Goal: Transaction & Acquisition: Purchase product/service

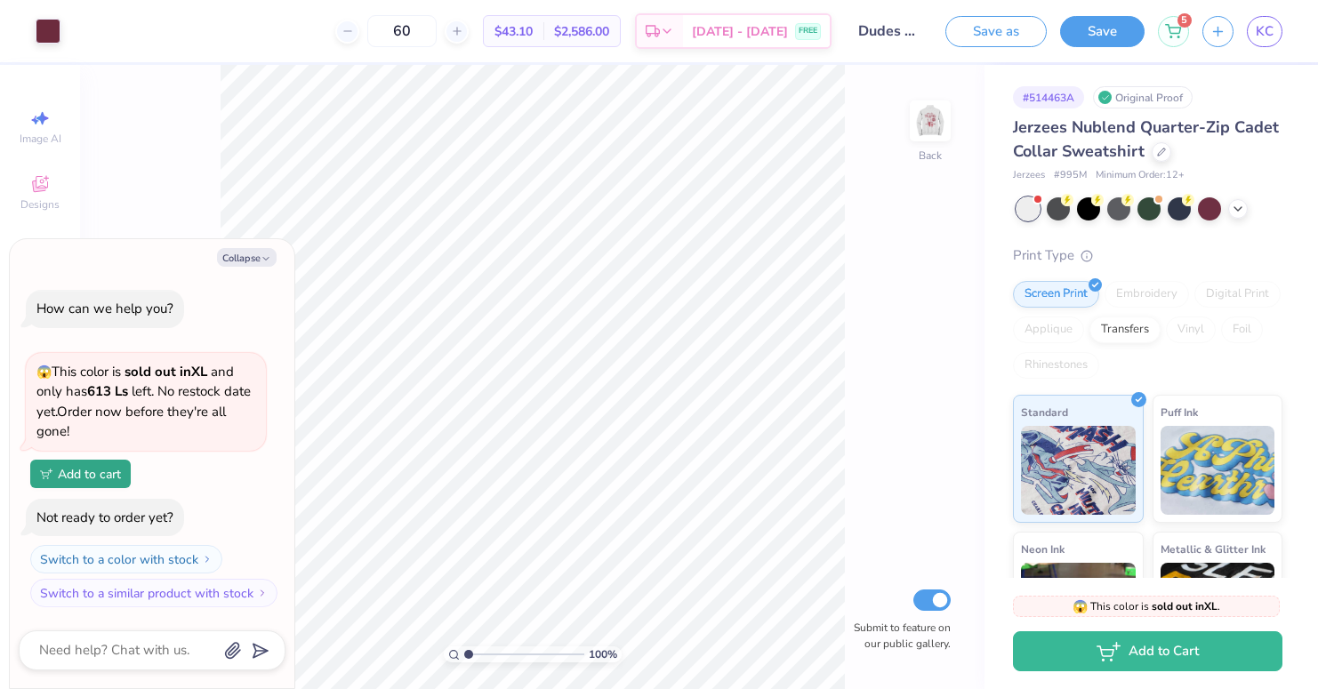
click at [957, 124] on div "100 % Back Submit to feature on our public gallery." at bounding box center [532, 377] width 904 height 624
click at [915, 120] on img at bounding box center [929, 120] width 71 height 71
click at [84, 33] on div at bounding box center [80, 29] width 25 height 25
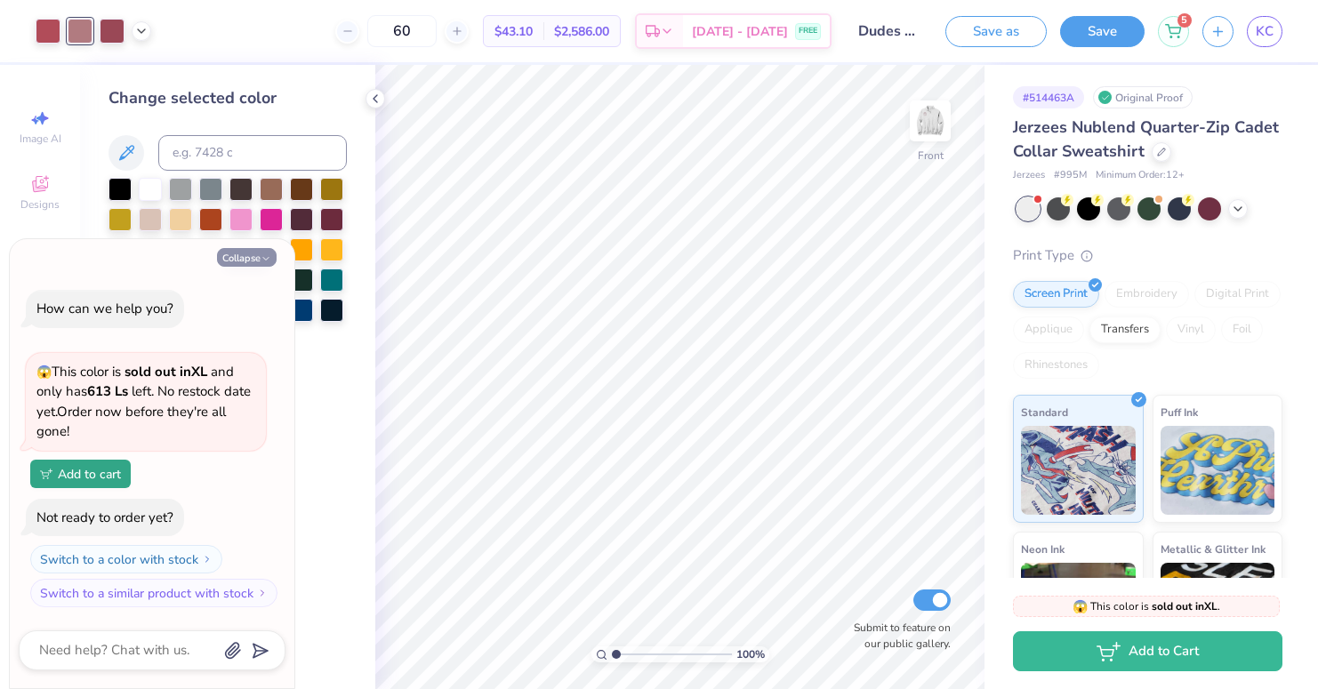
click at [252, 261] on button "Collapse" at bounding box center [247, 257] width 60 height 19
type textarea "x"
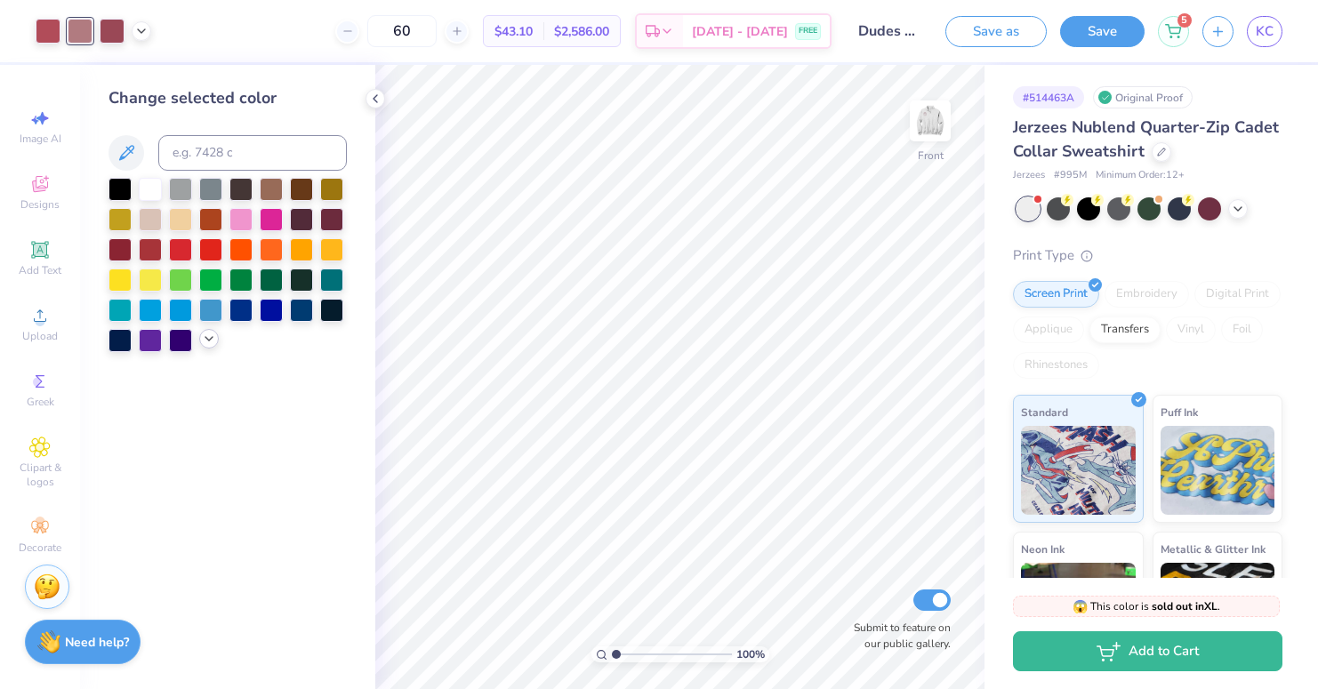
click at [214, 336] on icon at bounding box center [209, 339] width 14 height 14
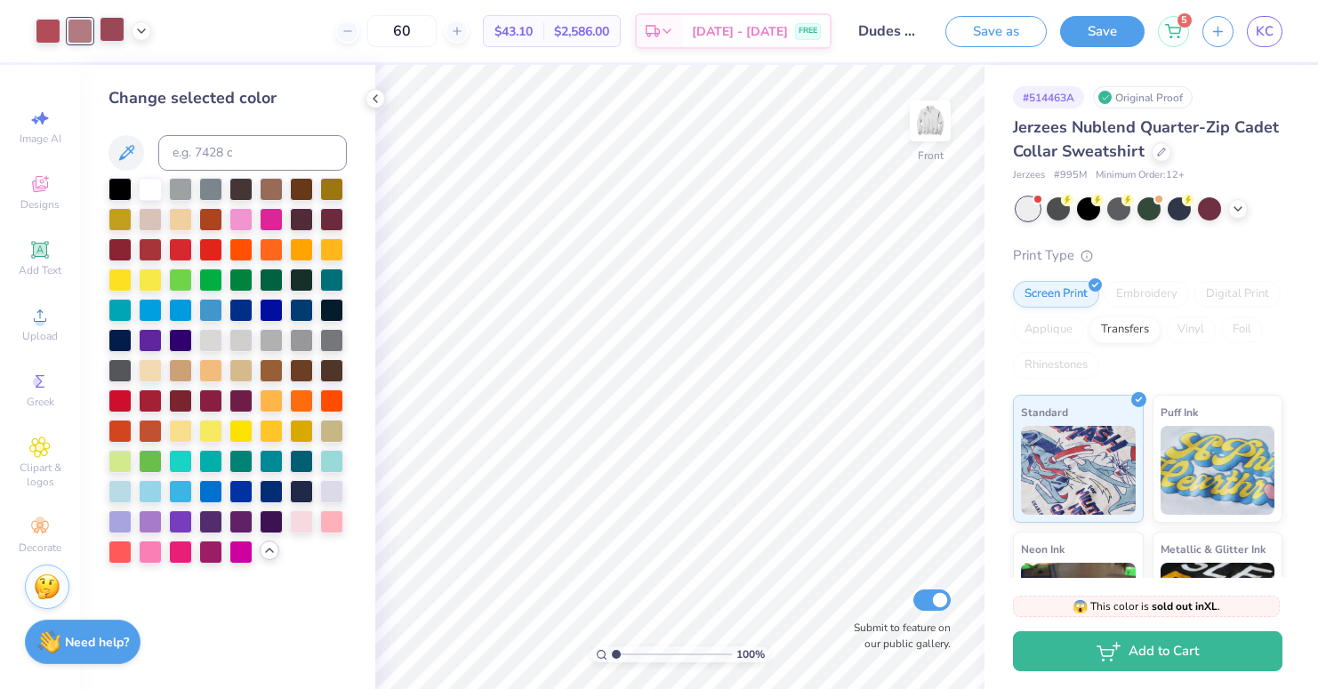
click at [117, 33] on div at bounding box center [112, 29] width 25 height 25
click at [178, 152] on input at bounding box center [252, 153] width 188 height 36
type input "696"
click at [43, 36] on div at bounding box center [48, 29] width 25 height 25
click at [121, 34] on div at bounding box center [112, 29] width 25 height 25
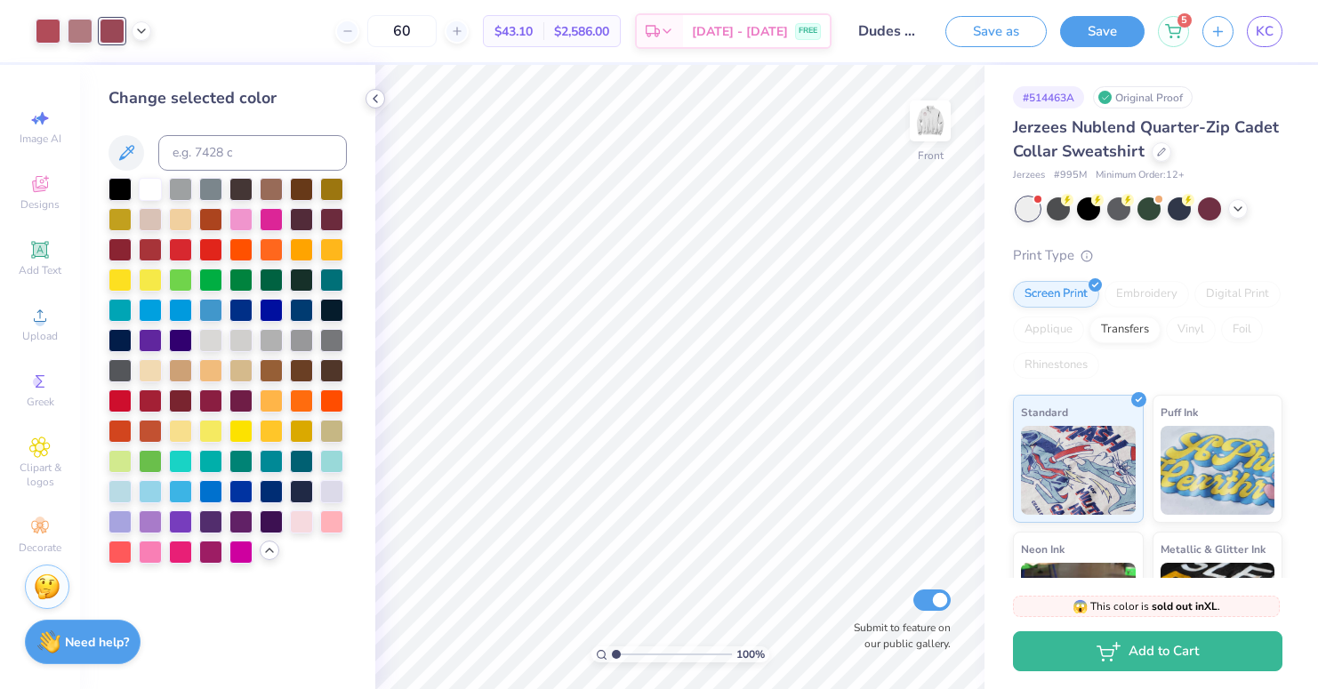
click at [381, 97] on icon at bounding box center [375, 99] width 14 height 14
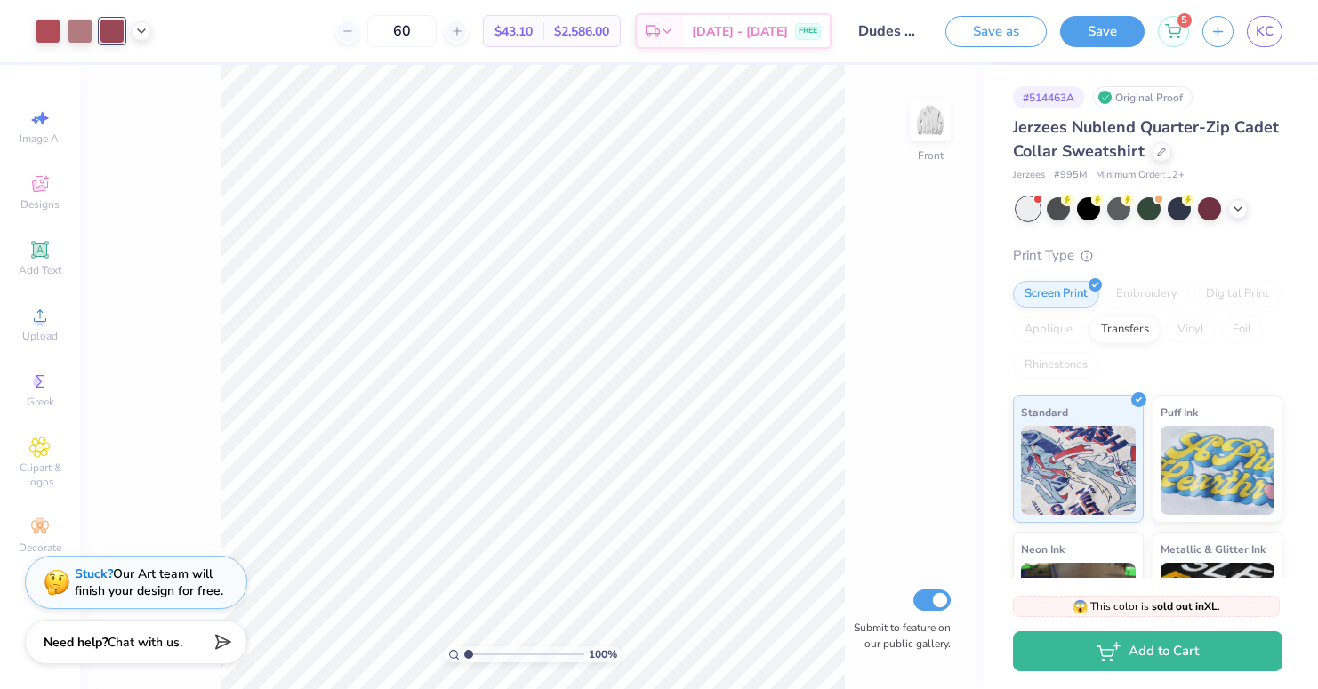
click at [860, 545] on div "100 % Front Submit to feature on our public gallery." at bounding box center [532, 377] width 904 height 624
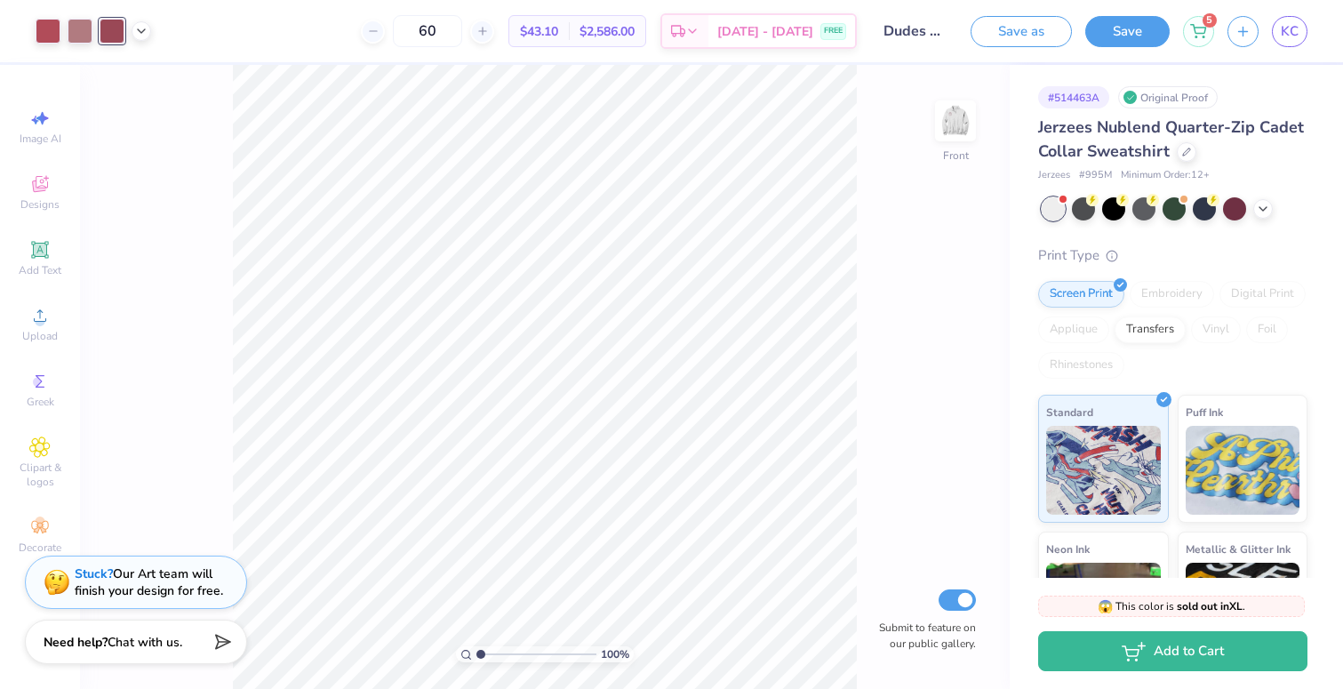
click at [194, 143] on div "100 % Front Submit to feature on our public gallery." at bounding box center [545, 377] width 930 height 624
click at [108, 31] on div at bounding box center [112, 31] width 25 height 25
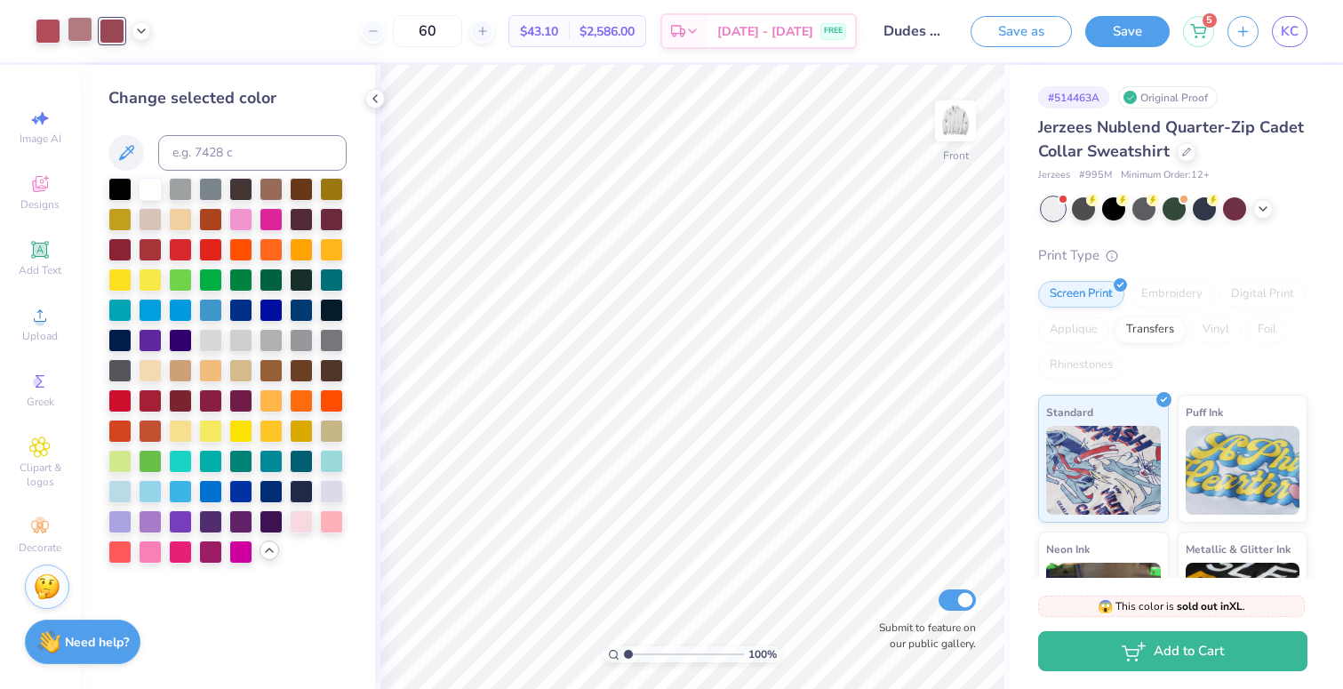
click at [77, 28] on div at bounding box center [80, 29] width 25 height 25
click at [187, 166] on input at bounding box center [252, 153] width 188 height 36
type input "696"
click at [109, 30] on div at bounding box center [112, 29] width 25 height 25
click at [151, 30] on div "60 $40.45 Per Item $2,427.00 Total Est. Delivery [DATE] - [DATE] FREE" at bounding box center [497, 31] width 719 height 62
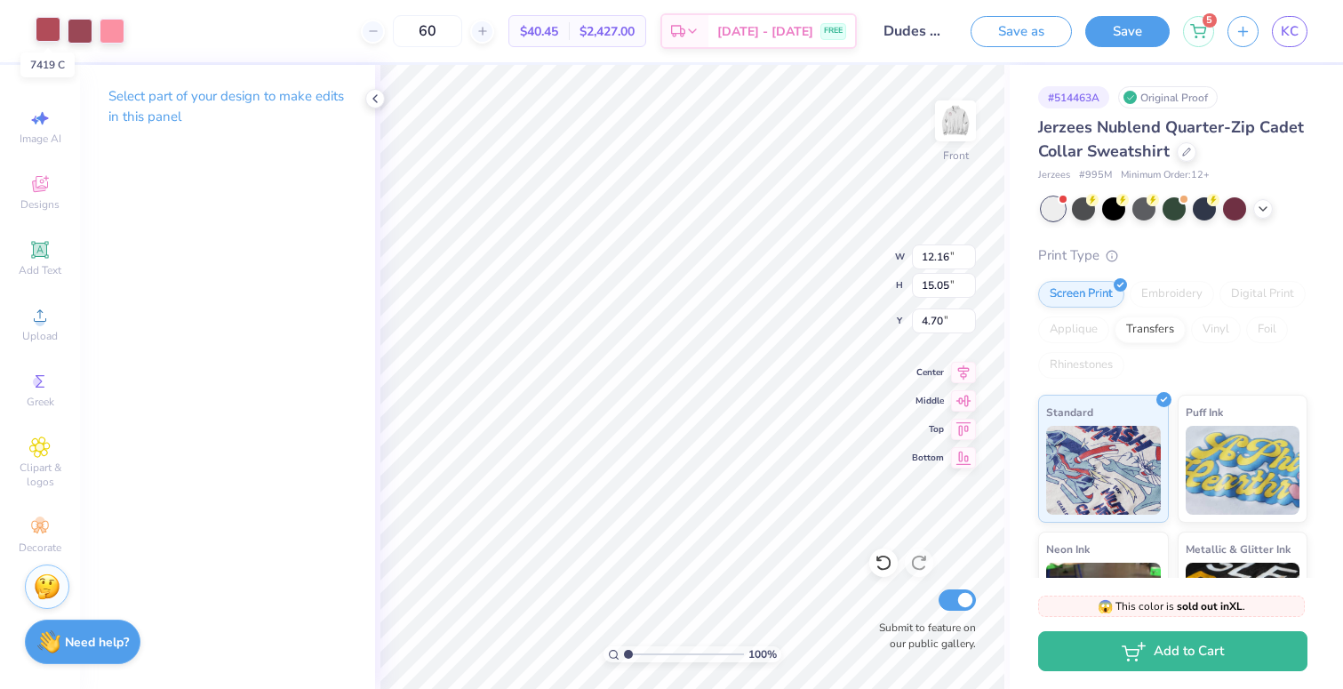
click at [52, 28] on div at bounding box center [48, 29] width 25 height 25
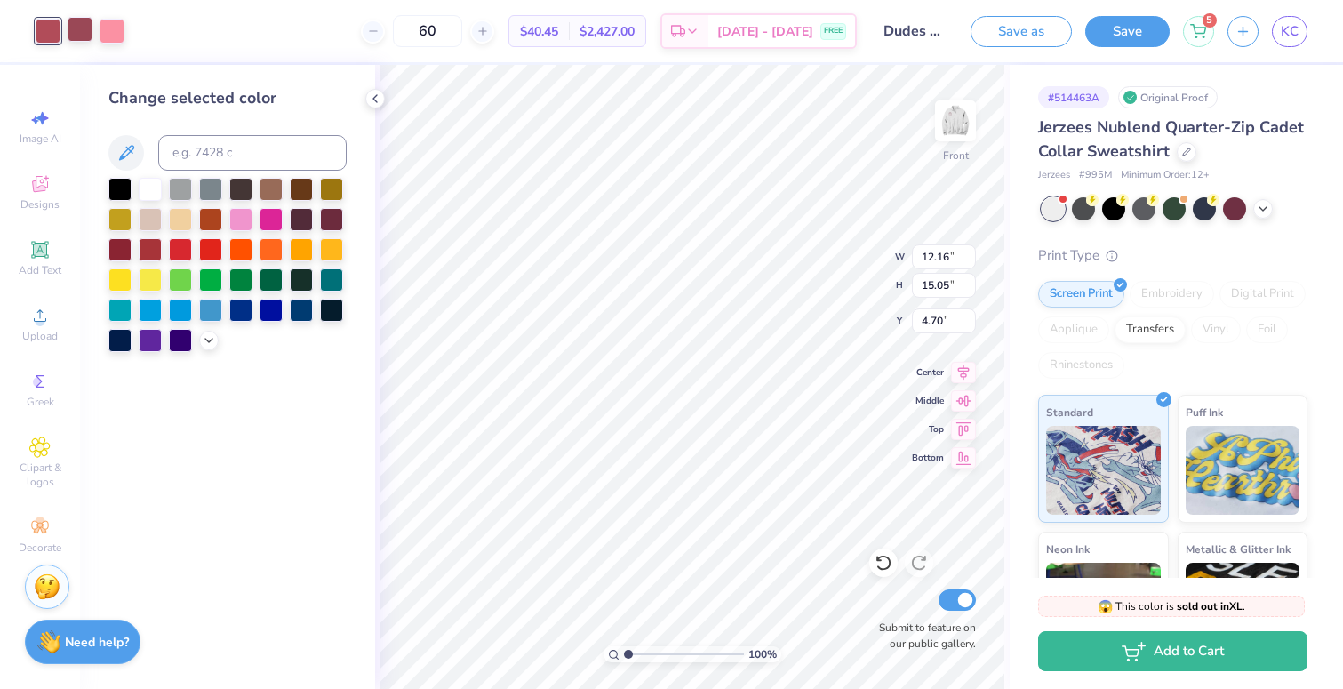
click at [79, 28] on div at bounding box center [80, 29] width 25 height 25
click at [186, 148] on input at bounding box center [252, 153] width 188 height 36
type input "7419"
click at [81, 33] on div at bounding box center [80, 29] width 25 height 25
click at [225, 156] on input at bounding box center [252, 153] width 188 height 36
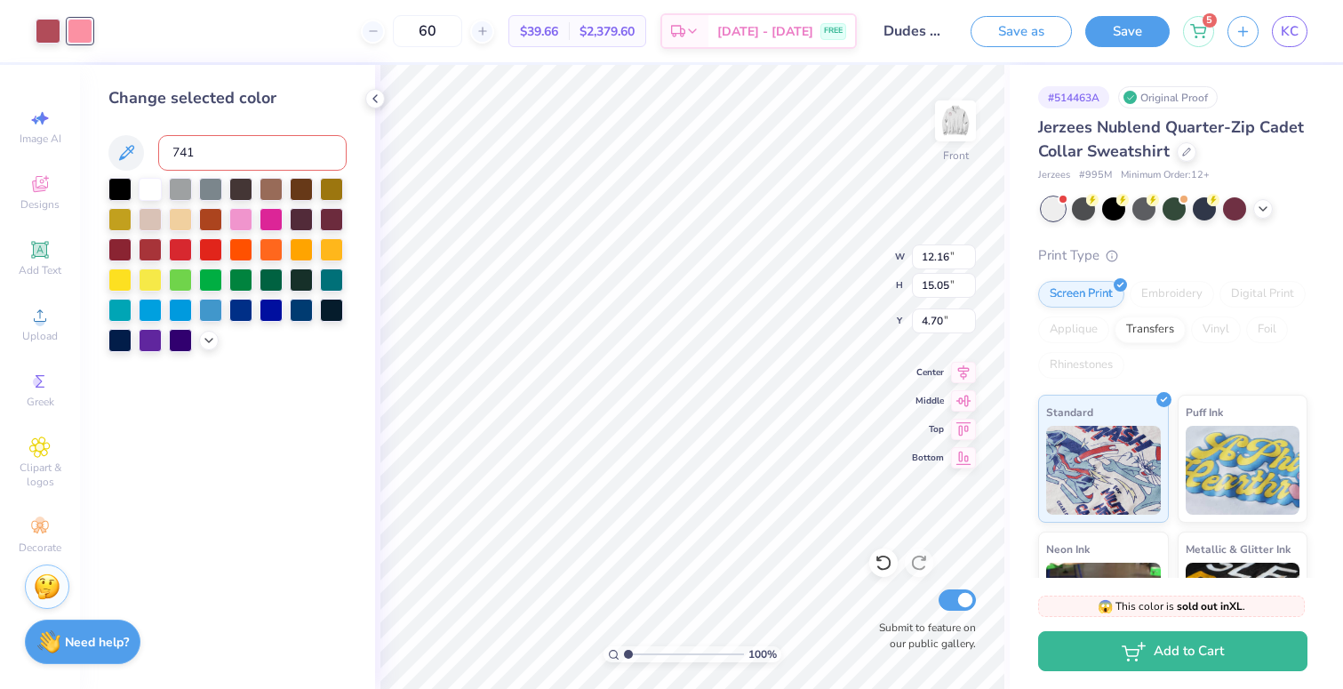
type input "7419"
type input "696"
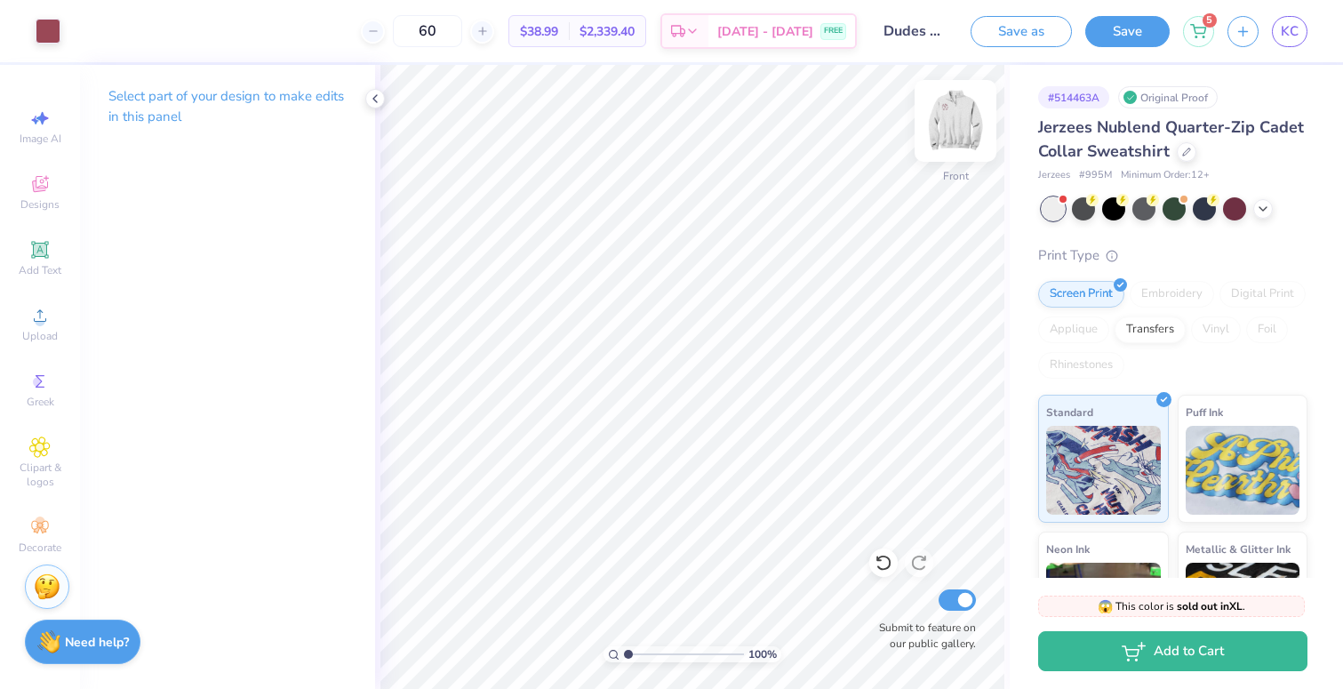
click at [948, 127] on img at bounding box center [955, 120] width 71 height 71
click at [59, 32] on div at bounding box center [48, 29] width 25 height 25
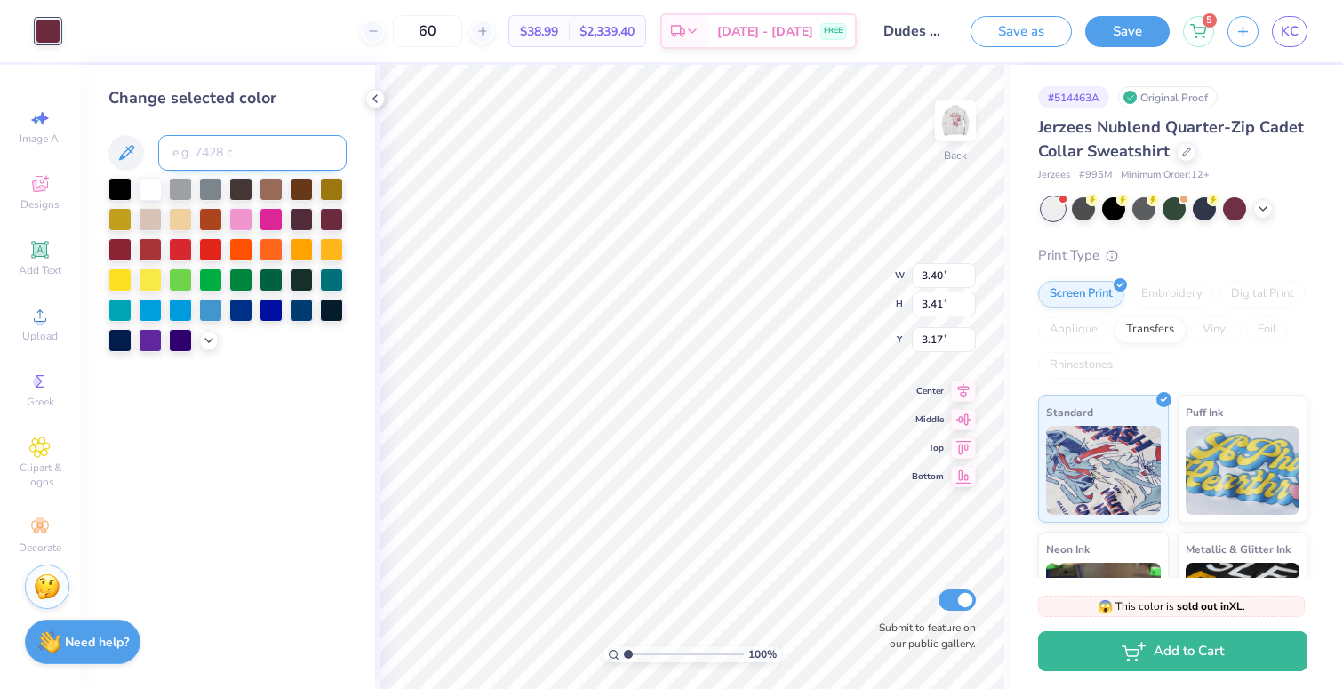
click at [228, 154] on input at bounding box center [252, 153] width 188 height 36
type input "696"
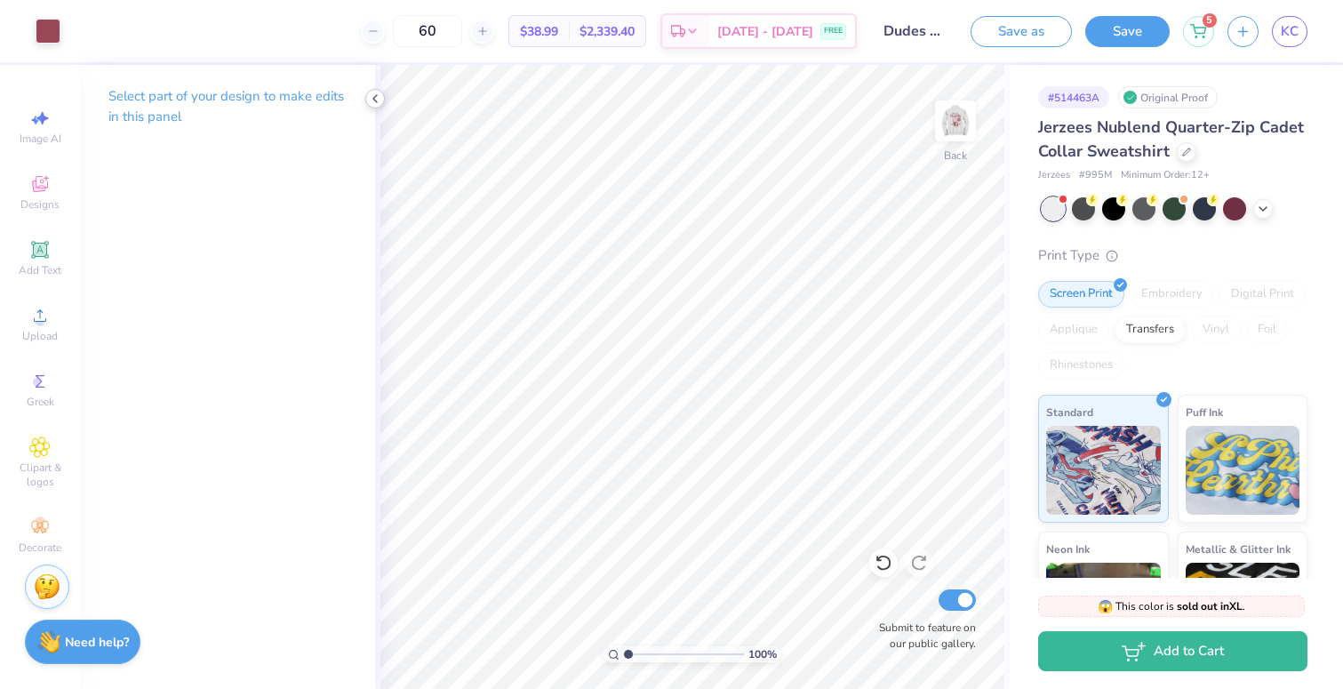
click at [374, 96] on icon at bounding box center [375, 99] width 14 height 14
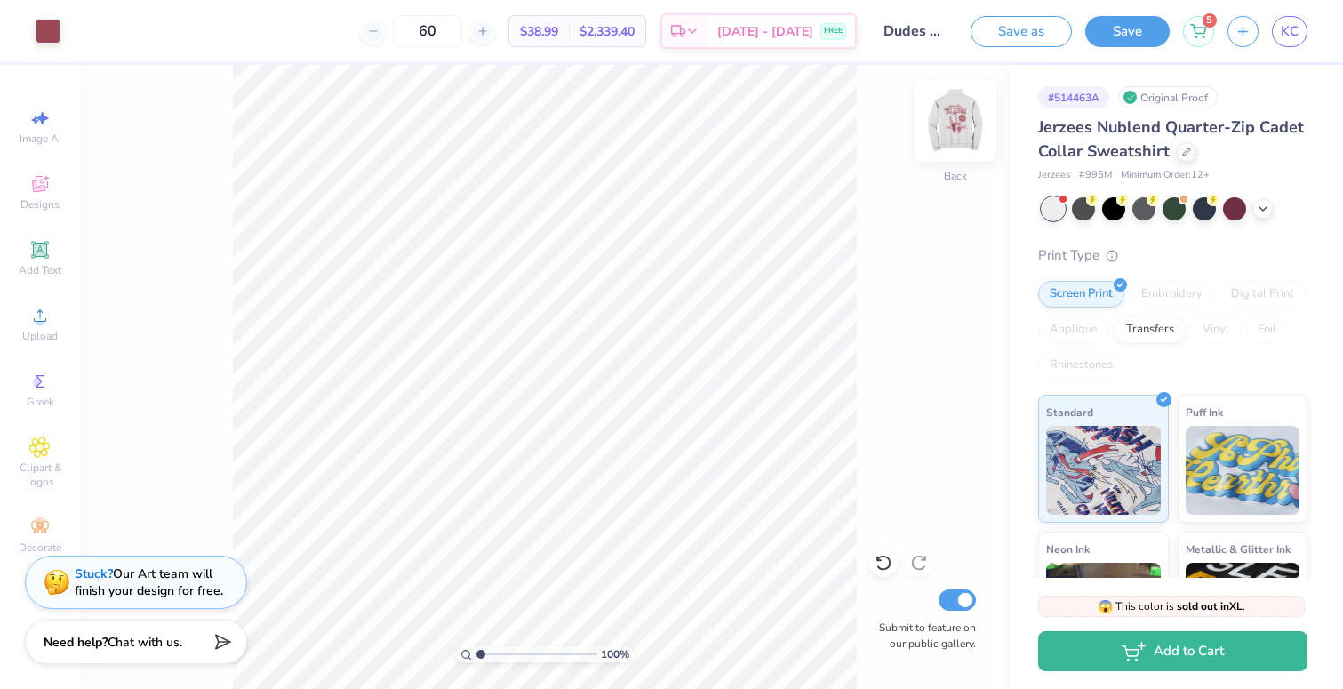
click at [960, 139] on img at bounding box center [955, 120] width 71 height 71
click at [1124, 36] on button "Save" at bounding box center [1128, 28] width 84 height 31
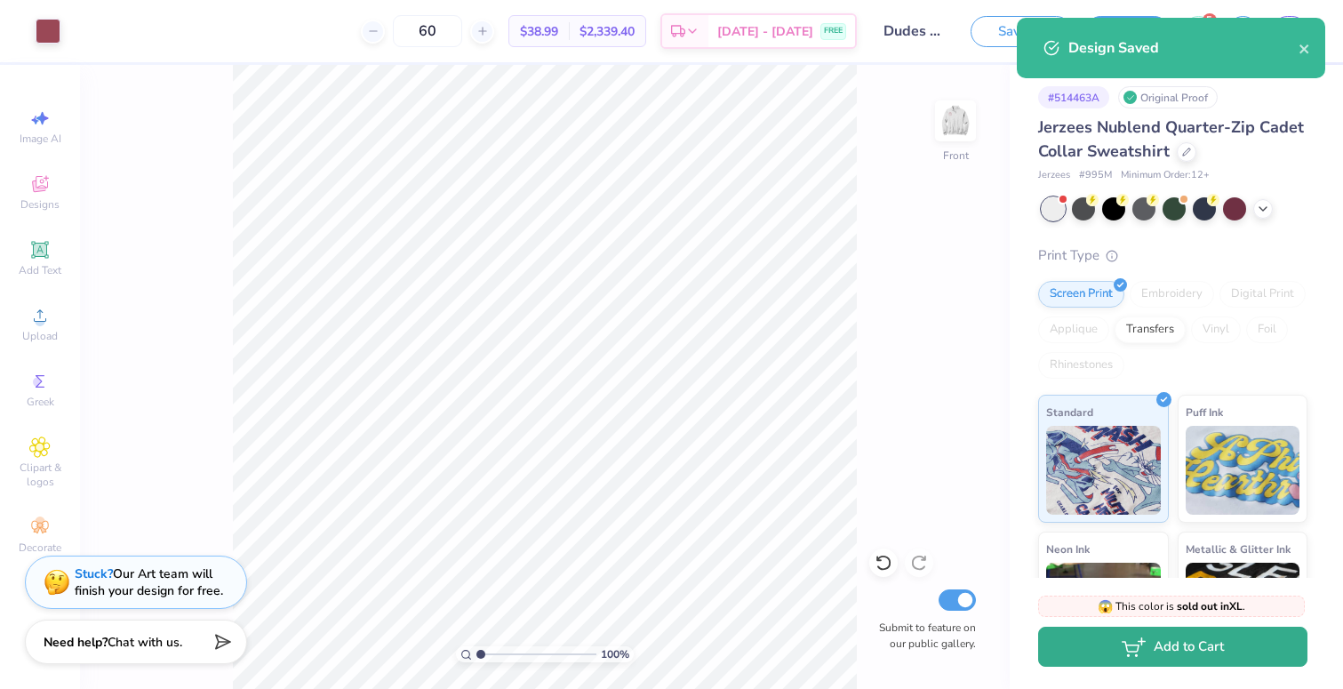
click at [1209, 648] on button "Add to Cart" at bounding box center [1172, 647] width 269 height 40
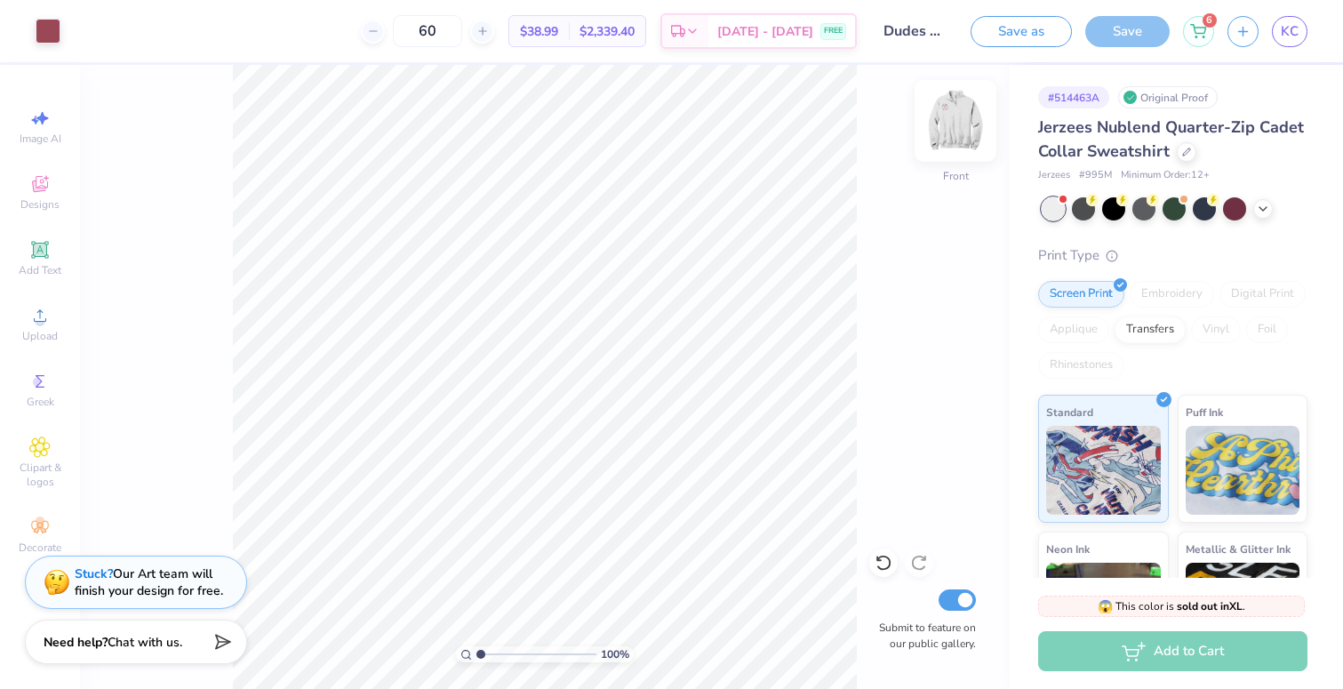
click at [956, 124] on img at bounding box center [955, 120] width 71 height 71
click at [1182, 149] on icon at bounding box center [1186, 150] width 9 height 9
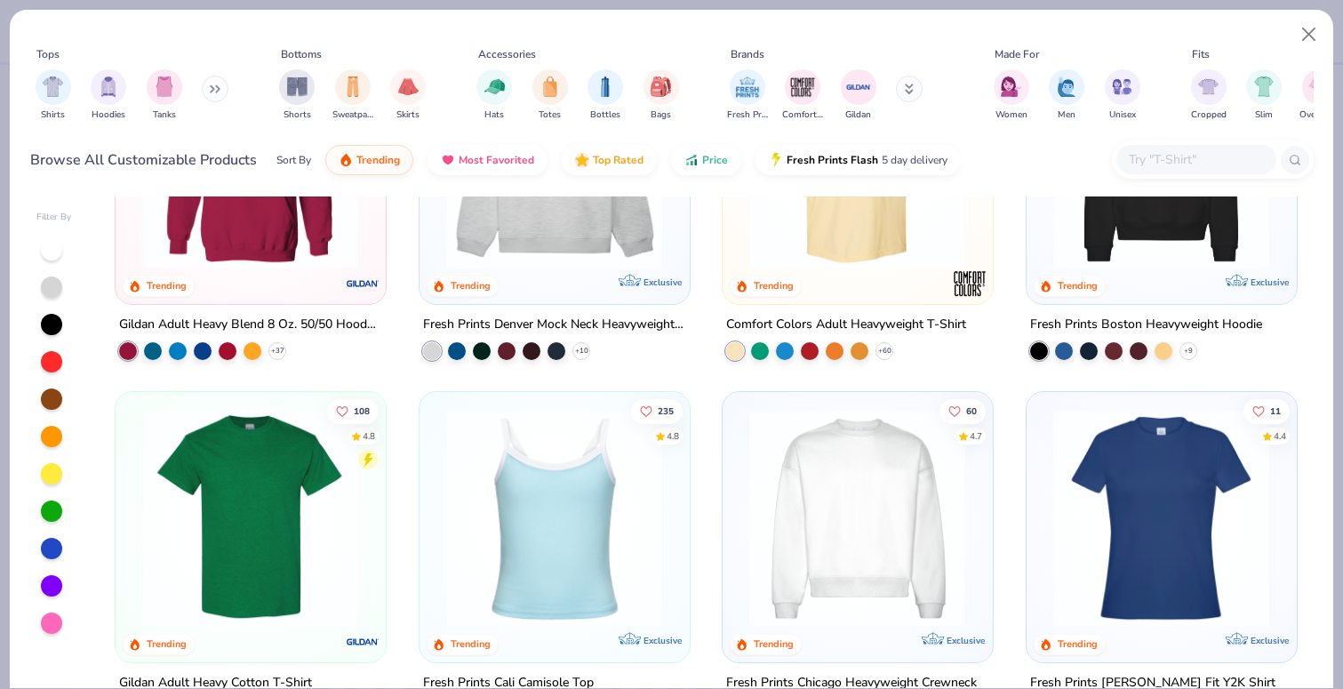
scroll to position [93, 0]
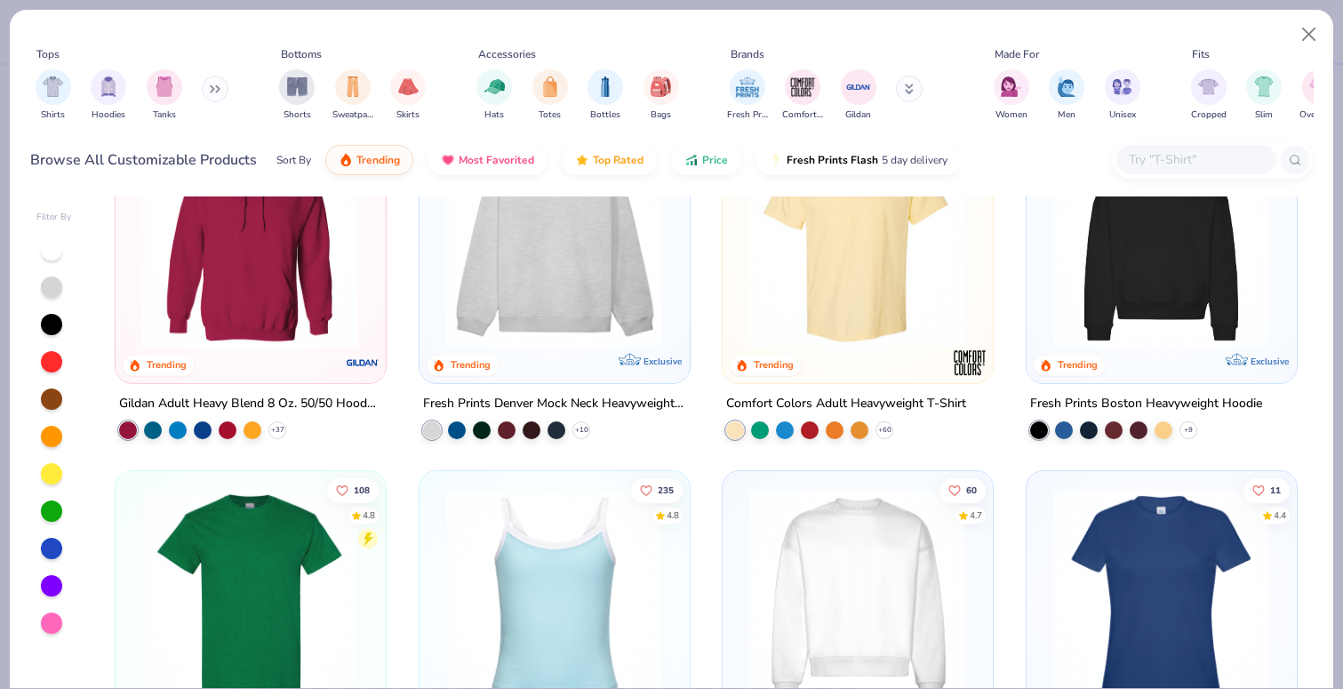
click at [1148, 161] on input "text" at bounding box center [1195, 159] width 137 height 20
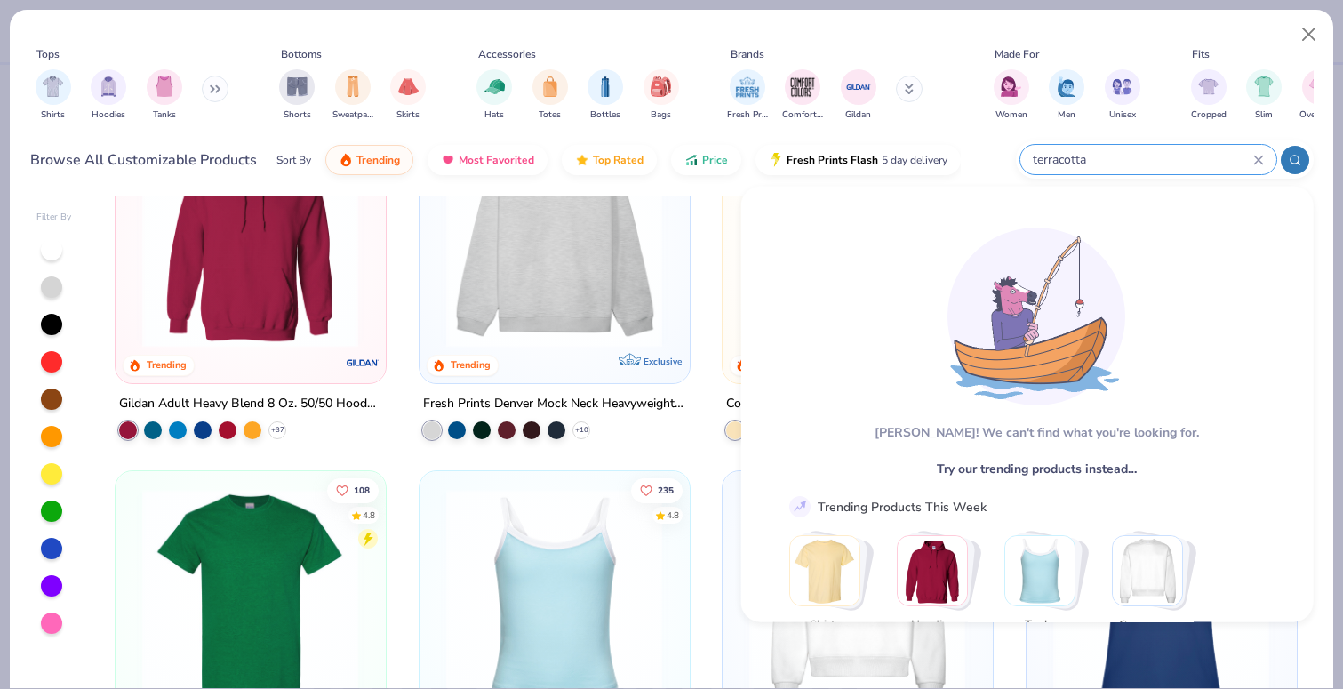
type input "terracotta"
click at [1255, 160] on icon at bounding box center [1259, 160] width 11 height 11
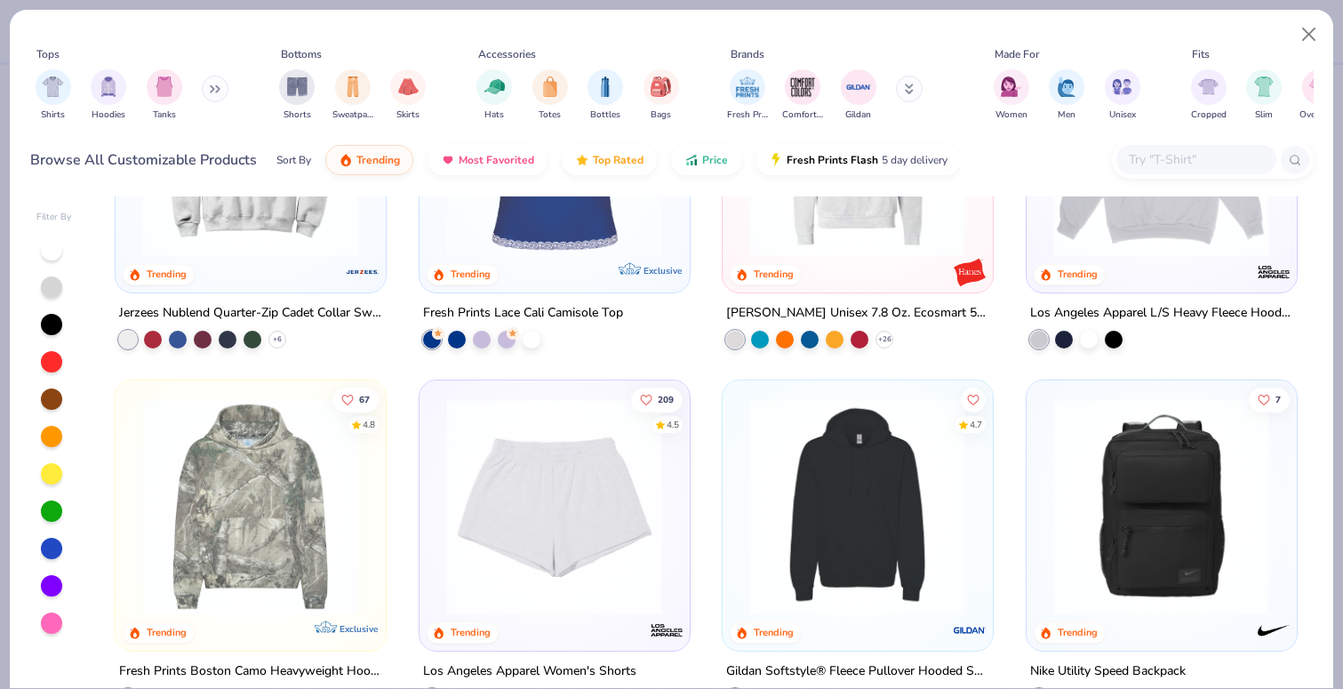
scroll to position [3039, 0]
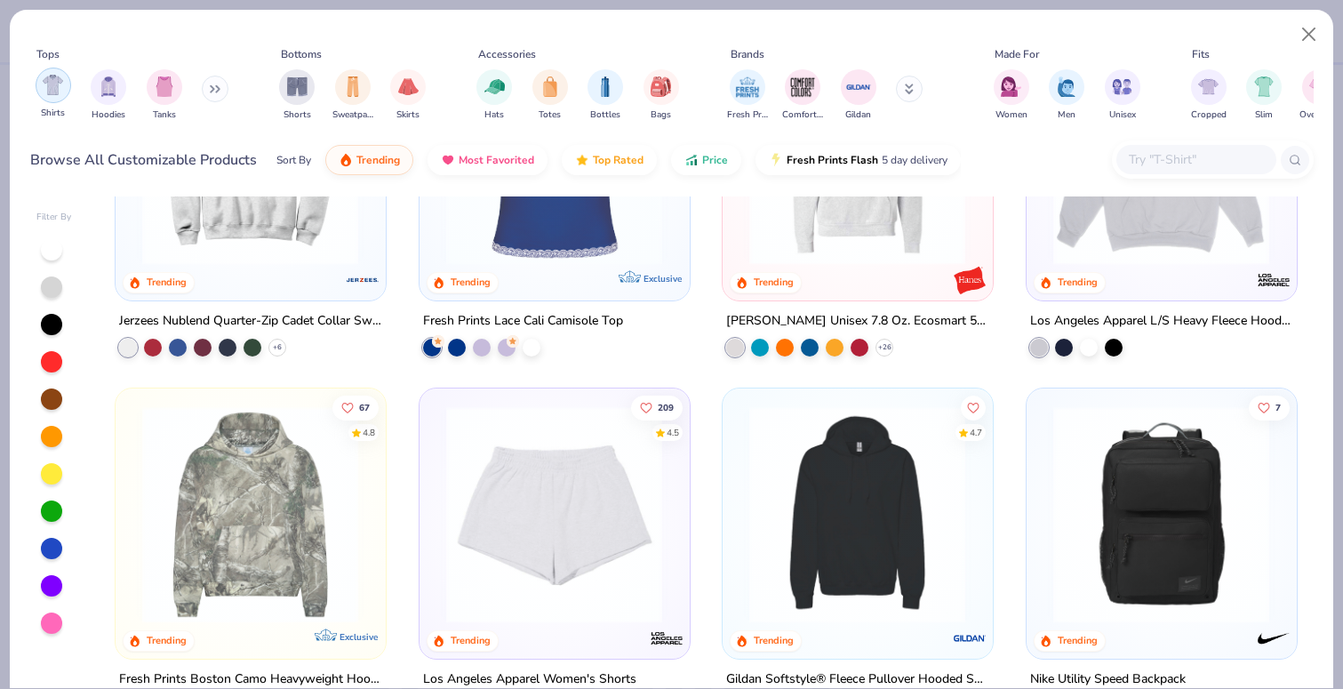
click at [59, 90] on img "filter for Shirts" at bounding box center [53, 85] width 20 height 20
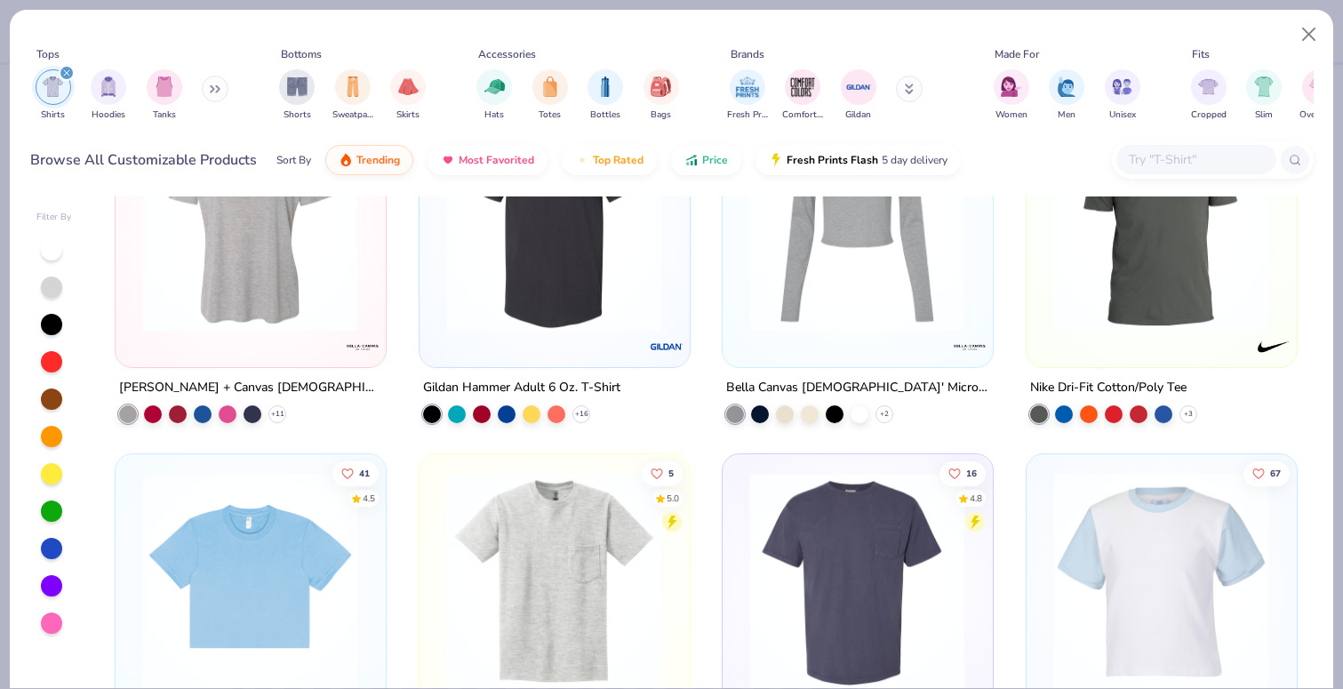
scroll to position [1891, 0]
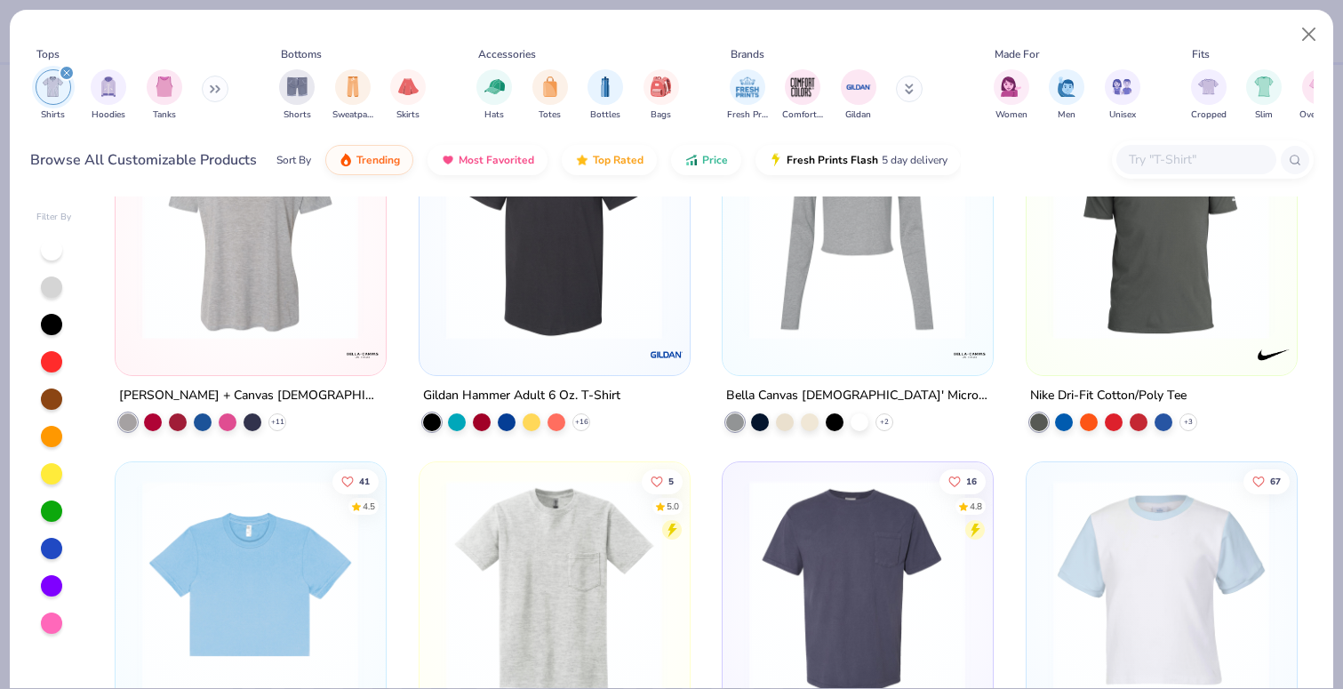
click at [58, 292] on div at bounding box center [51, 286] width 21 height 21
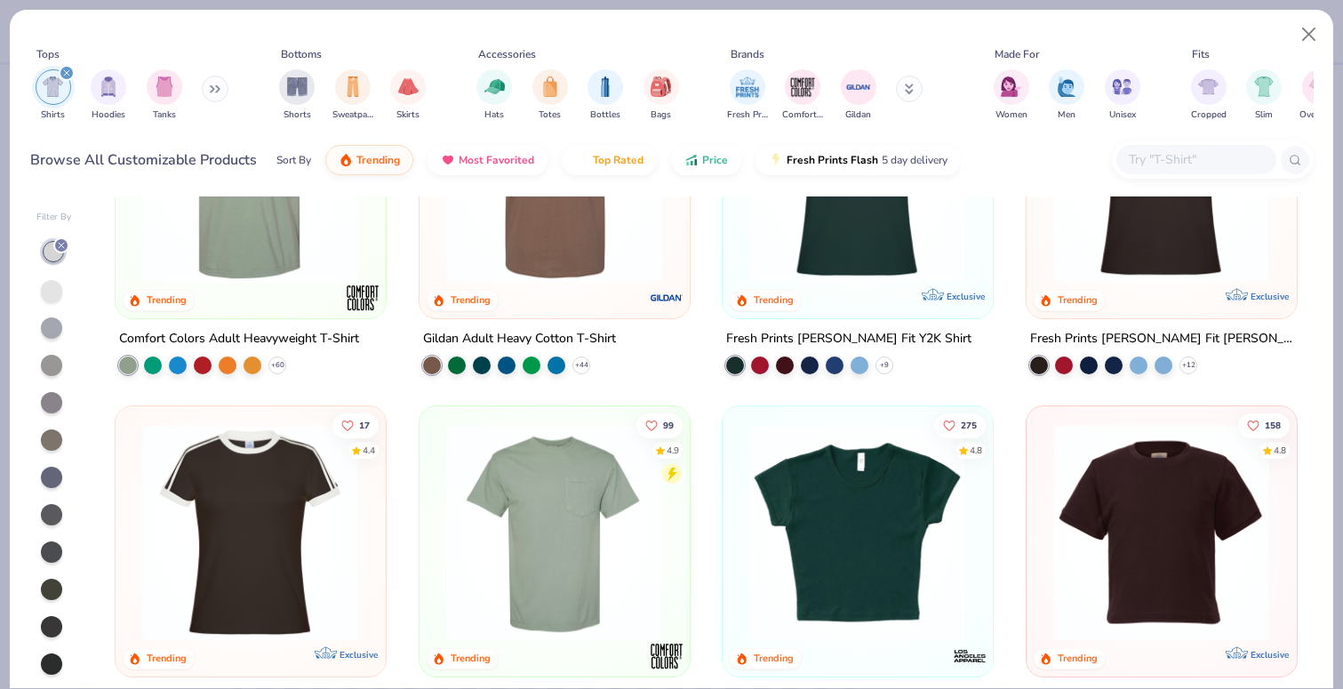
scroll to position [176, 0]
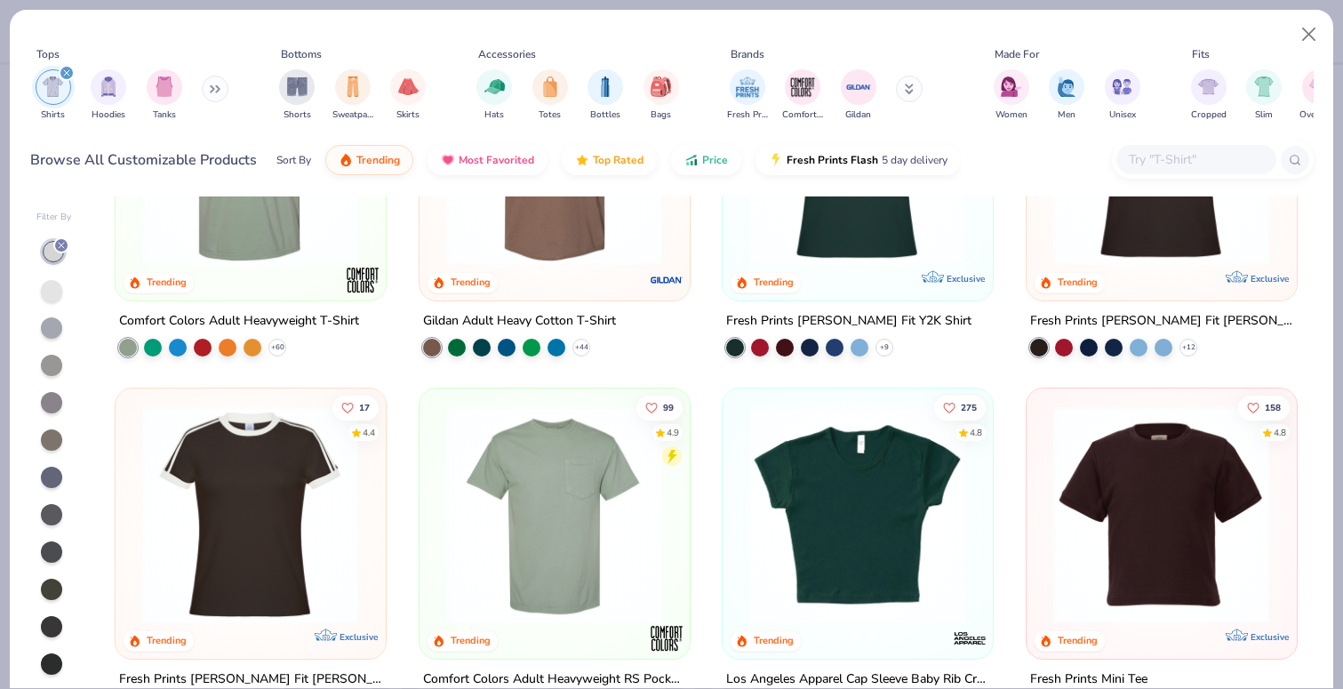
click at [60, 243] on line at bounding box center [61, 245] width 5 height 5
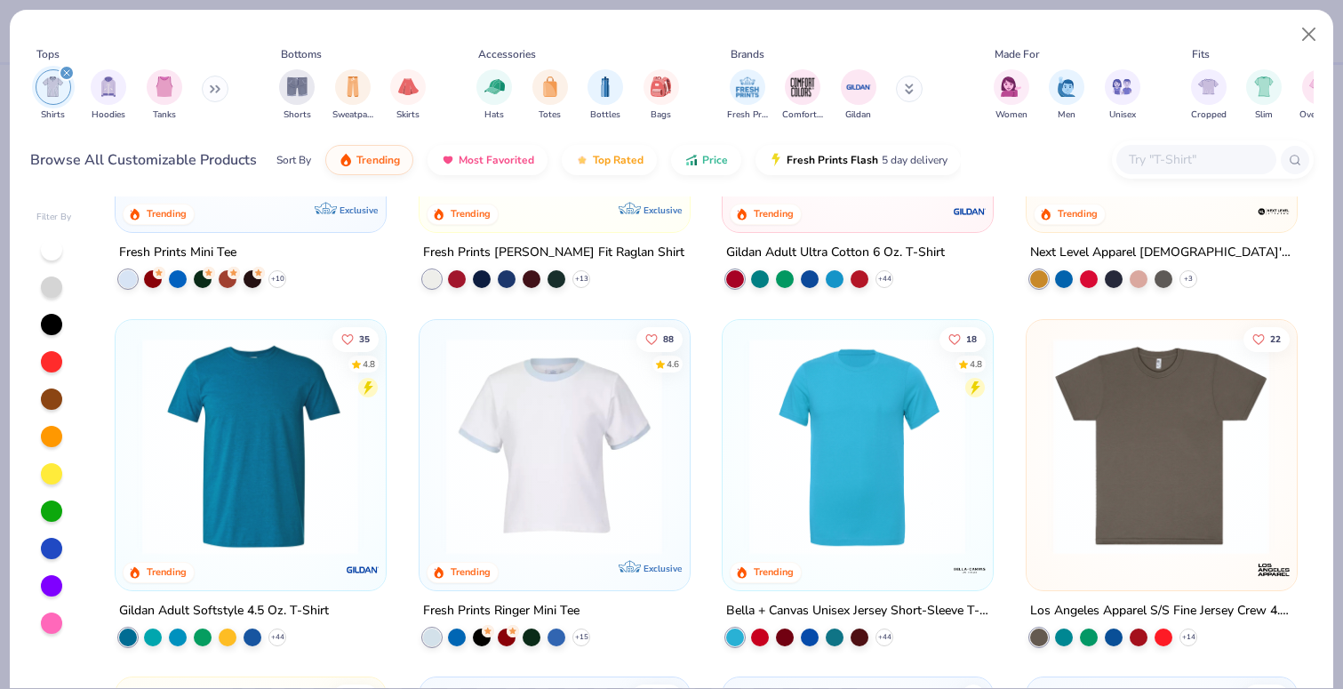
scroll to position [986, 0]
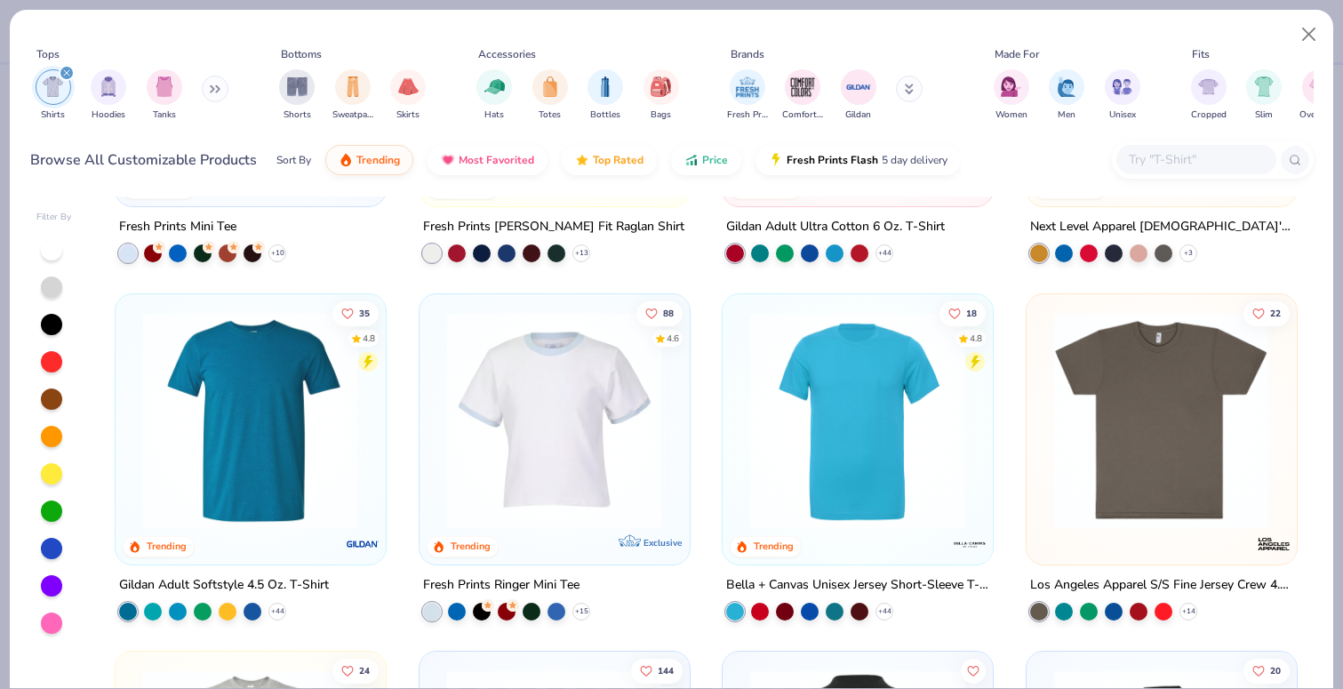
click at [247, 430] on img at bounding box center [250, 419] width 234 height 217
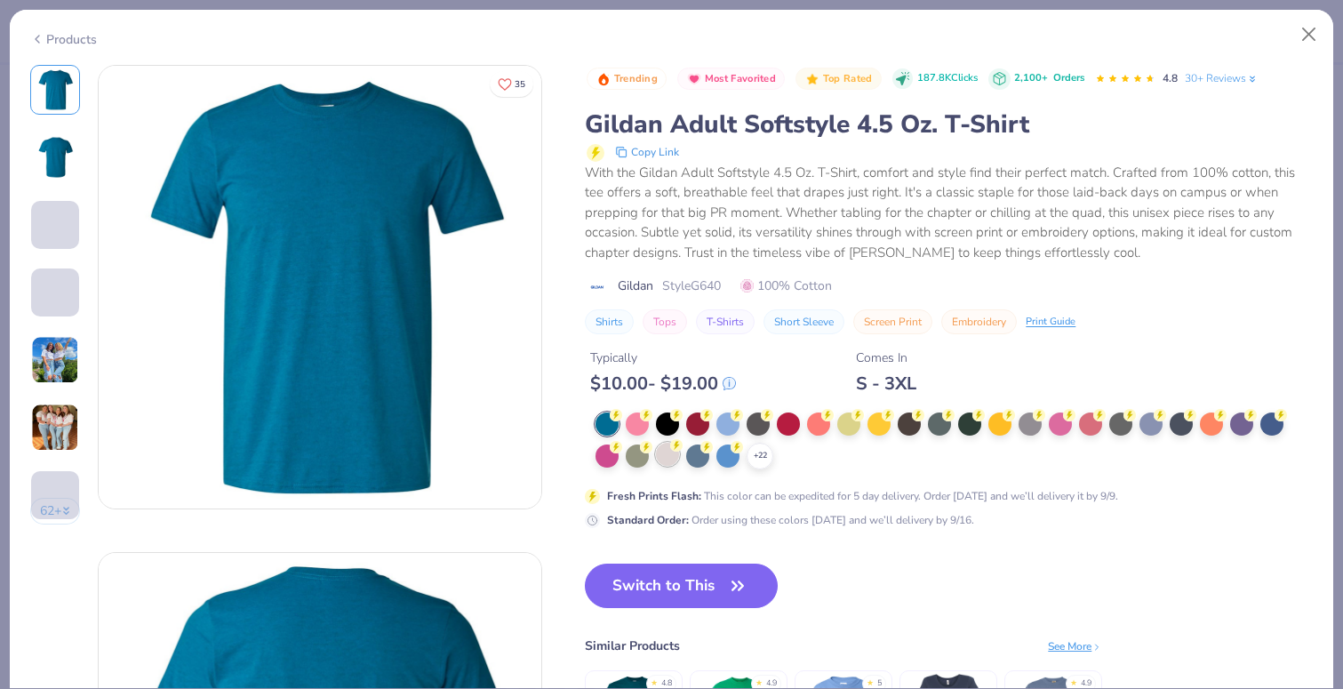
click at [667, 453] on div at bounding box center [667, 454] width 23 height 23
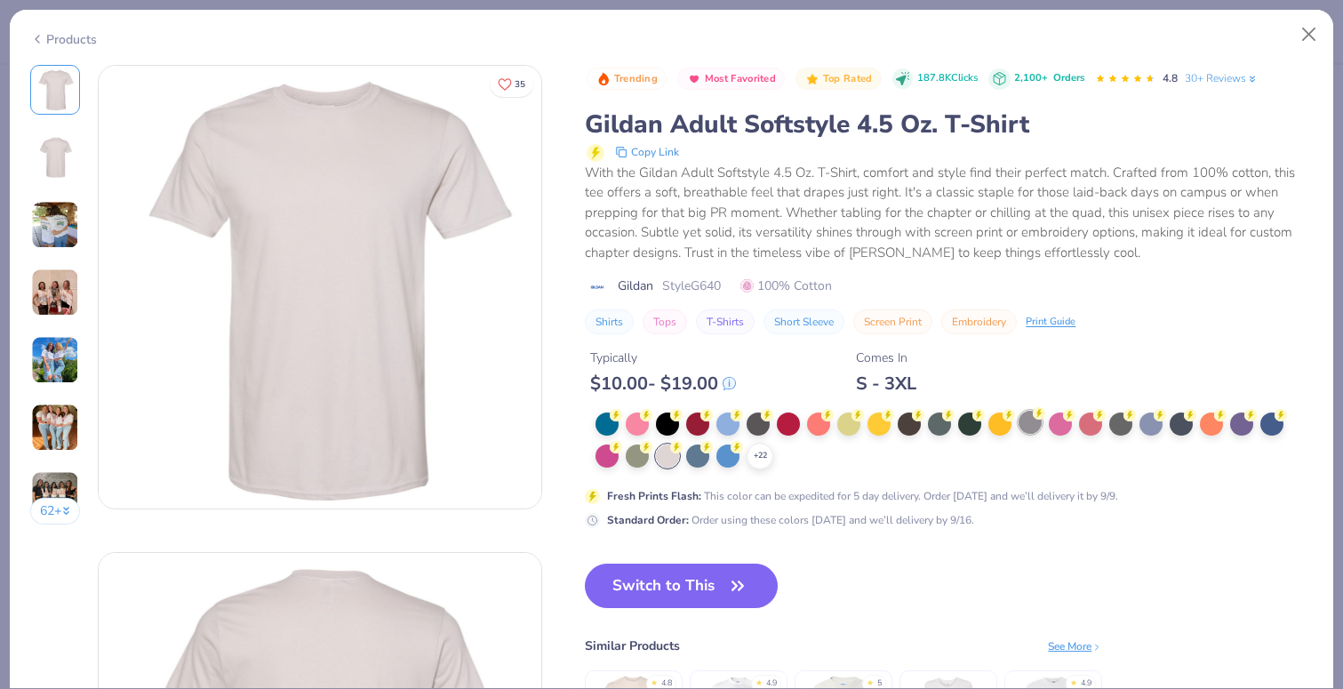
click at [1032, 422] on div at bounding box center [1030, 422] width 23 height 23
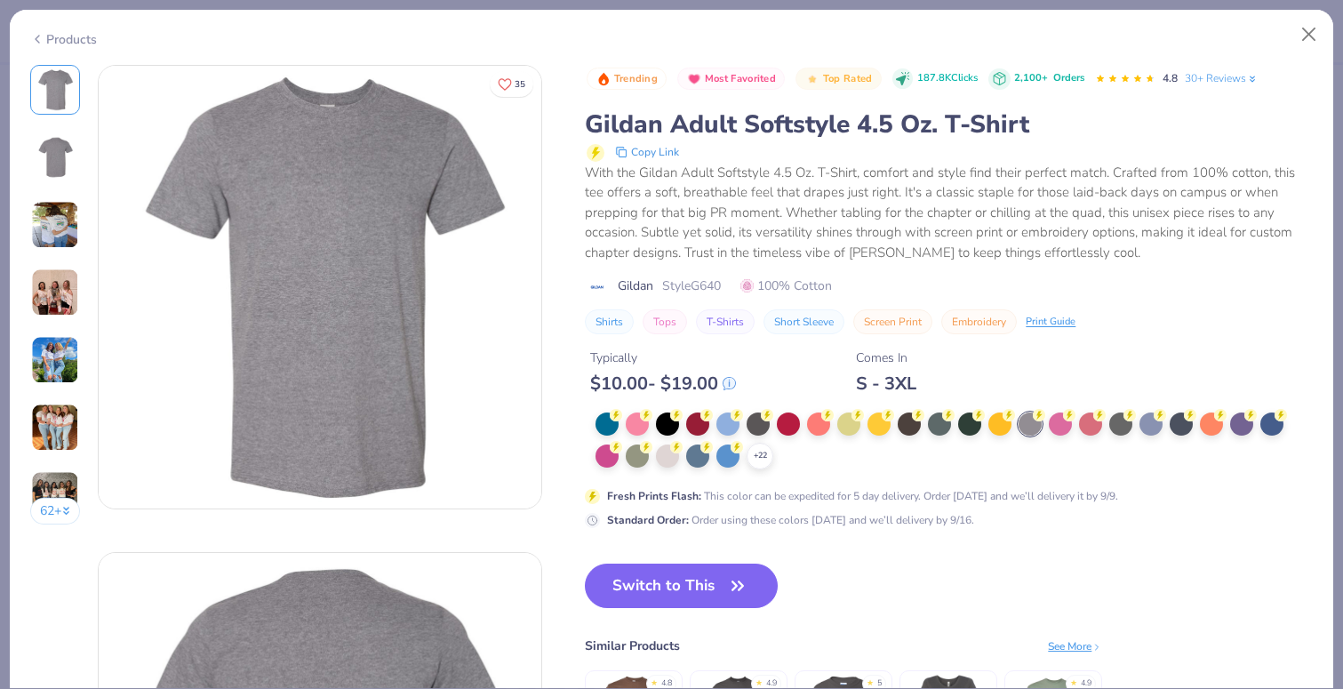
click at [49, 35] on div "Products" at bounding box center [63, 39] width 67 height 19
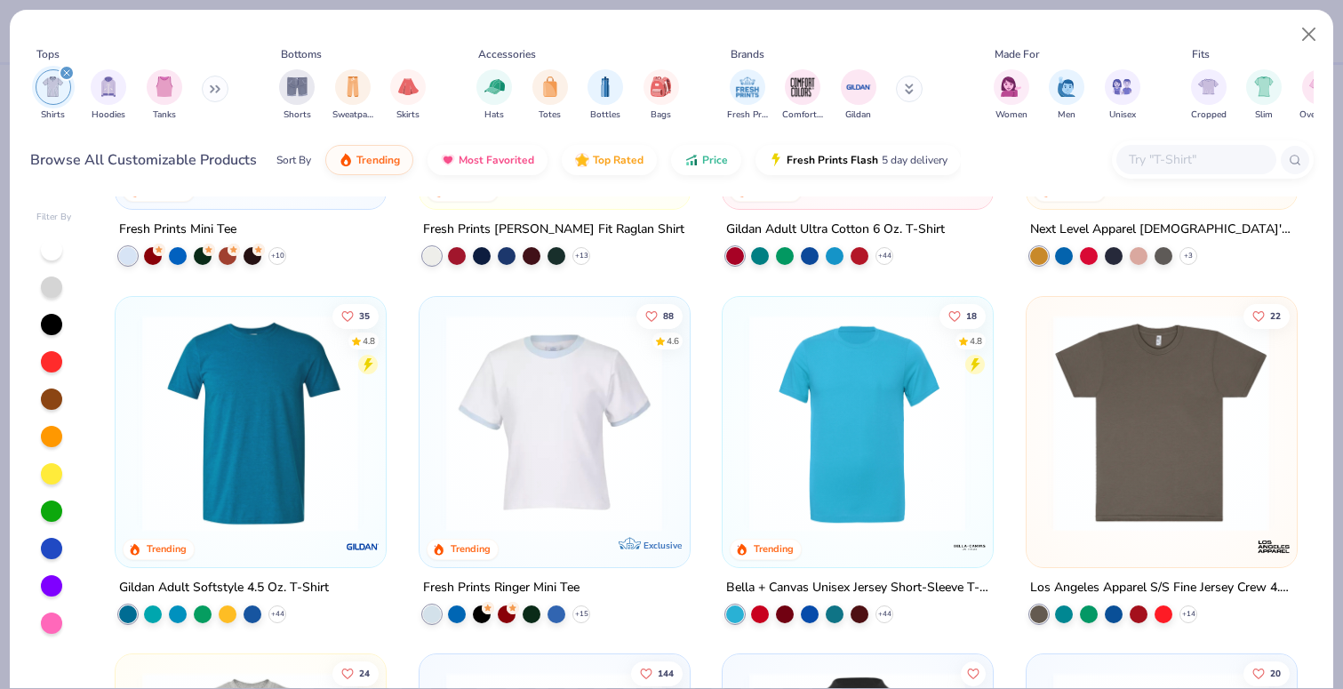
scroll to position [990, 0]
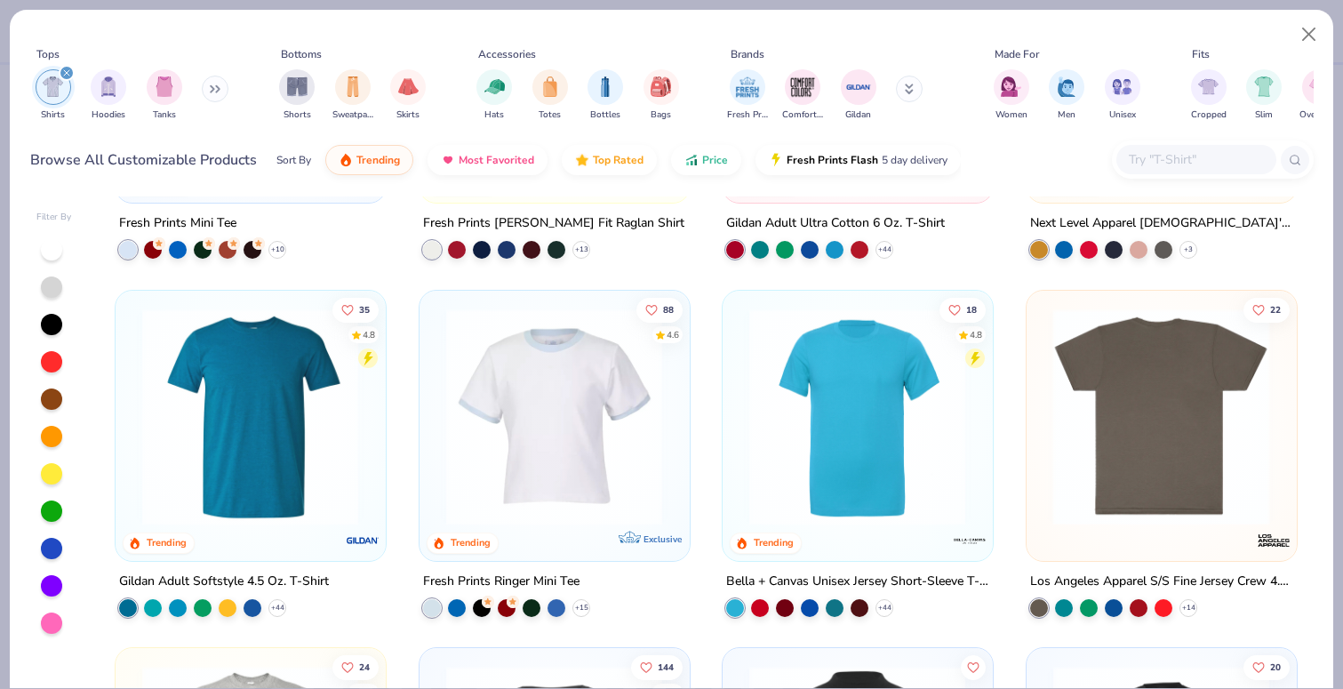
click at [1044, 378] on img at bounding box center [927, 416] width 234 height 217
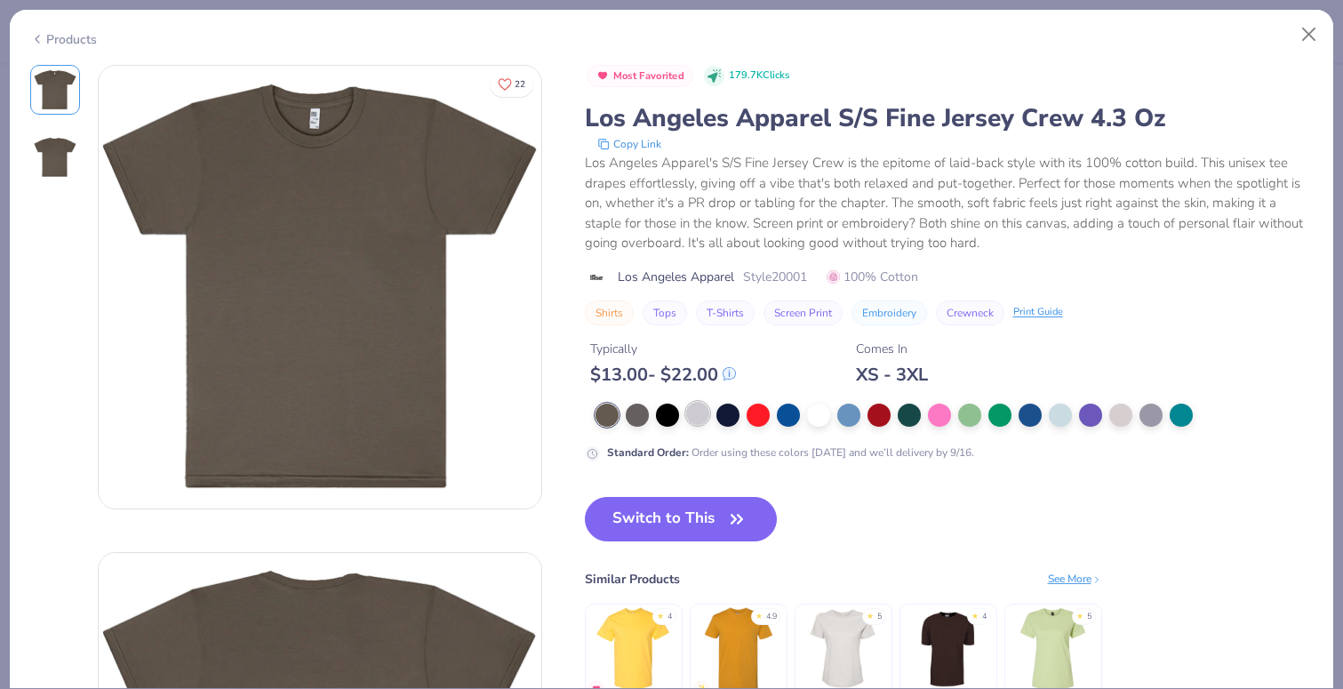
click at [697, 412] on div at bounding box center [697, 413] width 23 height 23
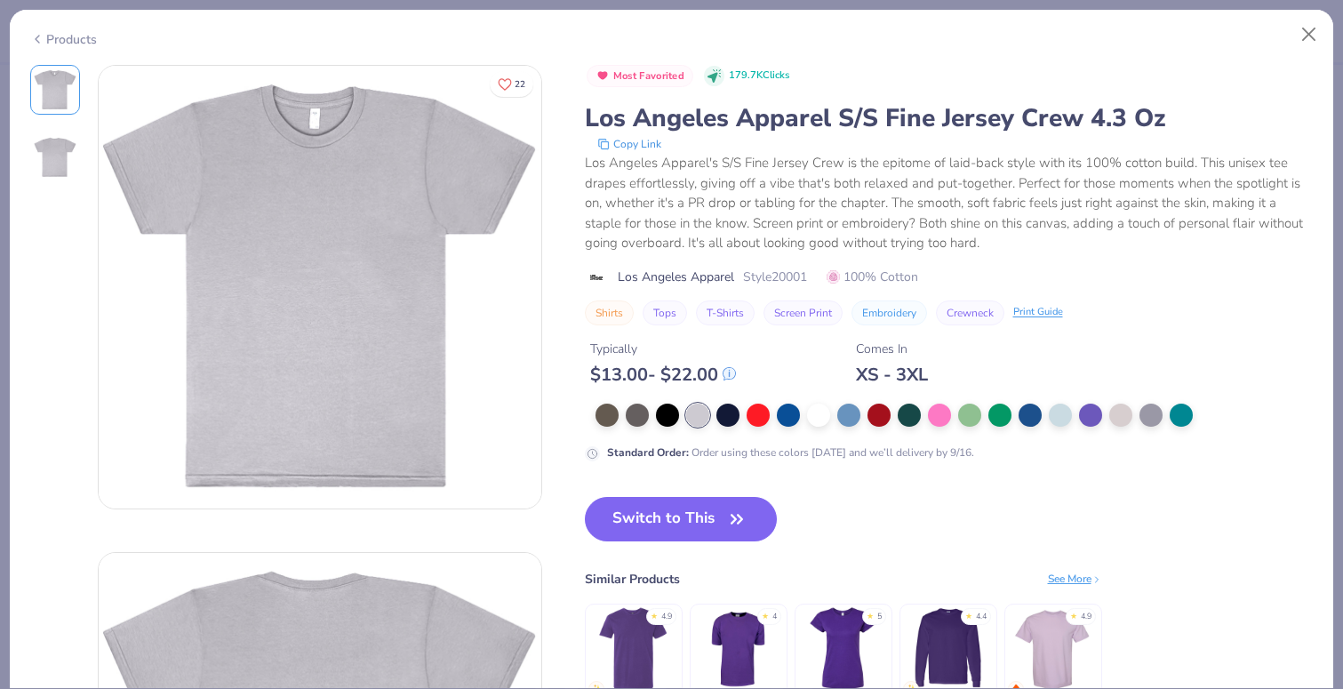
click at [56, 40] on div "Products" at bounding box center [63, 39] width 67 height 19
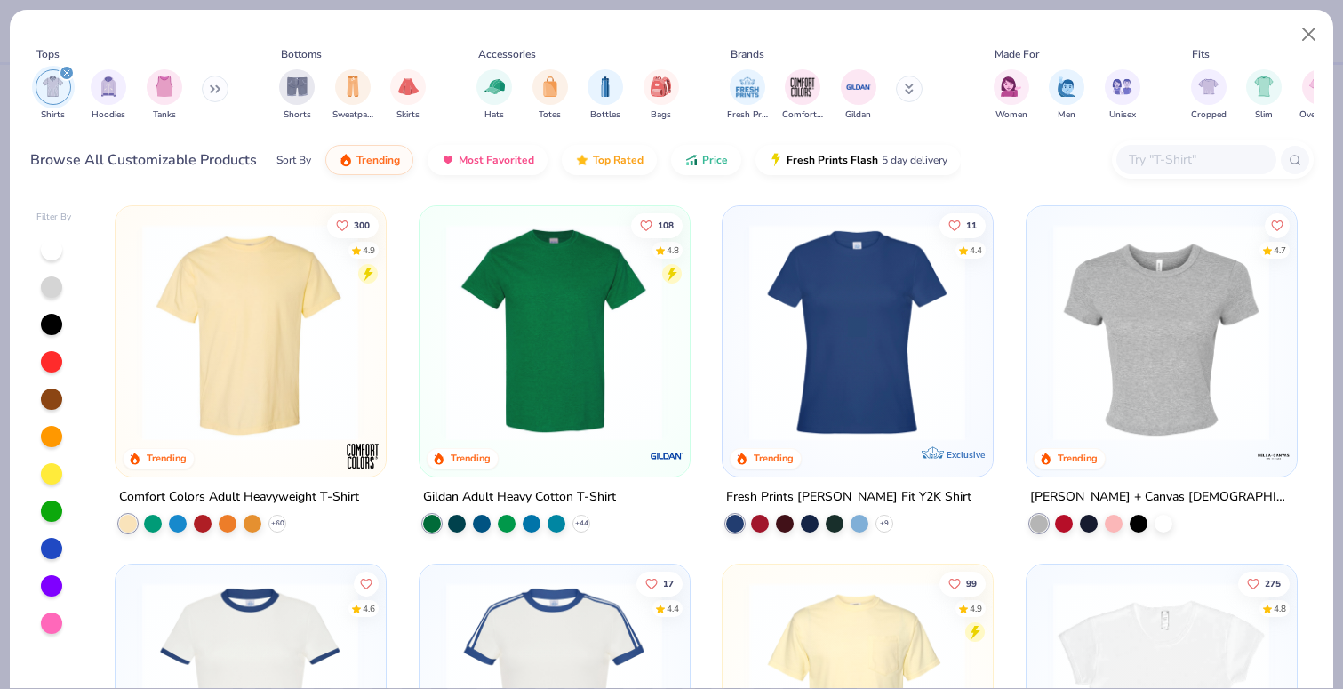
click at [572, 351] on img at bounding box center [554, 332] width 234 height 217
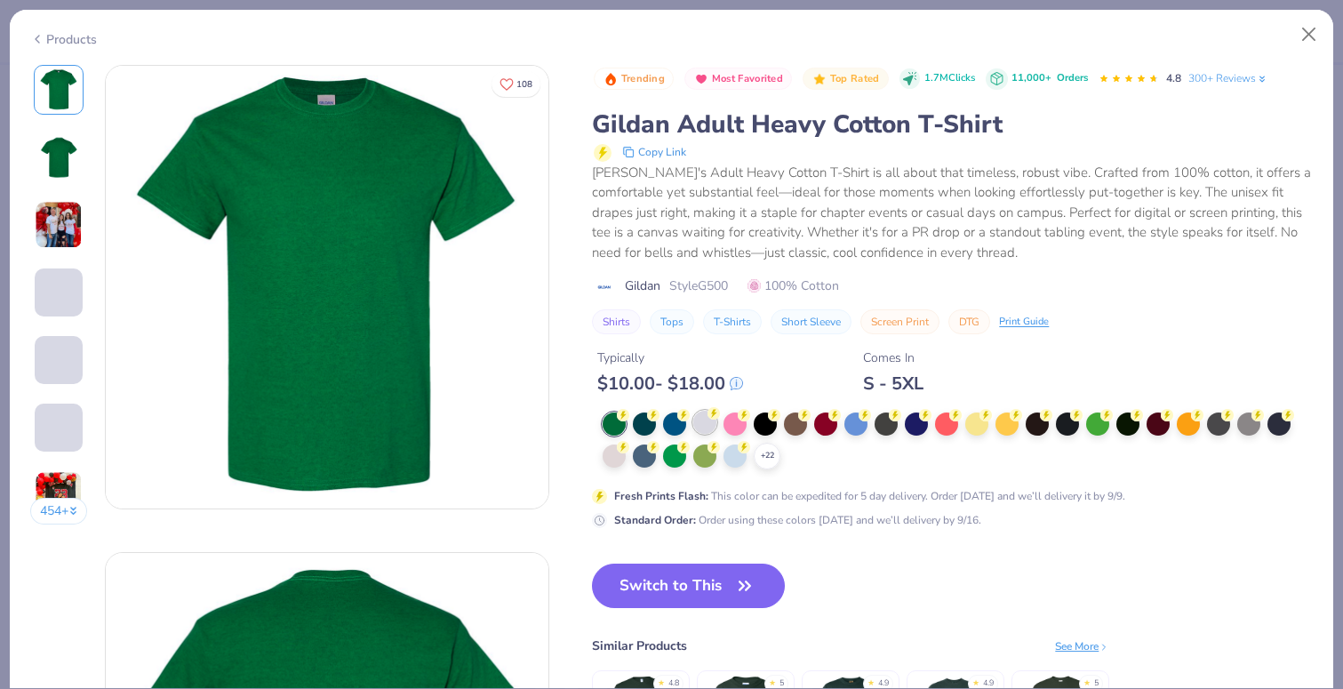
click at [709, 412] on icon at bounding box center [714, 413] width 12 height 12
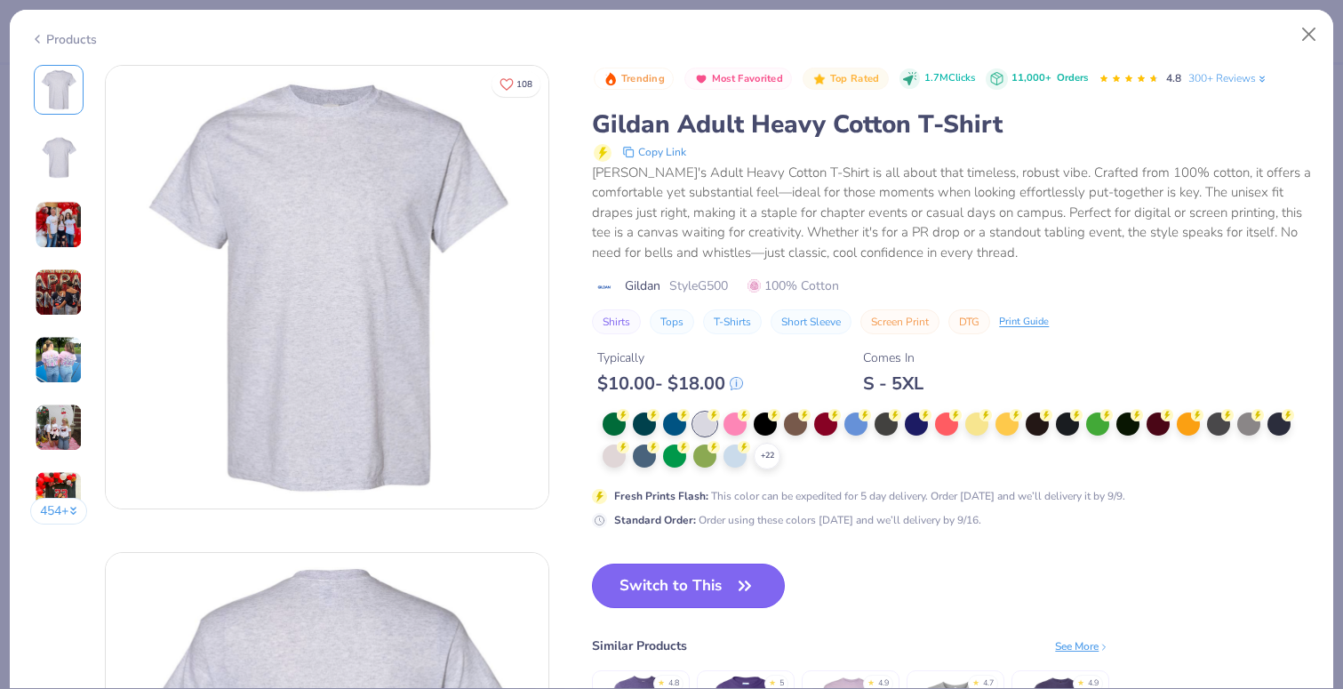
click at [665, 590] on button "Switch to This" at bounding box center [688, 586] width 193 height 44
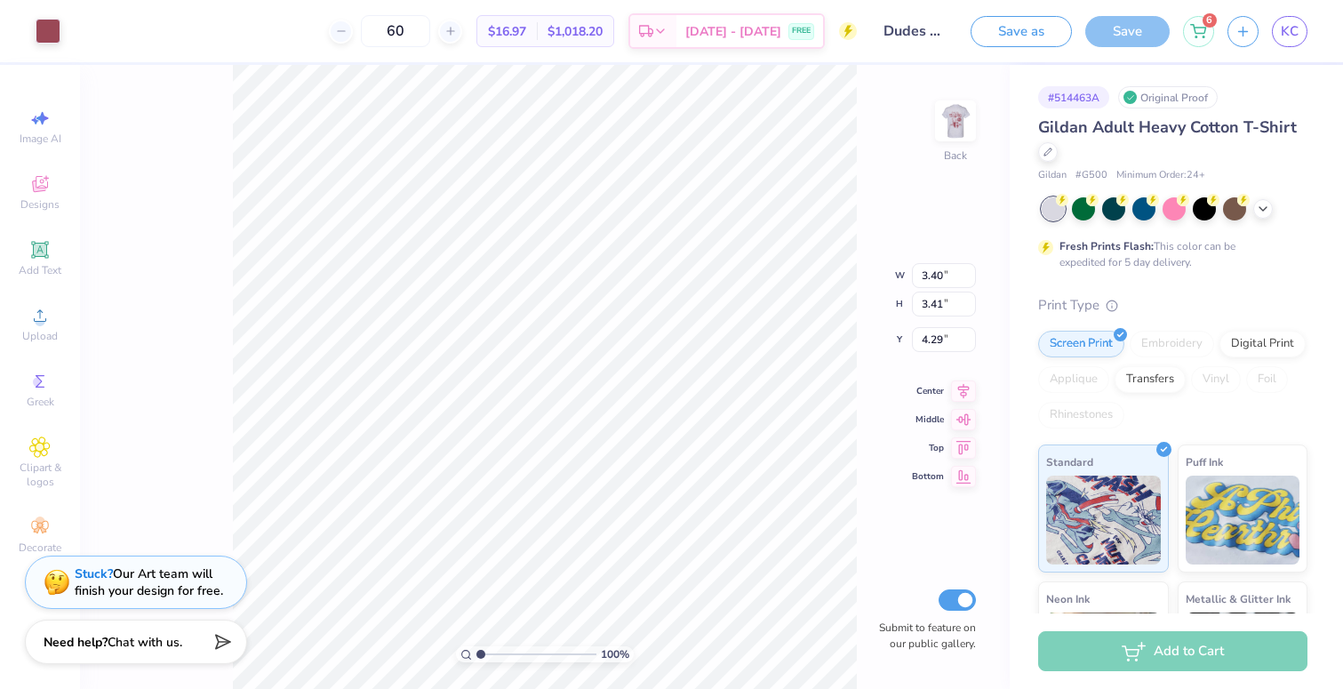
type input "3.83"
type input "3.00"
click at [967, 124] on img at bounding box center [955, 120] width 71 height 71
type input "6.03"
type input "5.75"
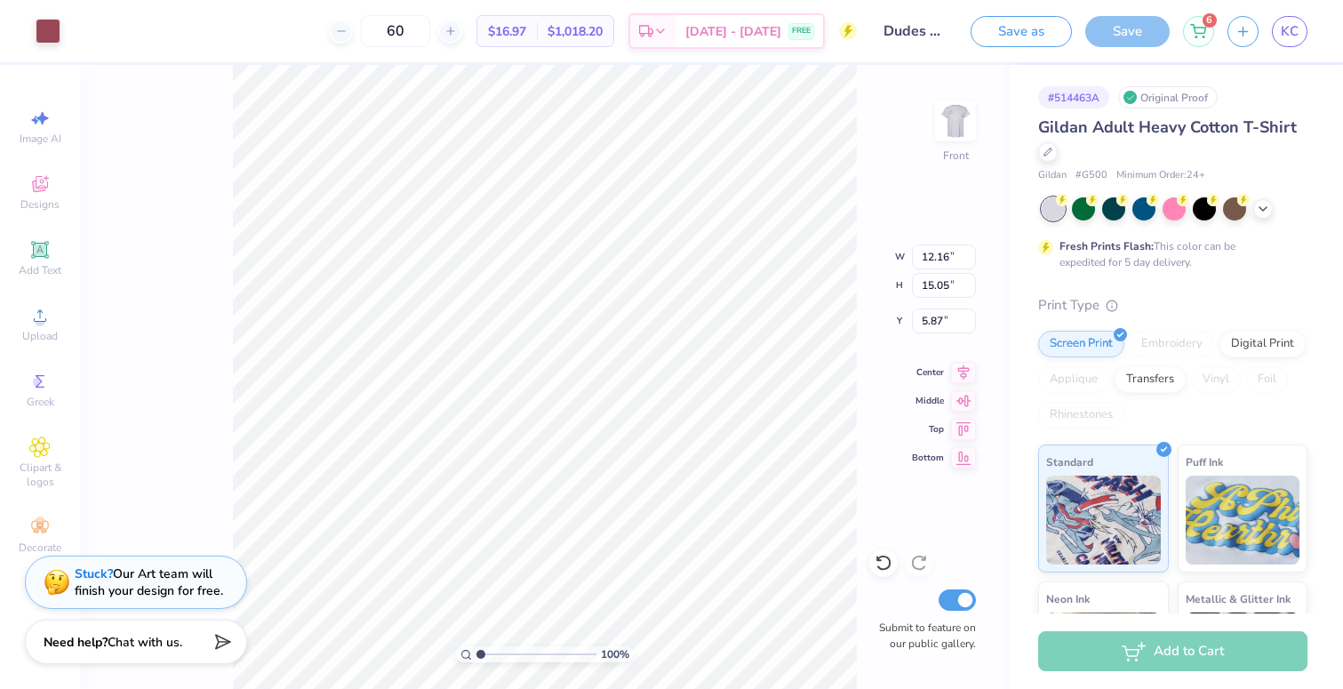
type input "5.87"
click at [966, 112] on img at bounding box center [955, 120] width 71 height 71
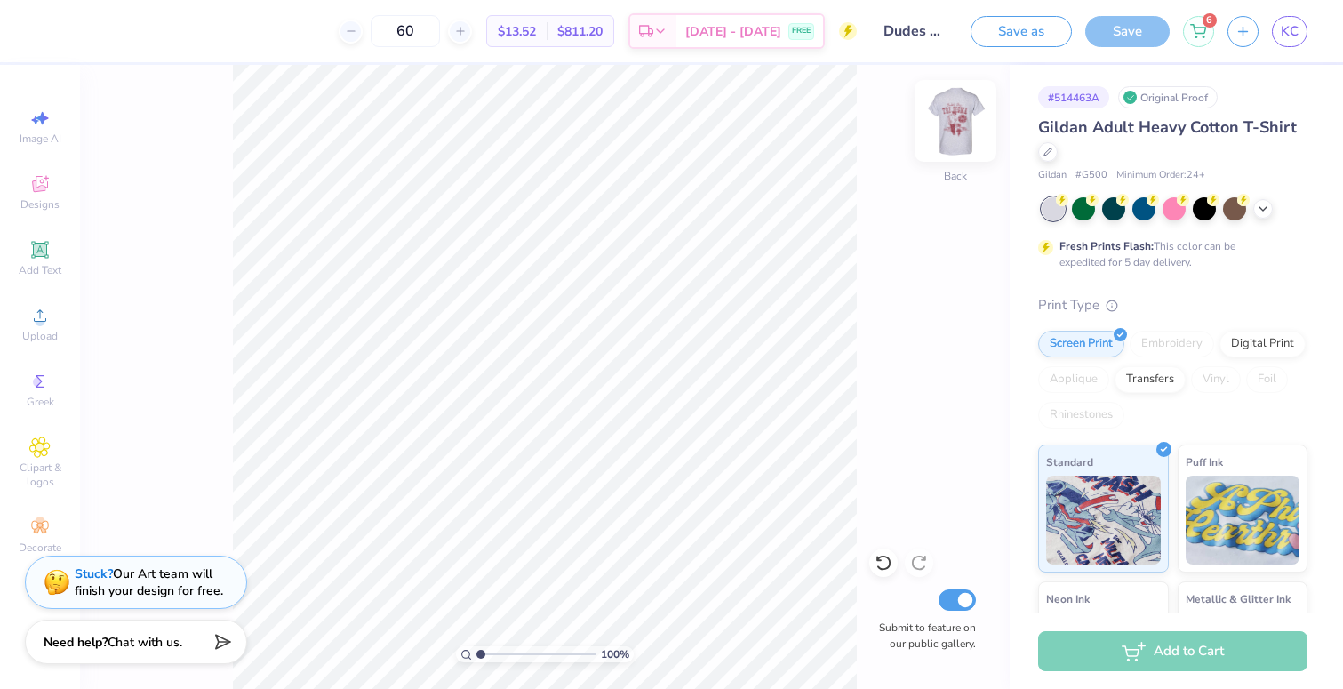
click at [957, 119] on img at bounding box center [955, 120] width 71 height 71
type input "20.90"
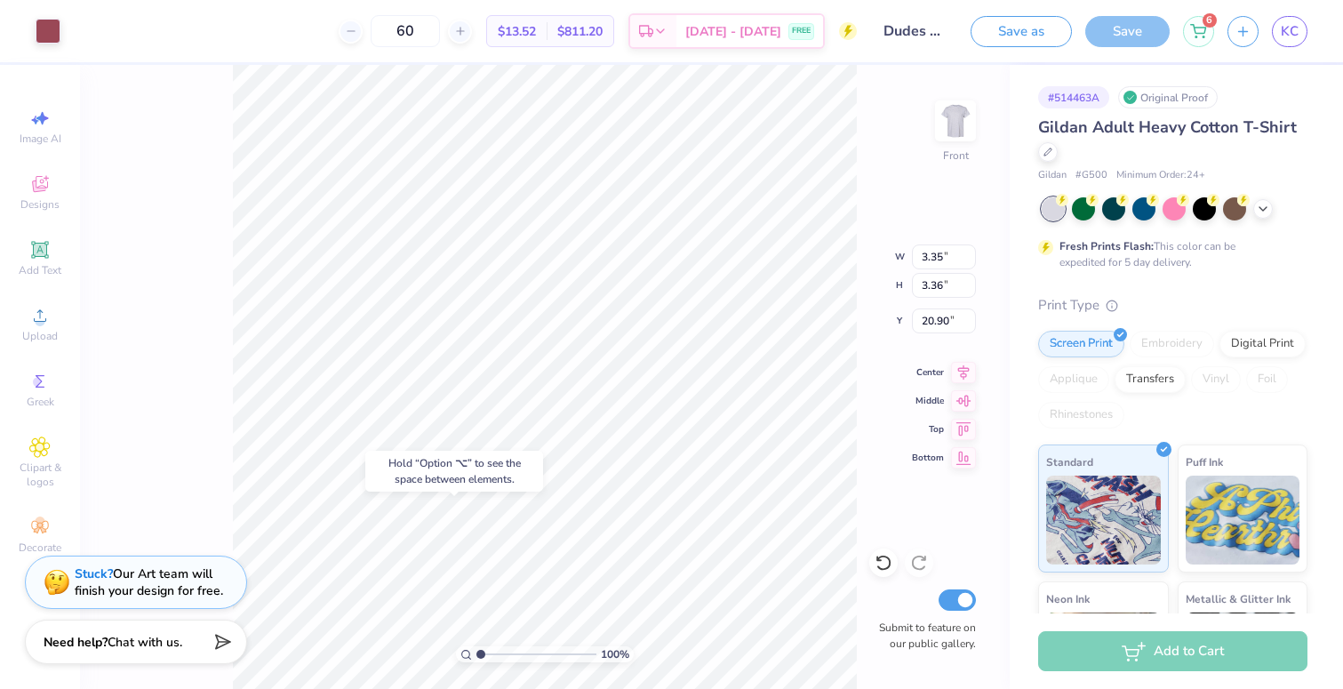
type input "12.16"
type input "15.05"
type input "5.85"
click at [954, 108] on img at bounding box center [955, 120] width 71 height 71
type input "11.09"
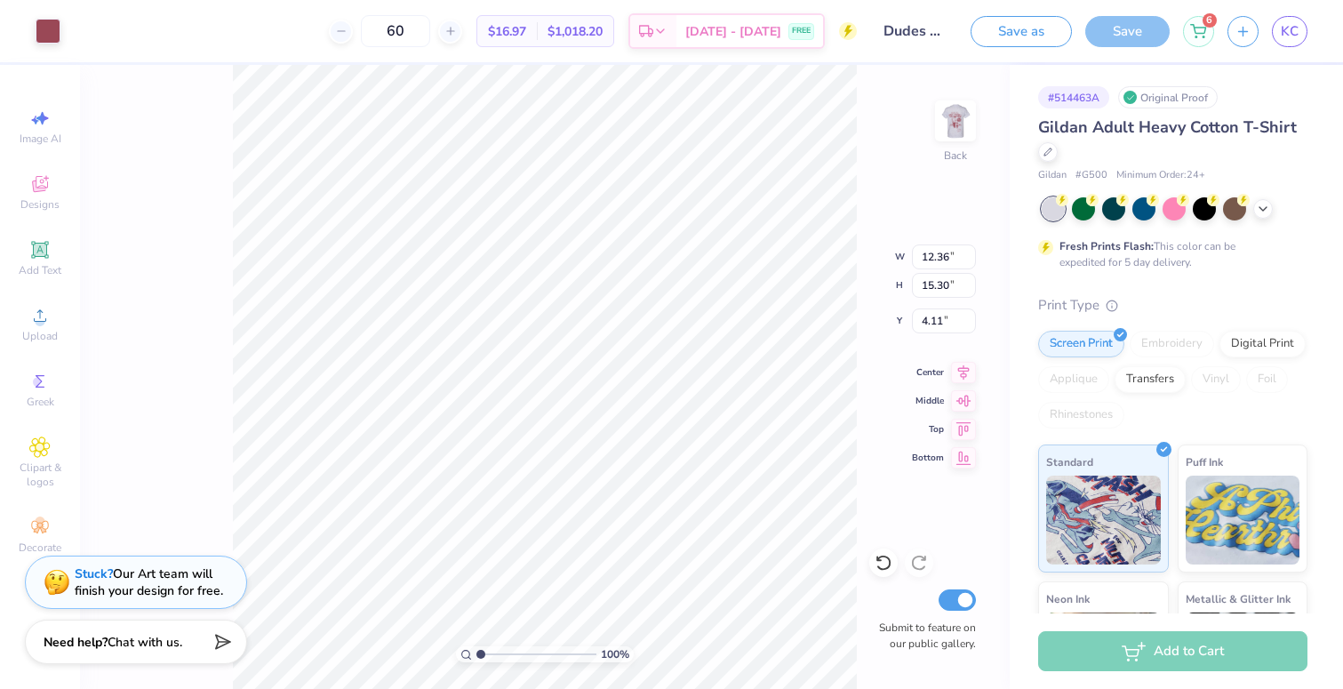
type input "13.72"
type input "3.77"
click at [949, 128] on img at bounding box center [955, 120] width 71 height 71
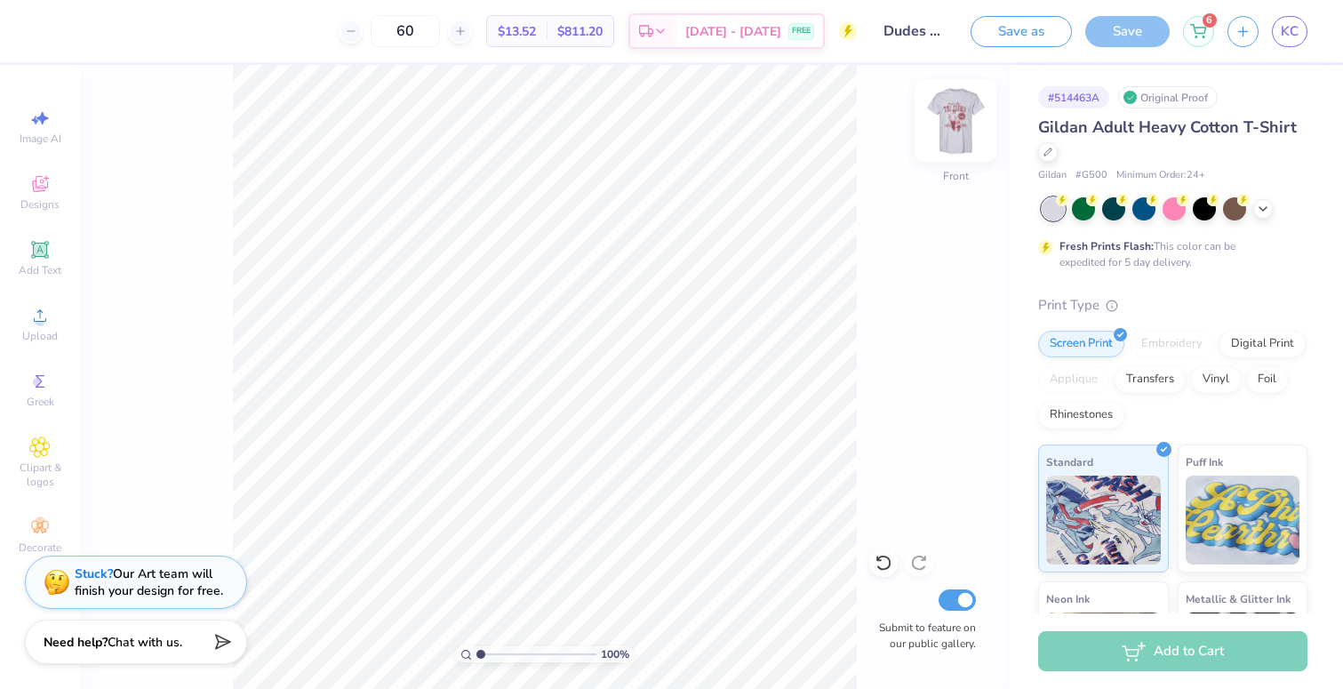
click at [954, 114] on img at bounding box center [955, 120] width 71 height 71
click at [1022, 26] on button "Save as" at bounding box center [1021, 28] width 101 height 31
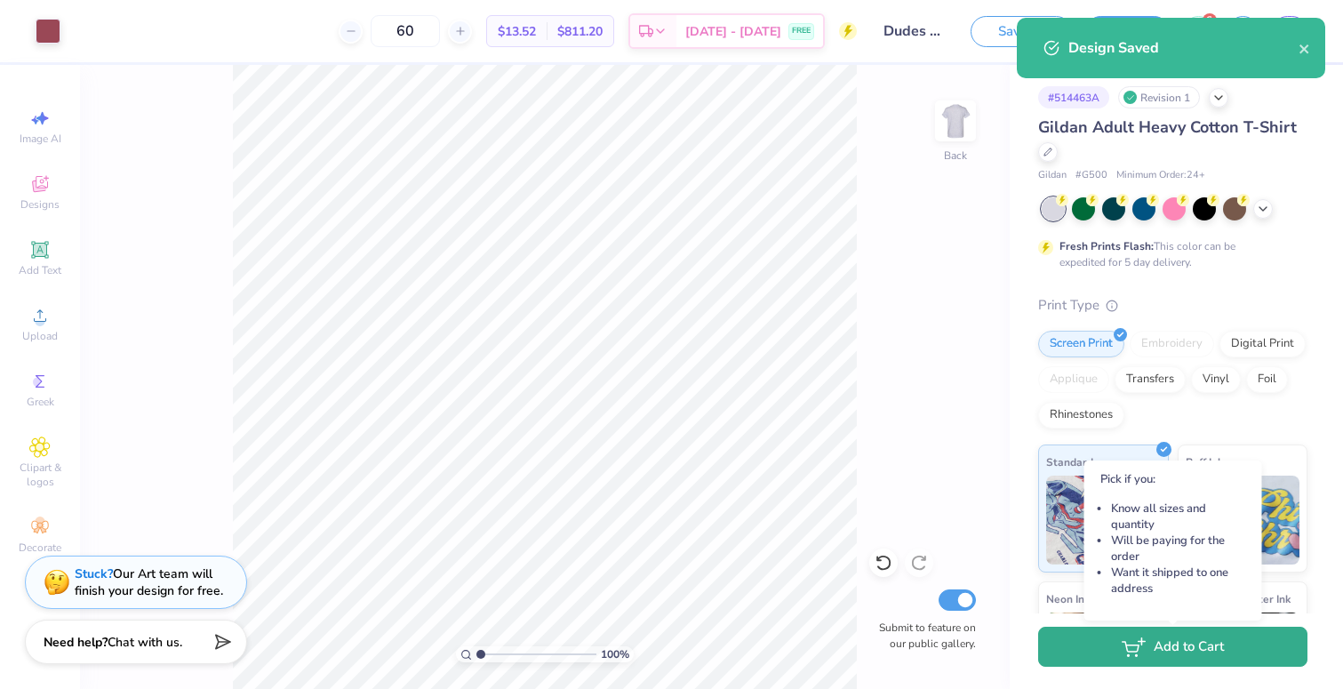
click at [1109, 642] on button "Add to Cart" at bounding box center [1172, 647] width 269 height 40
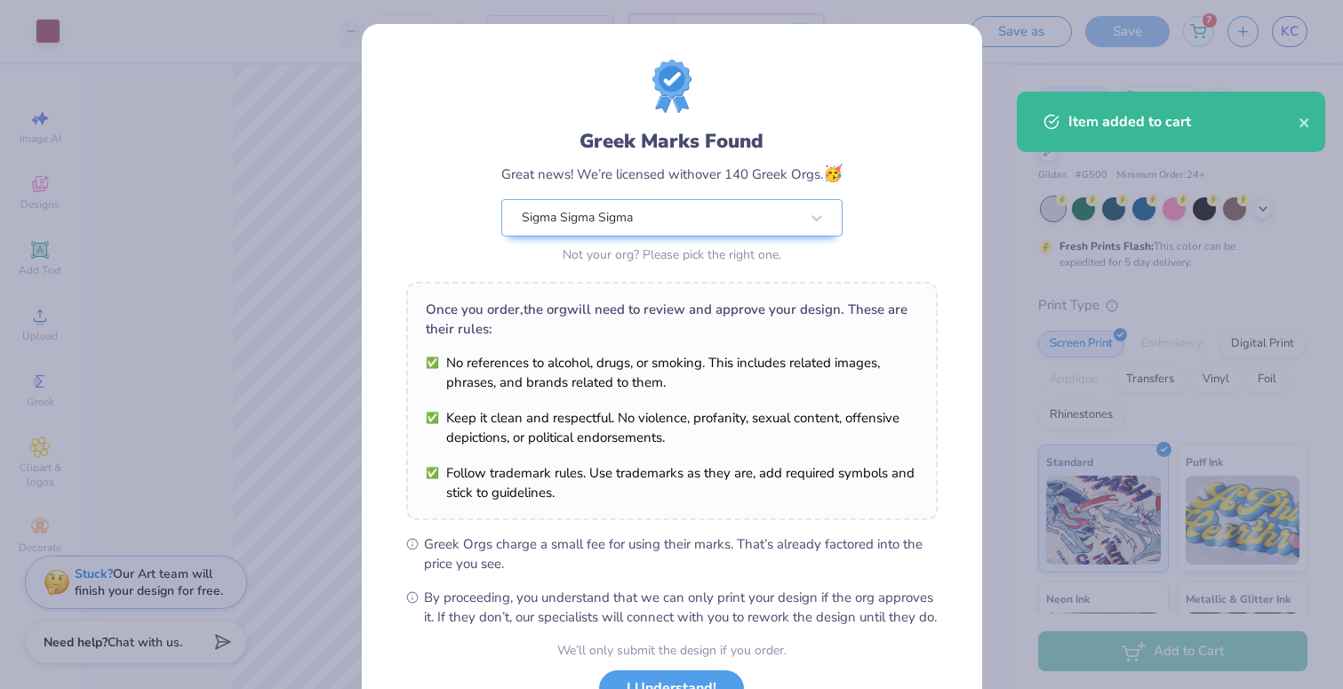
scroll to position [143, 0]
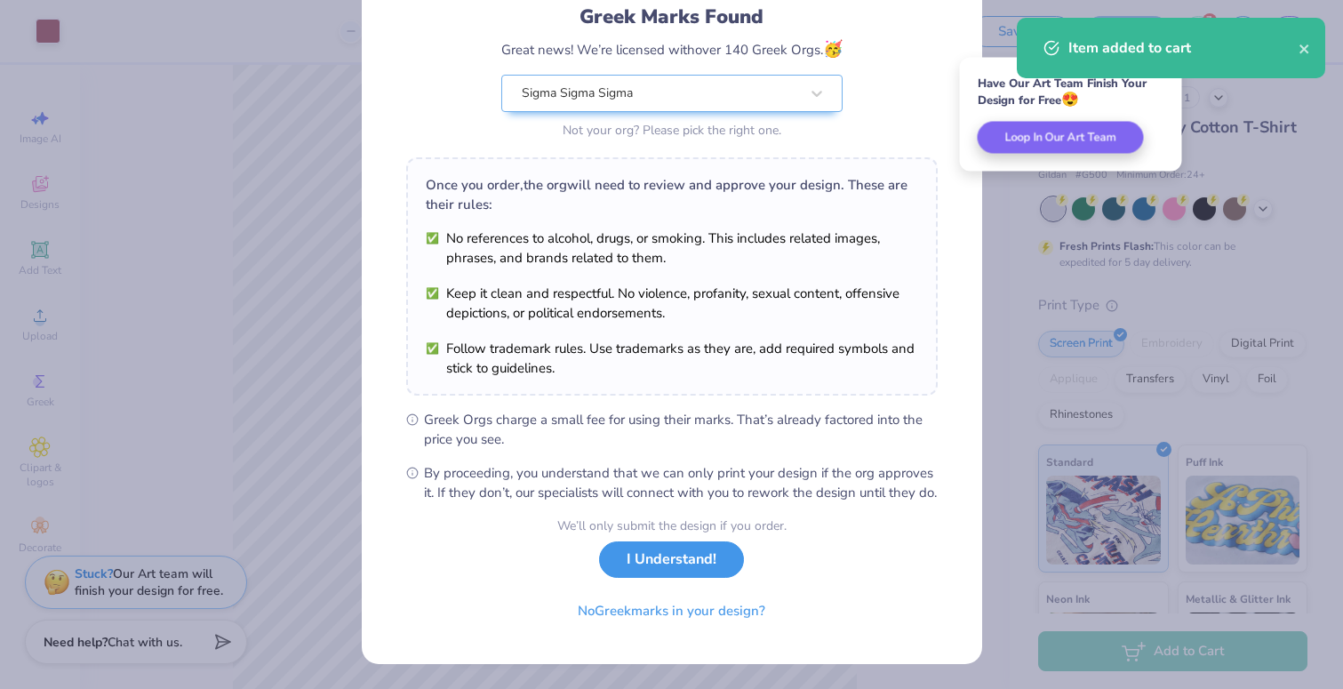
click at [697, 560] on button "I Understand!" at bounding box center [671, 559] width 145 height 36
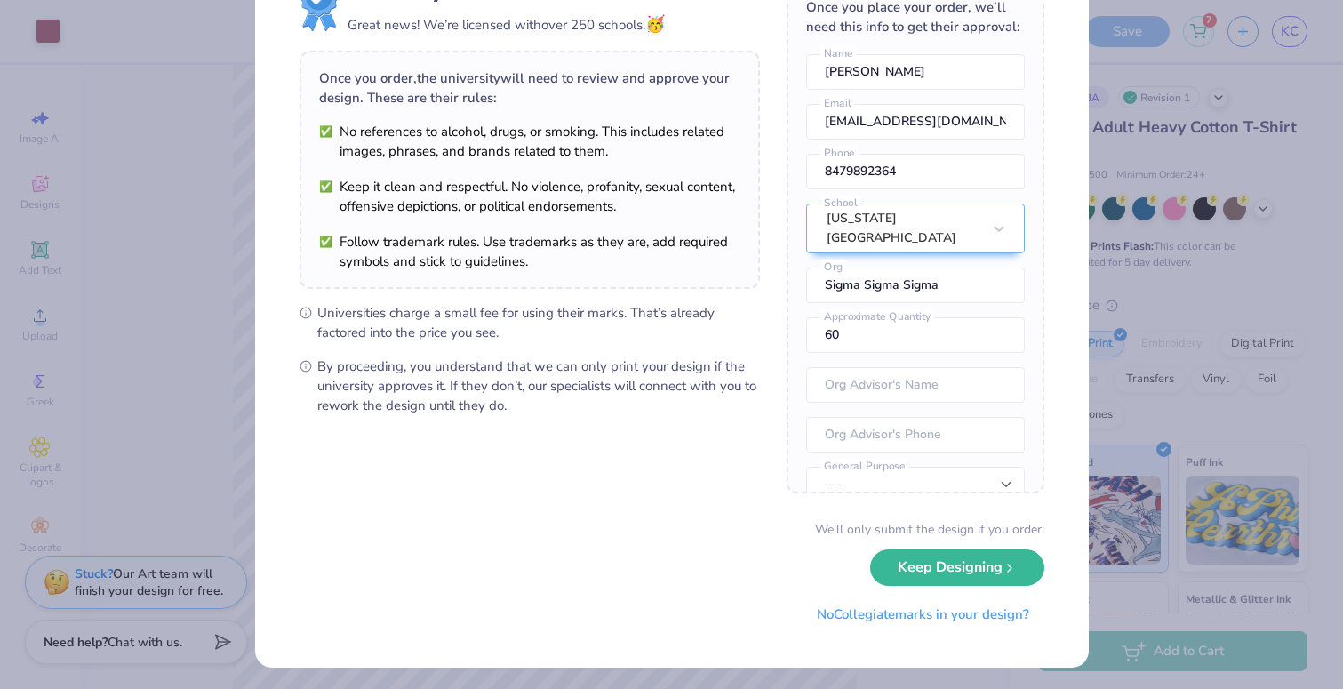
scroll to position [84, 0]
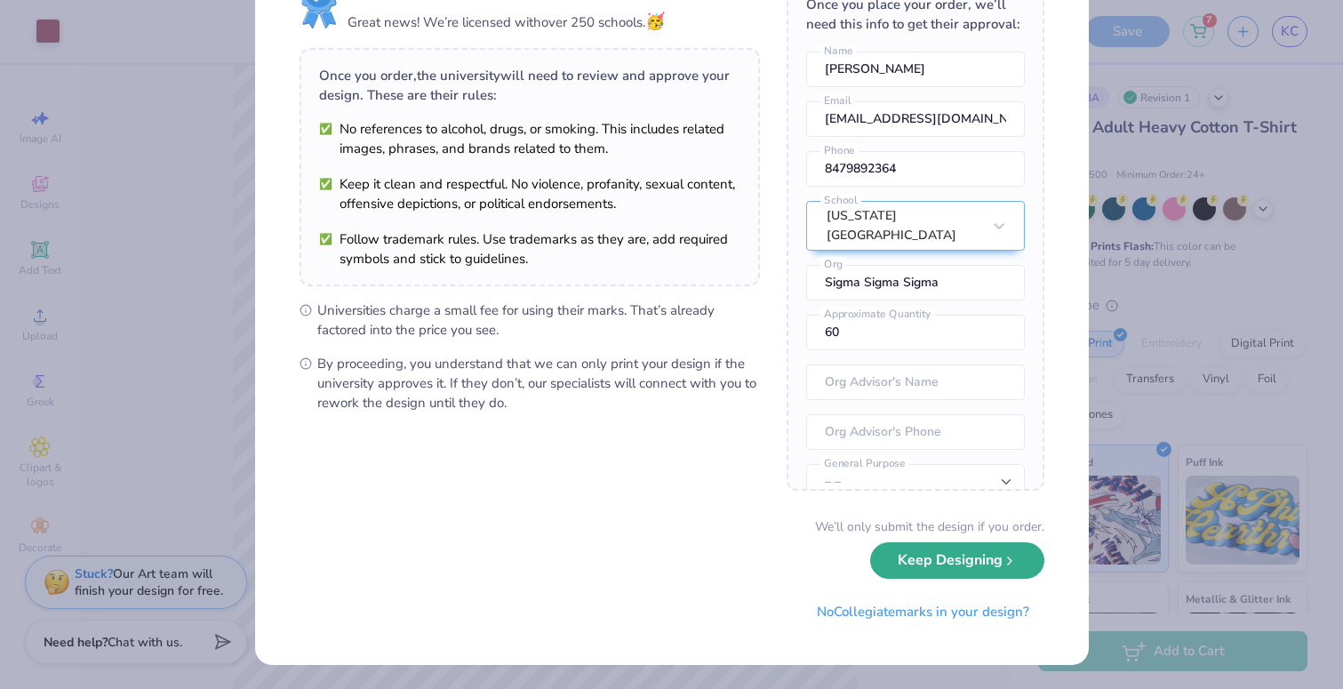
click at [921, 559] on button "Keep Designing" at bounding box center [957, 560] width 174 height 36
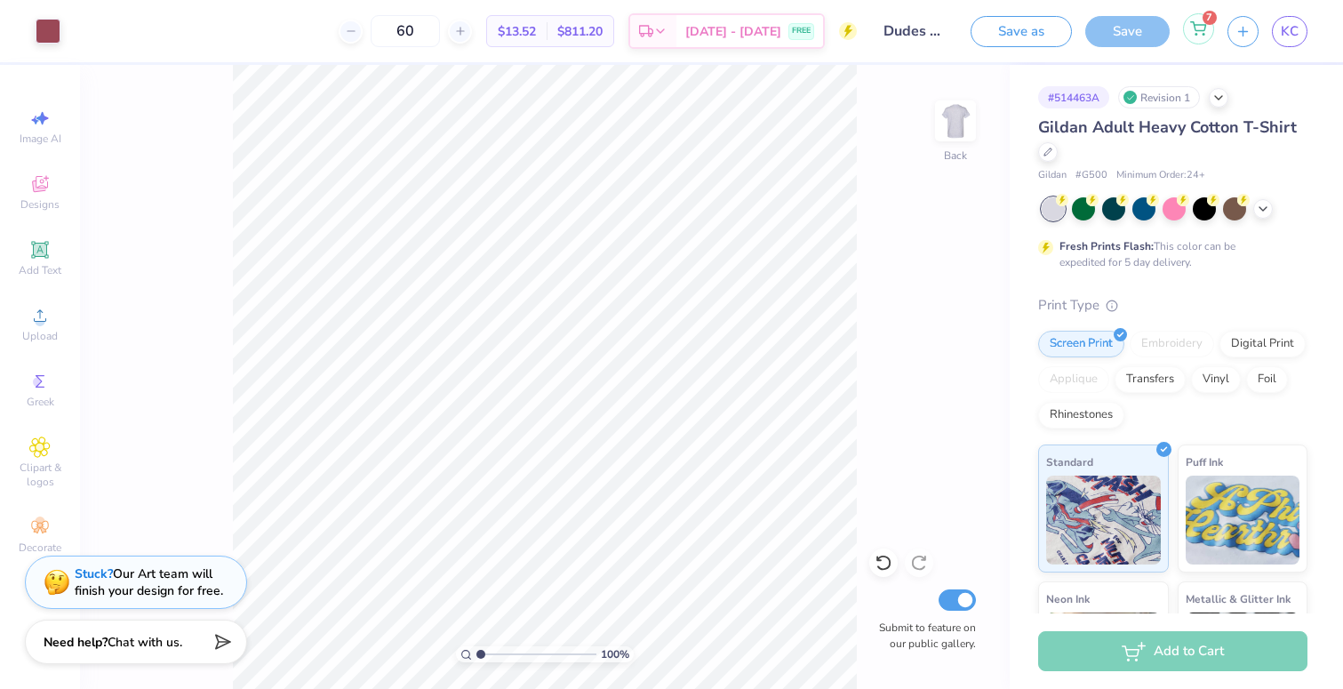
click at [1201, 36] on div "7" at bounding box center [1198, 28] width 31 height 31
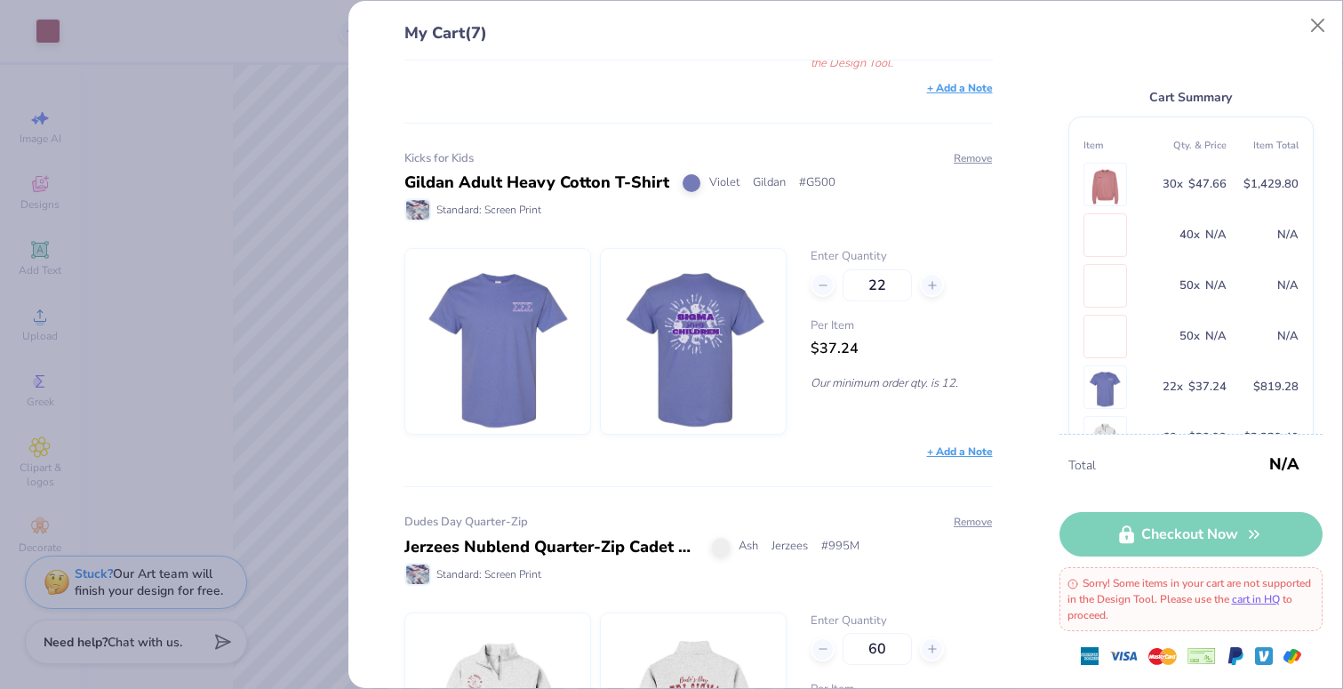
scroll to position [1898, 0]
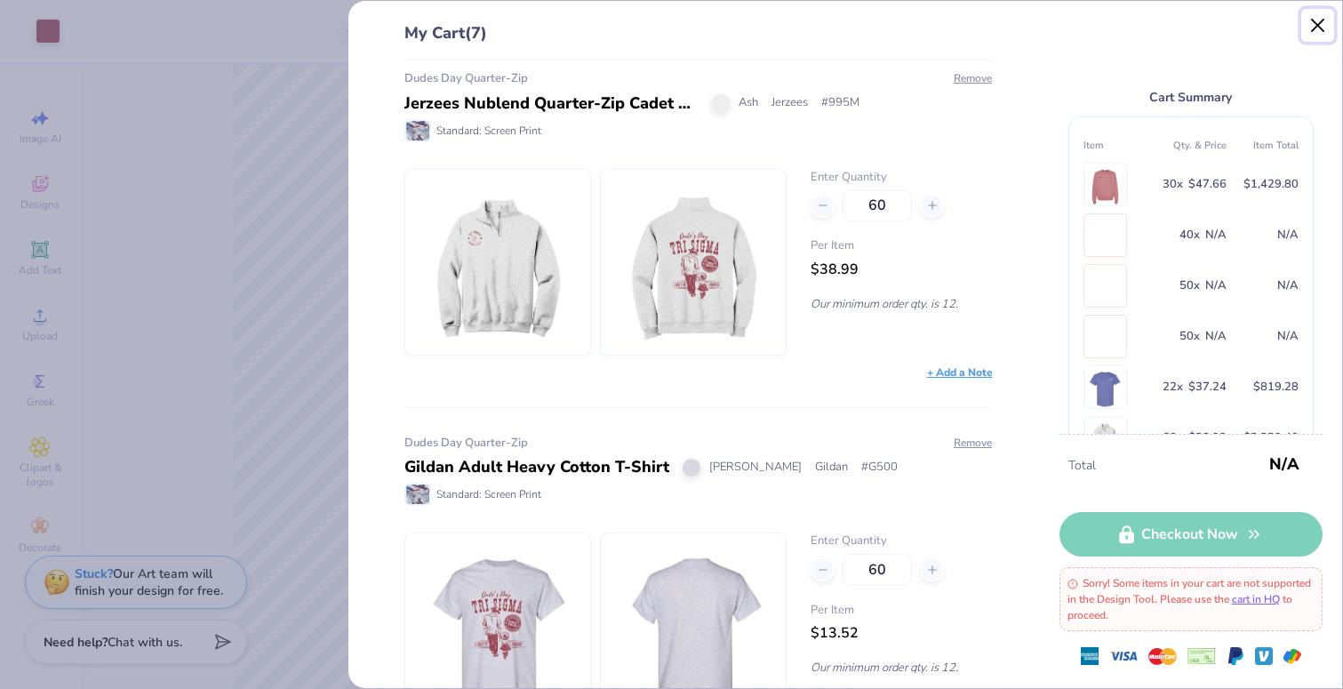
click at [1317, 24] on button "Close" at bounding box center [1319, 26] width 34 height 34
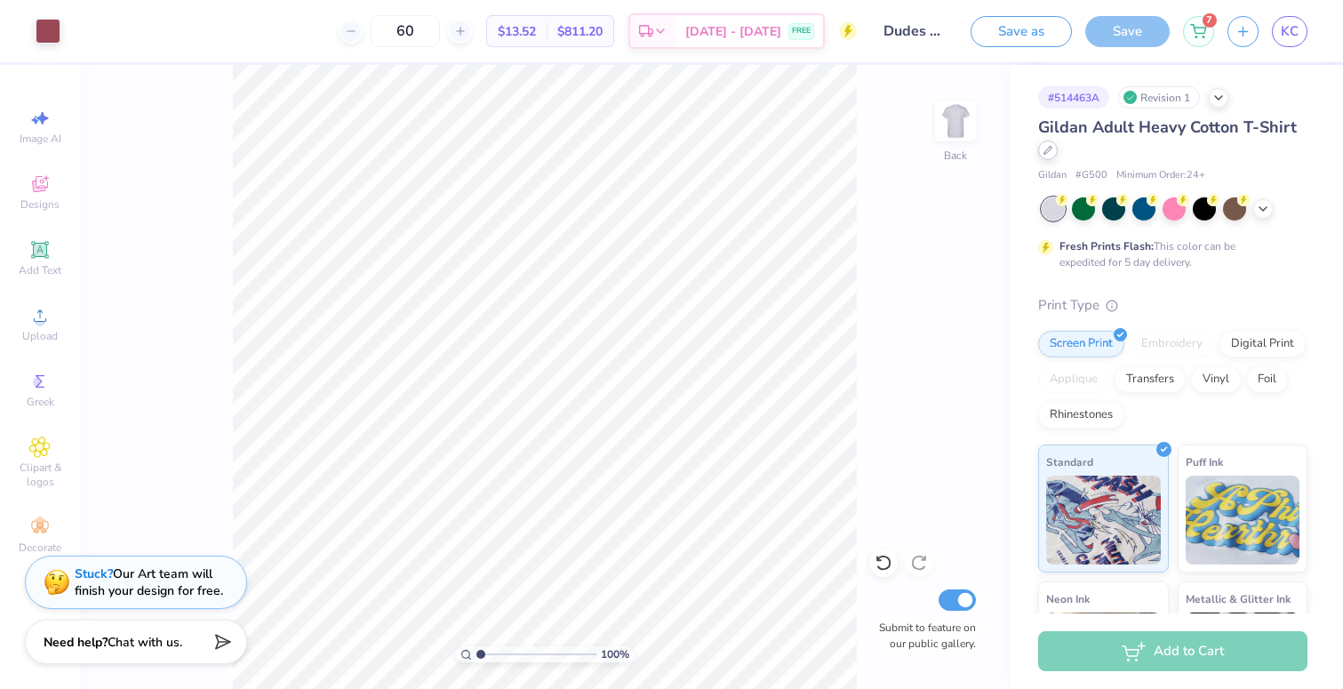
click at [1049, 154] on div at bounding box center [1048, 150] width 20 height 20
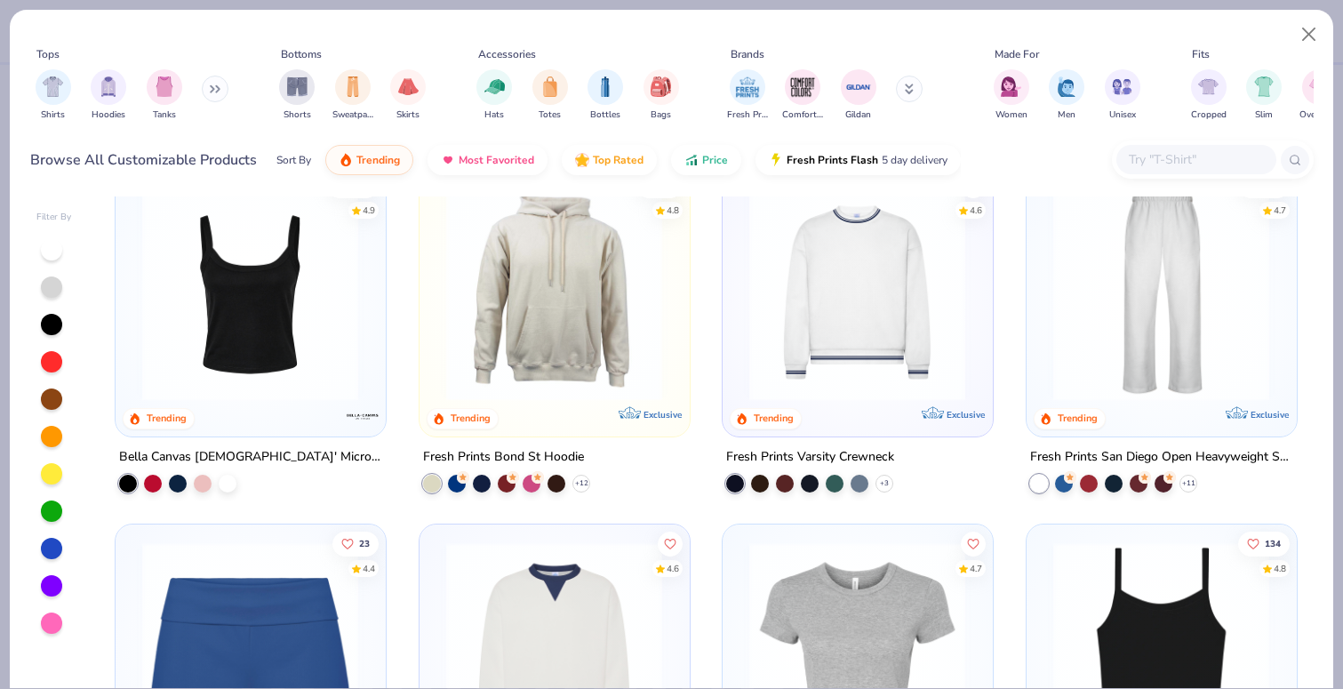
scroll to position [745, 0]
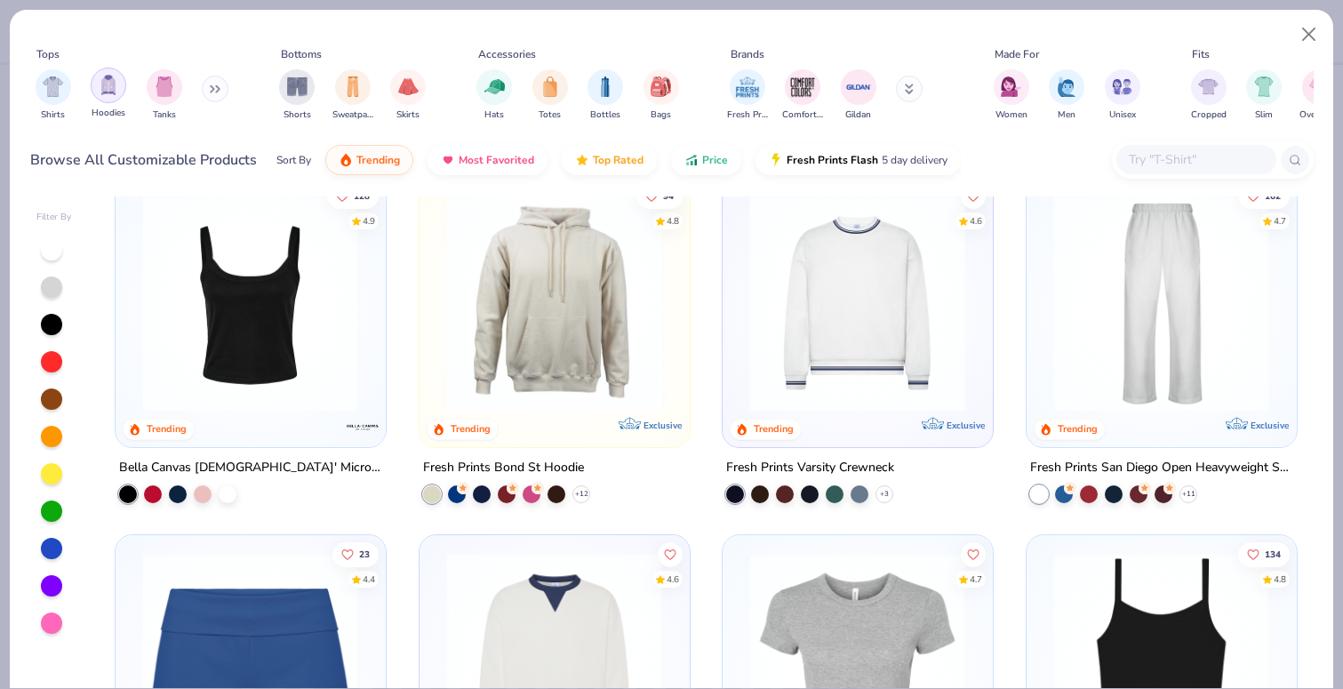
click at [118, 88] on div "filter for Hoodies" at bounding box center [109, 86] width 36 height 36
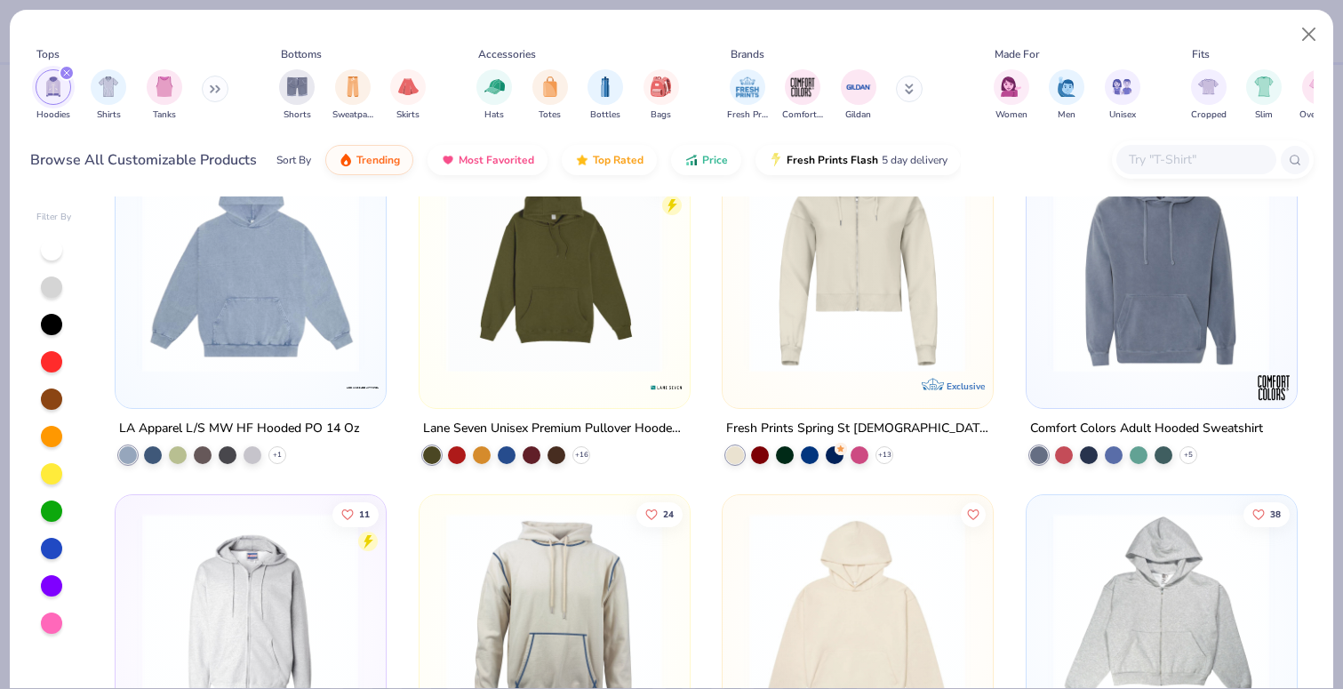
scroll to position [1130, 0]
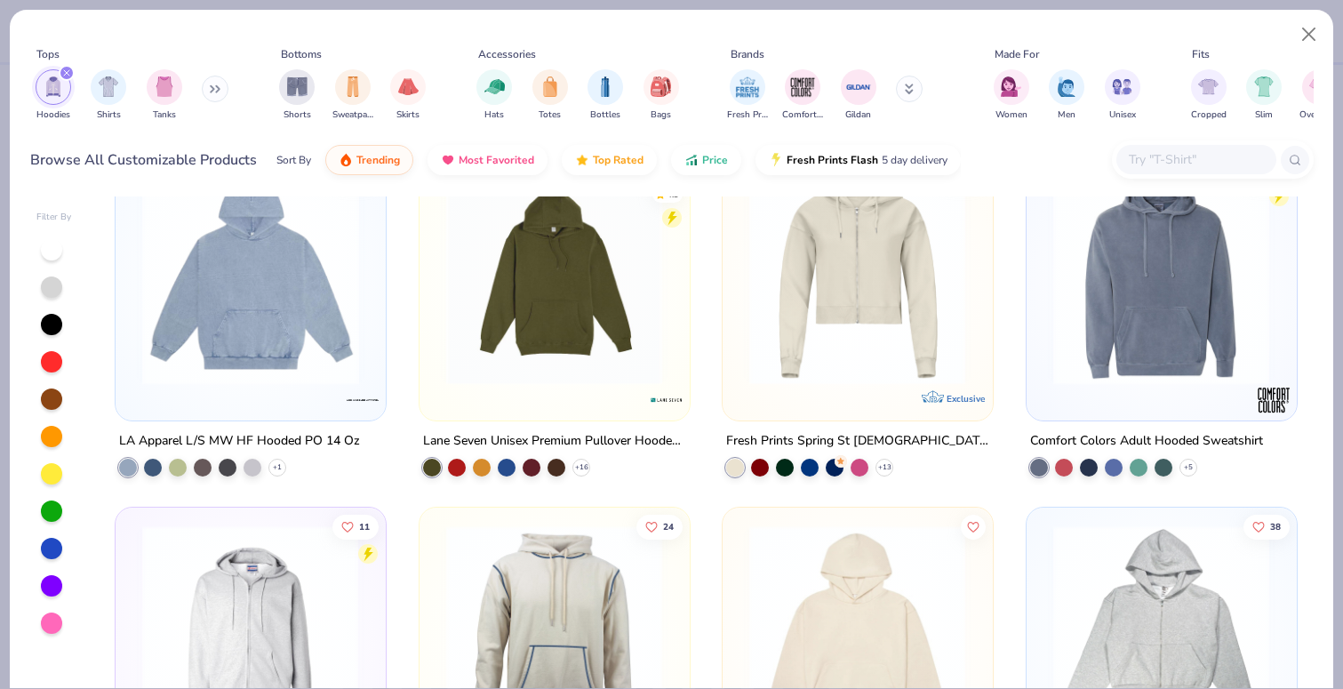
click at [71, 70] on div "filter for Hoodies" at bounding box center [67, 73] width 16 height 16
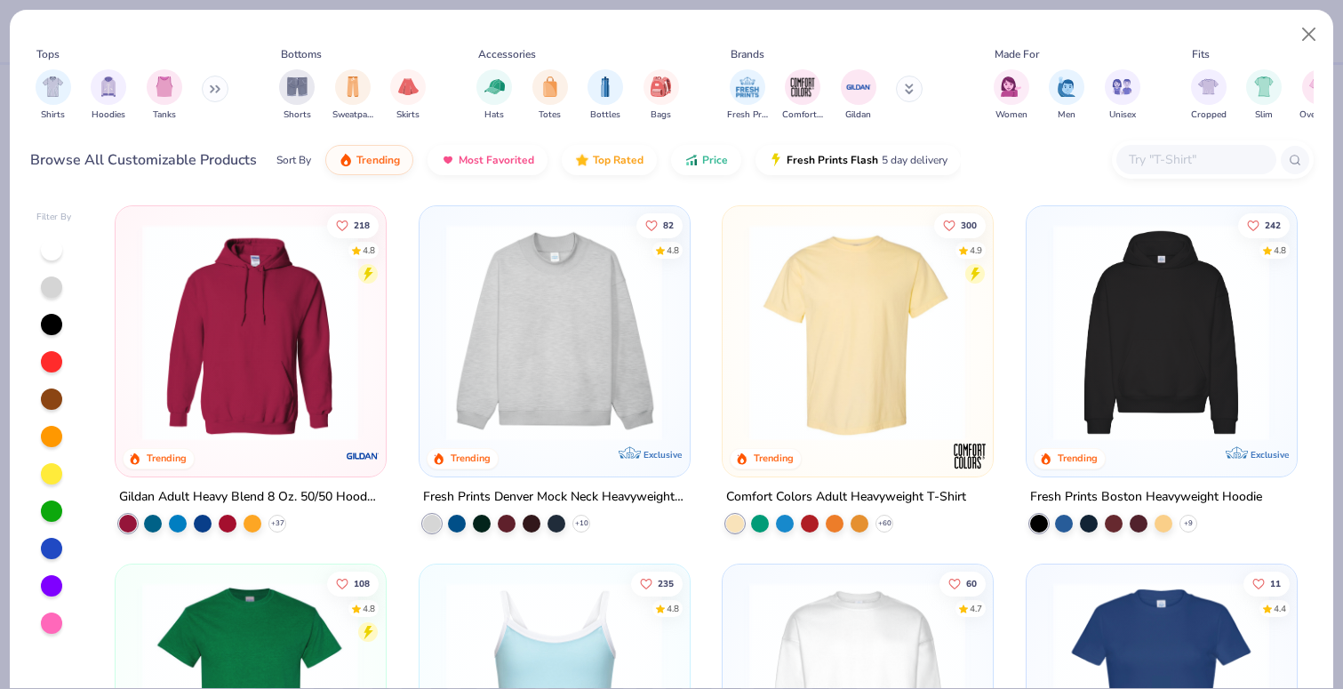
click at [1182, 161] on input "text" at bounding box center [1195, 159] width 137 height 20
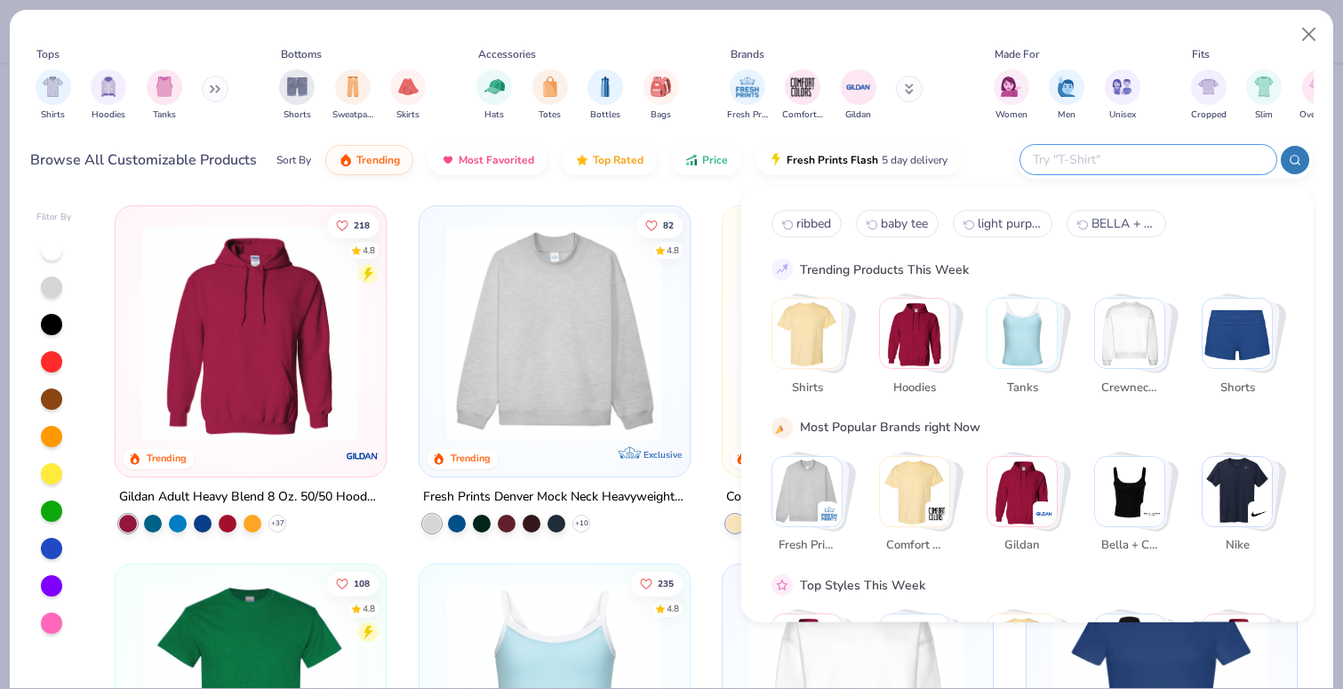
click at [1142, 343] on img "Stack Card Button Crewnecks" at bounding box center [1129, 333] width 69 height 69
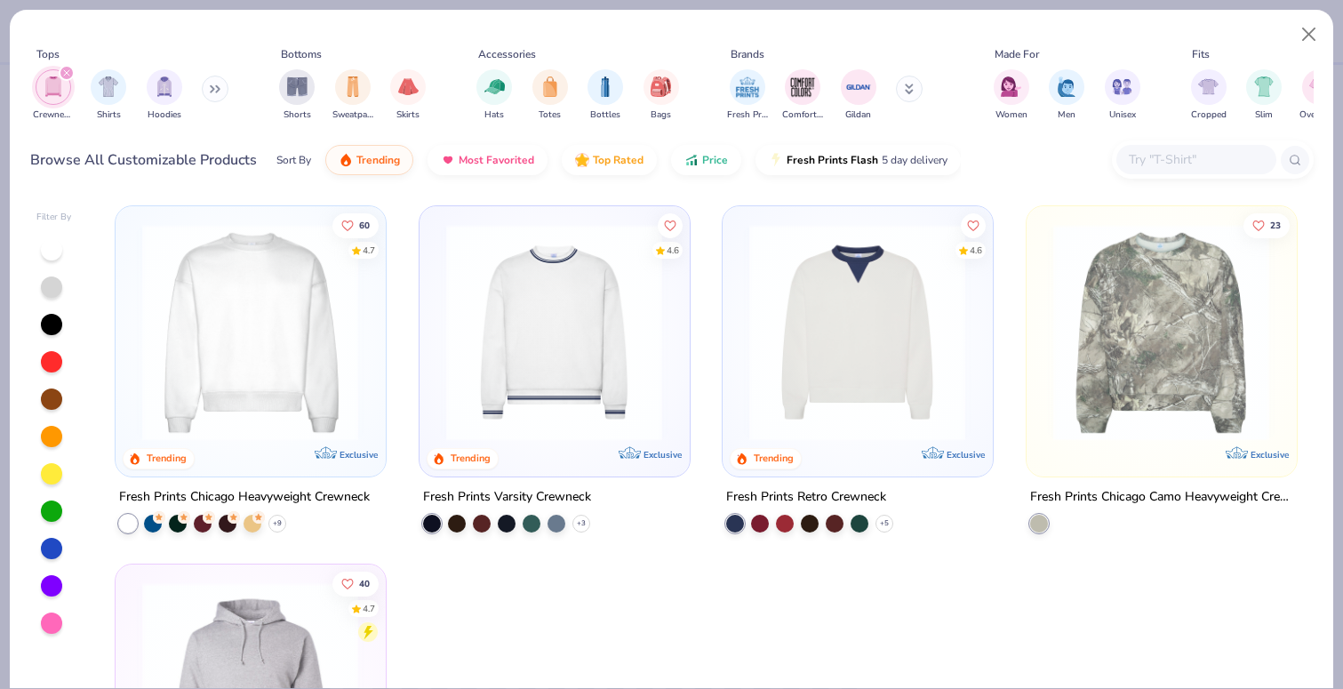
scroll to position [32, 0]
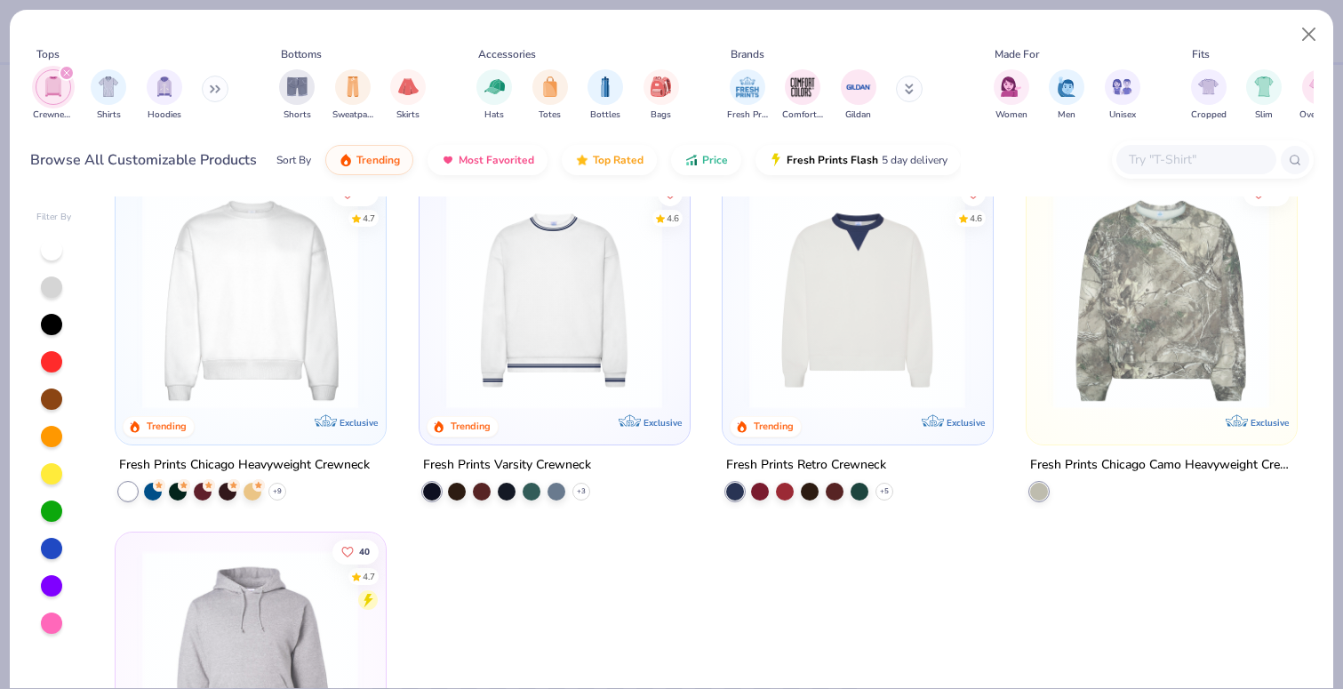
click at [70, 74] on div "filter for Crewnecks" at bounding box center [67, 73] width 16 height 16
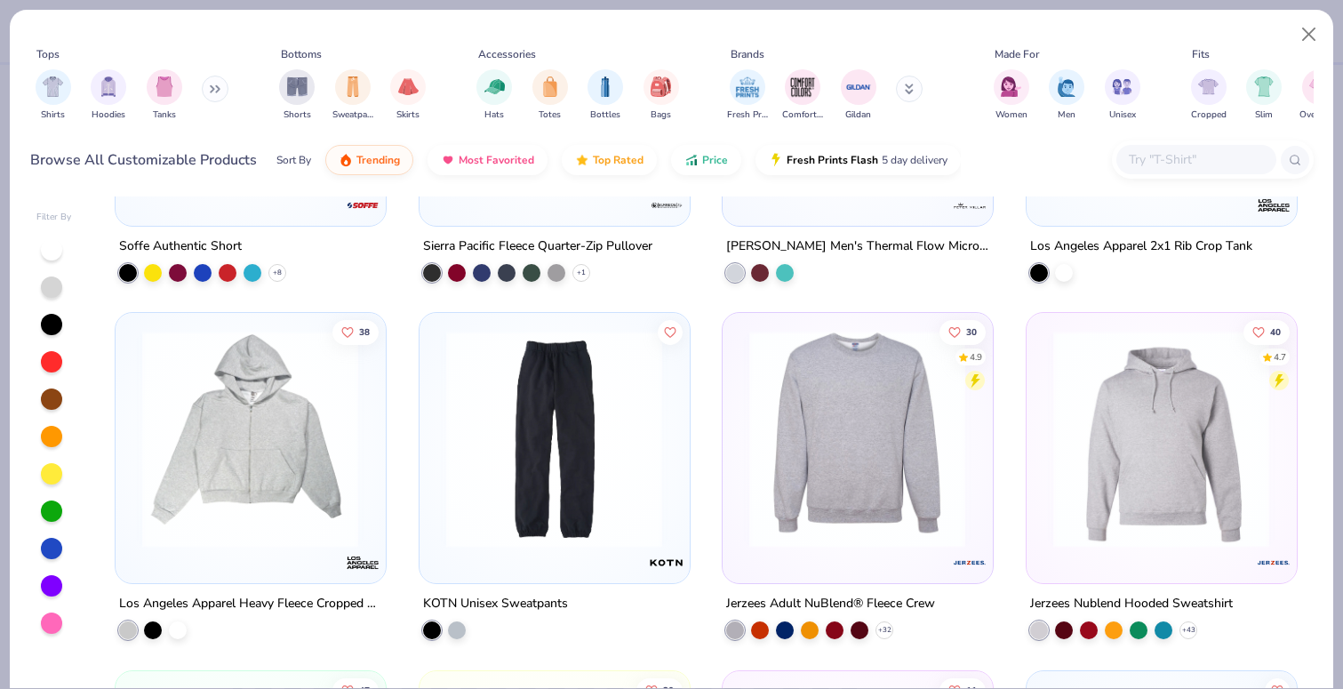
scroll to position [12031, 0]
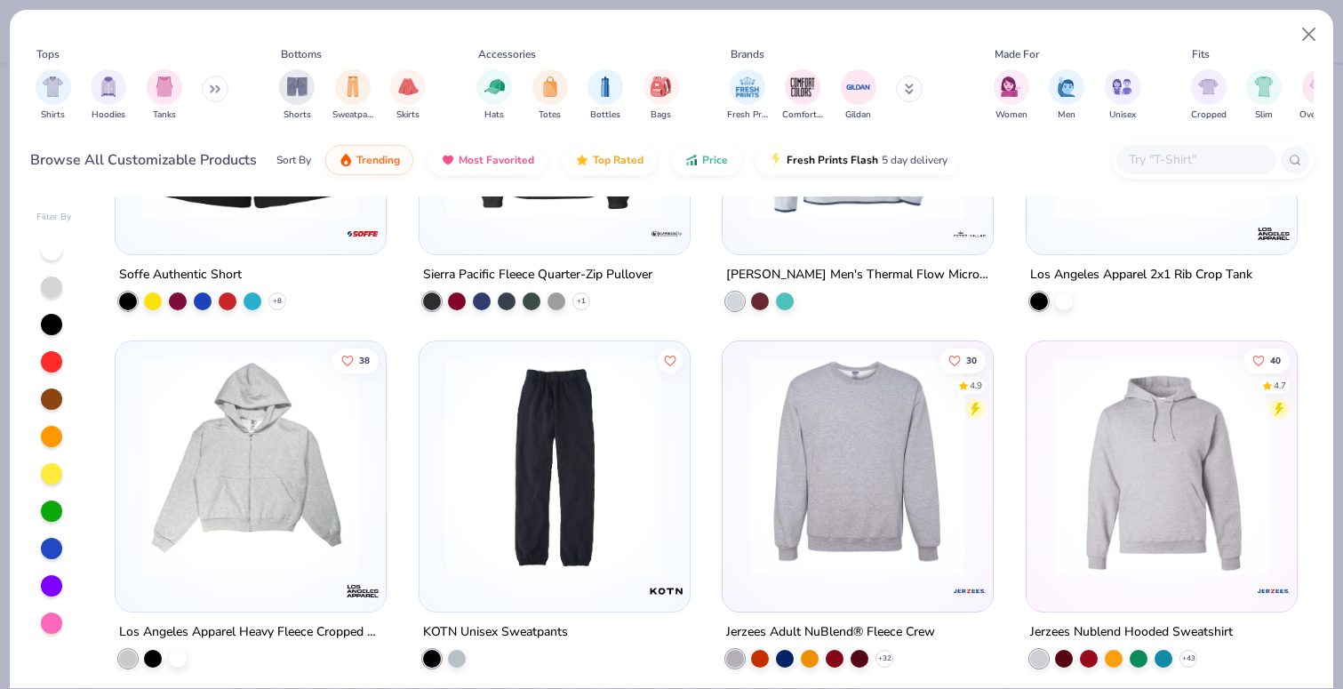
click at [819, 445] on img at bounding box center [858, 467] width 234 height 217
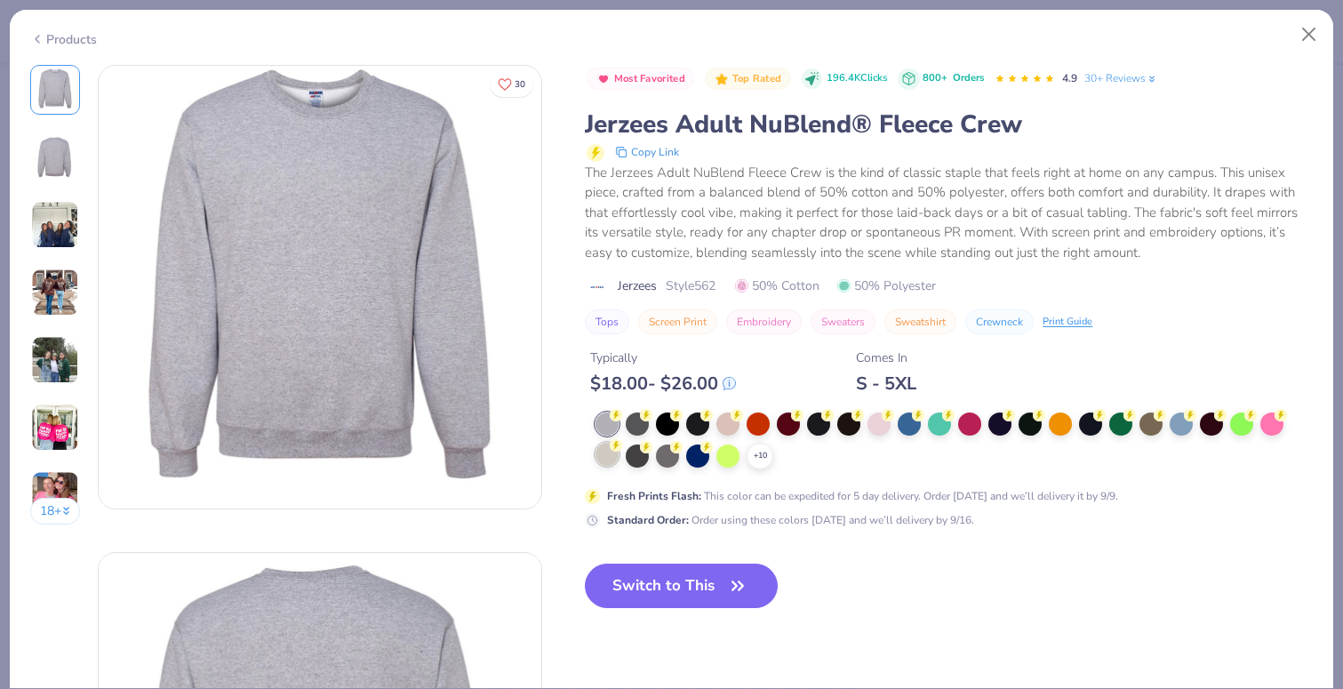
click at [604, 455] on div at bounding box center [607, 454] width 23 height 23
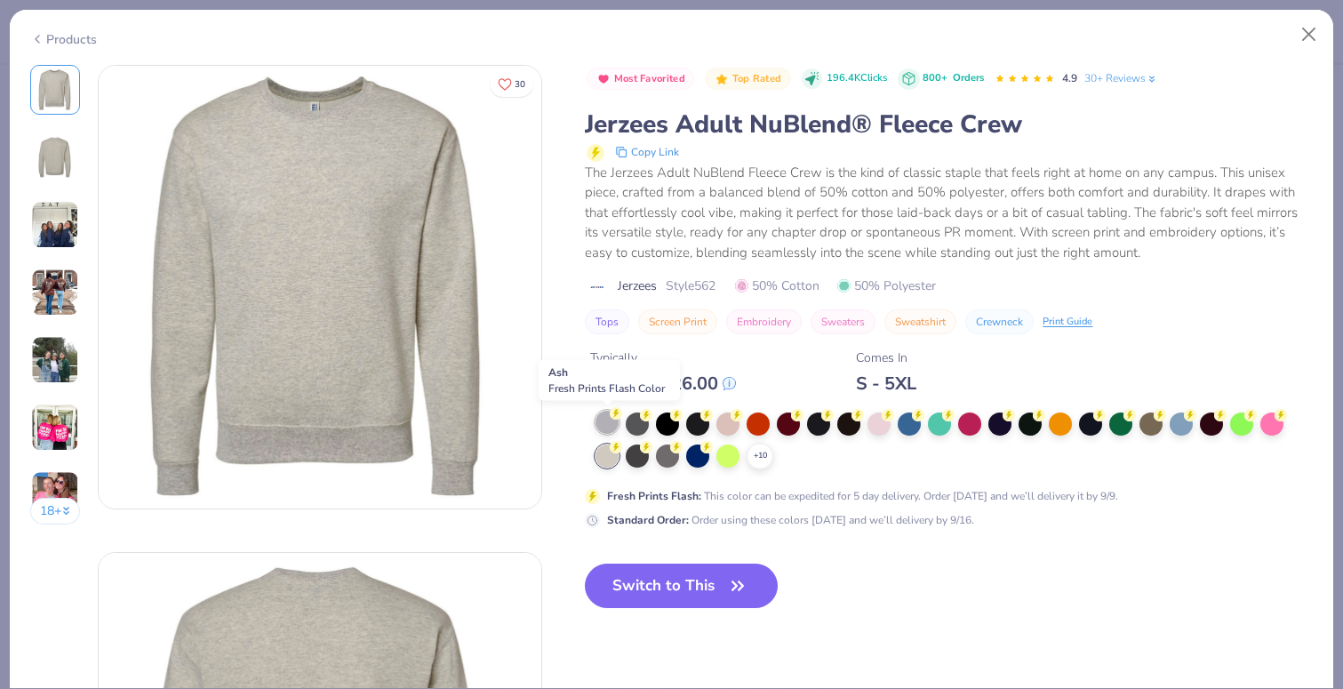
click at [607, 428] on div at bounding box center [607, 422] width 23 height 23
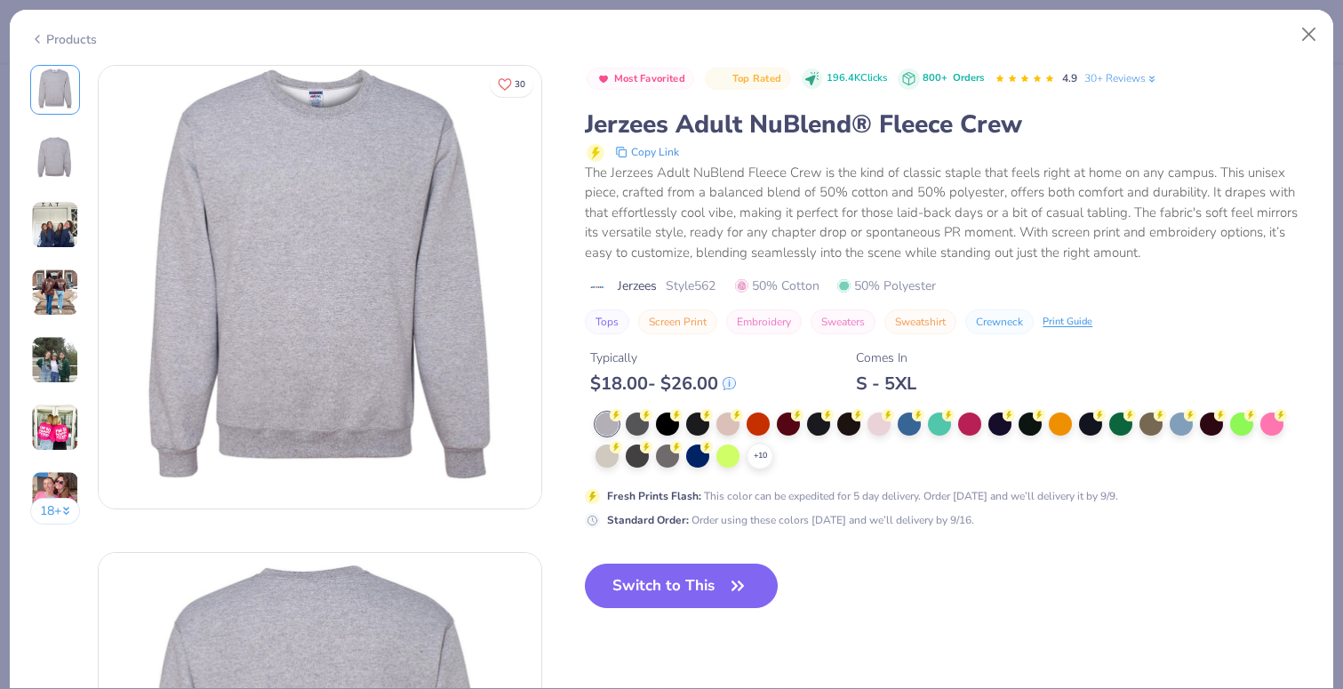
click at [66, 43] on div "Products" at bounding box center [63, 39] width 67 height 19
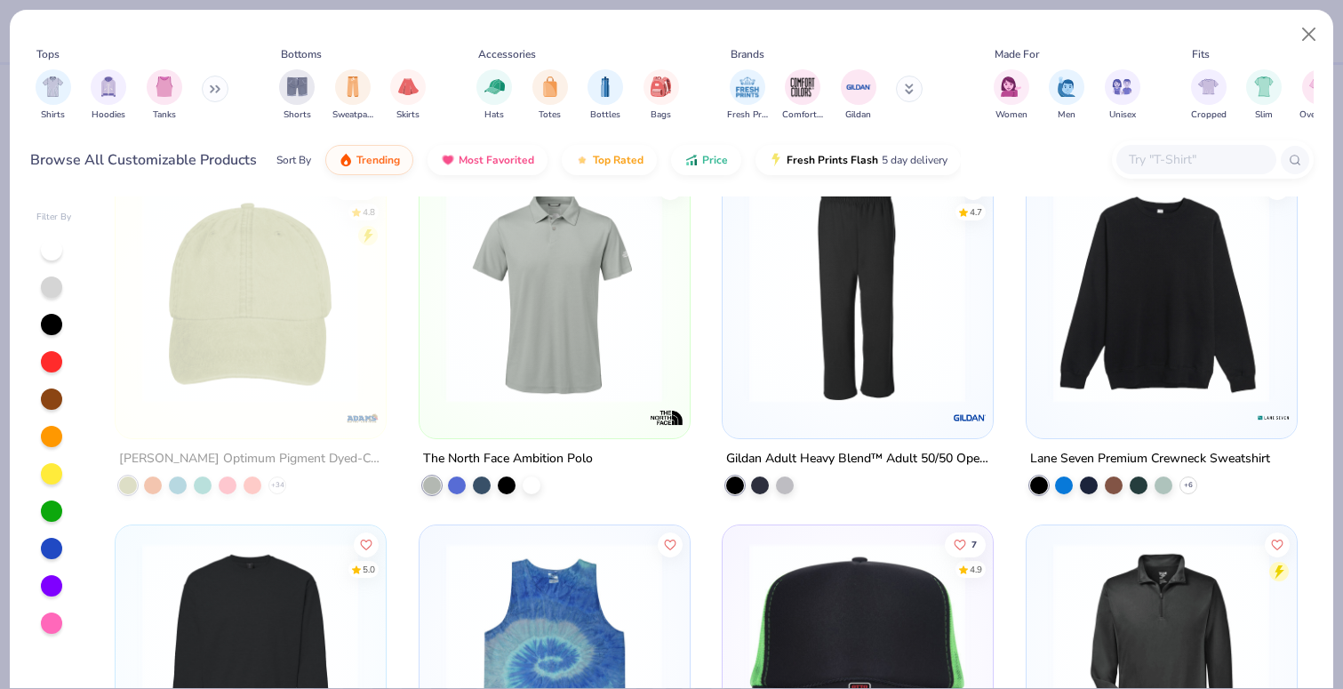
scroll to position [11360, 0]
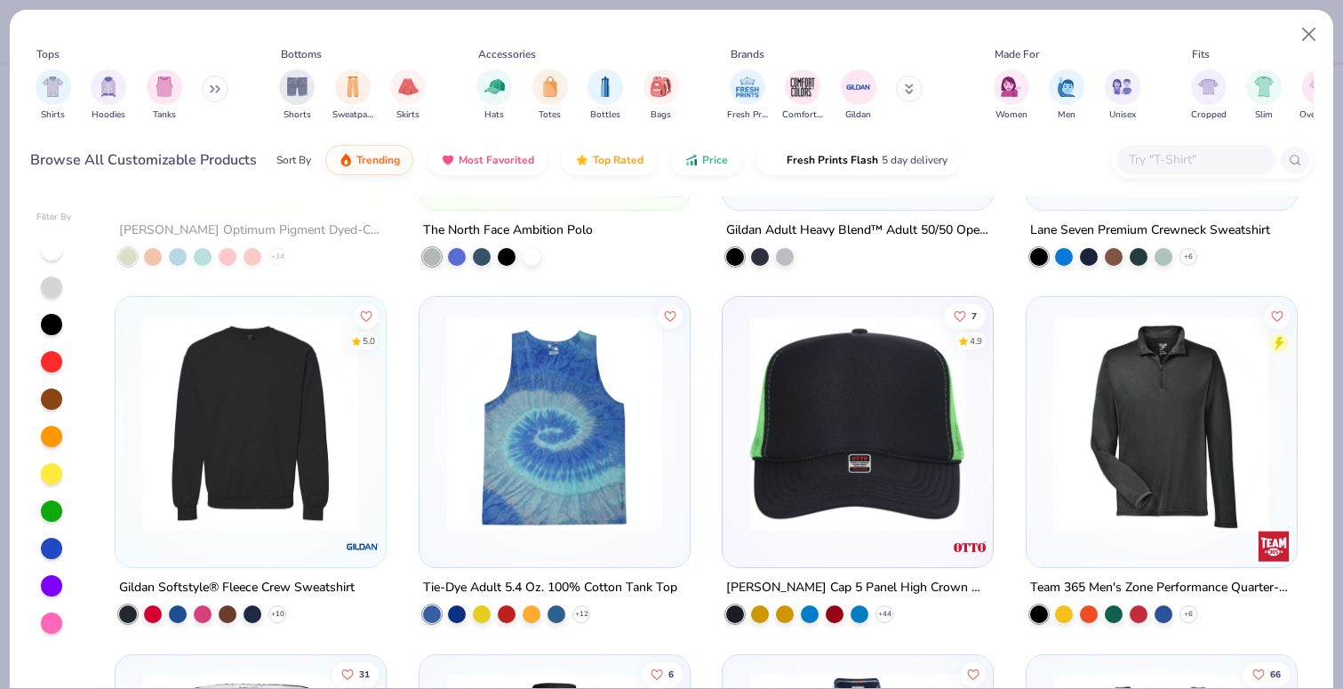
click at [226, 381] on img at bounding box center [250, 423] width 234 height 217
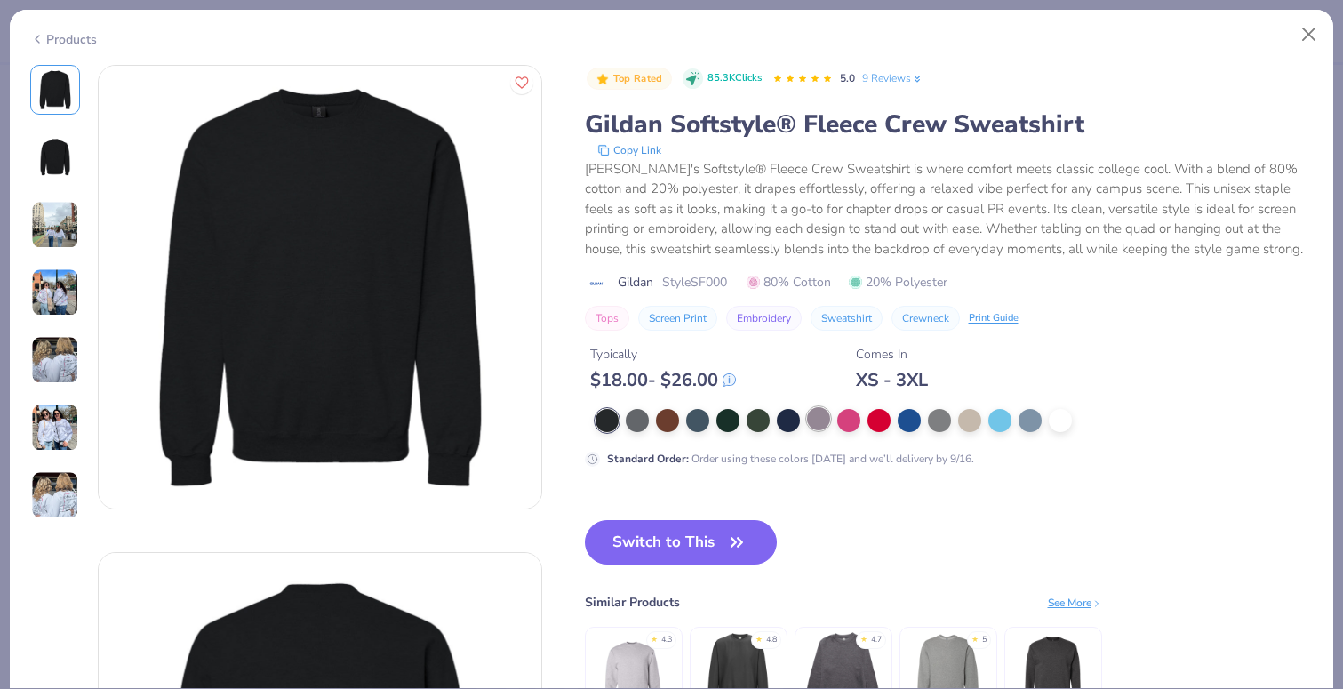
click at [824, 421] on div at bounding box center [818, 418] width 23 height 23
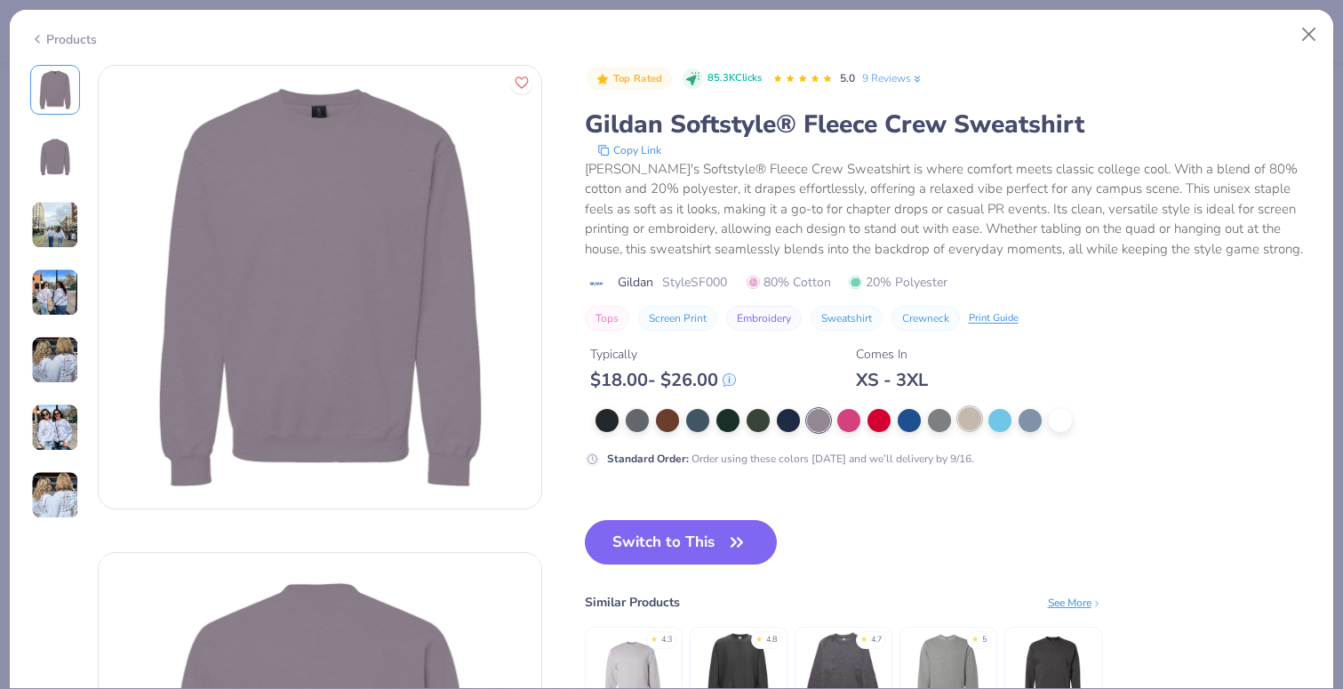
click at [969, 425] on div at bounding box center [969, 418] width 23 height 23
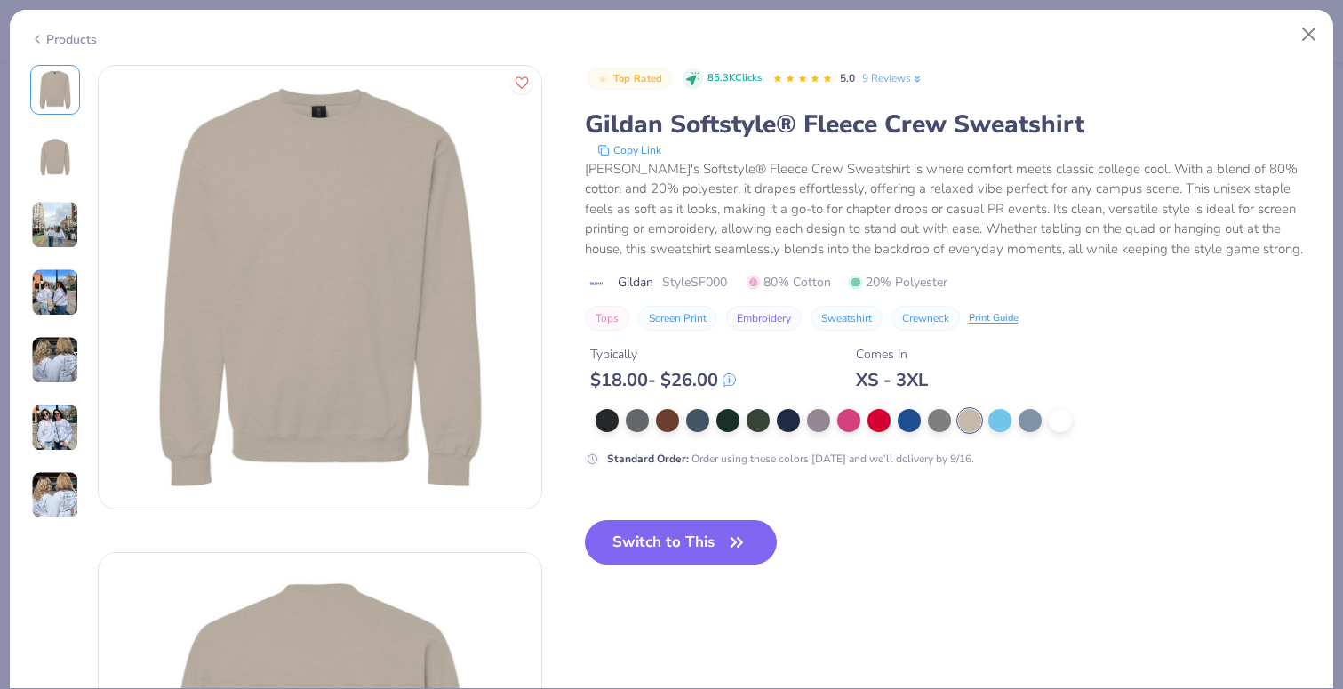
click at [80, 42] on div "Products" at bounding box center [63, 39] width 67 height 19
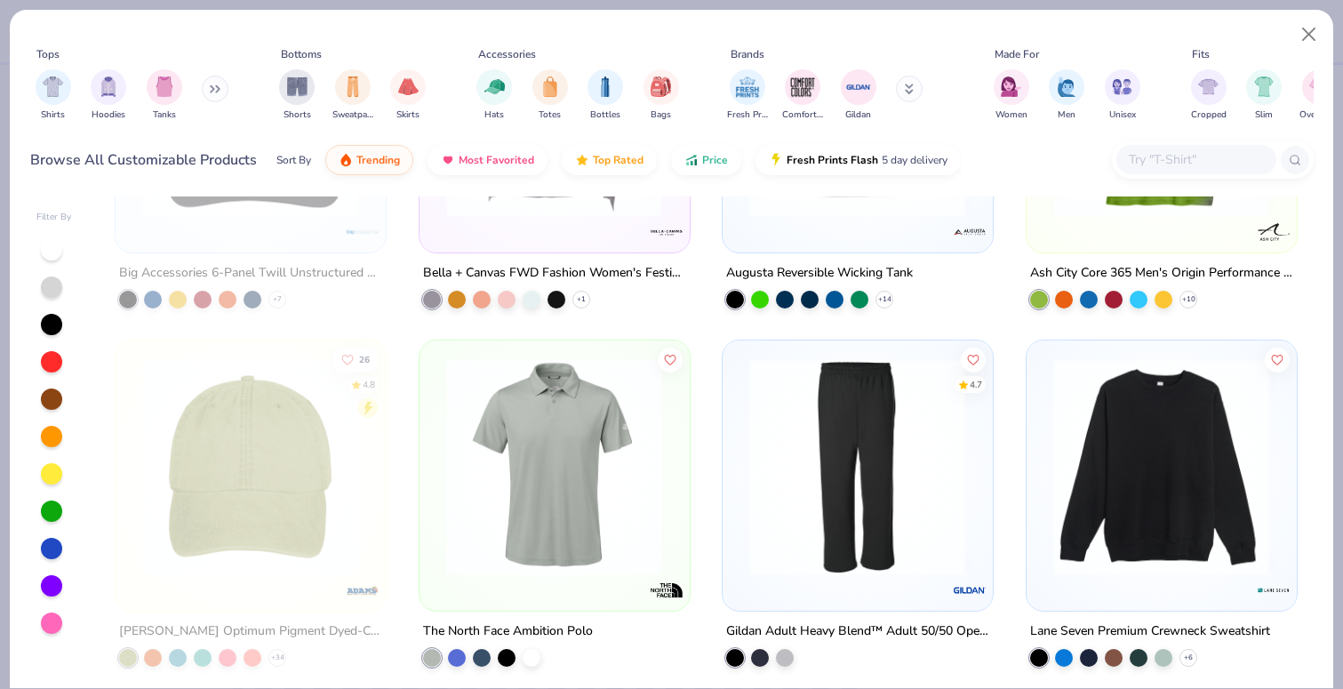
scroll to position [10971, 0]
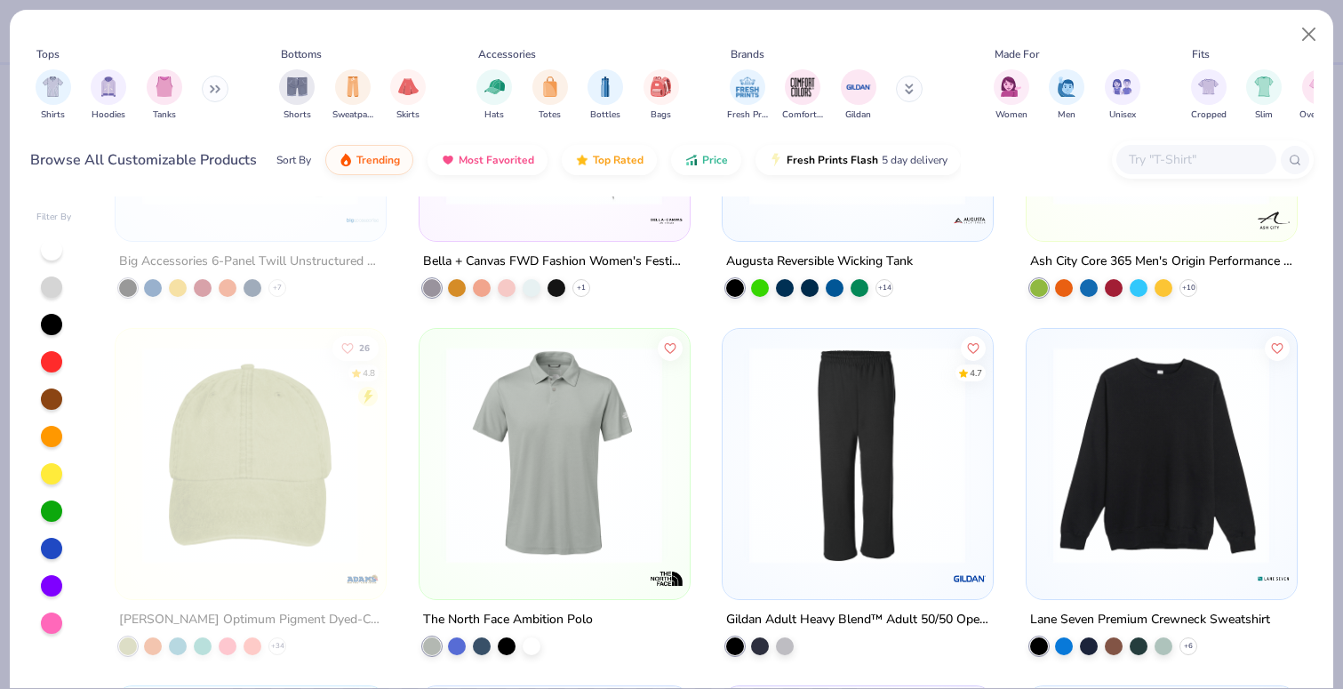
click at [1177, 466] on img at bounding box center [1162, 454] width 234 height 217
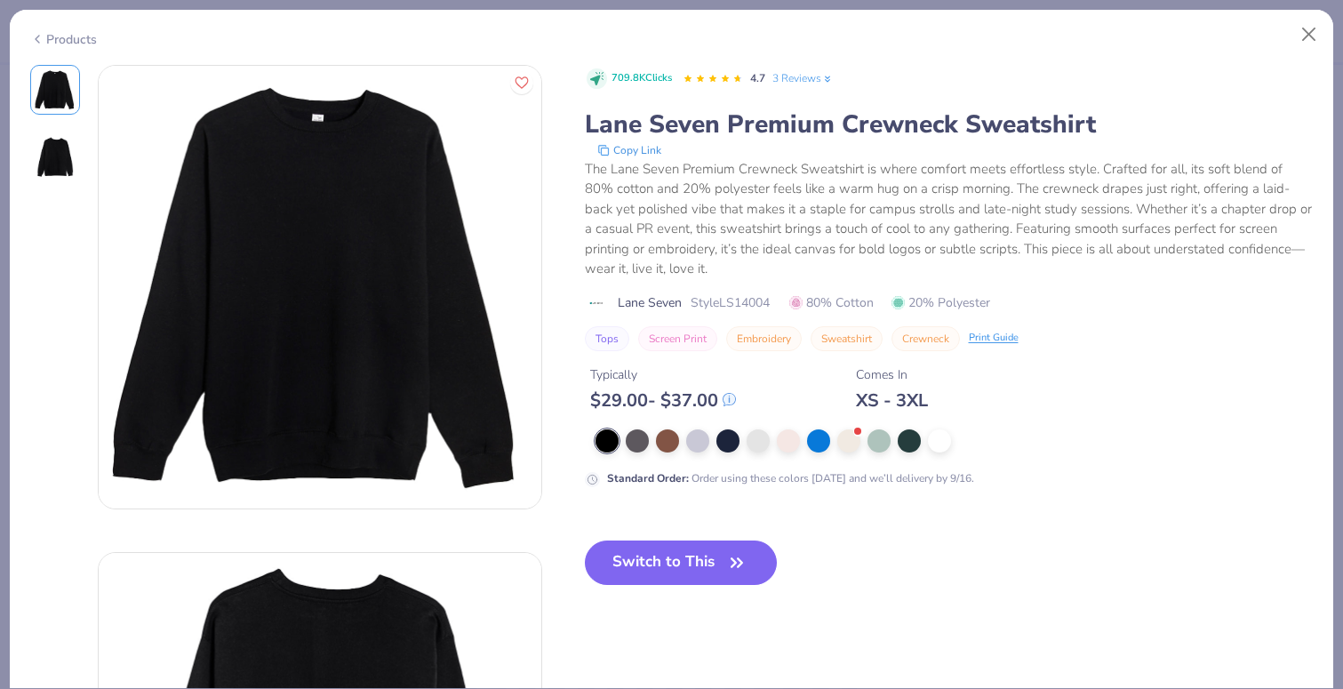
click at [60, 35] on div "Products" at bounding box center [63, 39] width 67 height 19
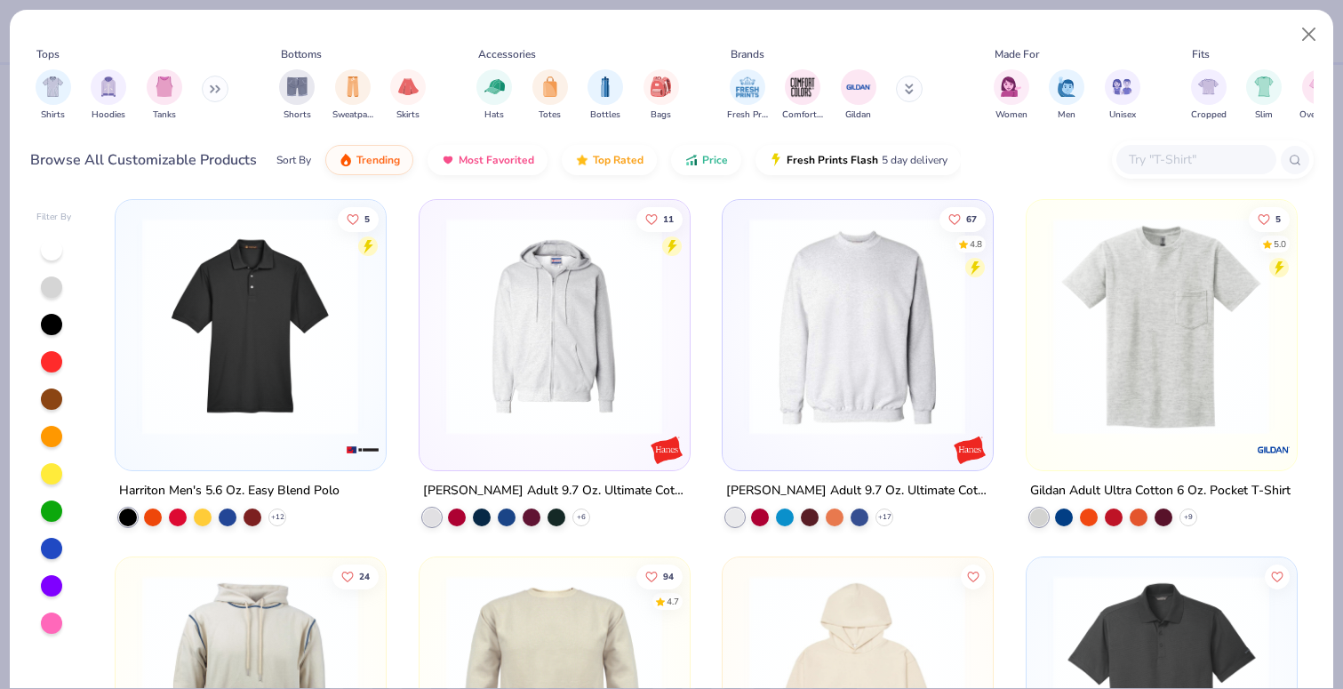
scroll to position [9629, 0]
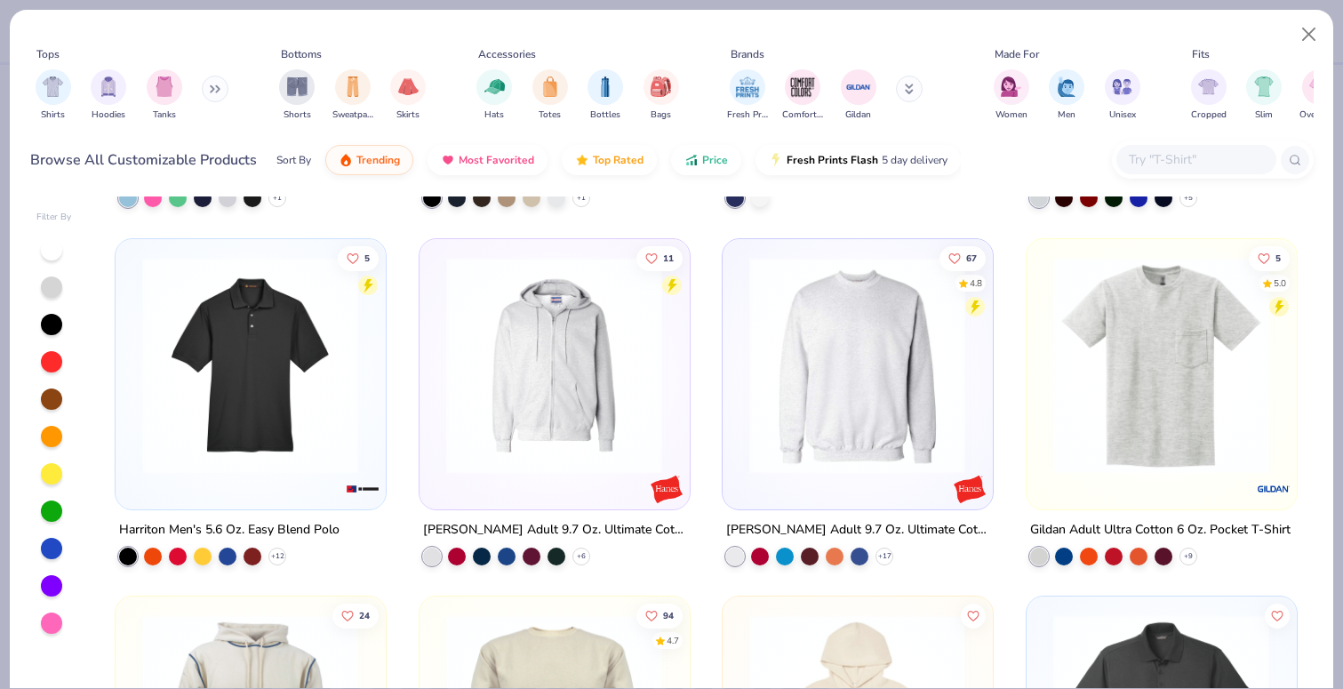
click at [820, 365] on img at bounding box center [858, 364] width 234 height 217
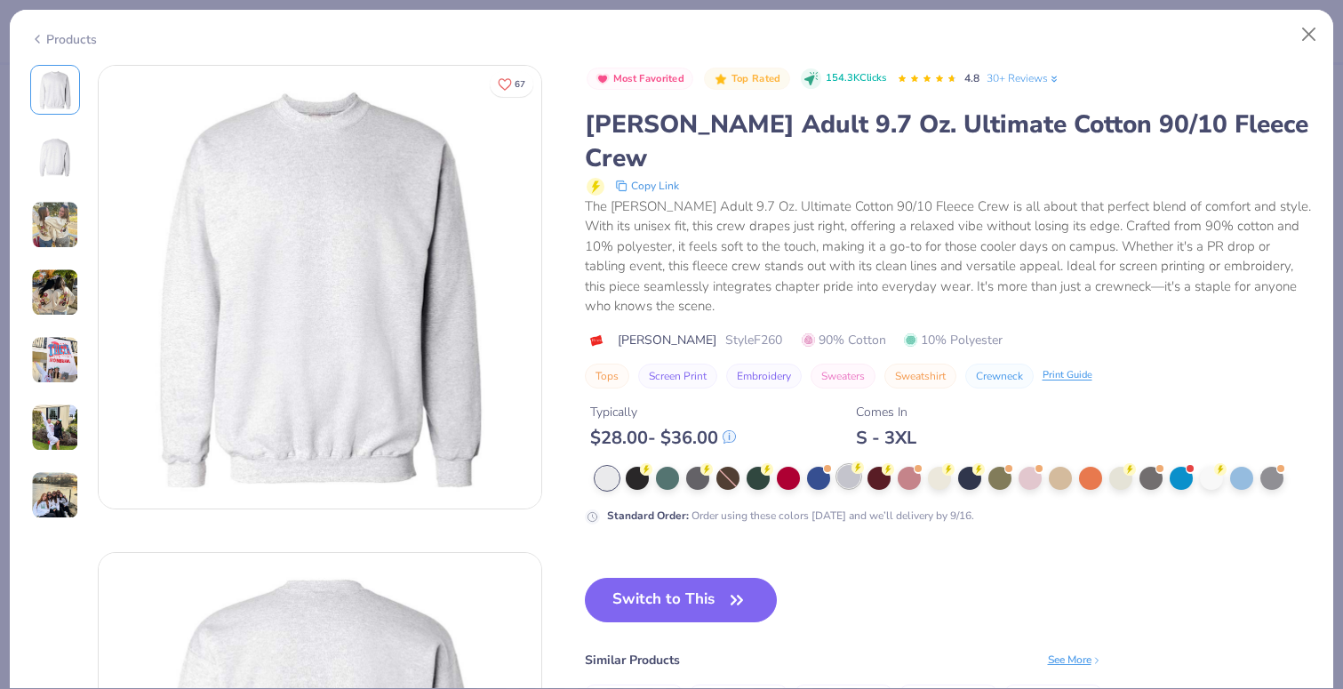
click at [842, 465] on div at bounding box center [848, 476] width 23 height 23
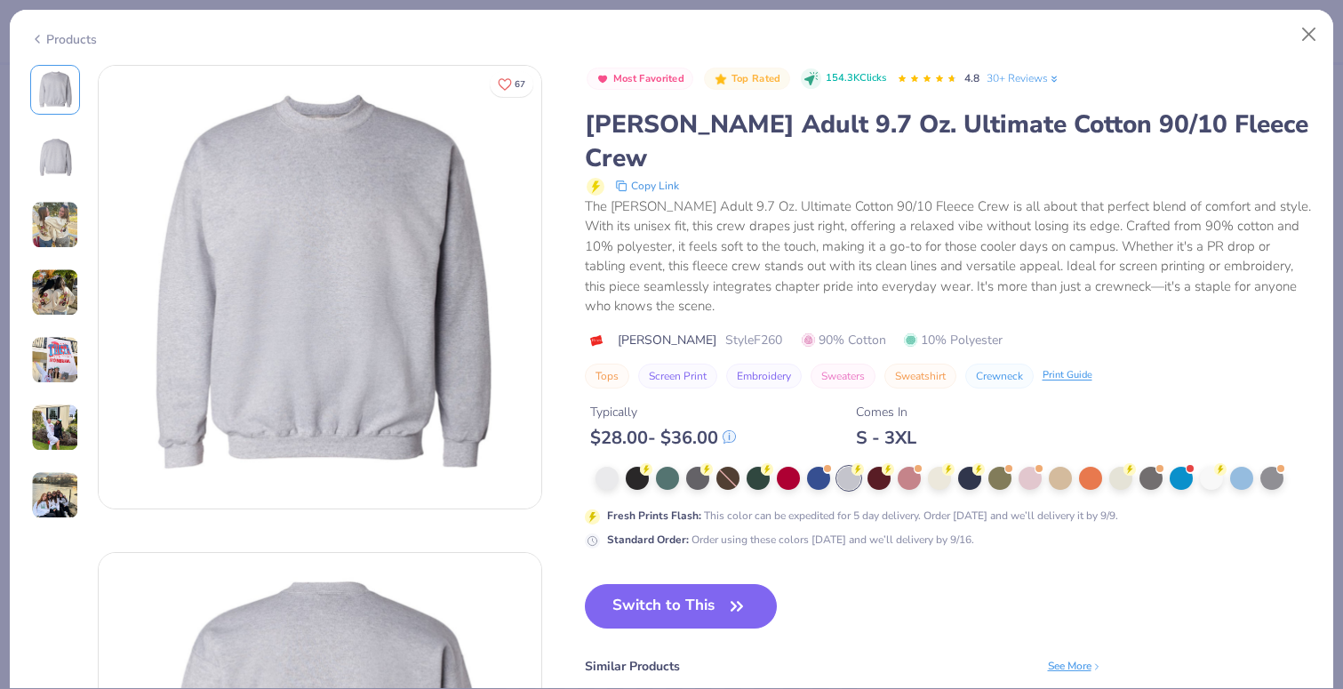
scroll to position [1, 0]
click at [64, 36] on div "Products" at bounding box center [63, 39] width 67 height 19
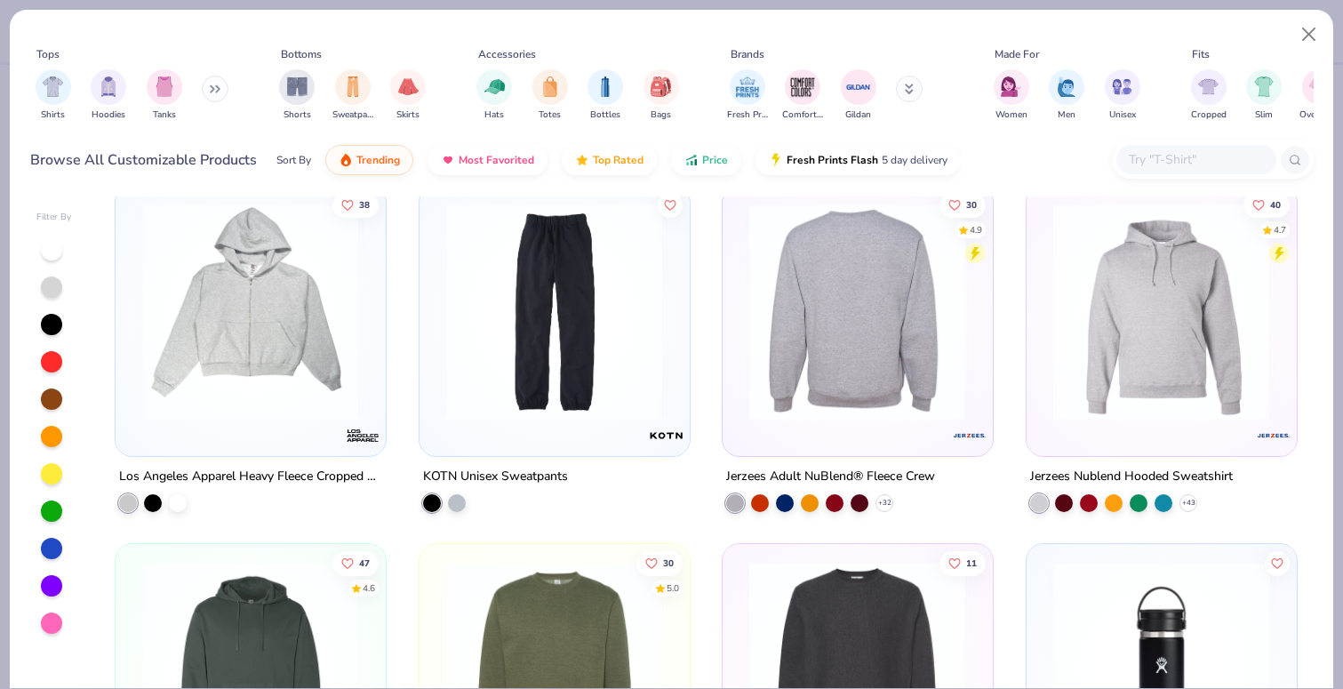
scroll to position [12171, 0]
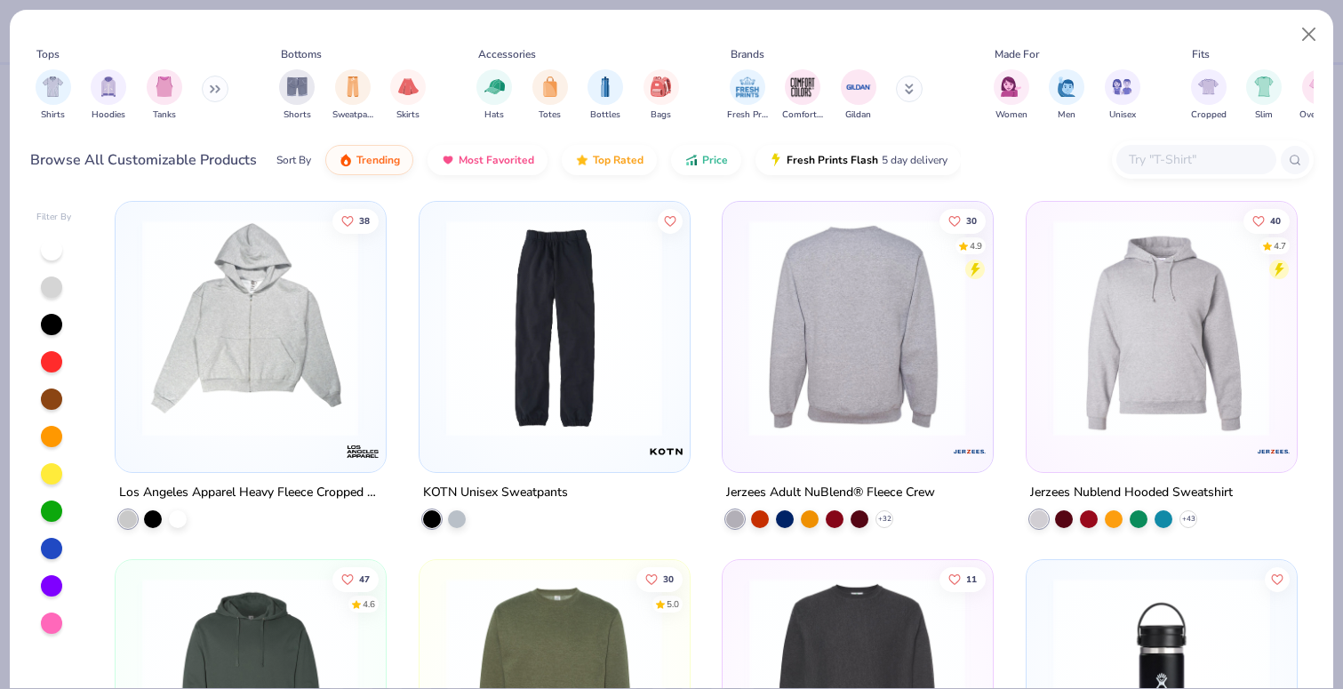
click at [868, 324] on img at bounding box center [858, 328] width 234 height 217
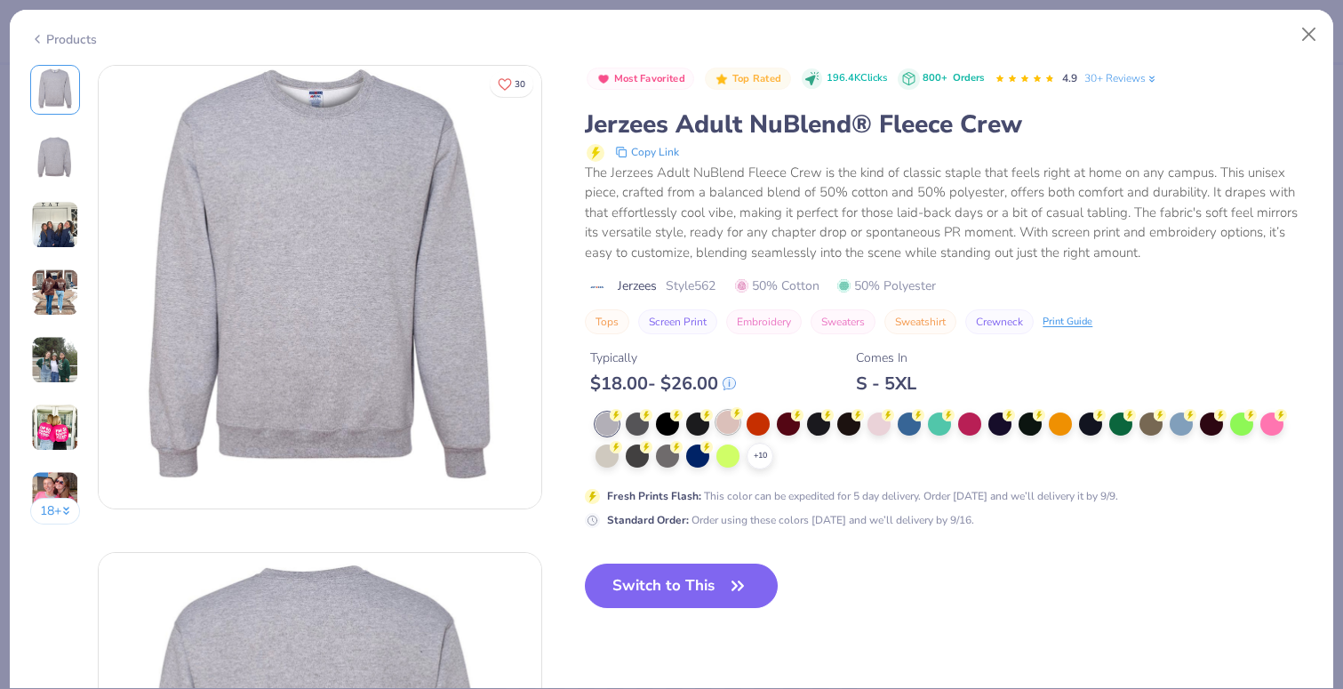
click at [724, 414] on div at bounding box center [728, 422] width 23 height 23
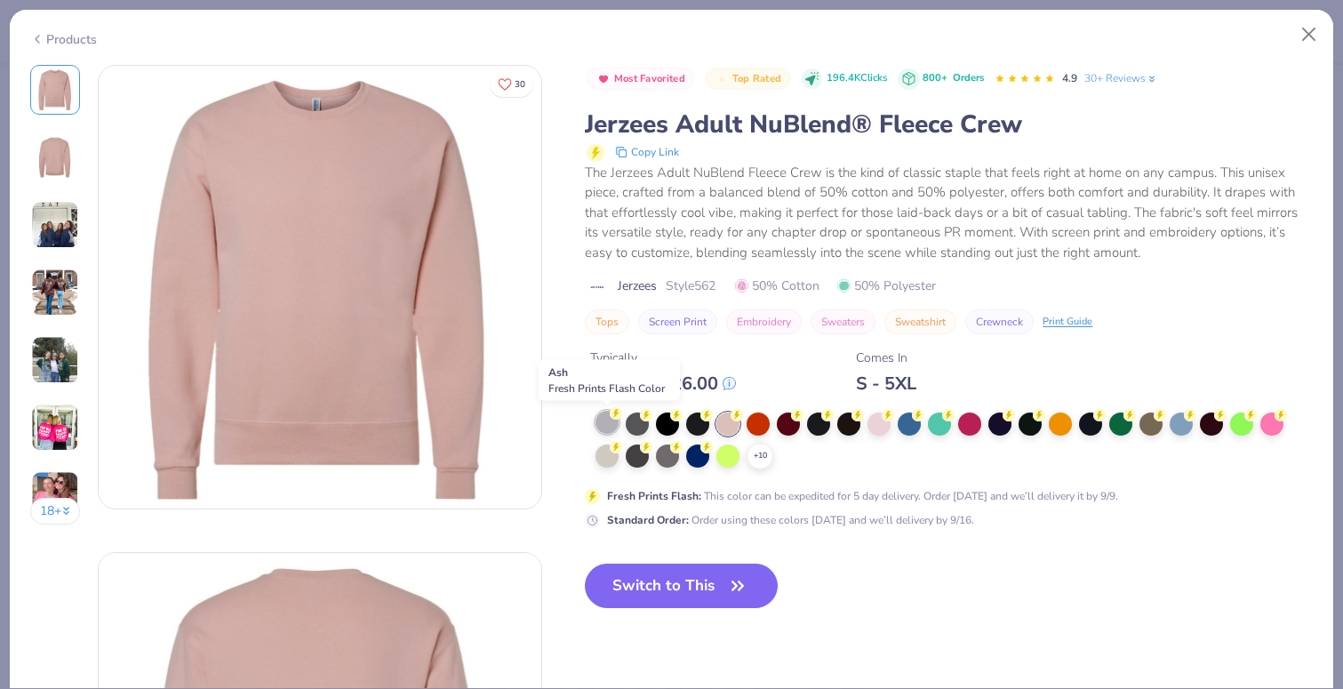
click at [608, 426] on div at bounding box center [607, 422] width 23 height 23
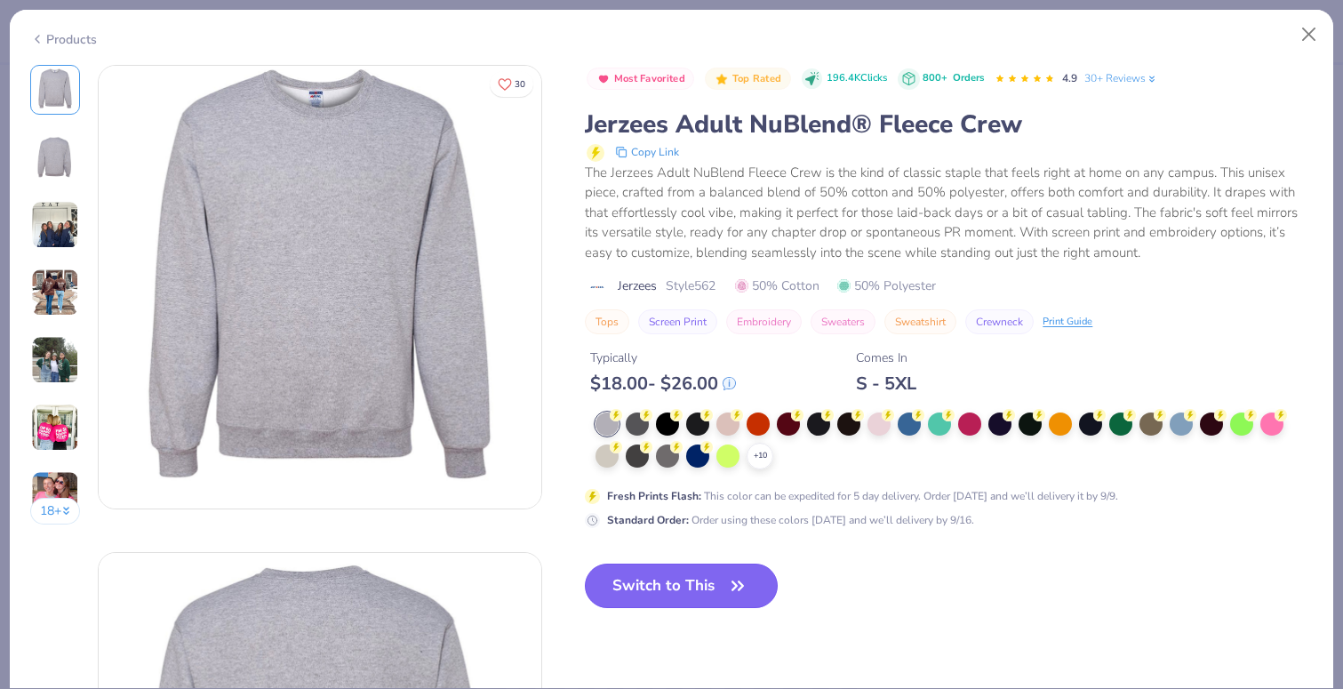
click at [653, 586] on button "Switch to This" at bounding box center [681, 586] width 193 height 44
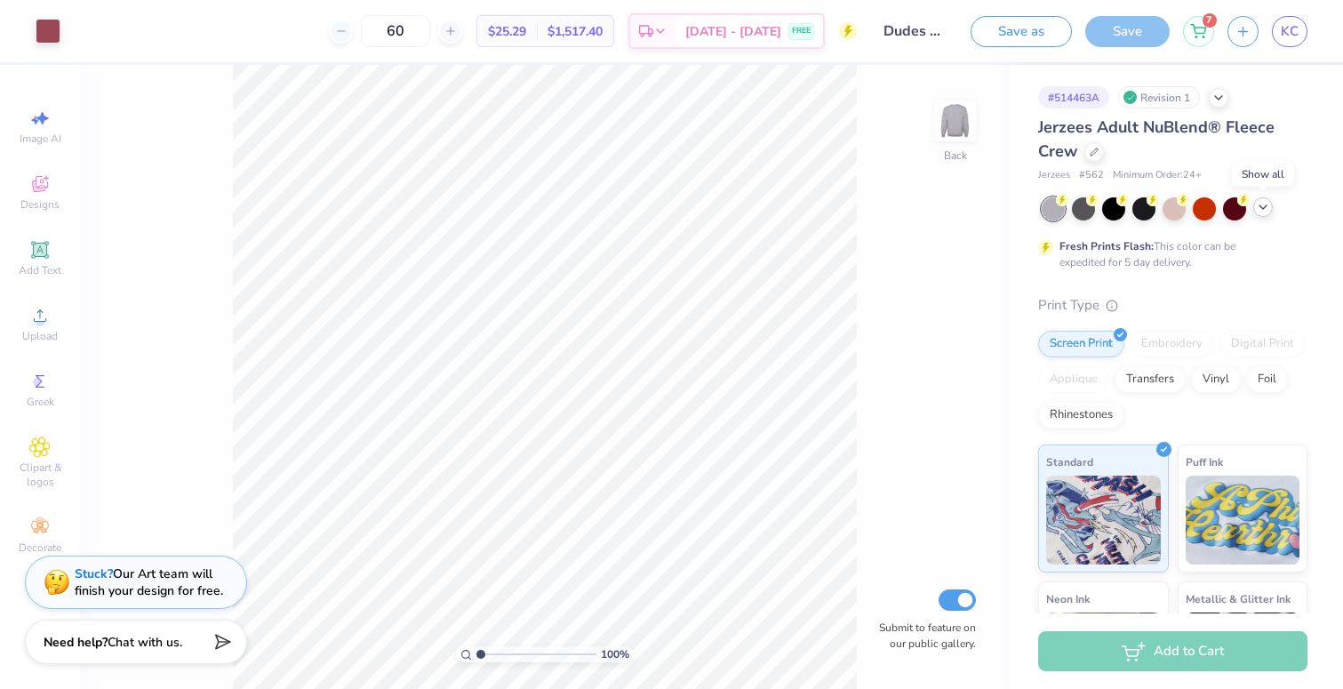
click at [1262, 207] on icon at bounding box center [1263, 207] width 14 height 14
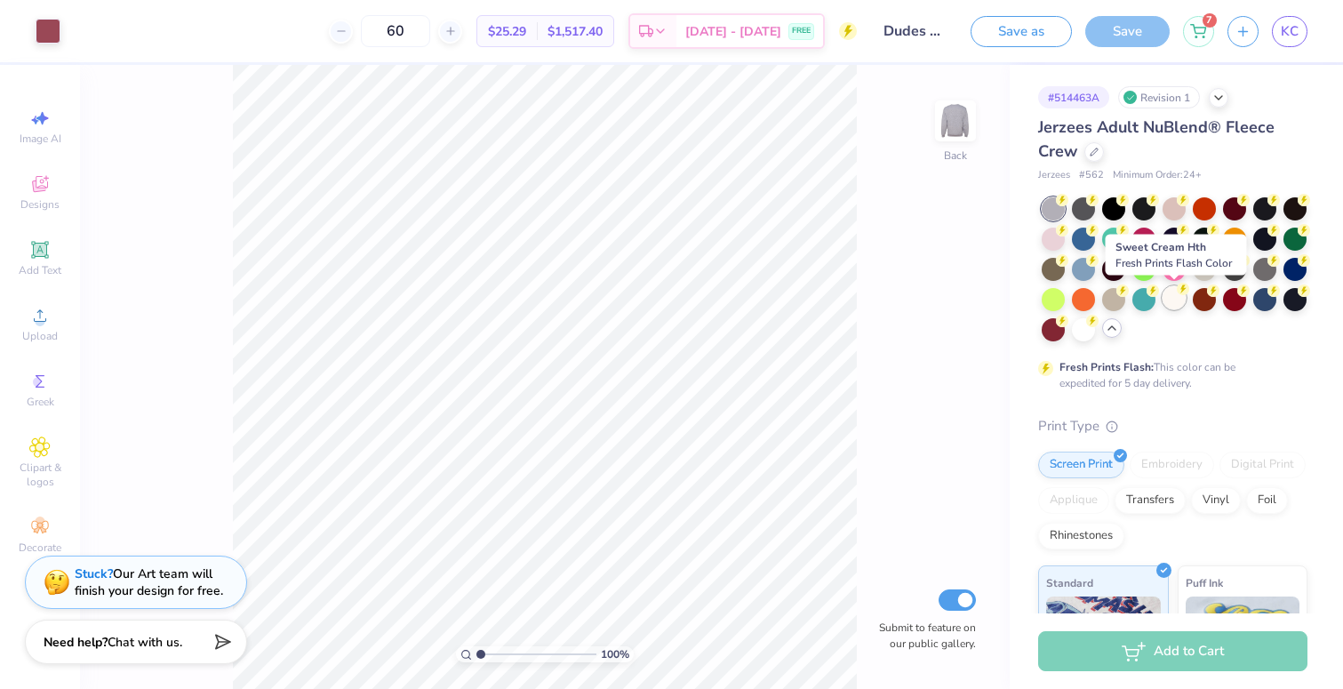
click at [1174, 297] on div at bounding box center [1174, 297] width 23 height 23
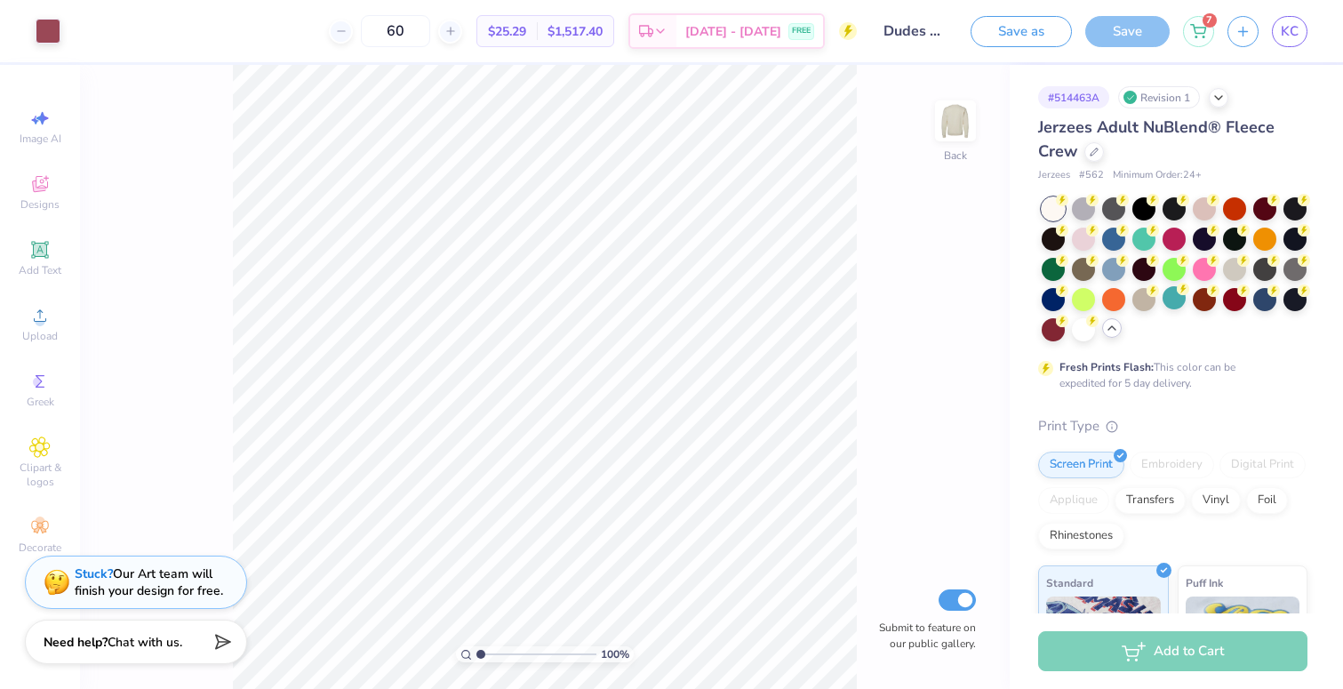
click at [1110, 332] on icon at bounding box center [1112, 328] width 14 height 14
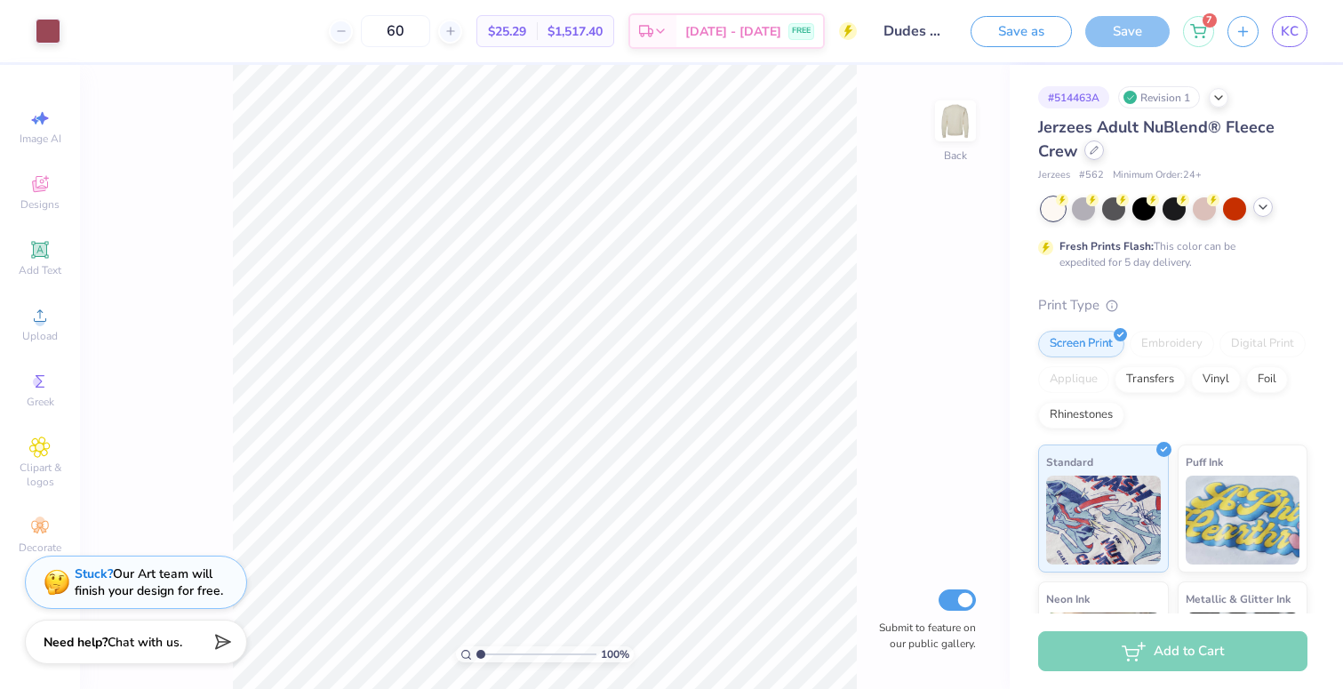
click at [1091, 152] on icon at bounding box center [1094, 150] width 7 height 7
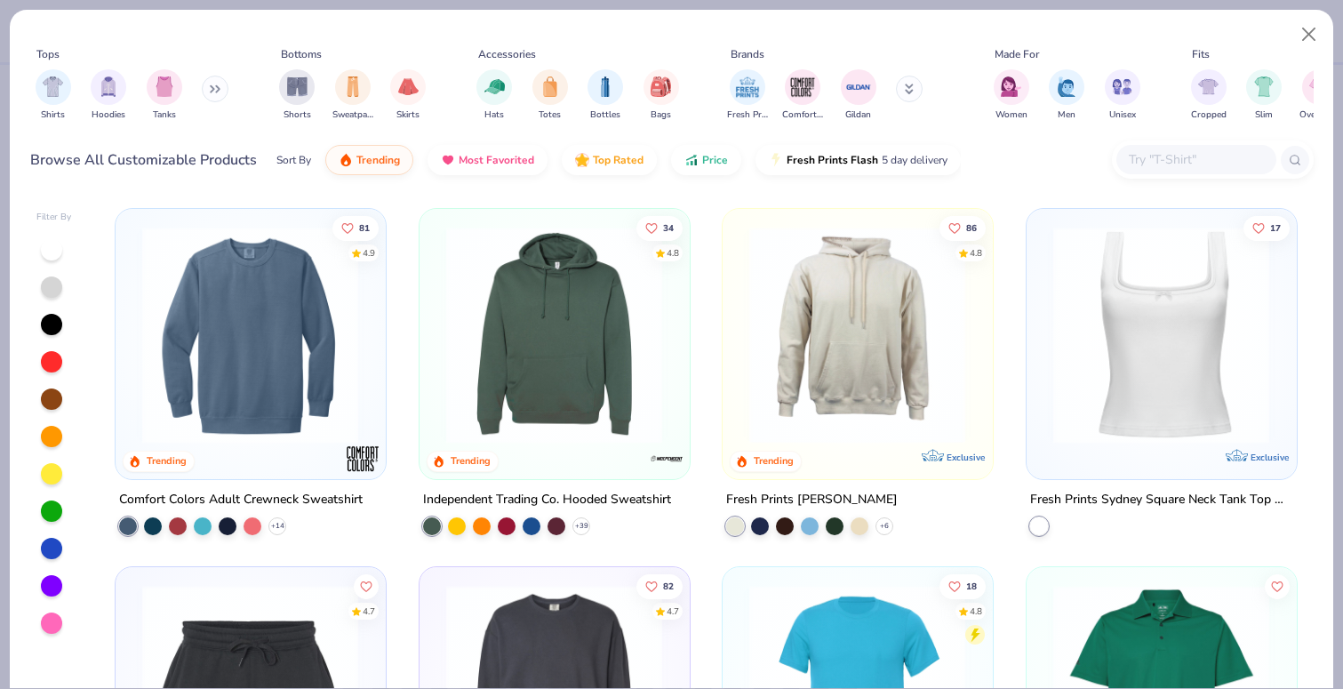
scroll to position [4289, 0]
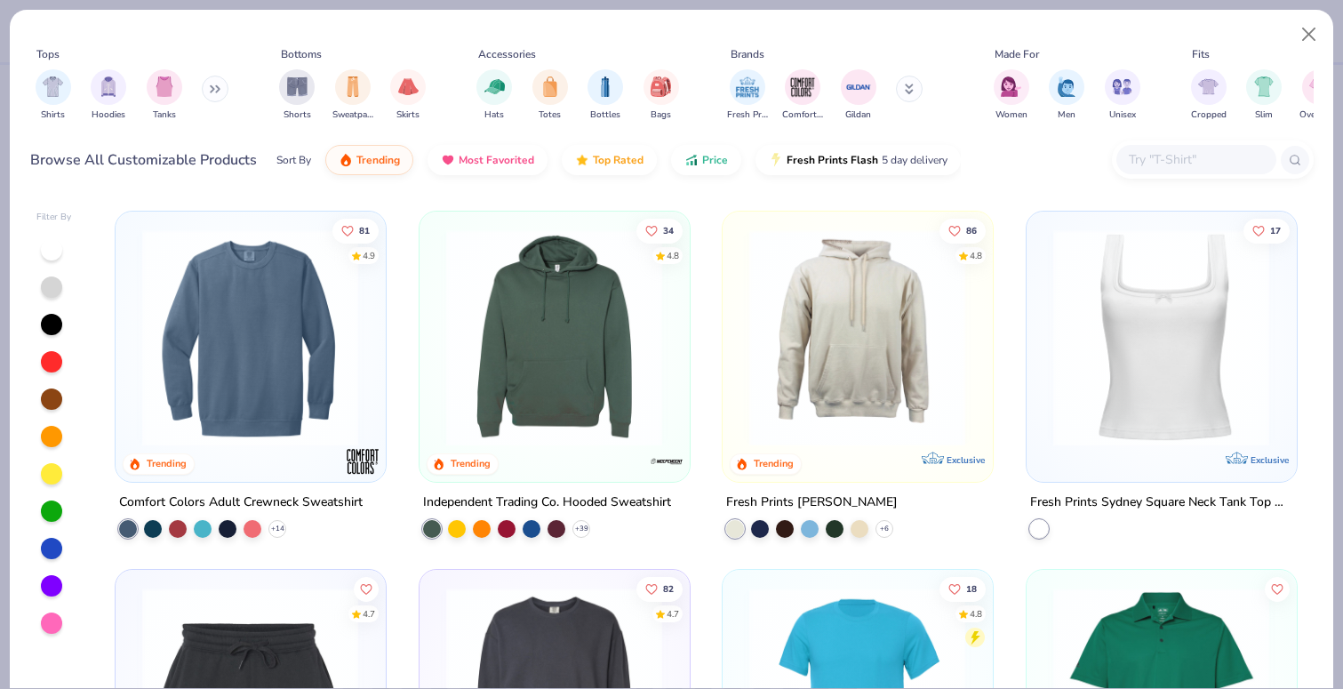
click at [298, 374] on img at bounding box center [250, 337] width 234 height 217
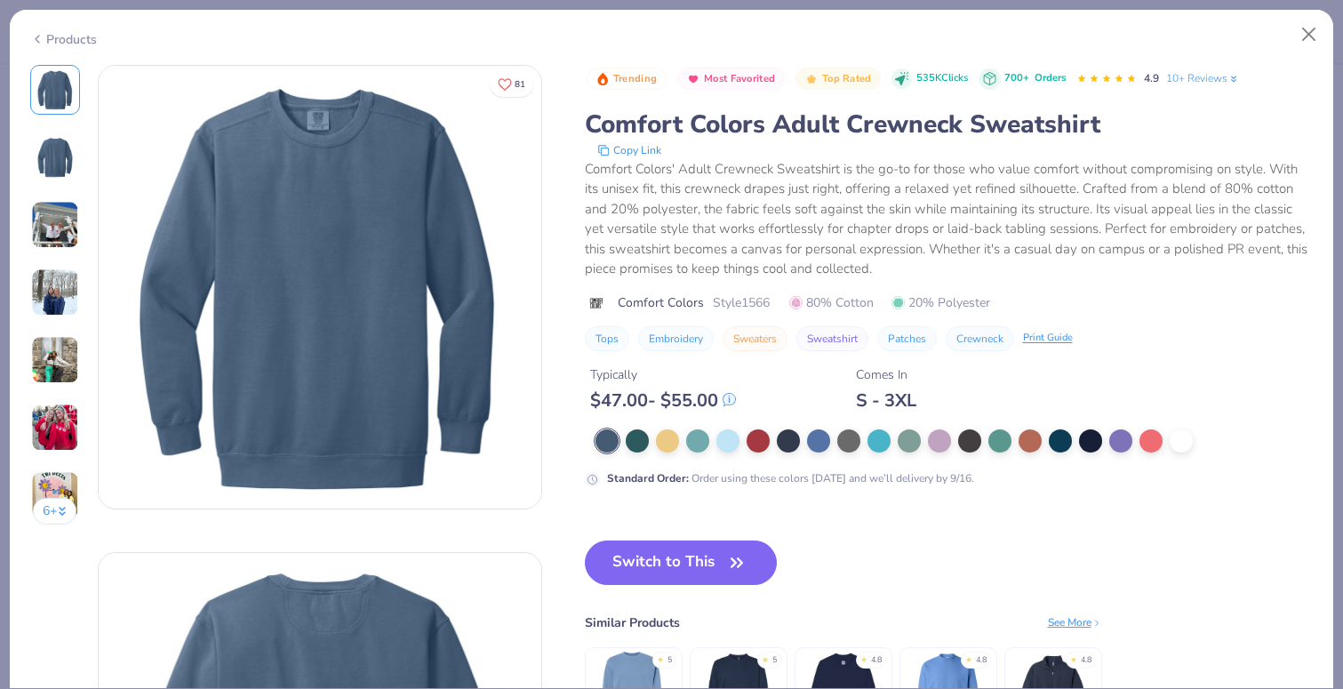
click at [59, 31] on div "Products" at bounding box center [63, 39] width 67 height 19
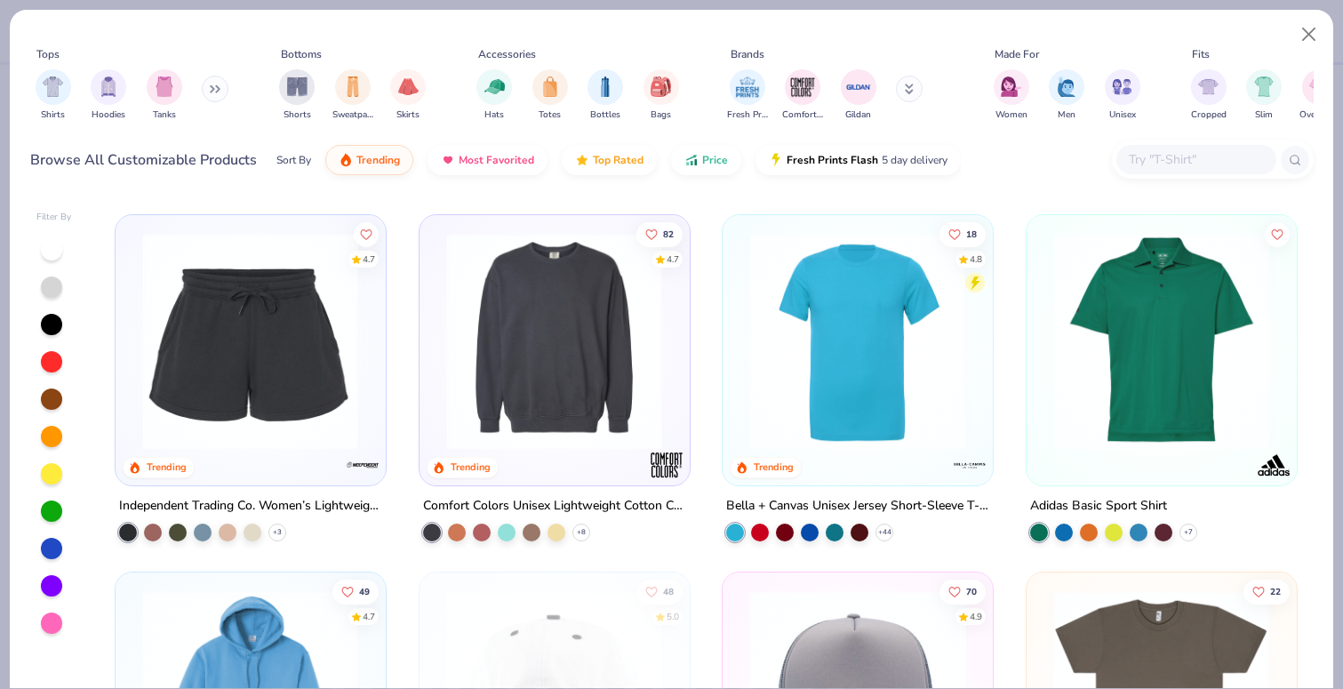
scroll to position [4644, 0]
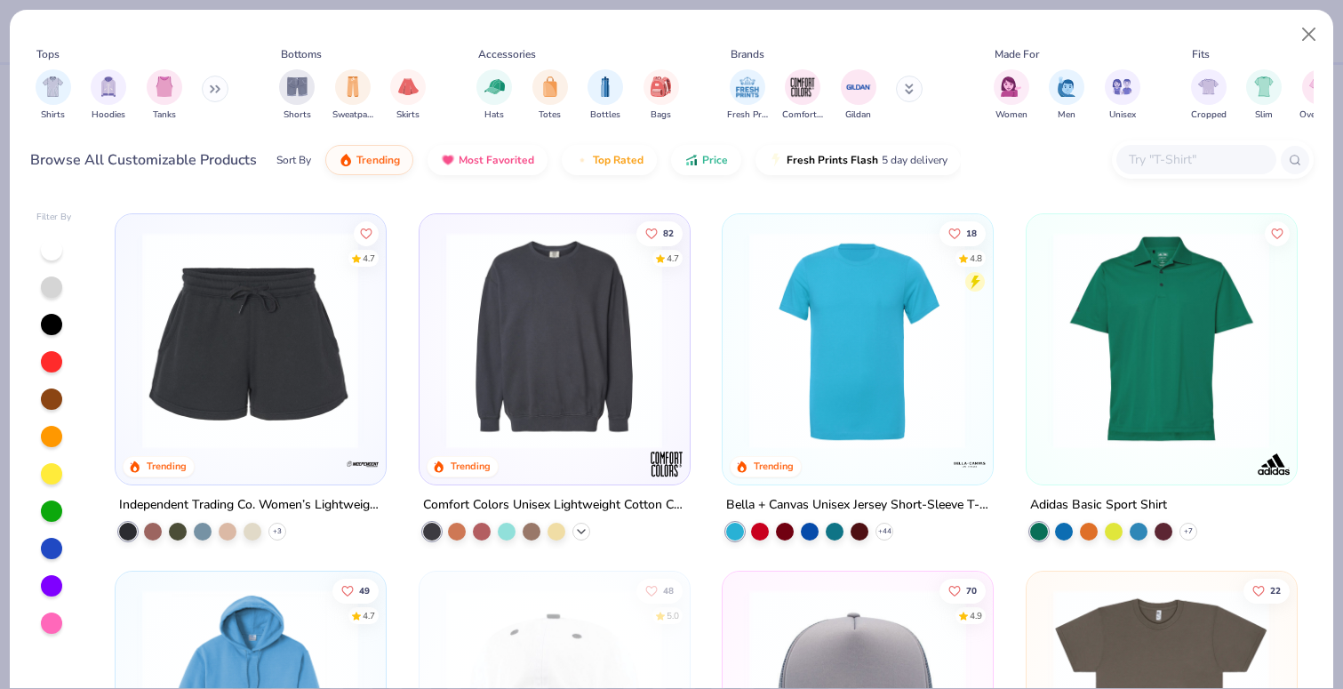
click at [581, 527] on icon at bounding box center [581, 531] width 14 height 14
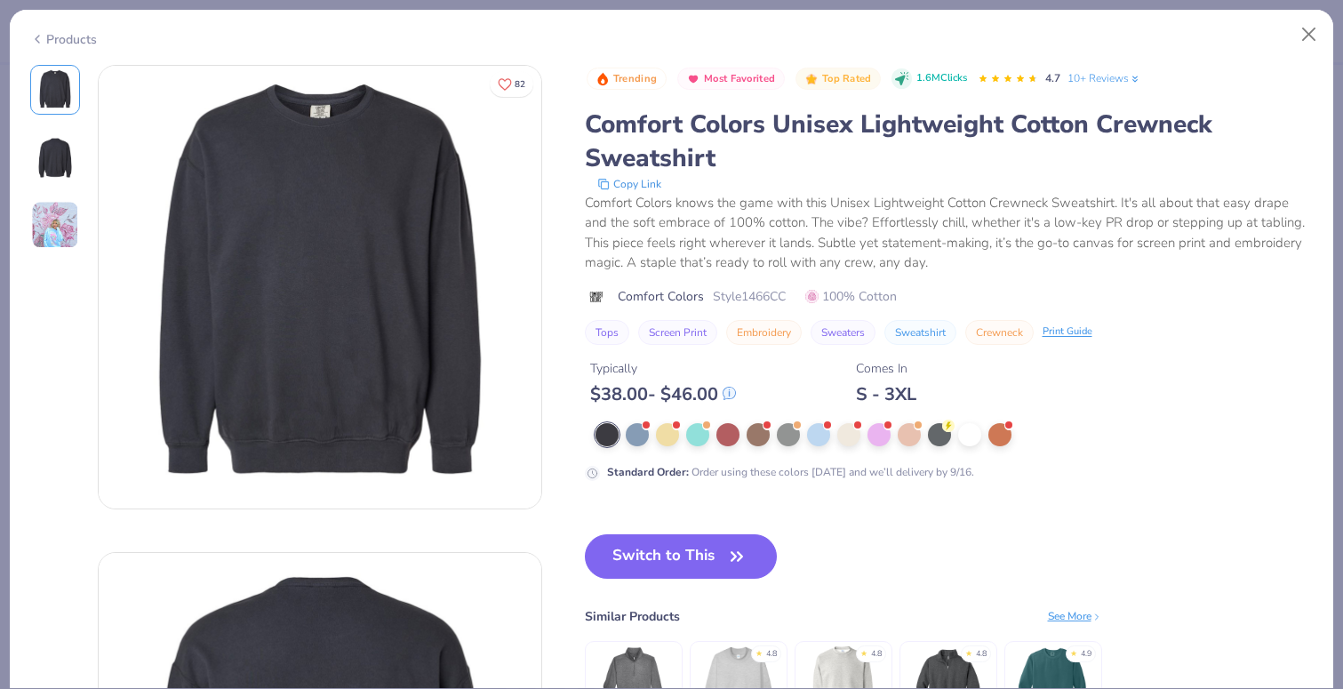
click at [59, 44] on div "Products" at bounding box center [63, 39] width 67 height 19
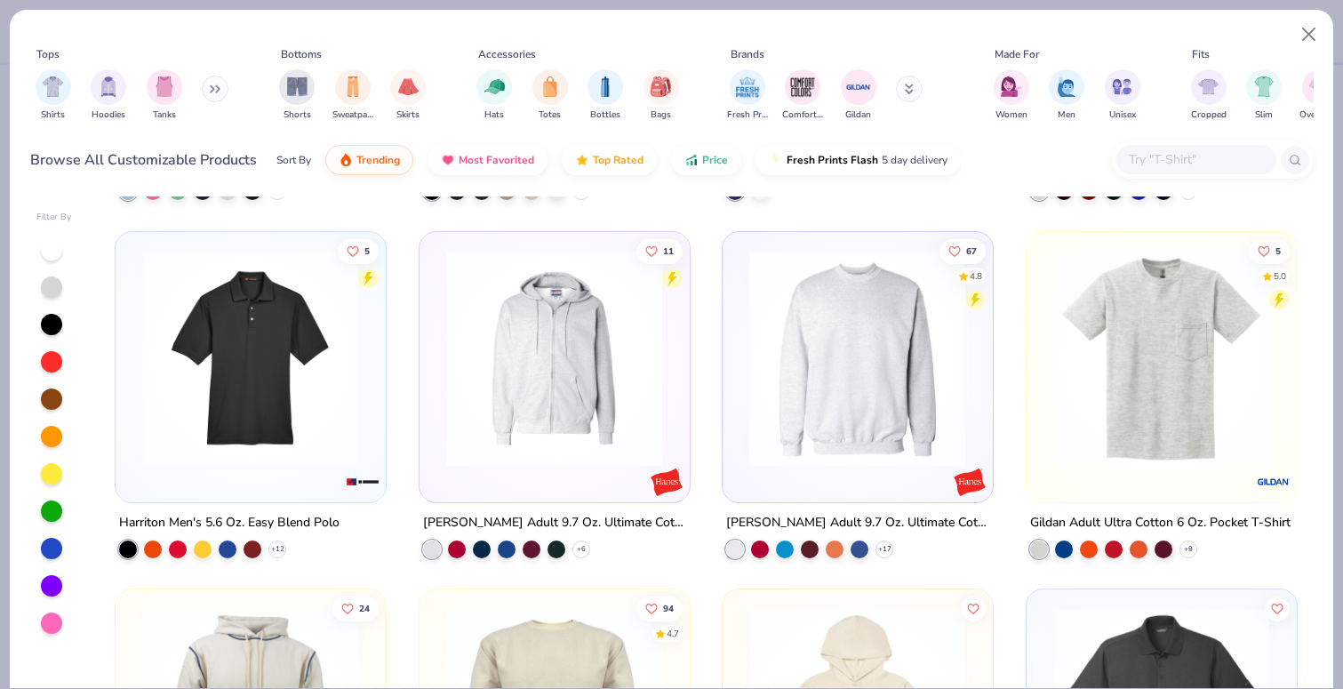
scroll to position [9644, 0]
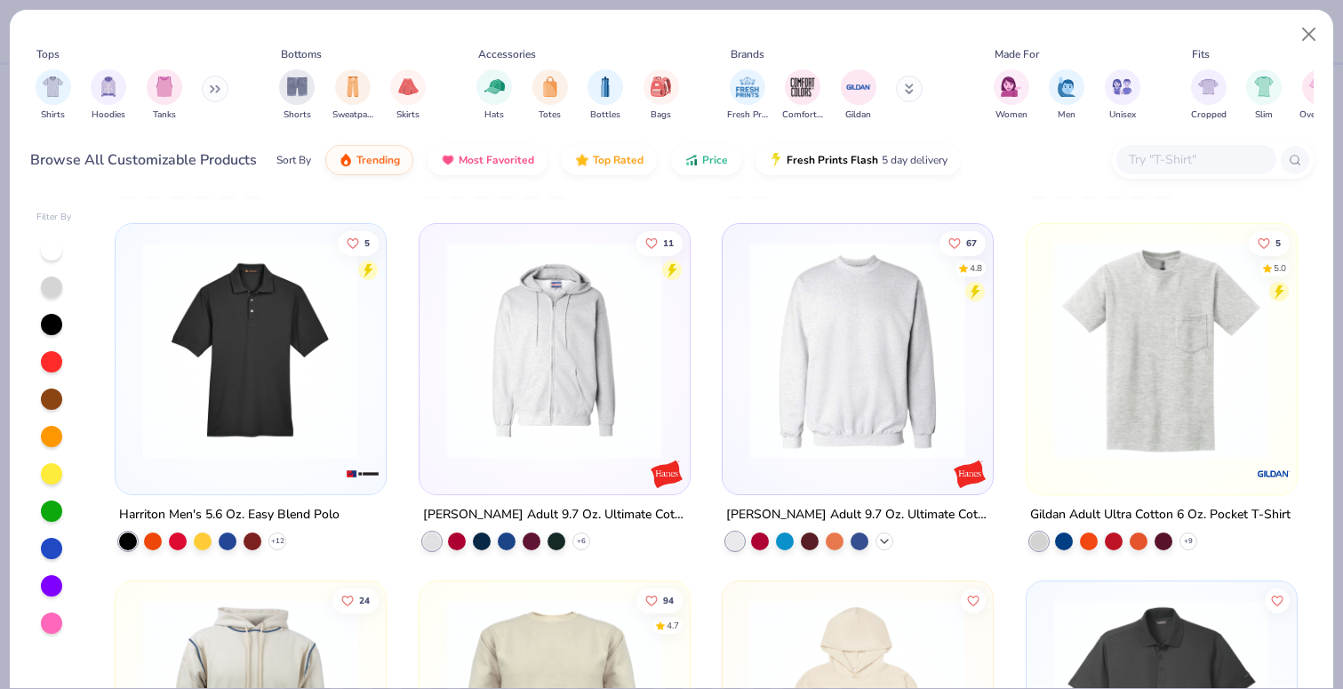
click at [889, 539] on icon at bounding box center [884, 540] width 14 height 14
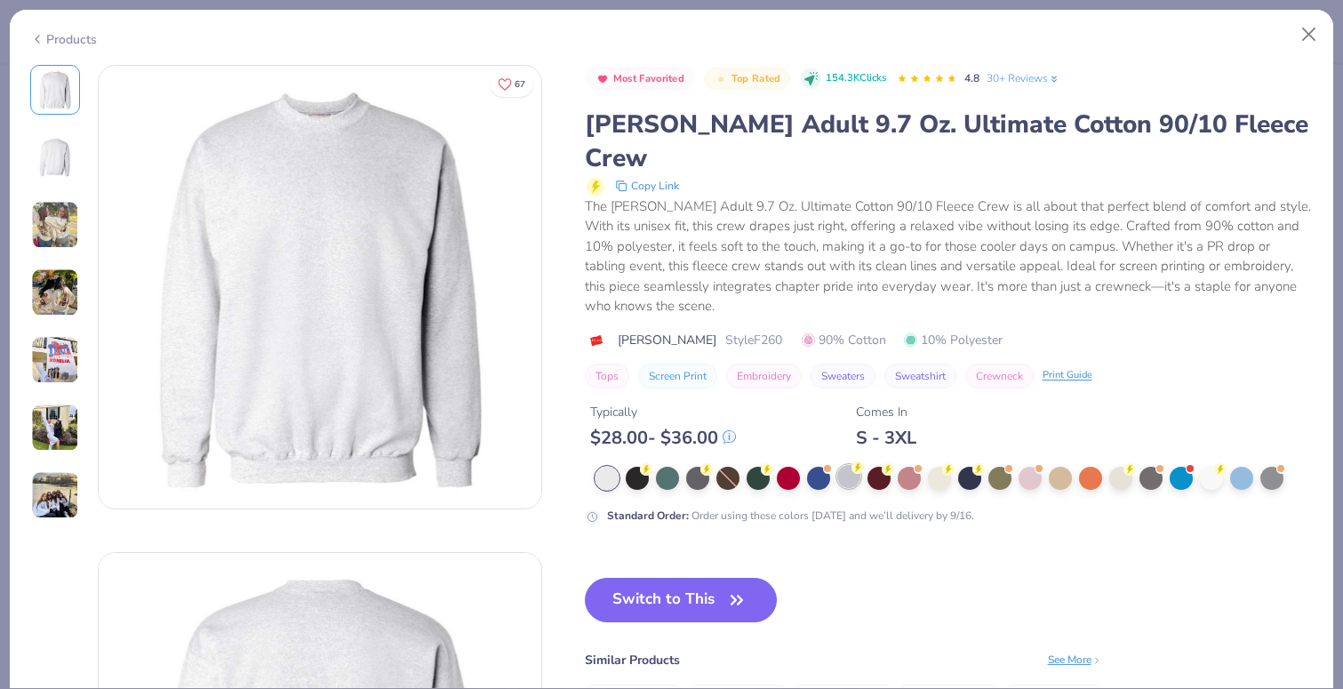
click at [857, 465] on div at bounding box center [848, 476] width 23 height 23
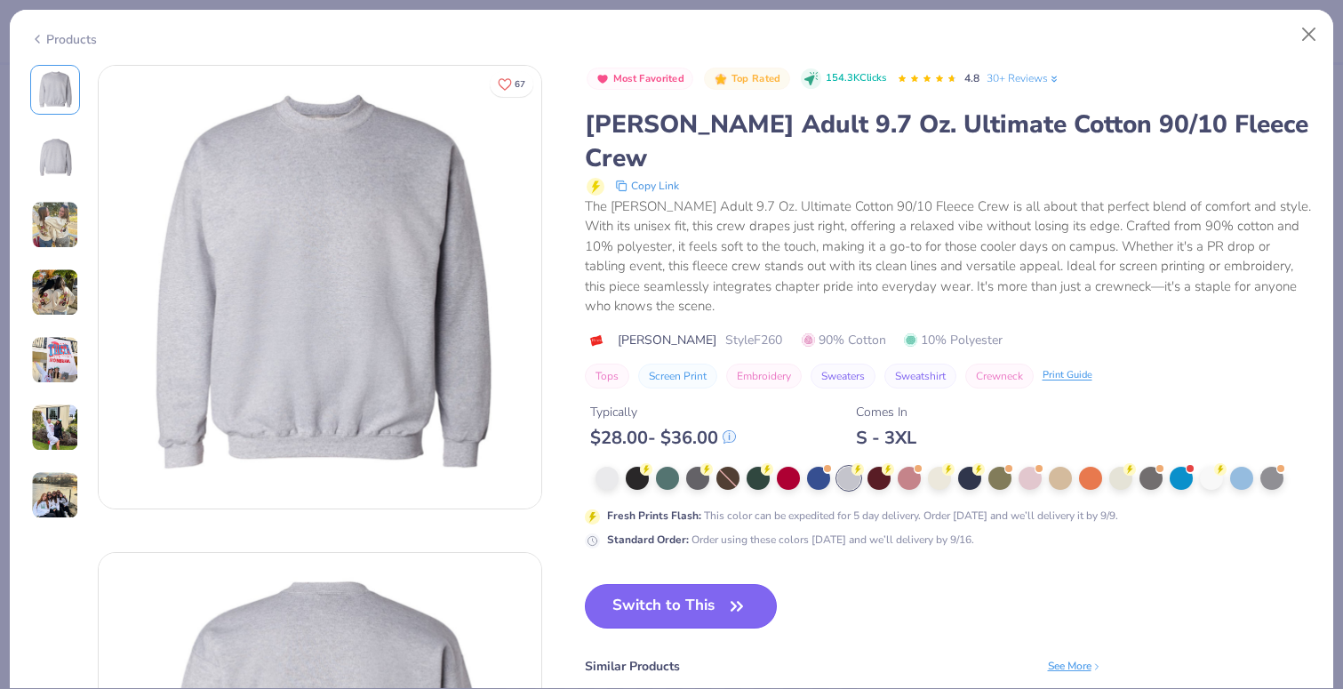
click at [693, 584] on button "Switch to This" at bounding box center [681, 606] width 193 height 44
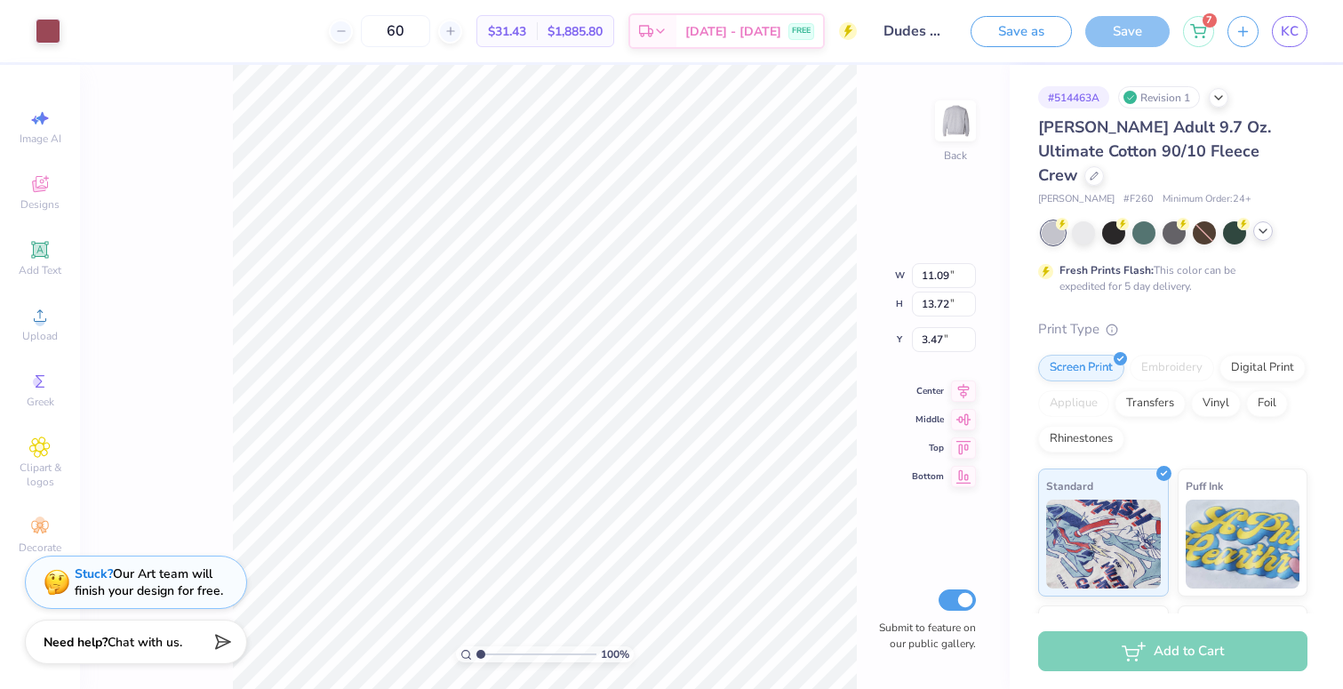
type input "10.98"
type input "13.59"
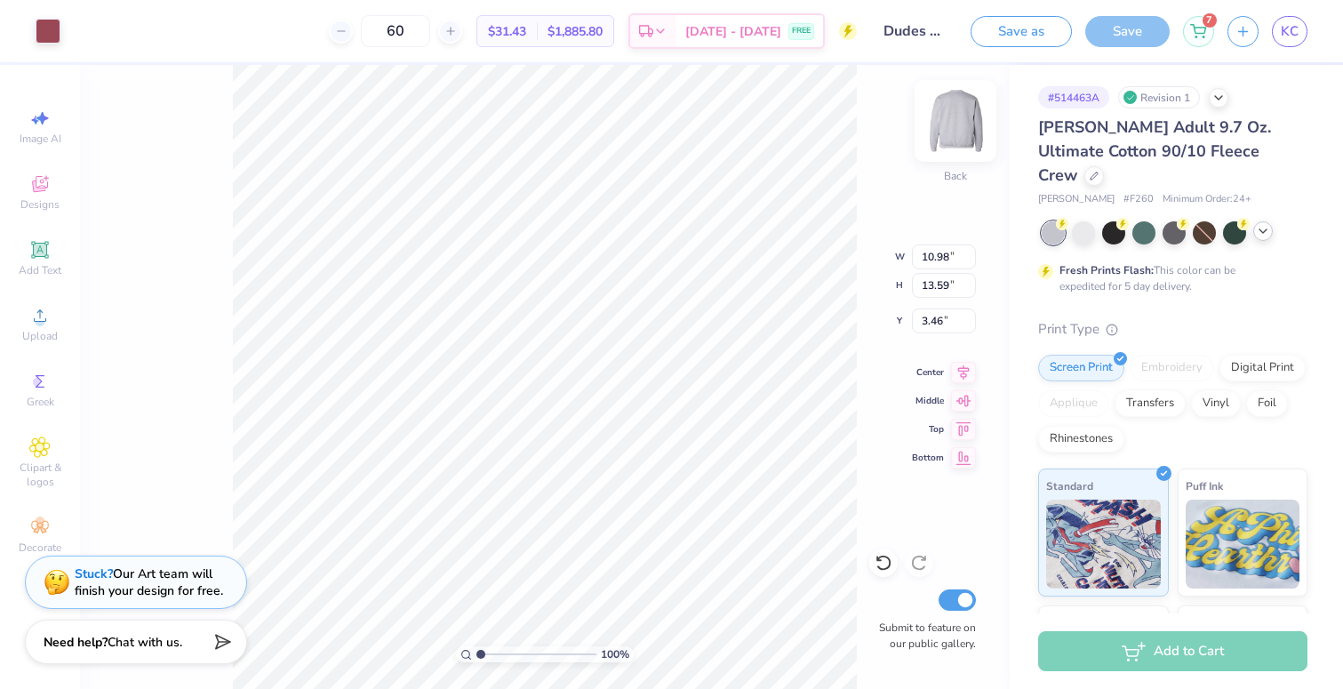
click at [963, 136] on img at bounding box center [955, 120] width 71 height 71
type input "12.10"
type input "14.97"
type input "6.20"
type input "5.26"
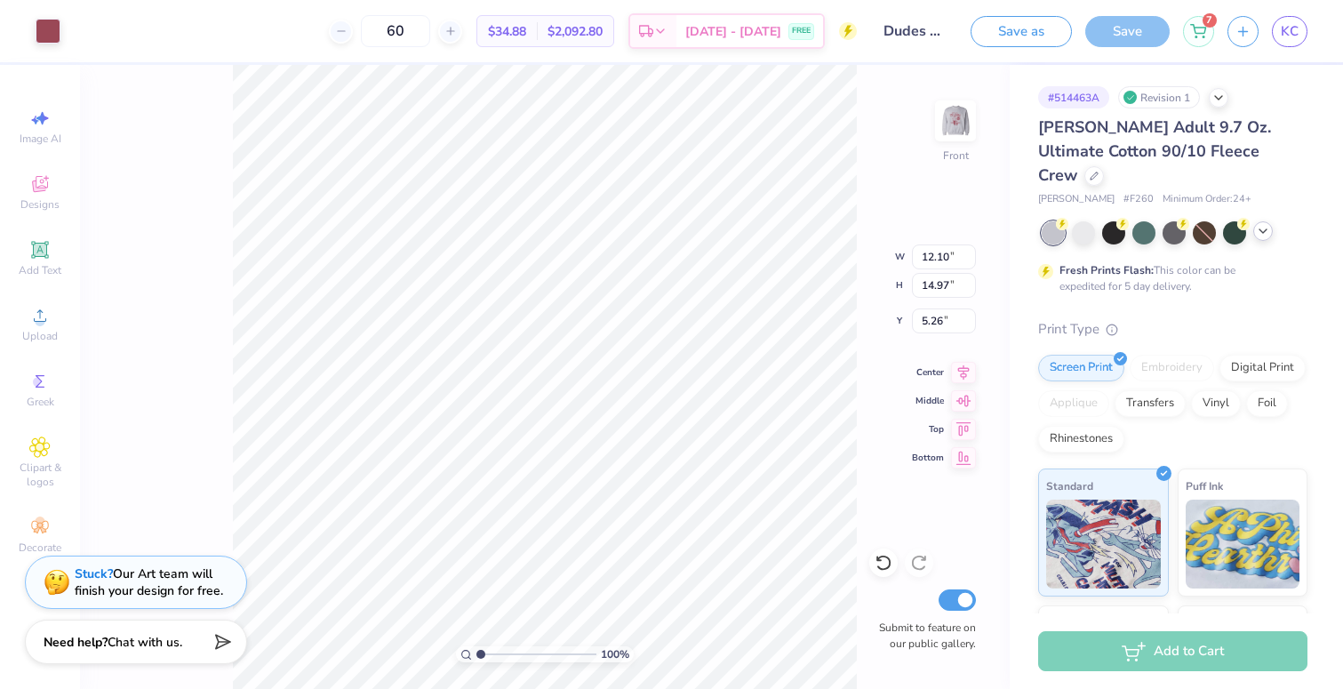
type input "5.94"
type input "6.35"
type input "5.26"
type input "5.66"
click at [952, 124] on img at bounding box center [955, 120] width 71 height 71
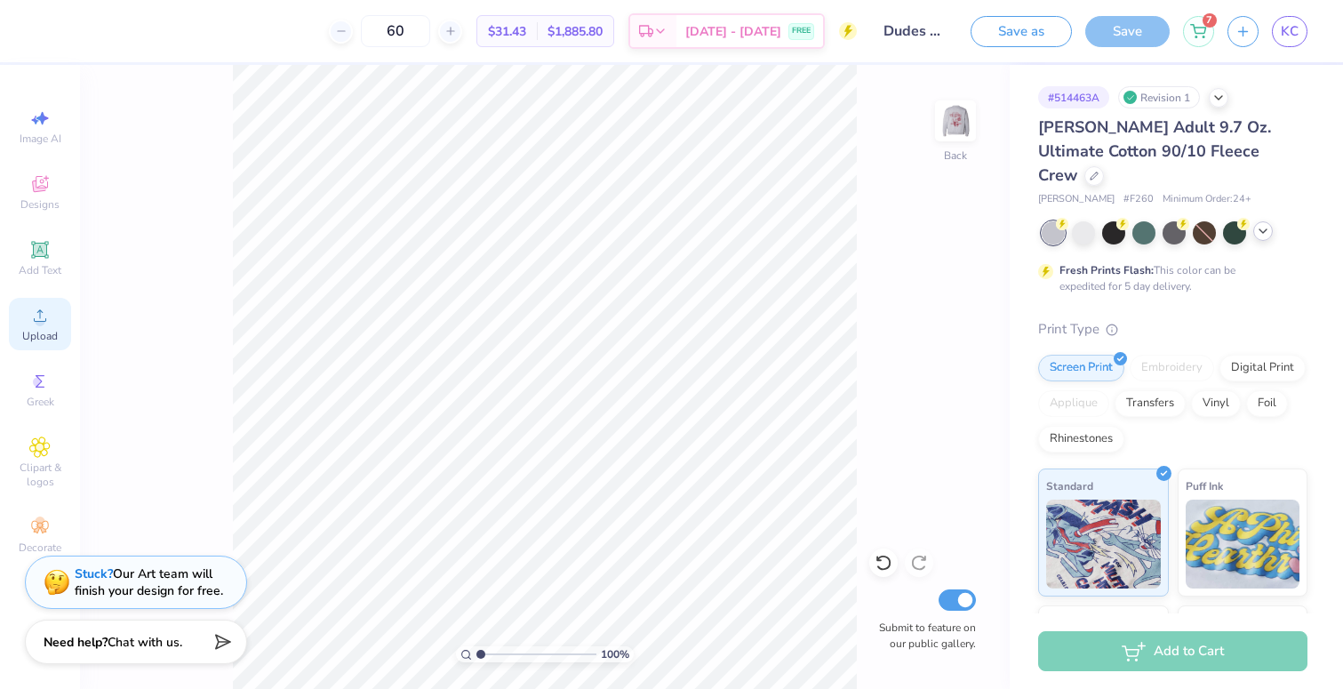
click at [46, 326] on div "Upload" at bounding box center [40, 324] width 62 height 52
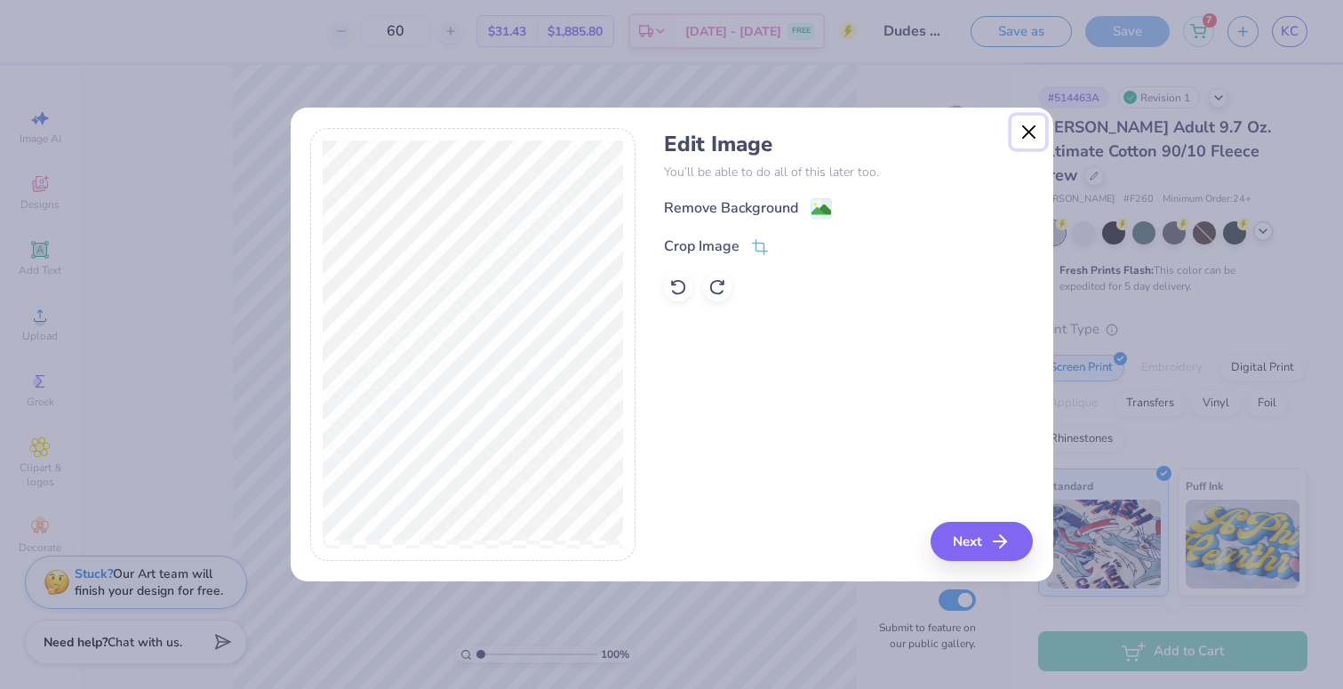
click at [1027, 135] on button "Close" at bounding box center [1029, 133] width 34 height 34
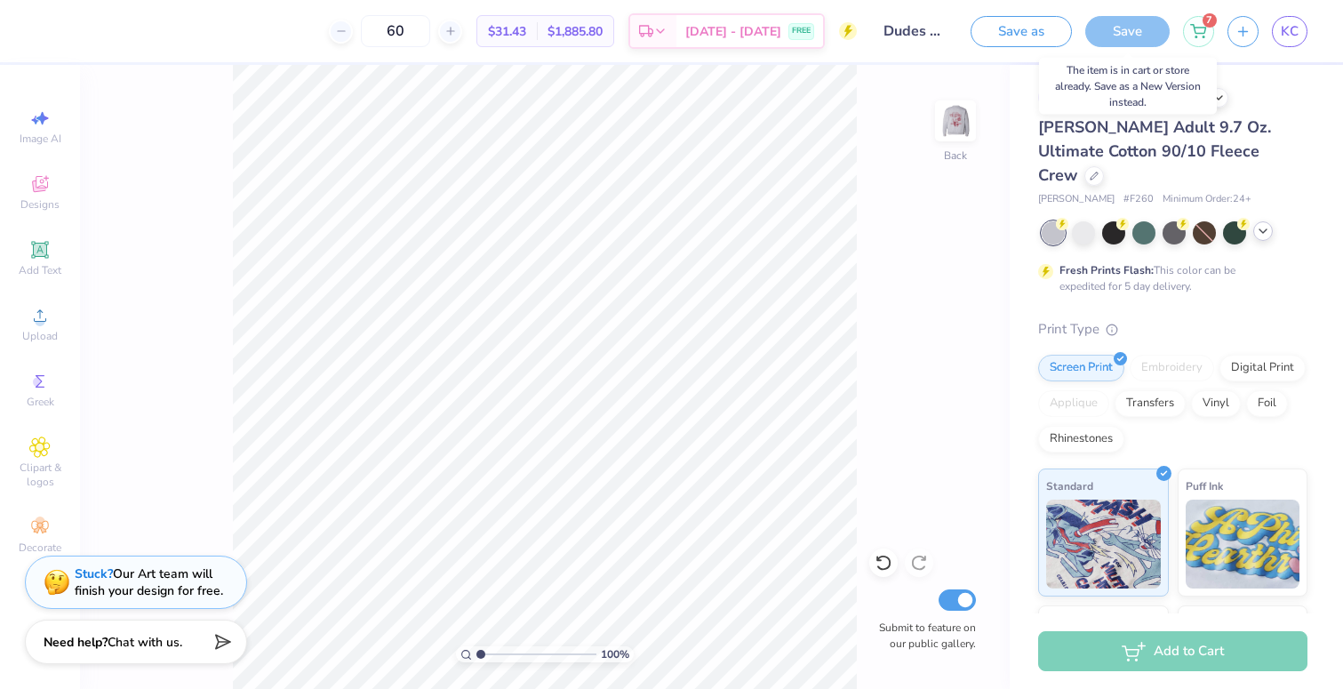
click at [1134, 28] on div "Save" at bounding box center [1128, 31] width 84 height 31
click at [1198, 35] on icon at bounding box center [1198, 28] width 16 height 14
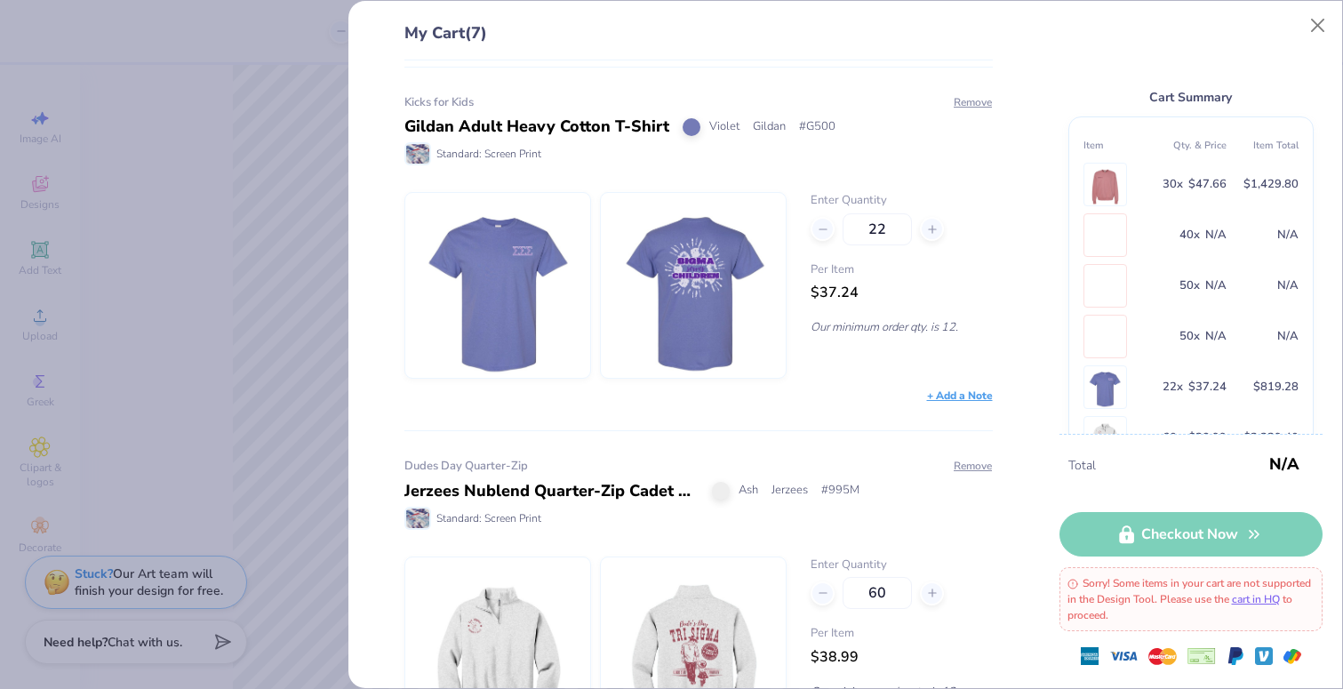
scroll to position [1049, 0]
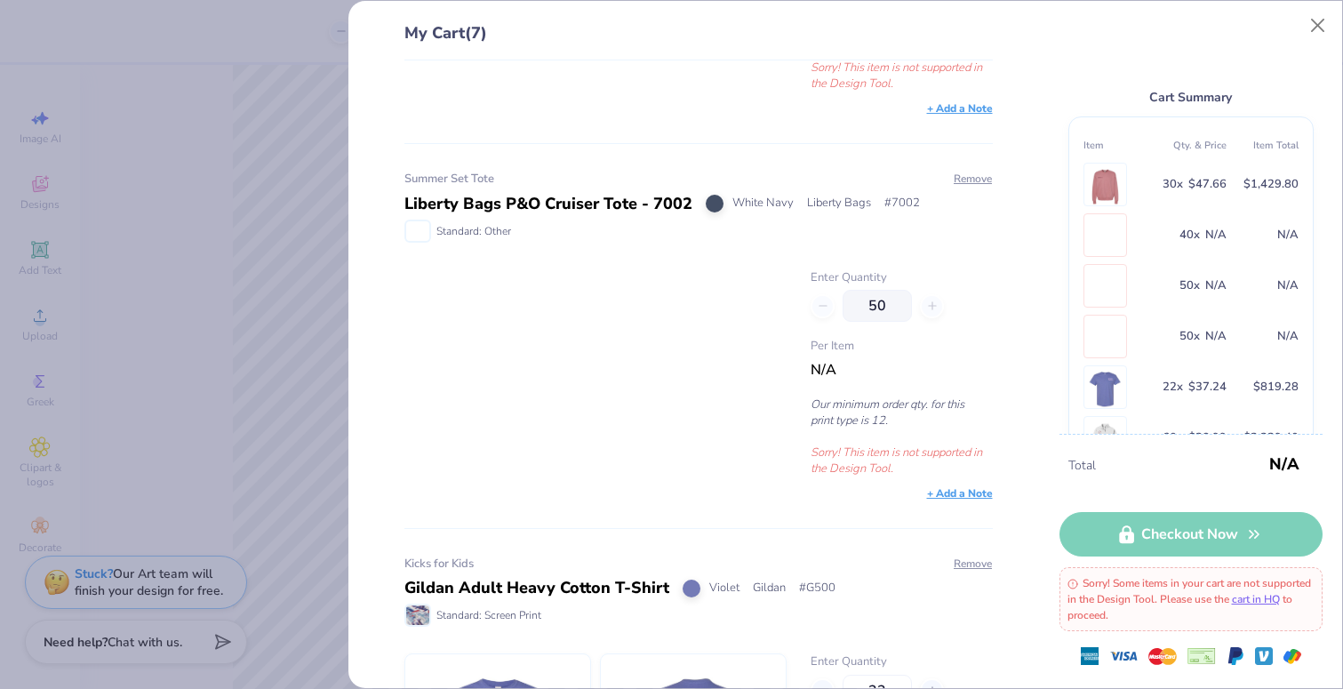
click at [256, 373] on div "My Cart (7) House Adult 9.7 Oz. Ultimate Cotton 90/10 Fleece Crew Mauve [PERSON…" at bounding box center [671, 344] width 1343 height 689
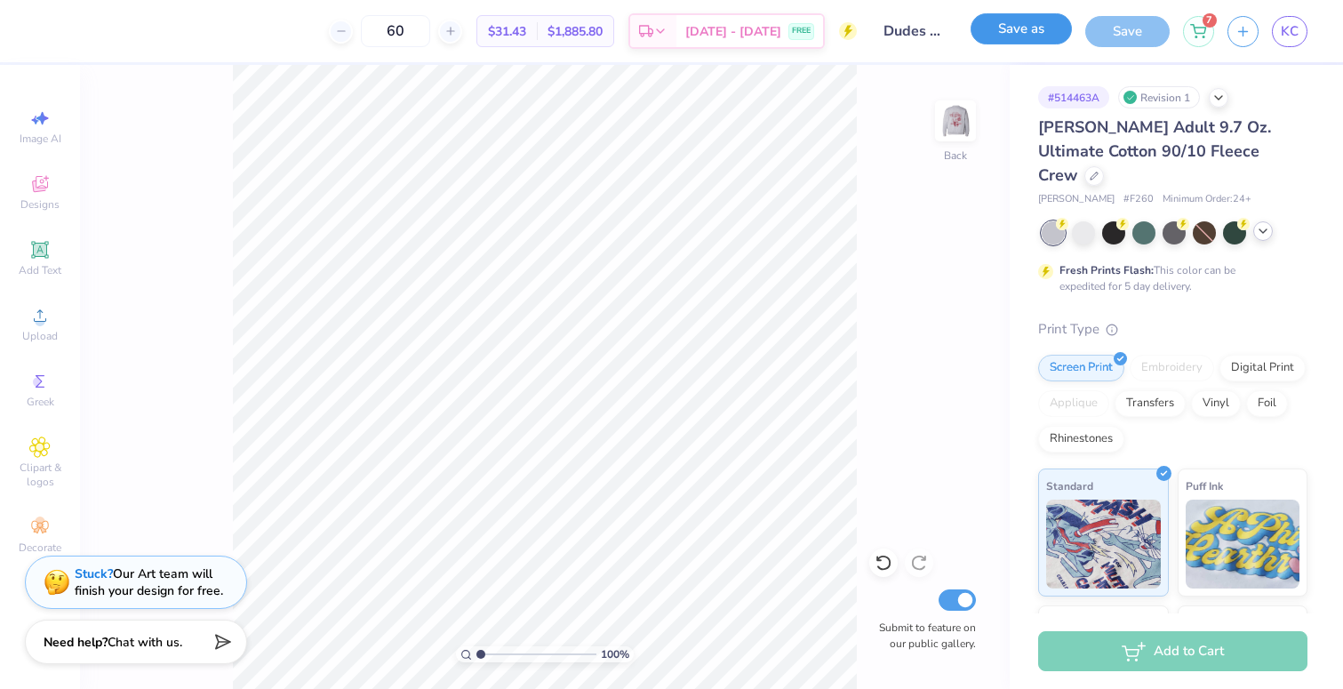
click at [1001, 31] on button "Save as" at bounding box center [1021, 28] width 101 height 31
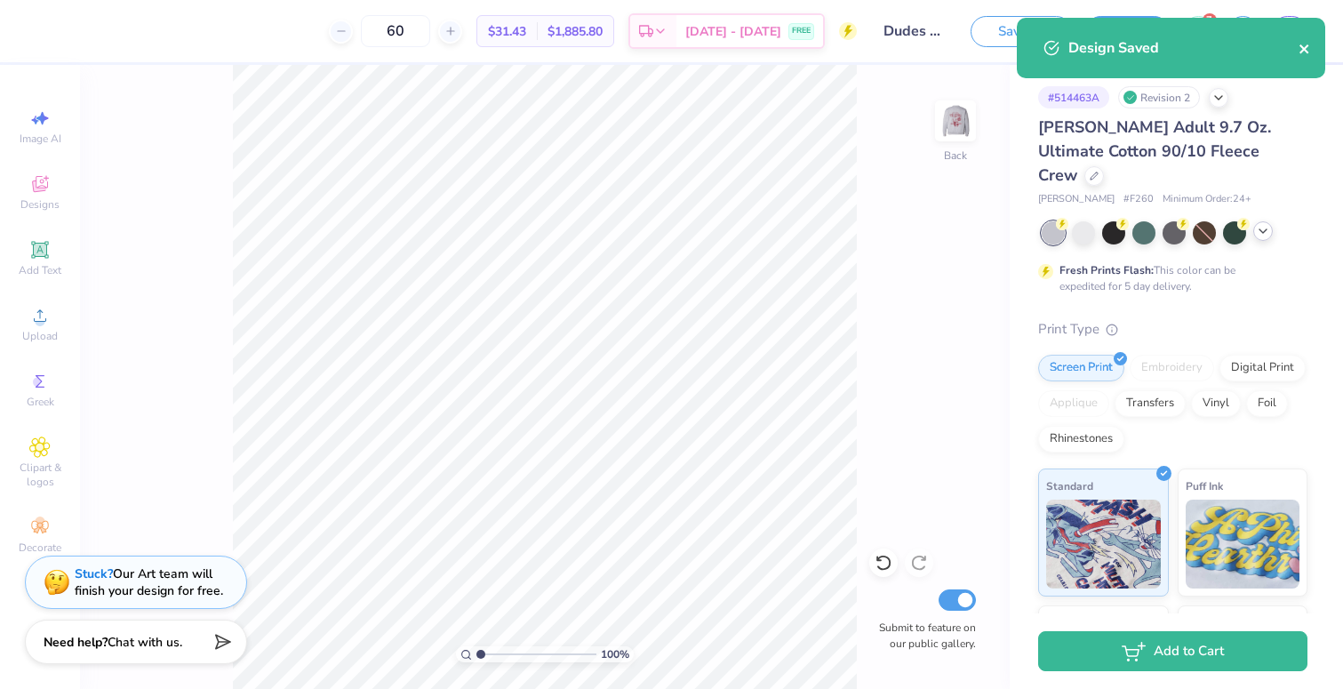
click at [1301, 47] on icon "close" at bounding box center [1305, 49] width 12 height 14
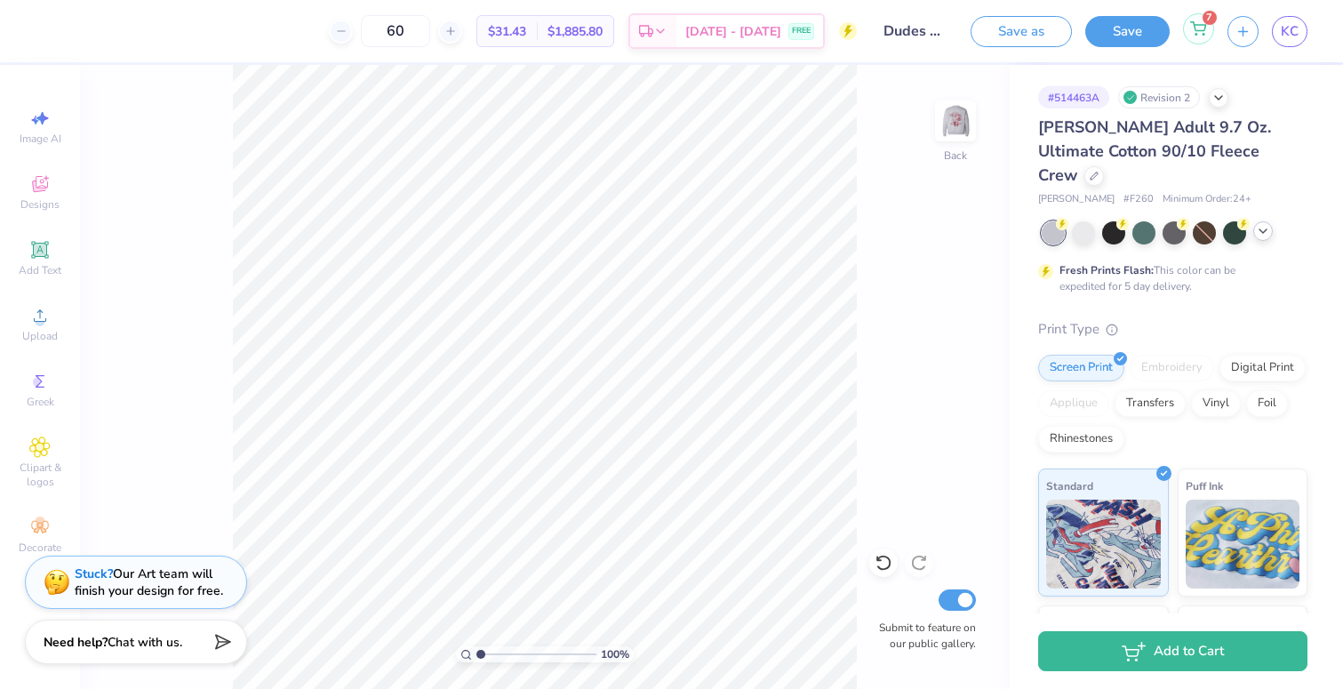
click at [1202, 27] on icon at bounding box center [1198, 28] width 16 height 14
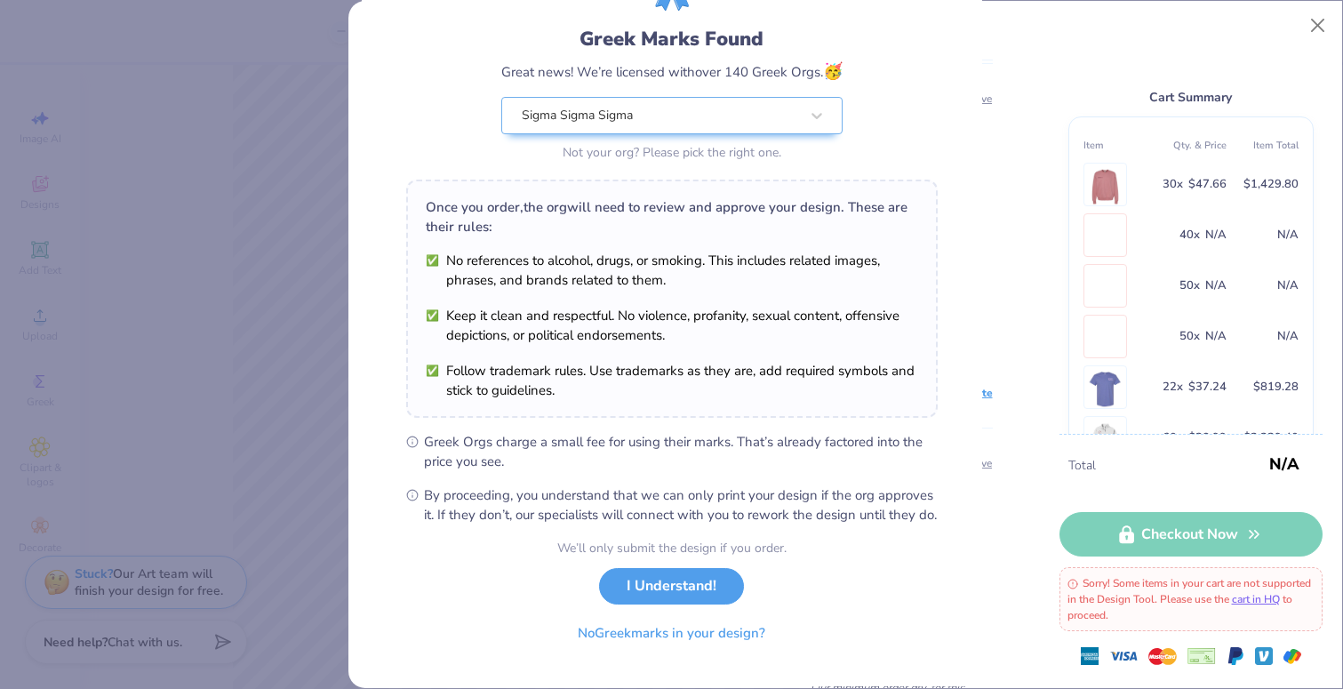
scroll to position [116, 0]
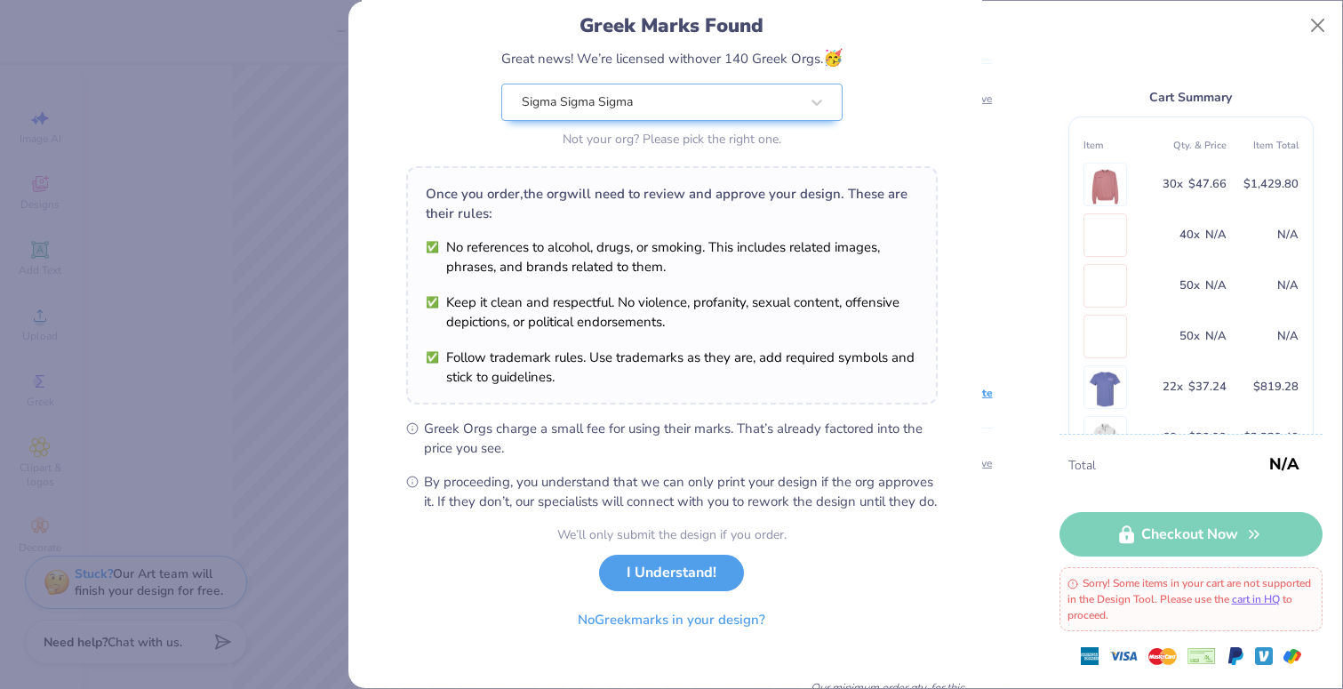
click at [690, 610] on div "We’ll only submit the design if you order. I Understand! No Greek marks in your…" at bounding box center [671, 581] width 229 height 112
click at [683, 587] on button "I Understand!" at bounding box center [671, 568] width 145 height 36
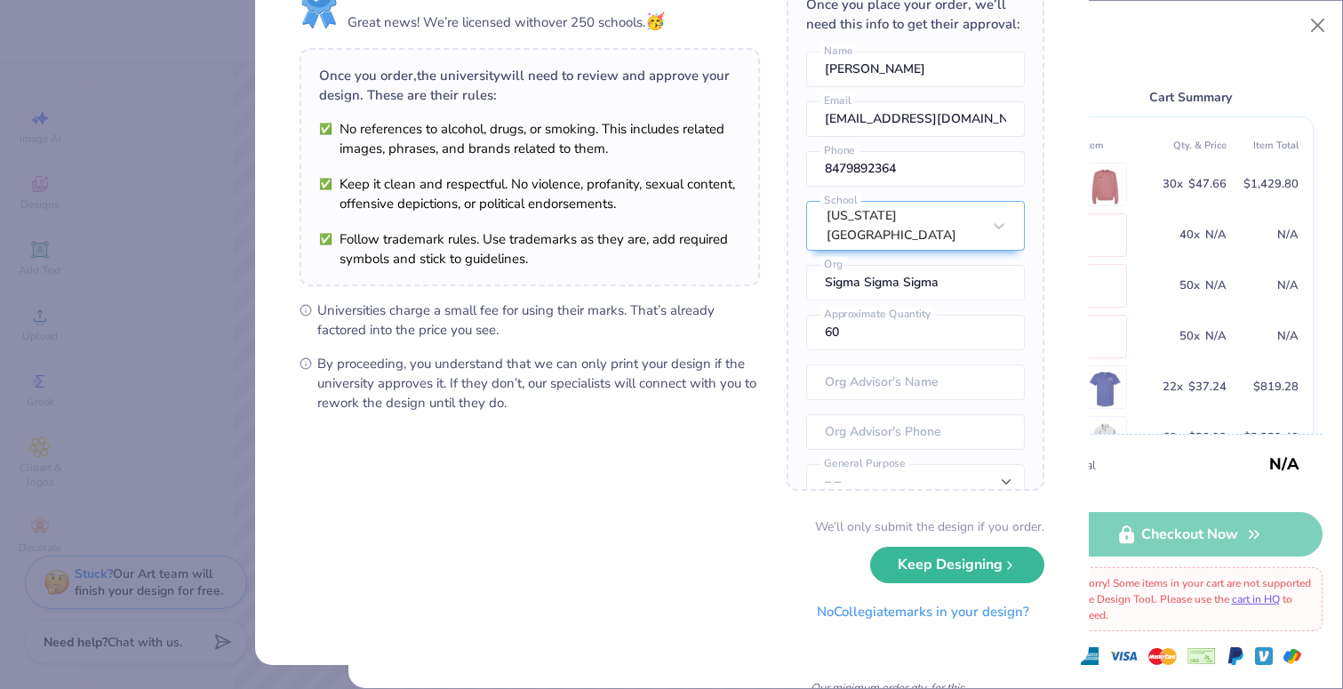
scroll to position [0, 0]
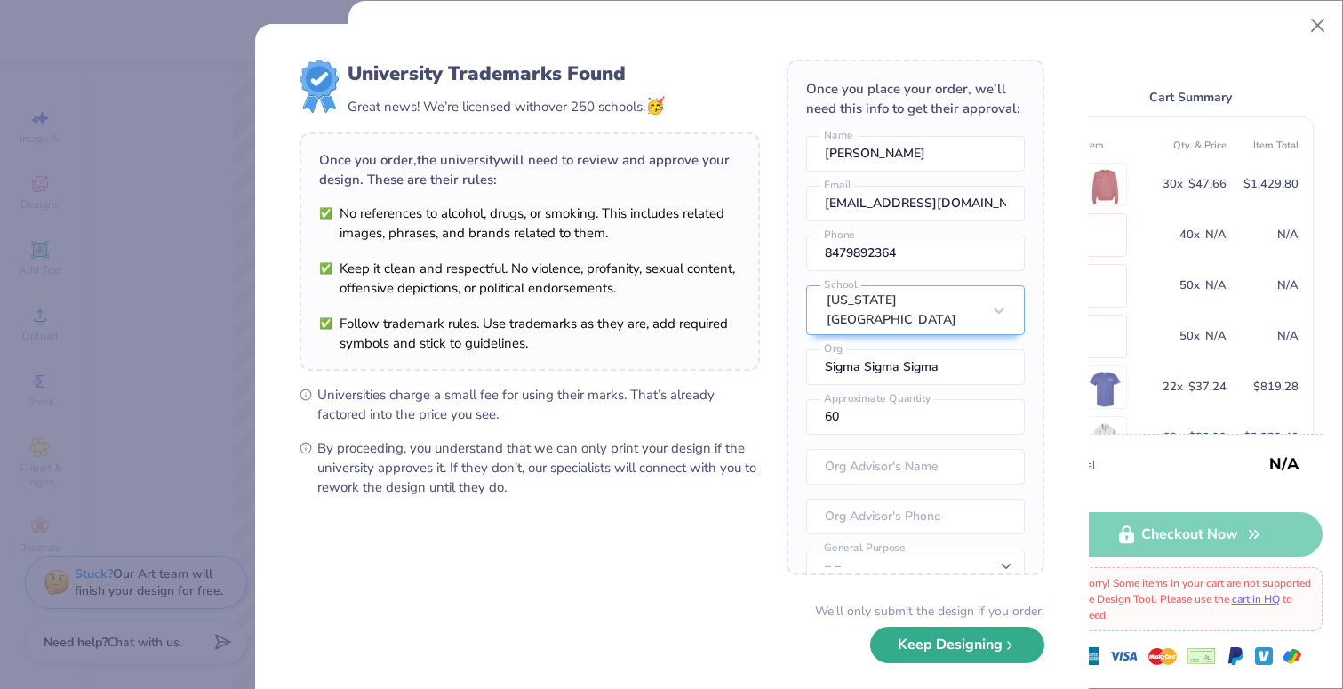
click at [982, 644] on button "Keep Designing" at bounding box center [957, 645] width 174 height 36
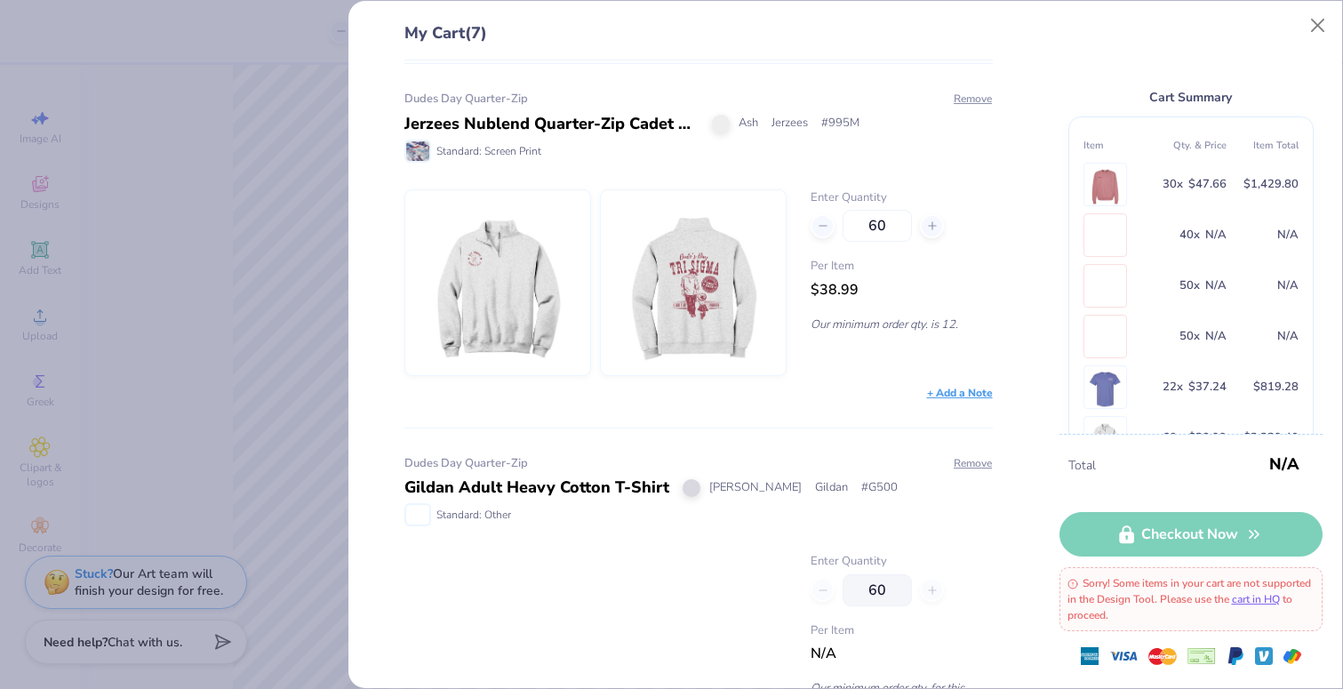
click at [522, 260] on img at bounding box center [497, 282] width 153 height 185
click at [545, 233] on img at bounding box center [497, 282] width 153 height 185
click at [668, 265] on img at bounding box center [693, 282] width 153 height 185
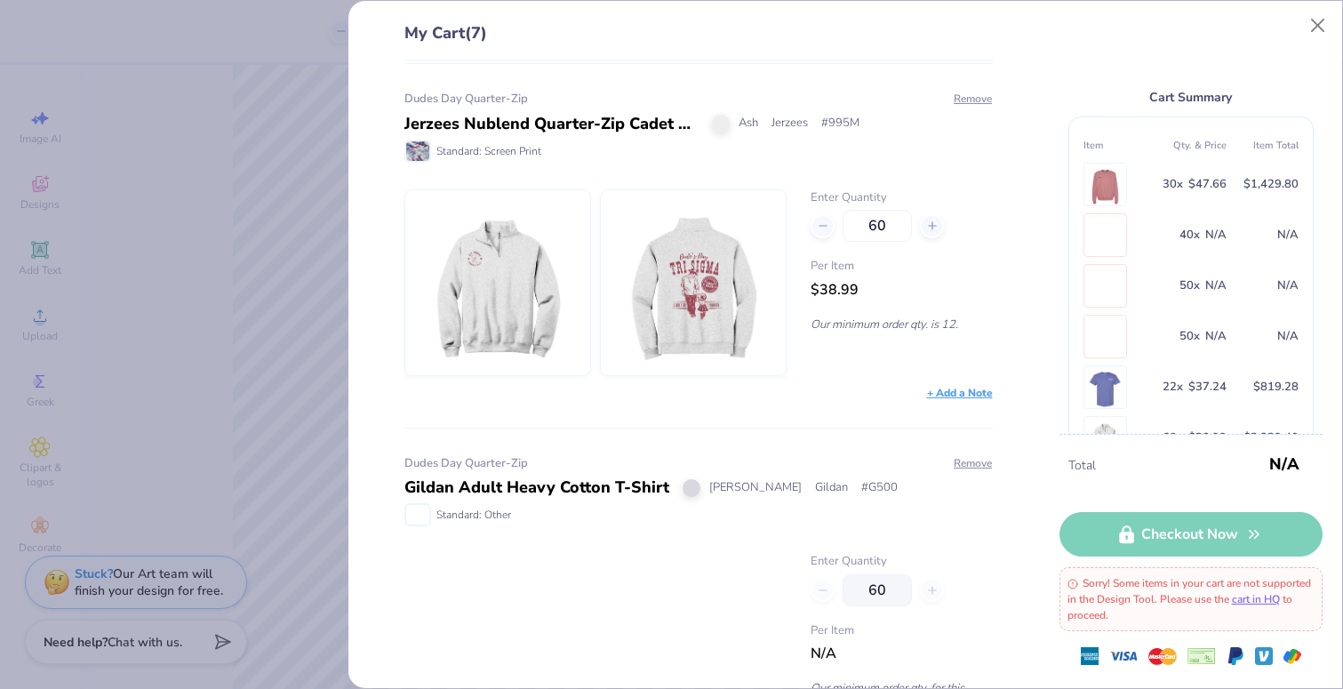
scroll to position [1992, 0]
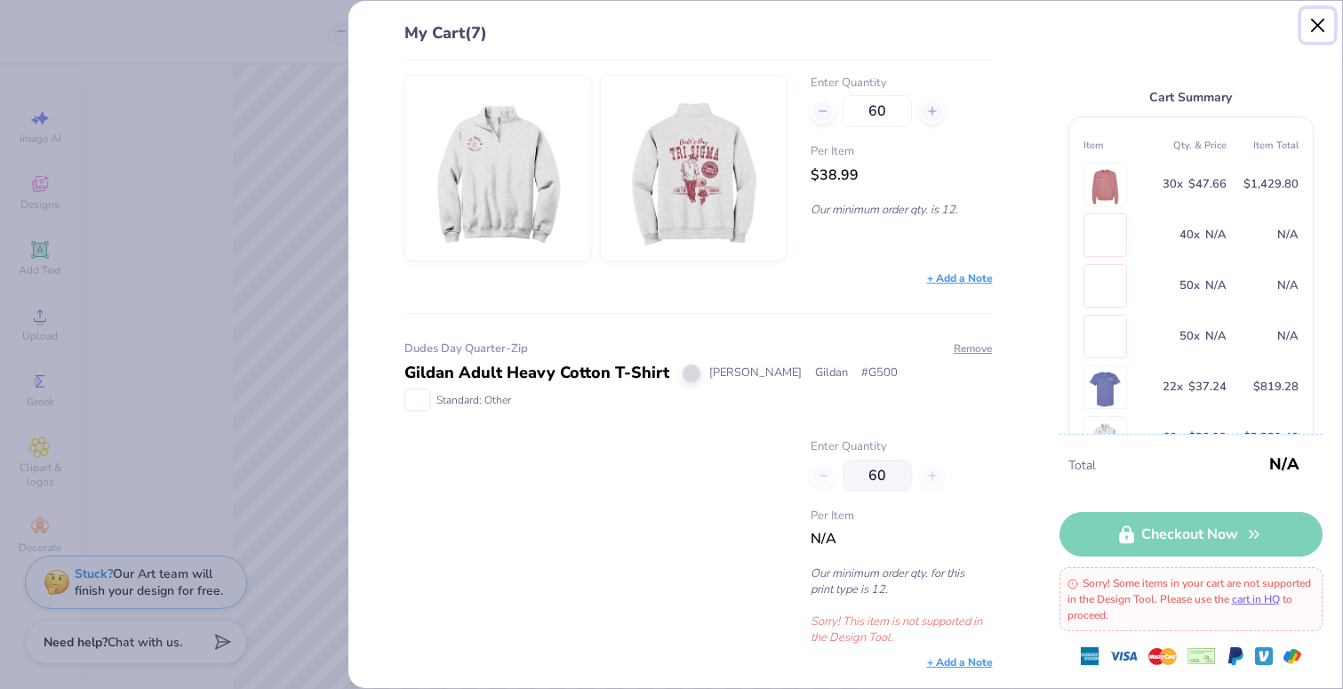
click at [1317, 20] on button "Close" at bounding box center [1319, 26] width 34 height 34
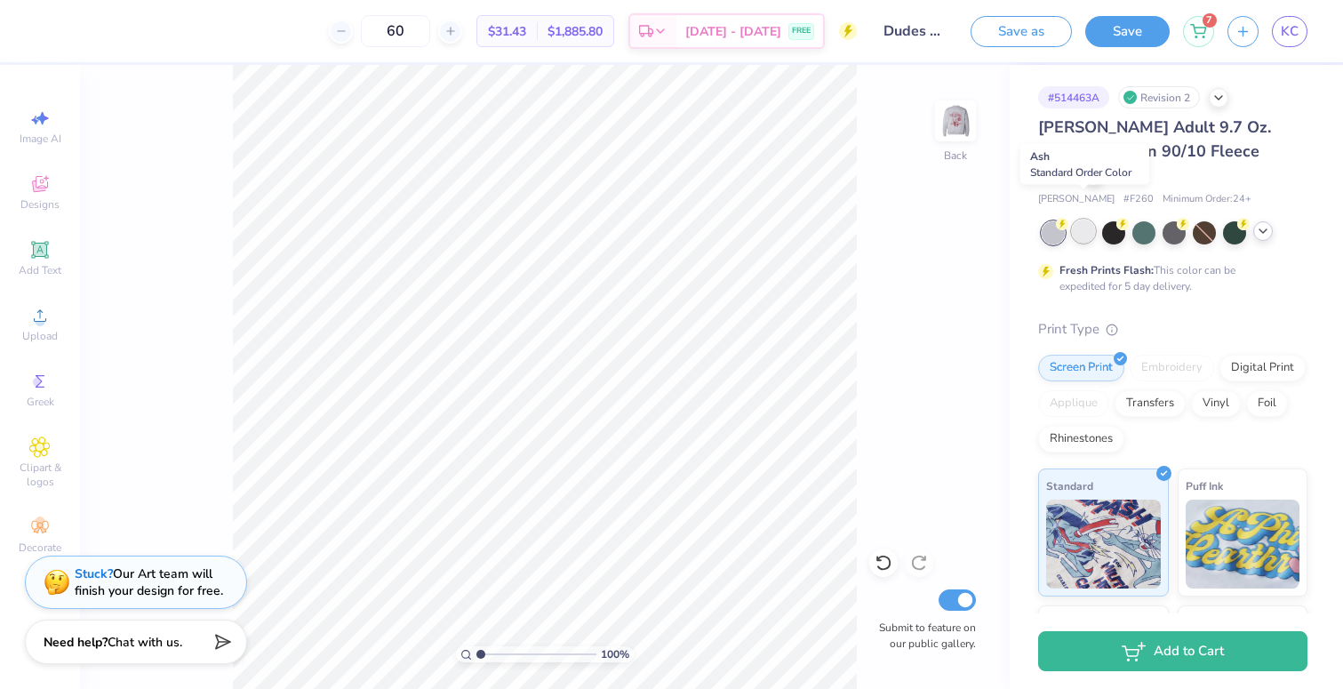
click at [1086, 220] on div at bounding box center [1083, 231] width 23 height 23
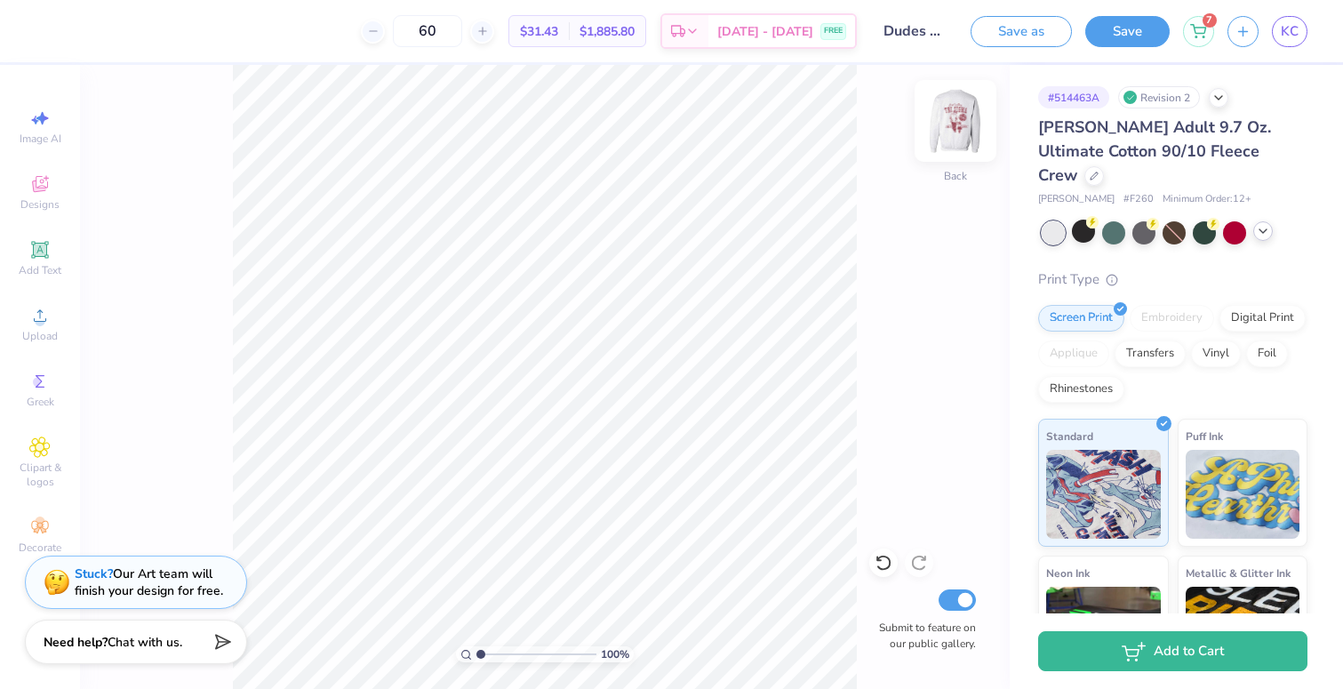
click at [945, 135] on img at bounding box center [955, 120] width 71 height 71
type input "5.79"
click at [958, 128] on img at bounding box center [955, 120] width 71 height 71
click at [1283, 36] on span "KC" at bounding box center [1290, 31] width 18 height 20
click at [38, 320] on circle at bounding box center [40, 321] width 10 height 10
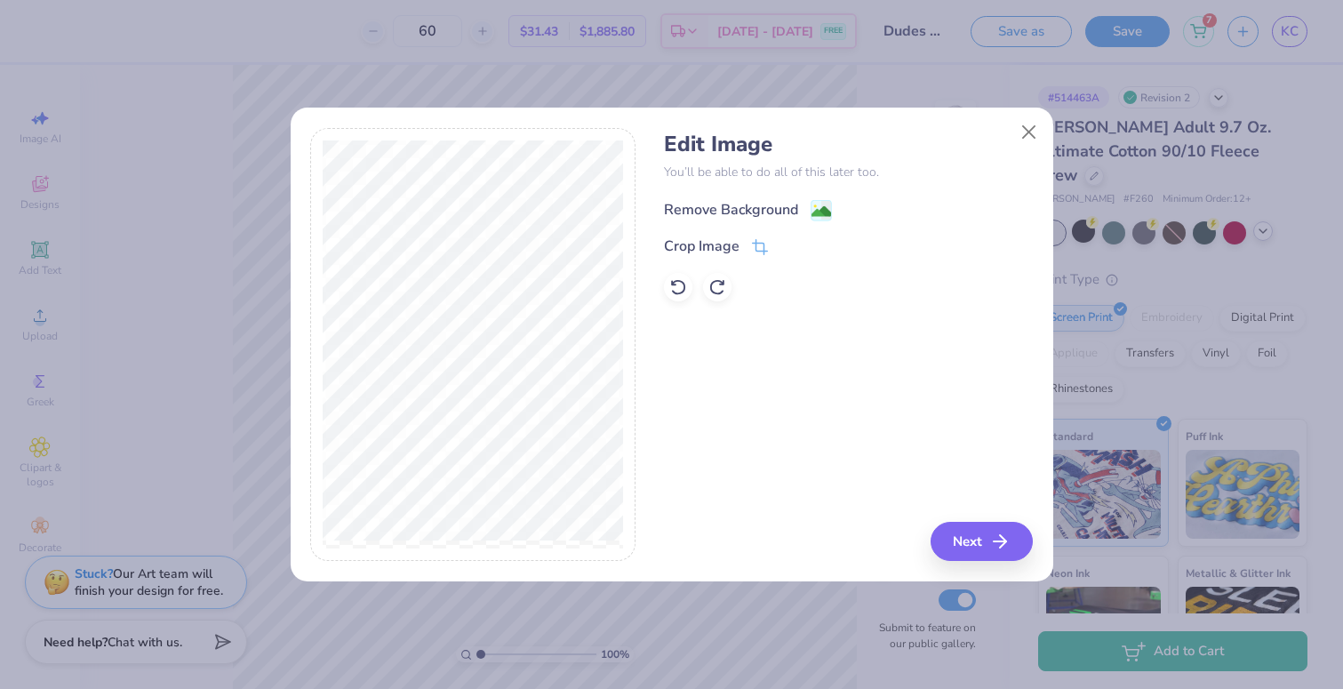
click at [733, 208] on div "Remove Background" at bounding box center [731, 209] width 134 height 21
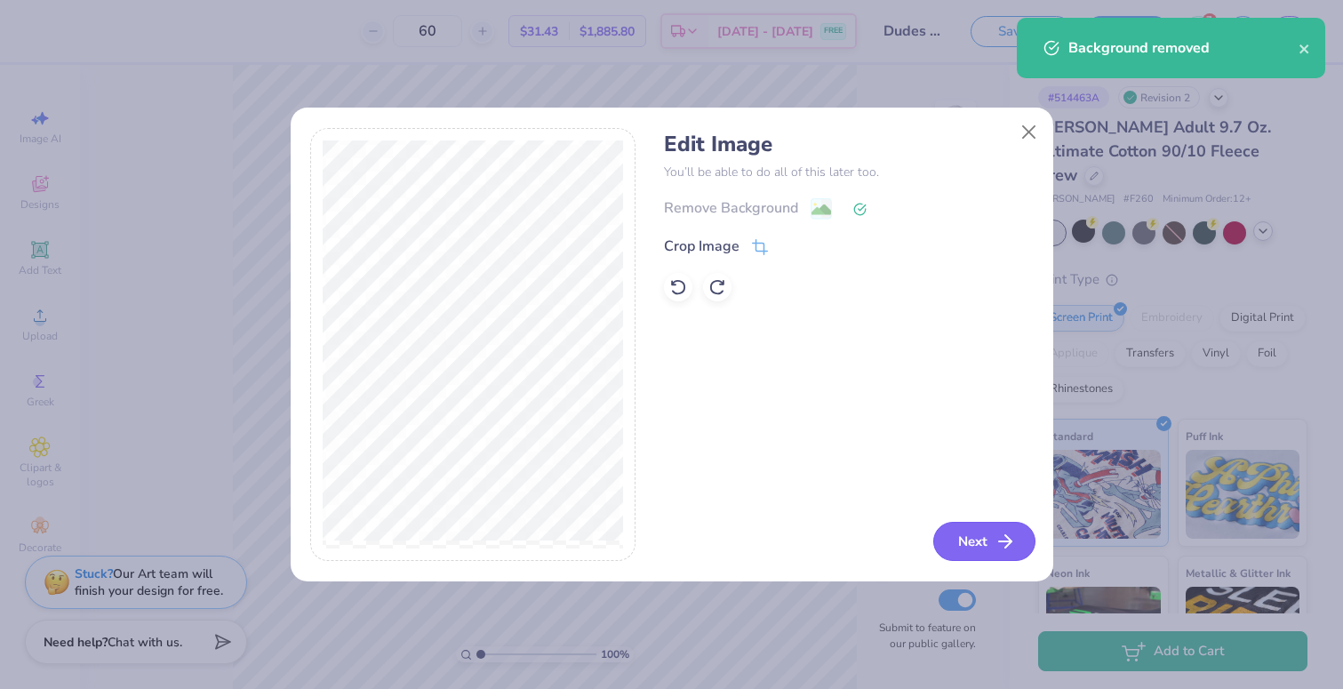
click at [960, 531] on button "Next" at bounding box center [984, 541] width 102 height 39
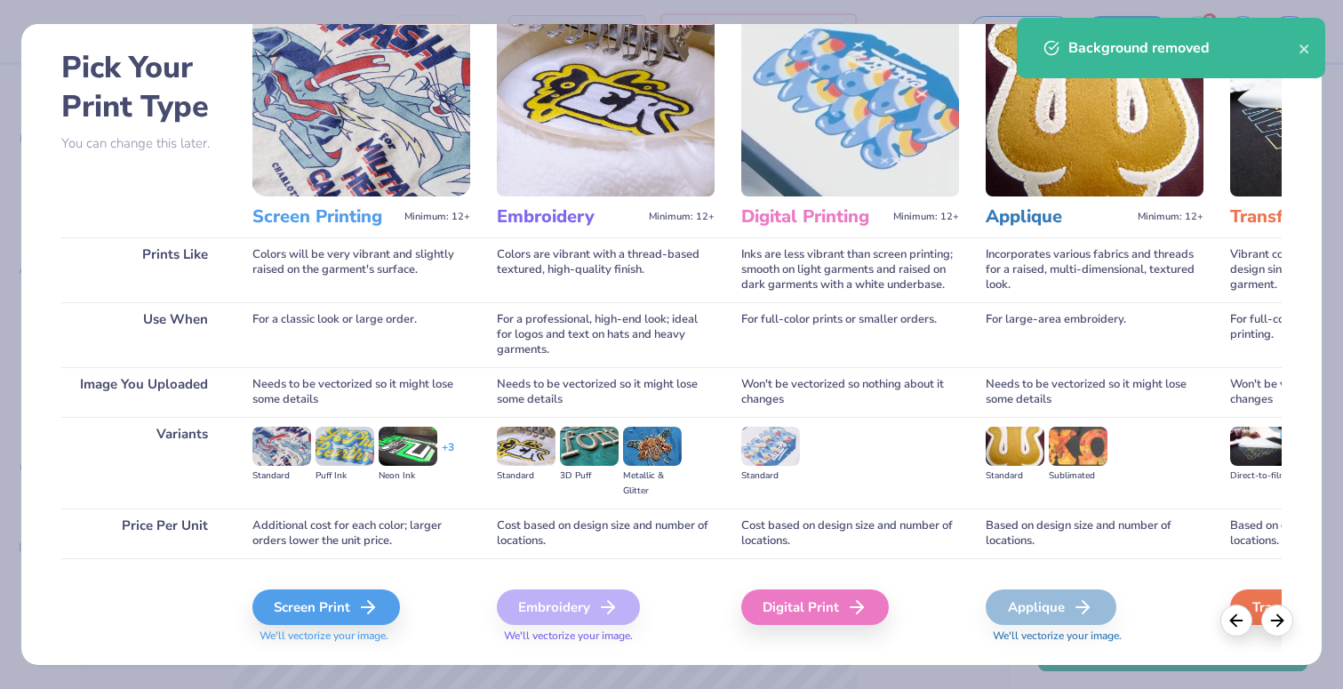
scroll to position [108, 0]
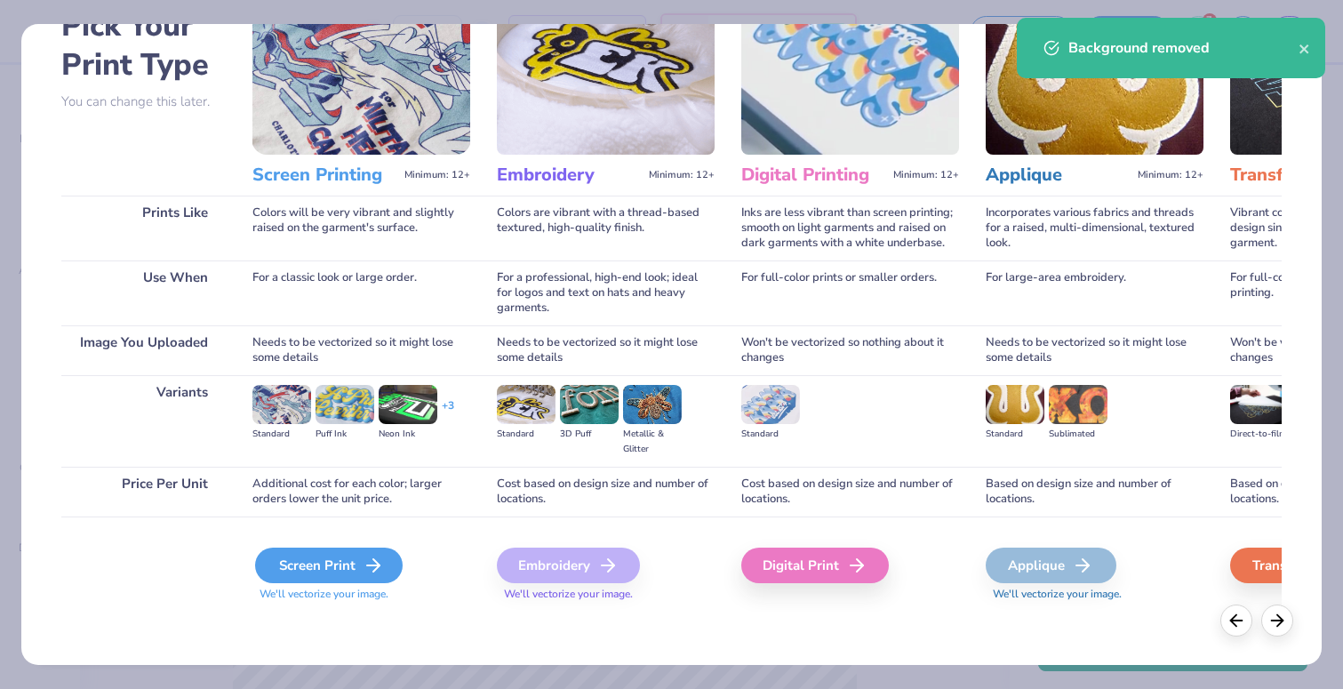
click at [365, 555] on icon at bounding box center [373, 565] width 21 height 21
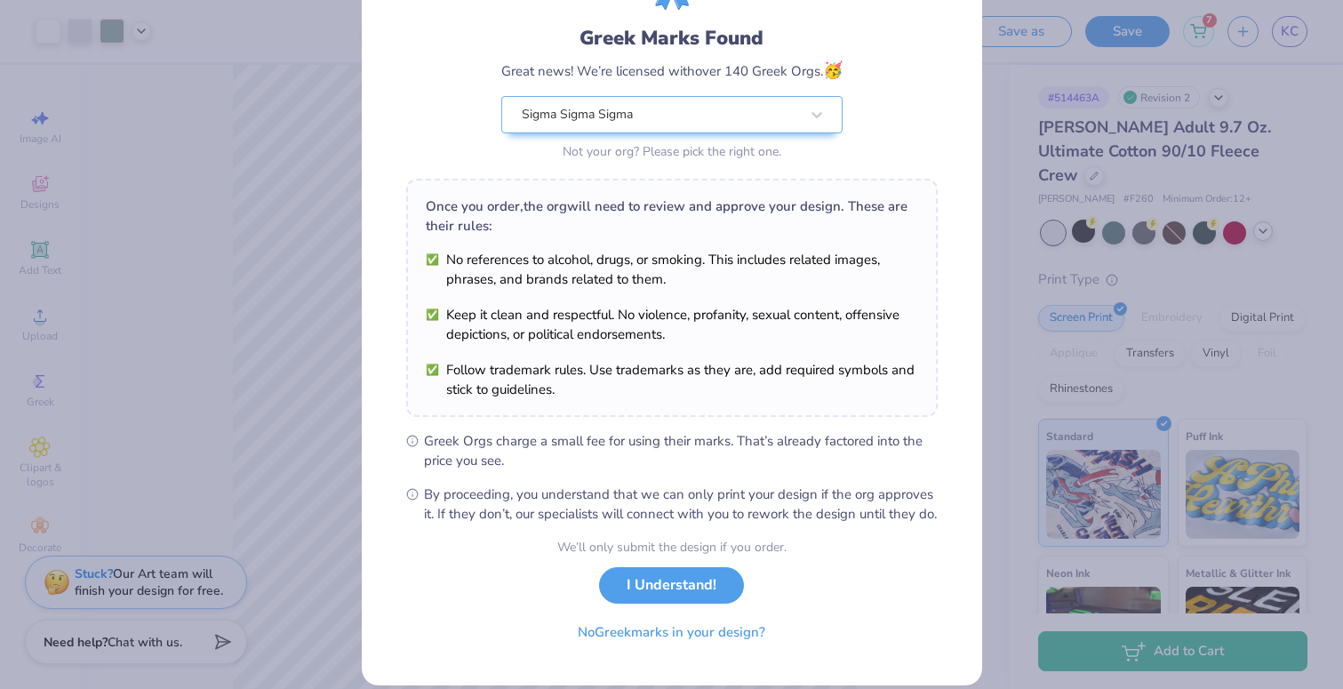
scroll to position [143, 0]
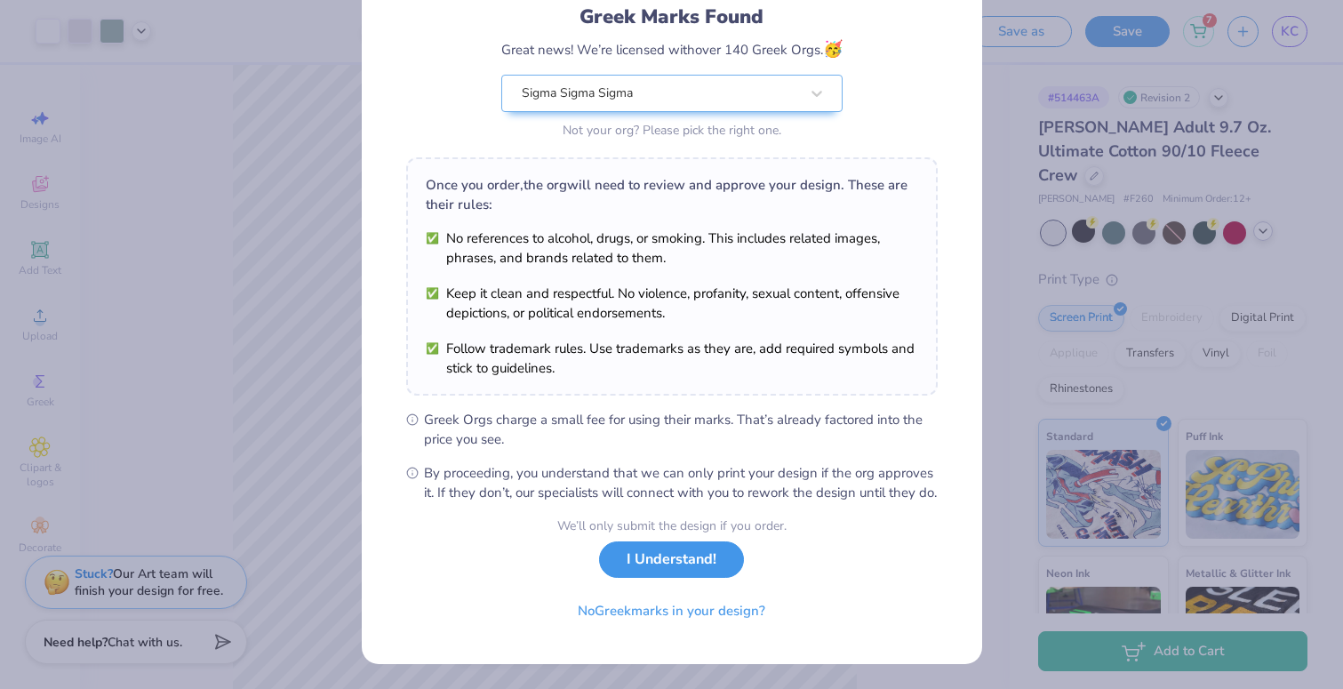
click at [677, 555] on button "I Understand!" at bounding box center [671, 559] width 145 height 36
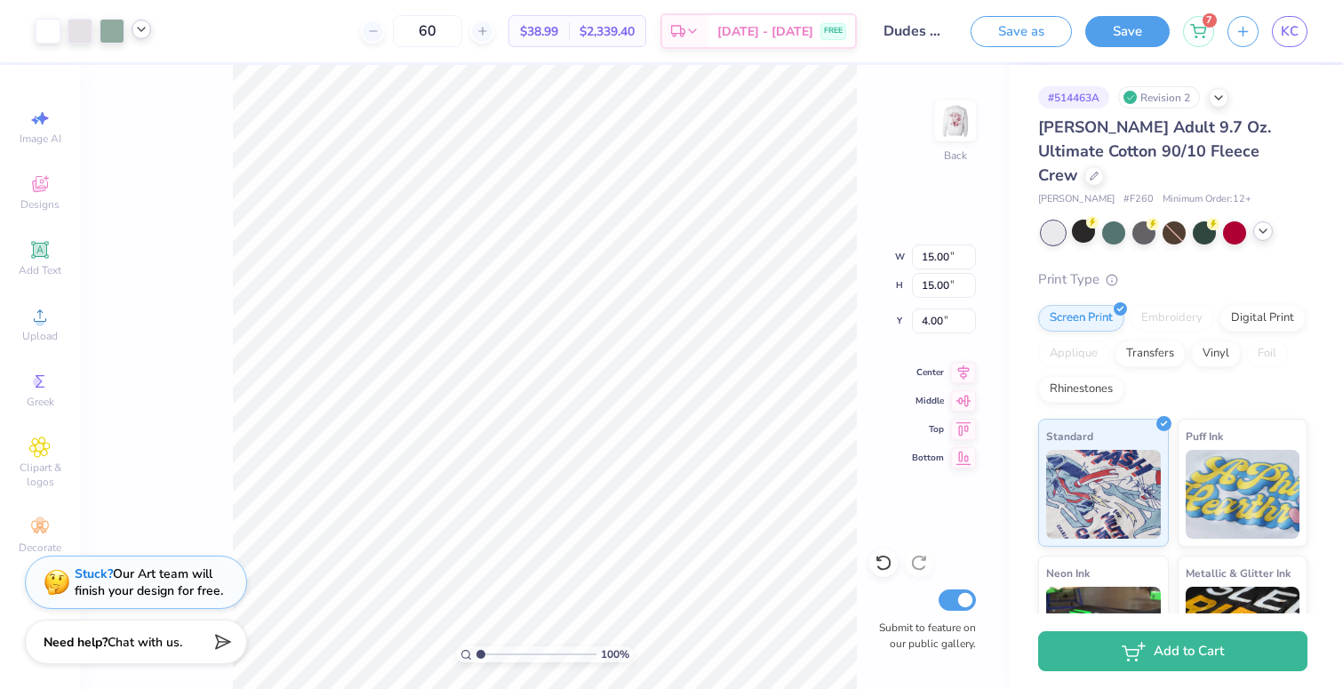
click at [139, 34] on icon at bounding box center [141, 29] width 14 height 14
click at [76, 33] on div at bounding box center [80, 29] width 25 height 25
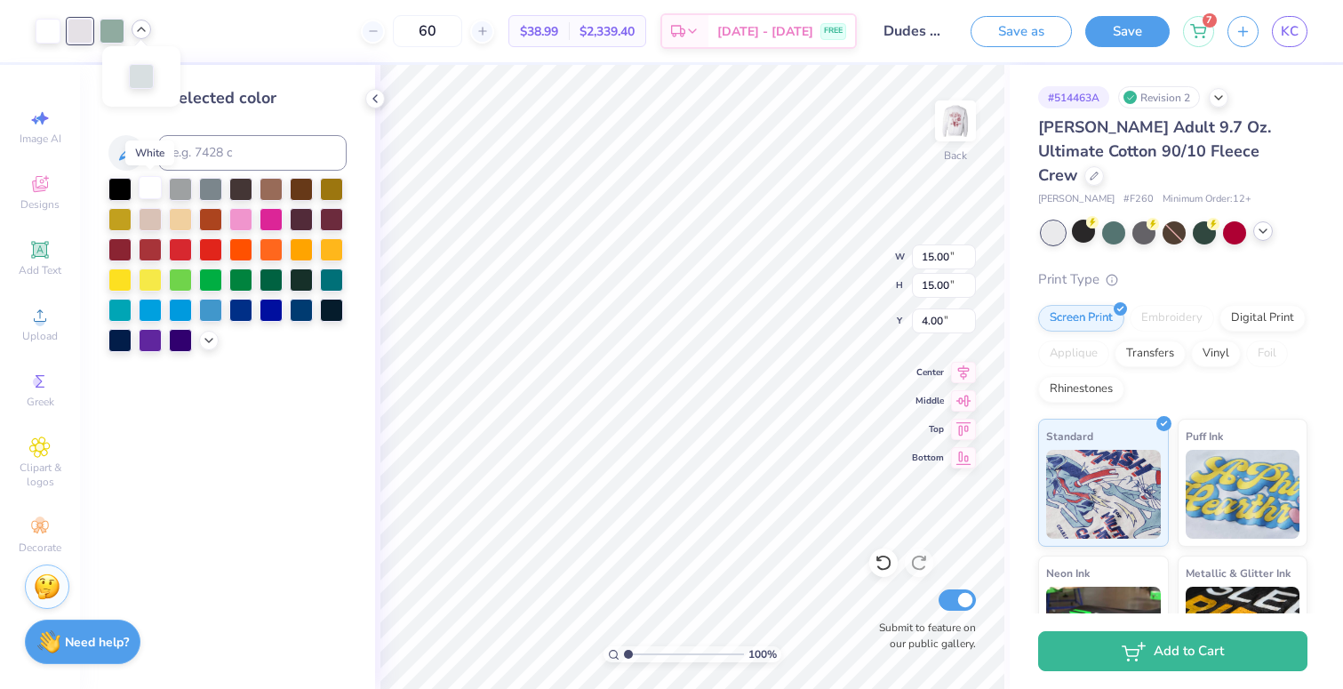
click at [154, 188] on div at bounding box center [150, 187] width 23 height 23
click at [82, 28] on div at bounding box center [80, 29] width 25 height 25
click at [153, 188] on div at bounding box center [150, 187] width 23 height 23
click at [236, 215] on div at bounding box center [240, 217] width 23 height 23
click at [81, 21] on div at bounding box center [80, 29] width 25 height 25
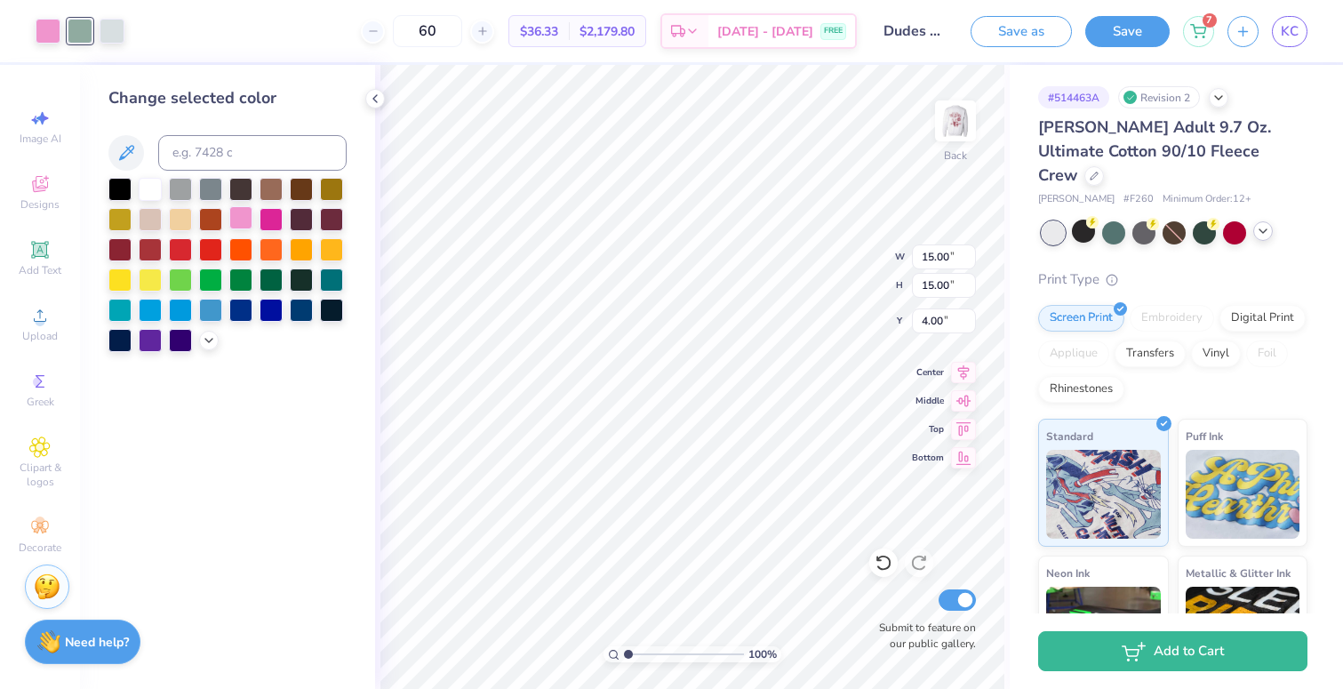
click at [248, 220] on div at bounding box center [240, 217] width 23 height 23
click at [101, 27] on div at bounding box center [112, 29] width 25 height 25
click at [243, 220] on div at bounding box center [240, 217] width 23 height 23
click at [280, 148] on input at bounding box center [252, 153] width 188 height 36
type input "696"
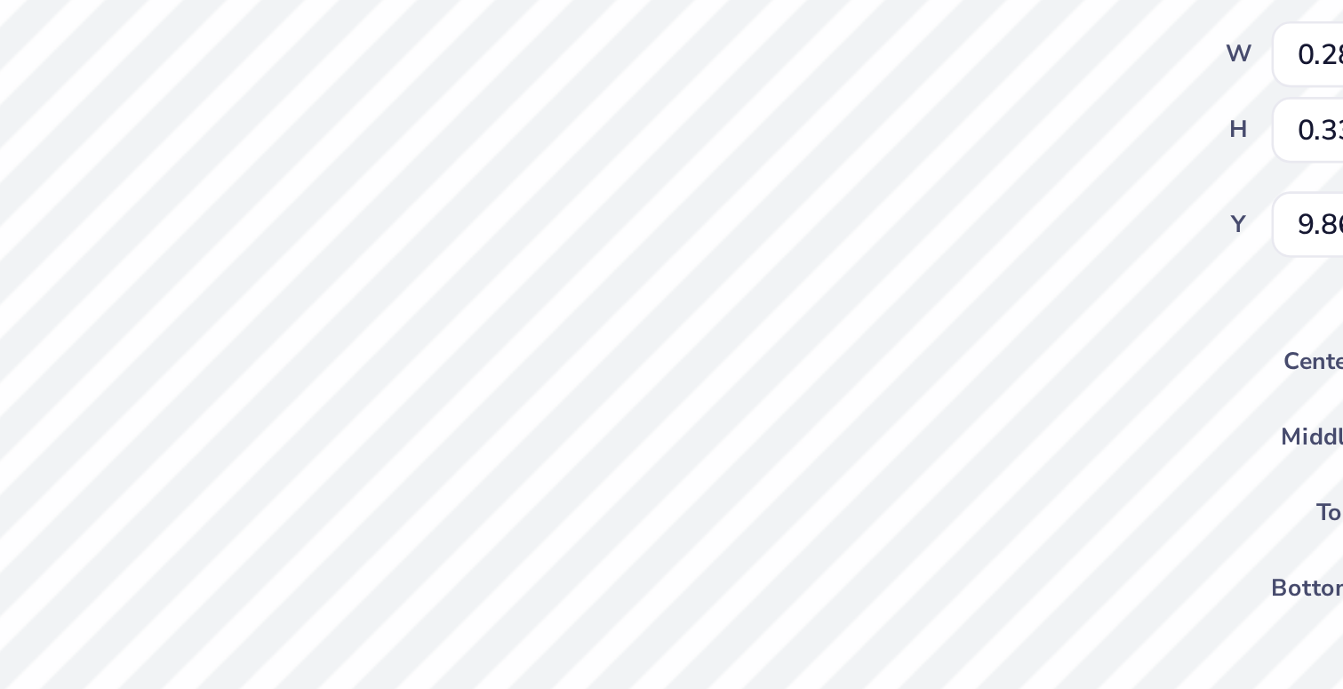
type input "9.91"
type input "15.26"
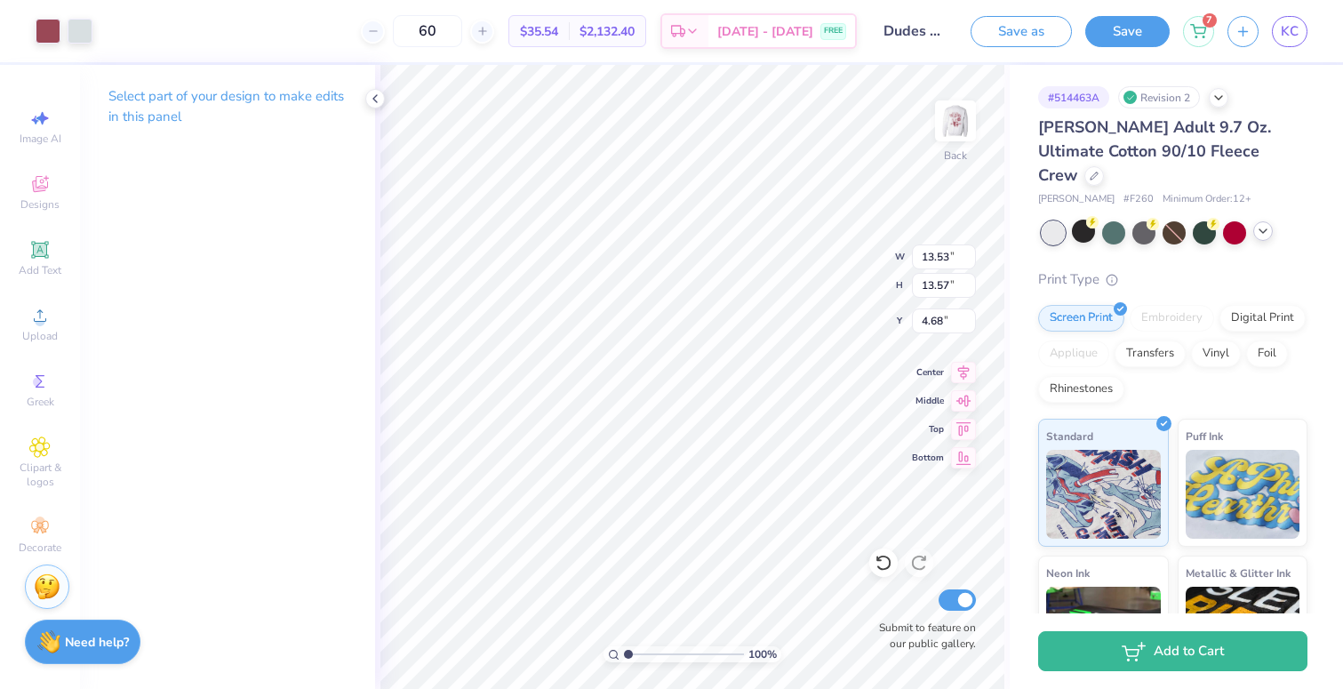
type input "4.29"
type input "4.30"
type input "2.60"
click at [30, 316] on icon at bounding box center [39, 315] width 21 height 21
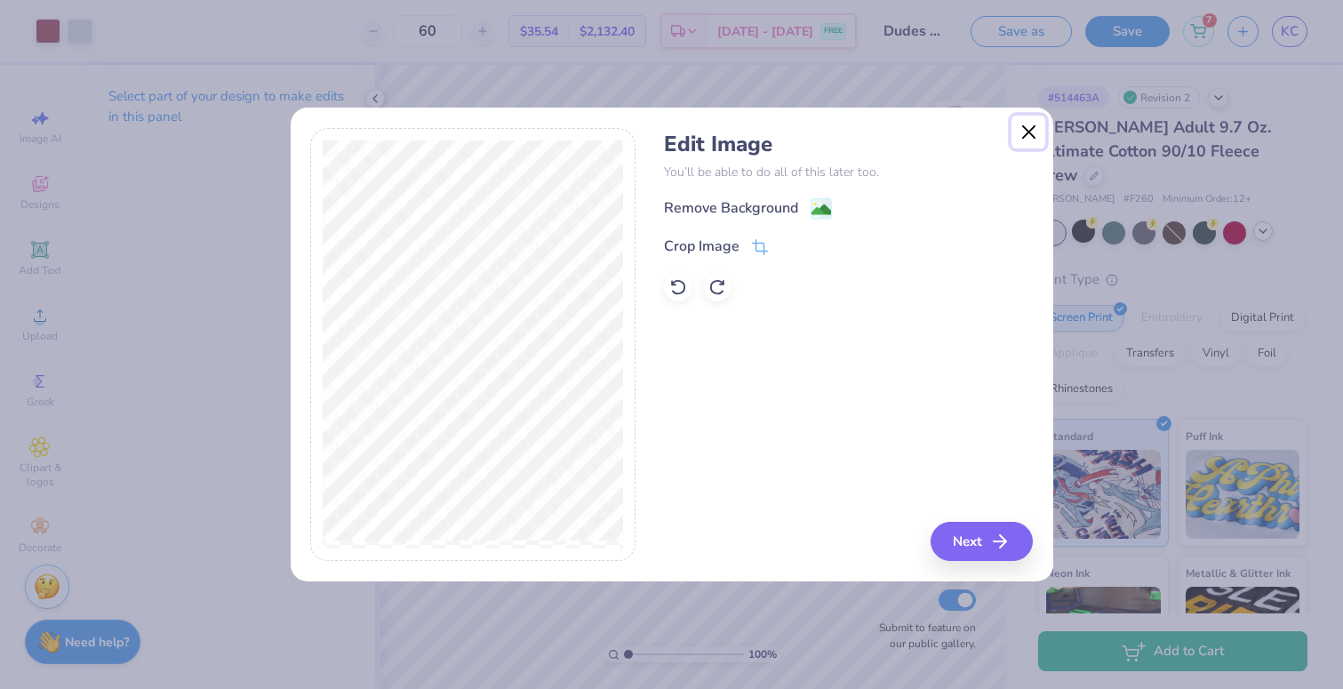
click at [1033, 128] on button "Close" at bounding box center [1029, 133] width 34 height 34
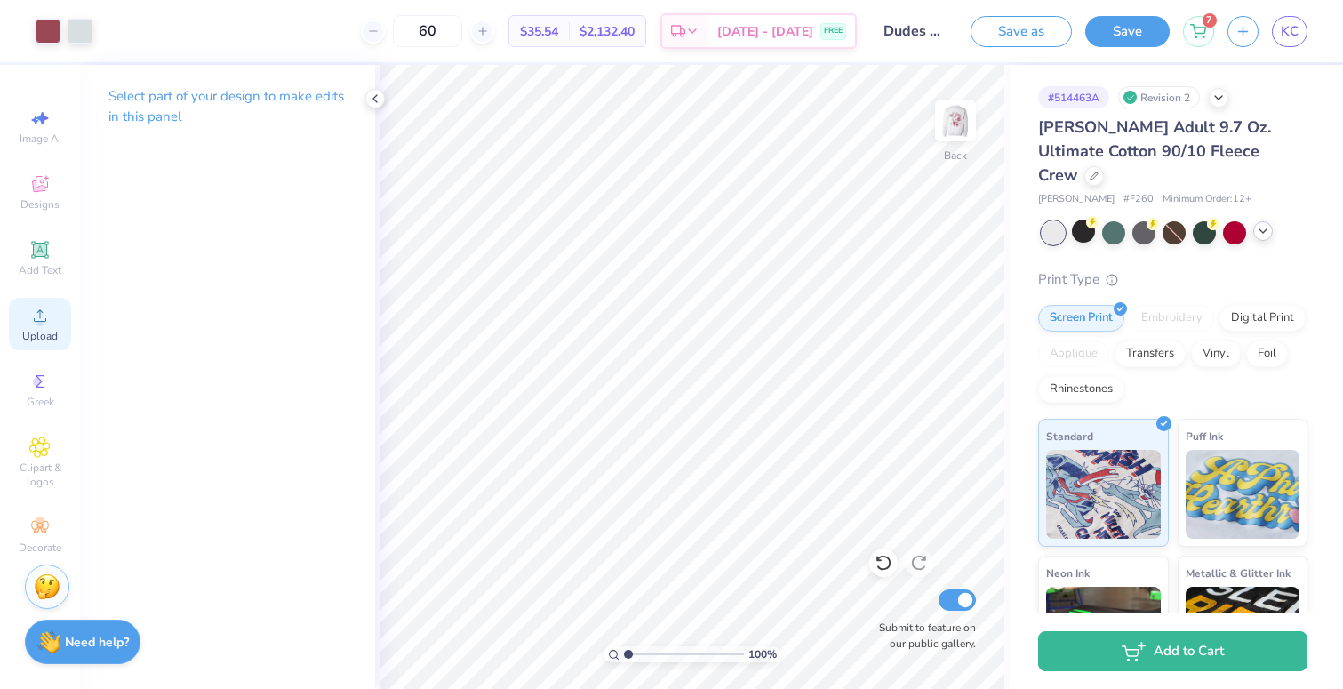
click at [32, 326] on div "Upload" at bounding box center [40, 324] width 62 height 52
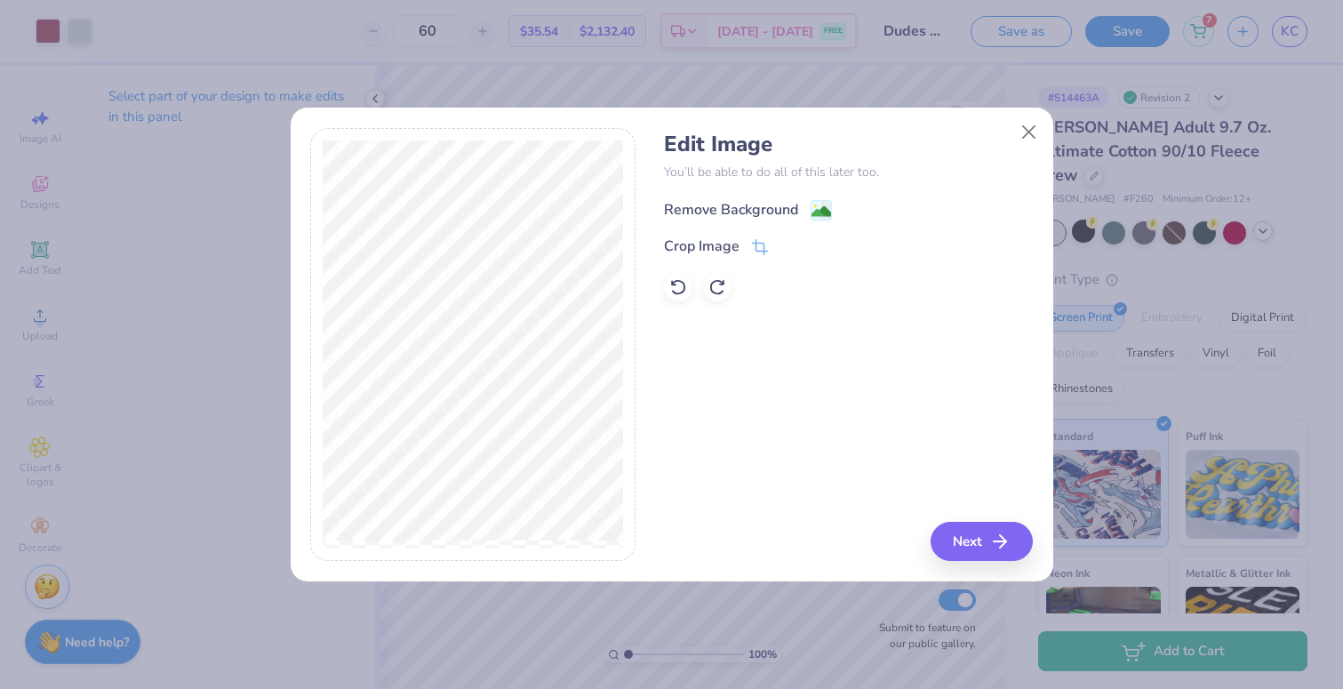
click at [711, 217] on div "Remove Background" at bounding box center [731, 209] width 134 height 21
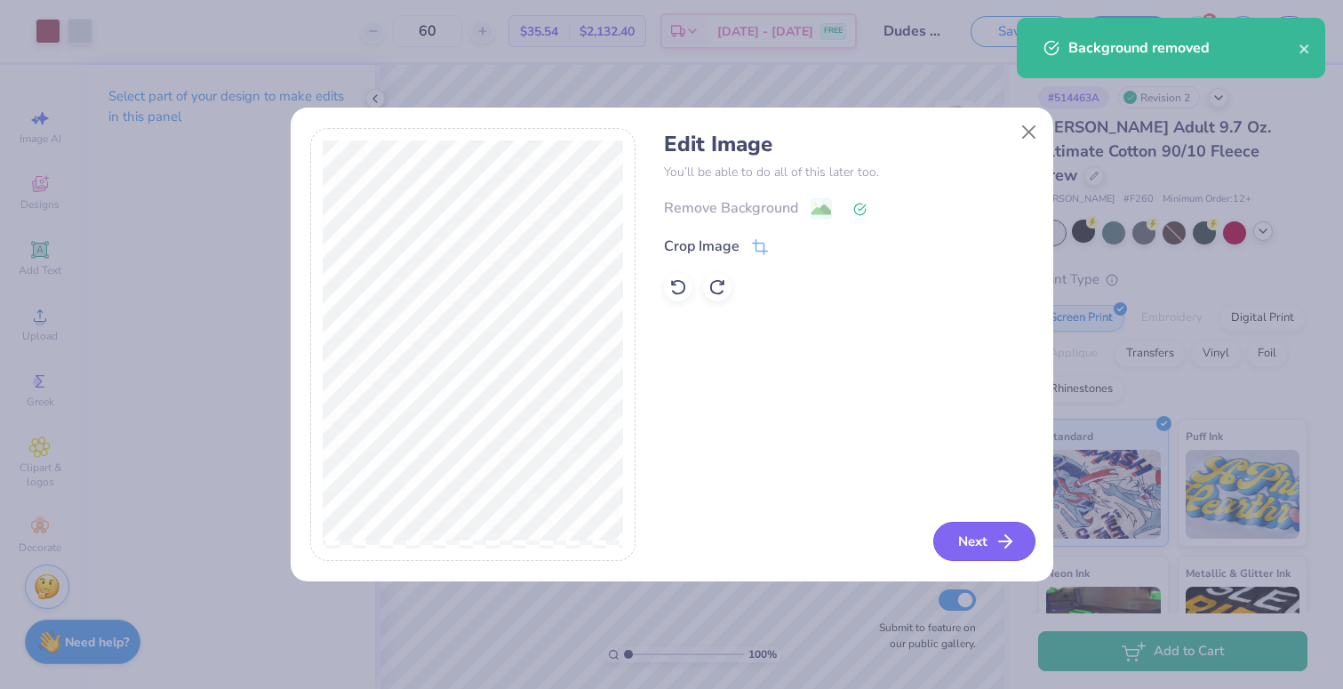
click at [981, 526] on button "Next" at bounding box center [984, 541] width 102 height 39
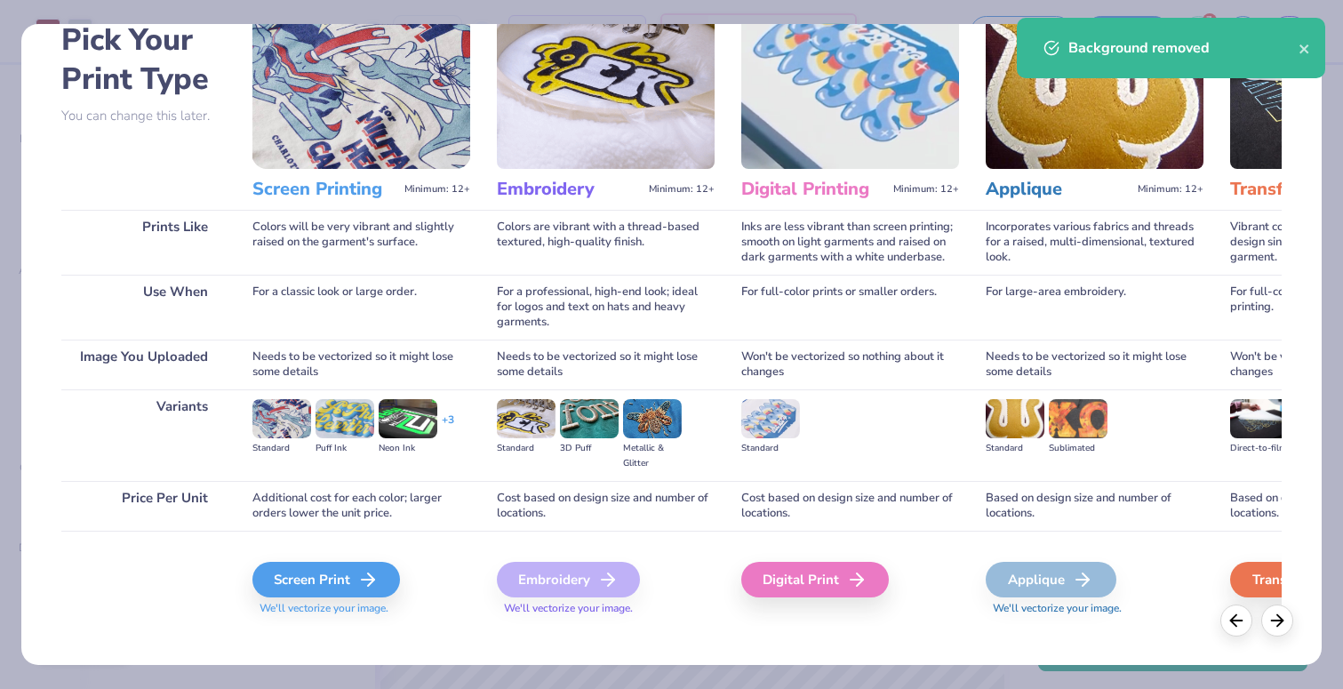
scroll to position [108, 0]
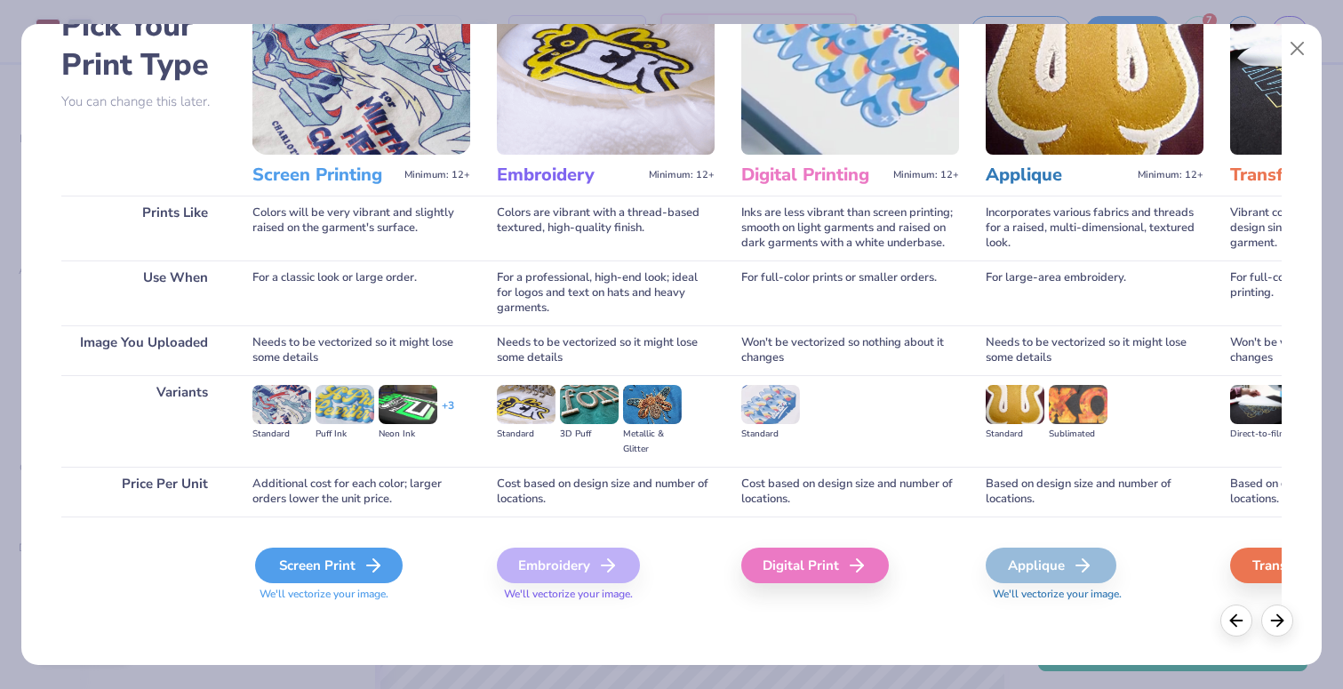
click at [338, 570] on div "Screen Print" at bounding box center [329, 566] width 148 height 36
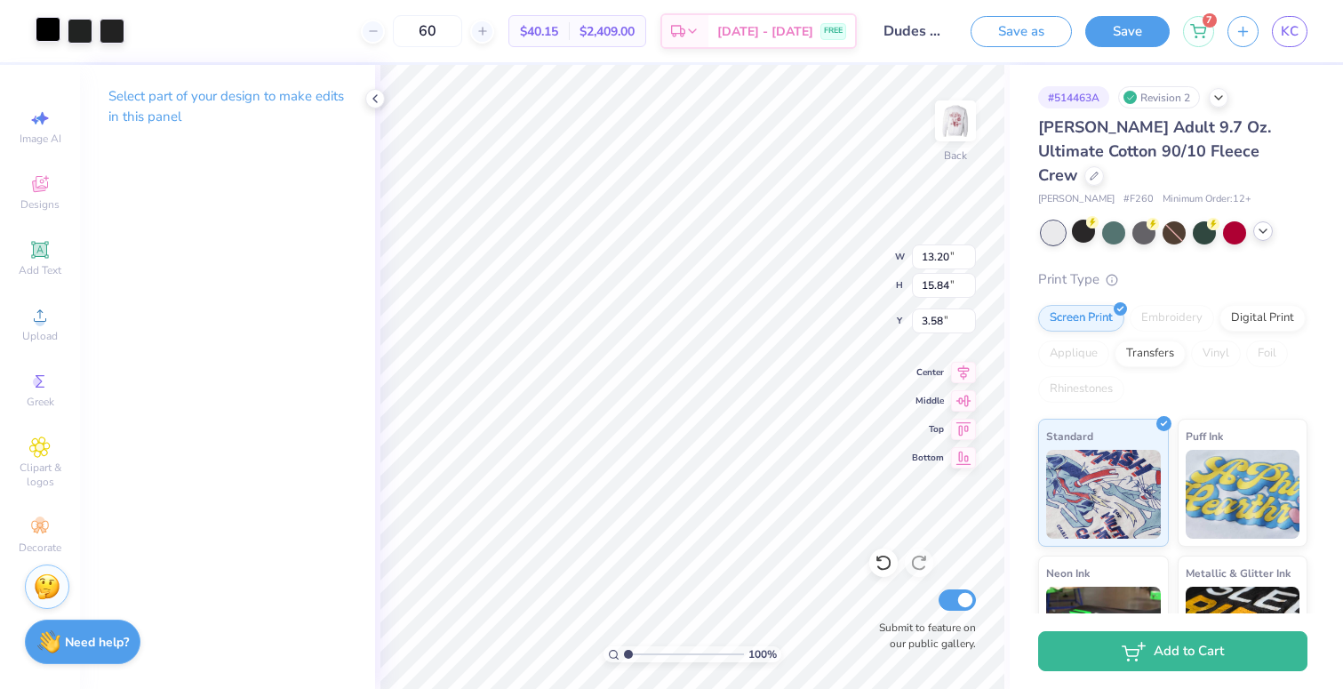
click at [53, 25] on div at bounding box center [48, 29] width 25 height 25
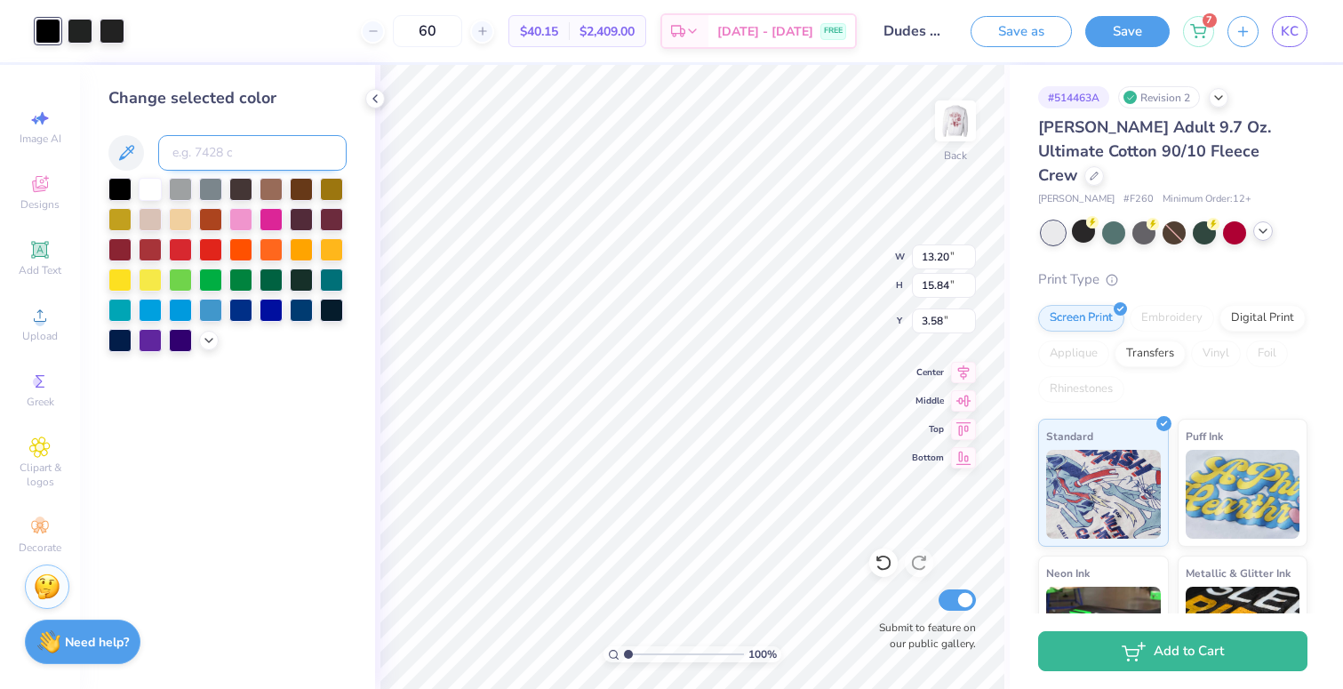
click at [220, 149] on input at bounding box center [252, 153] width 188 height 36
type input "696"
click at [68, 30] on div at bounding box center [80, 29] width 25 height 25
click at [76, 34] on div at bounding box center [80, 31] width 25 height 25
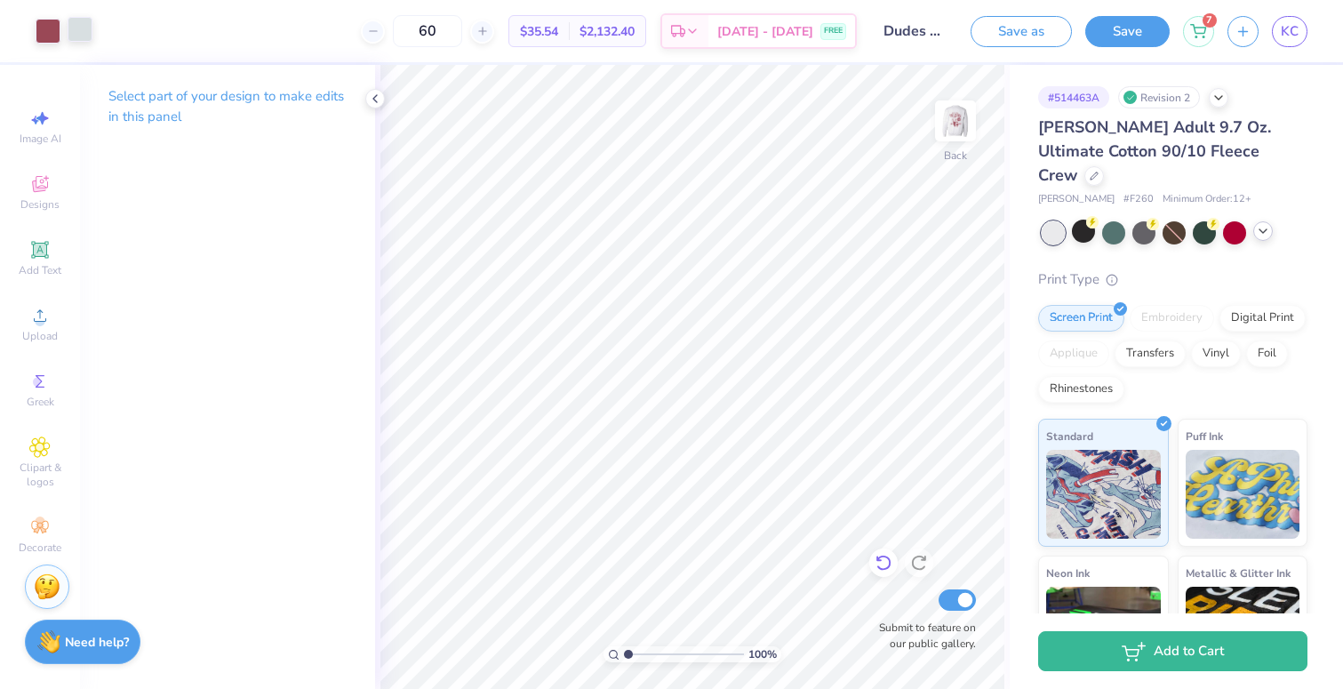
click at [881, 567] on icon at bounding box center [884, 563] width 18 height 18
click at [83, 31] on div at bounding box center [80, 29] width 25 height 25
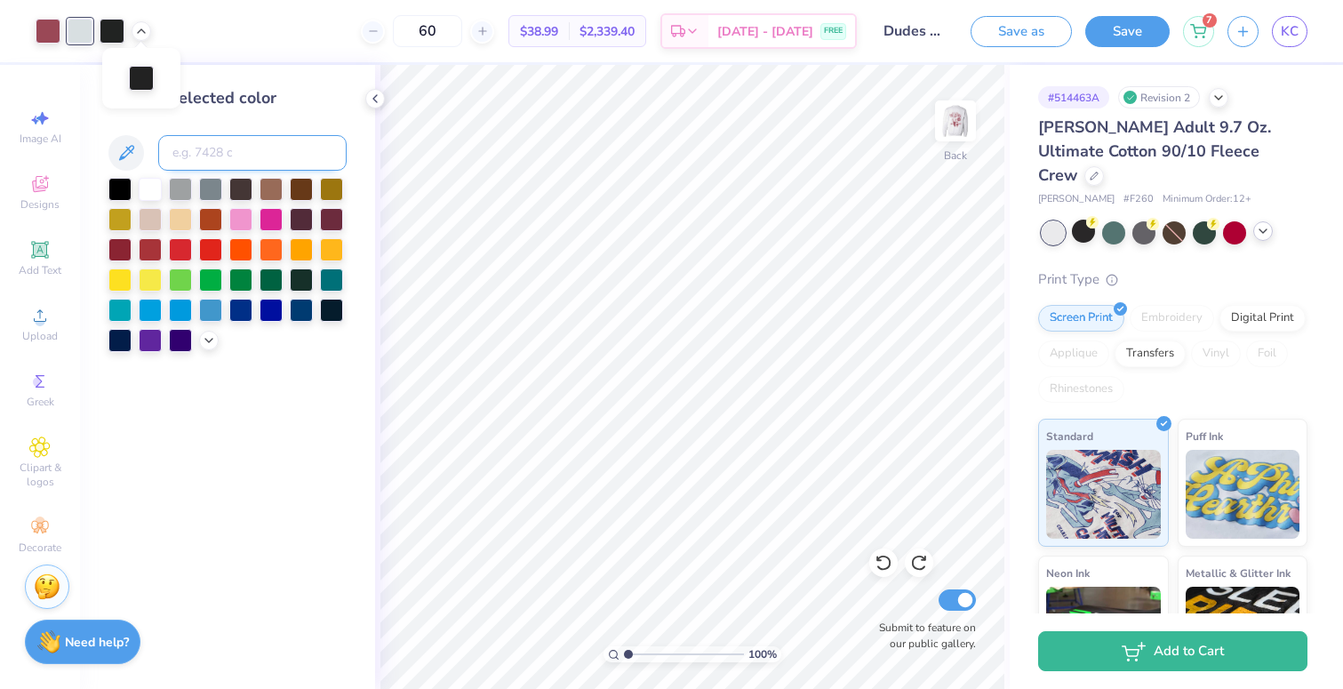
click at [239, 161] on input at bounding box center [252, 153] width 188 height 36
type input "696"
click at [108, 32] on div at bounding box center [112, 29] width 25 height 25
click at [195, 159] on input at bounding box center [252, 153] width 188 height 36
type input "696"
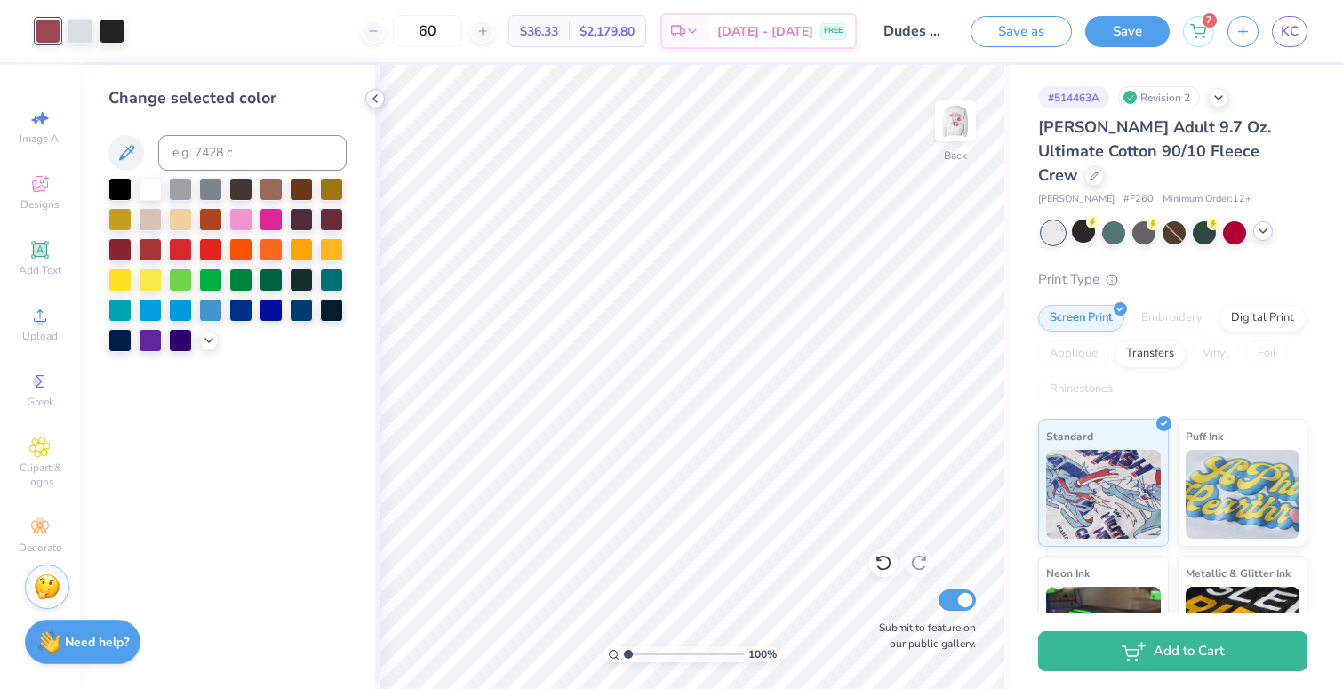
click at [380, 95] on icon at bounding box center [375, 99] width 14 height 14
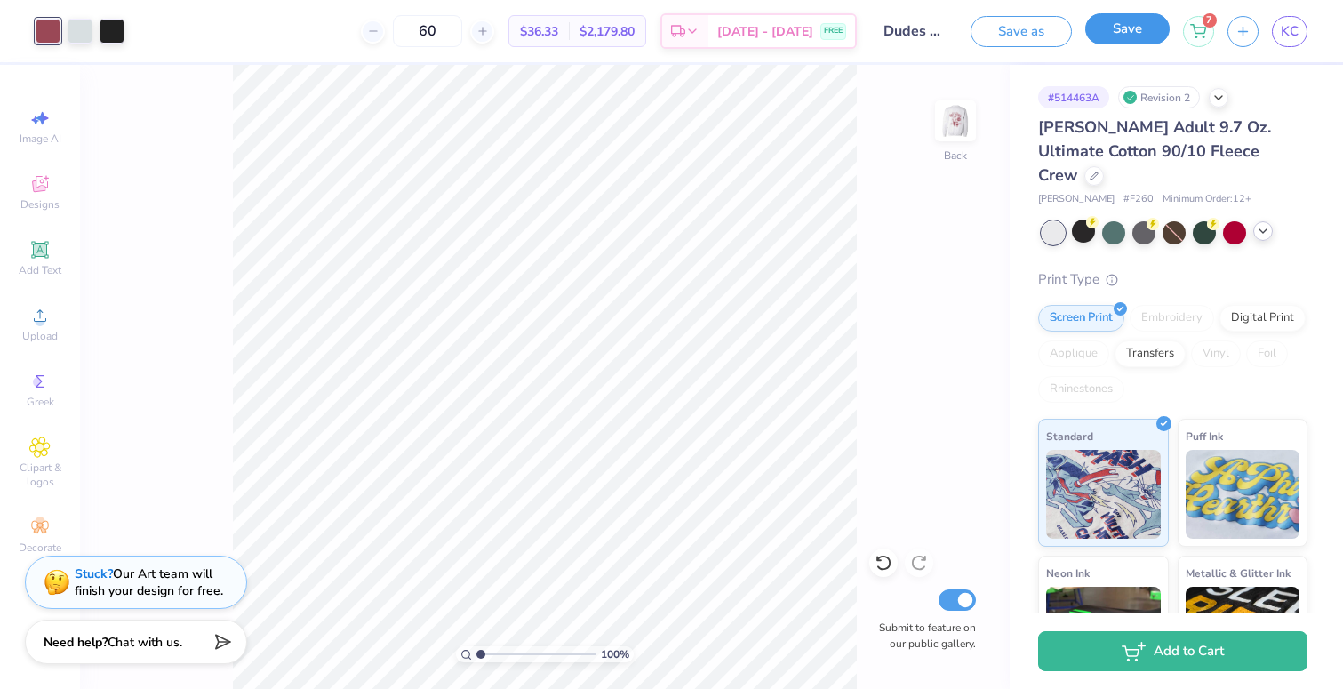
click at [1102, 25] on button "Save" at bounding box center [1128, 28] width 84 height 31
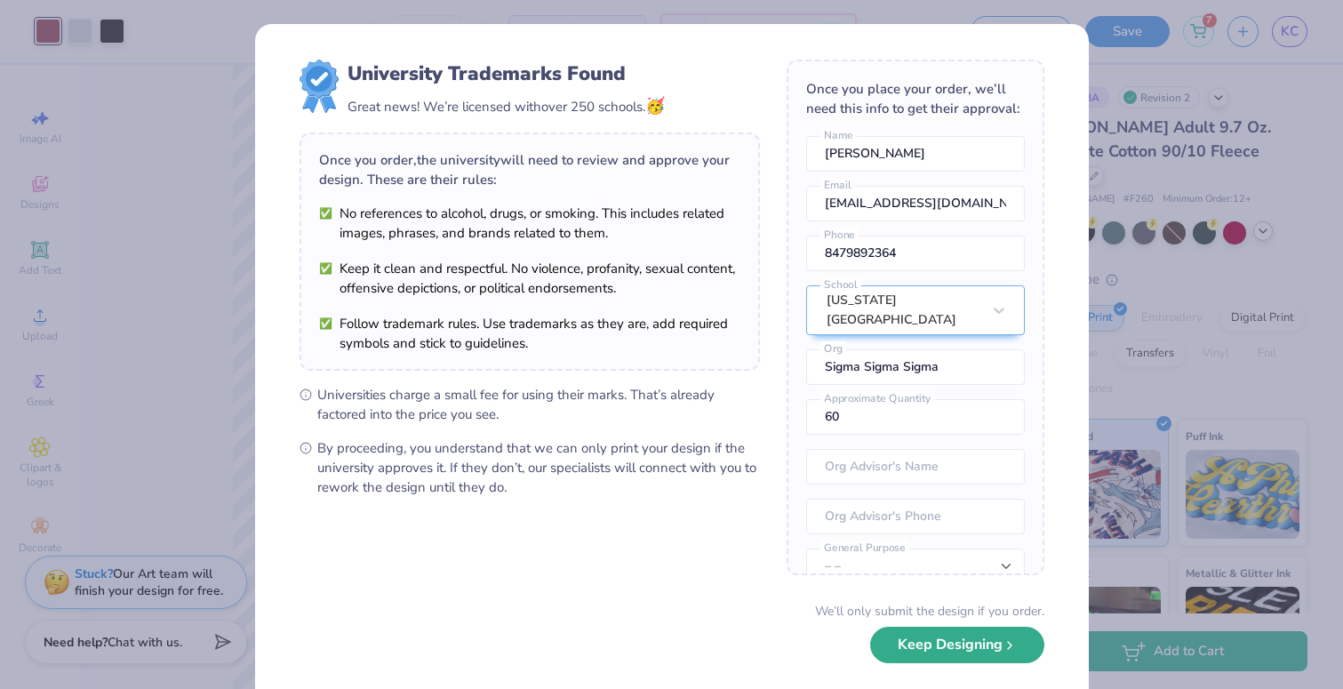
click at [903, 641] on button "Keep Designing" at bounding box center [957, 645] width 174 height 36
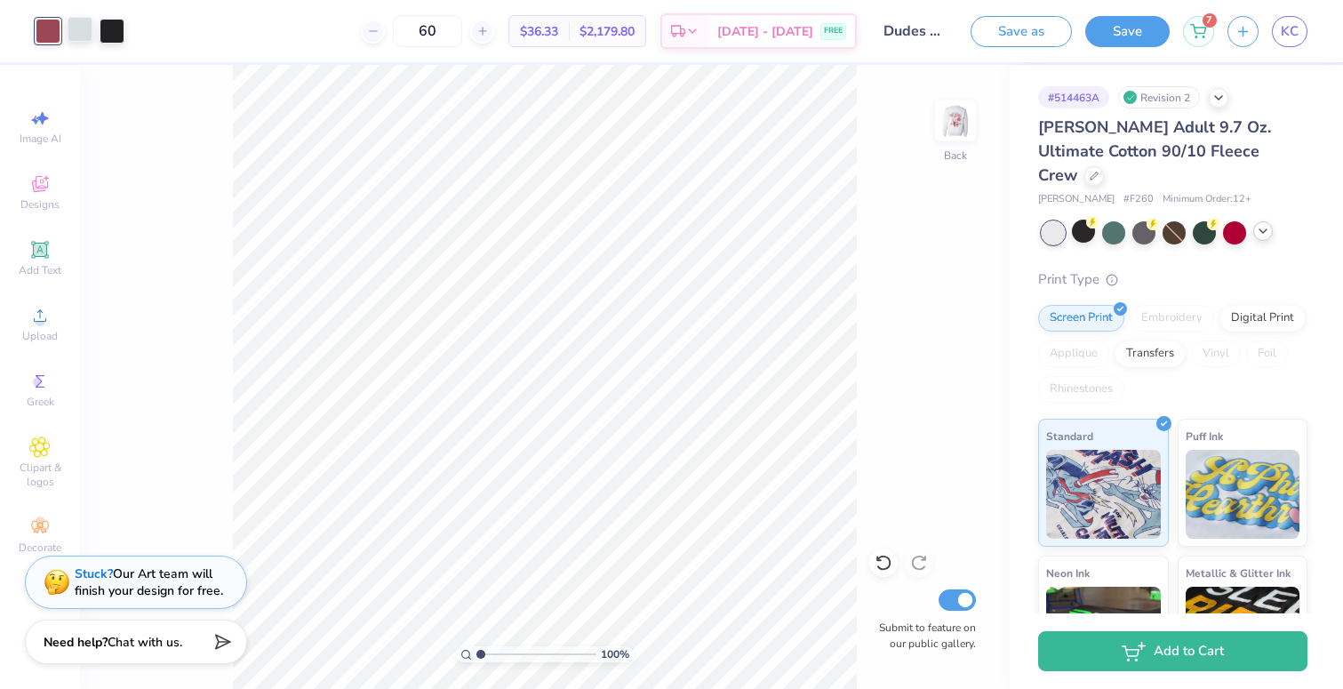
click at [83, 35] on div at bounding box center [80, 29] width 25 height 25
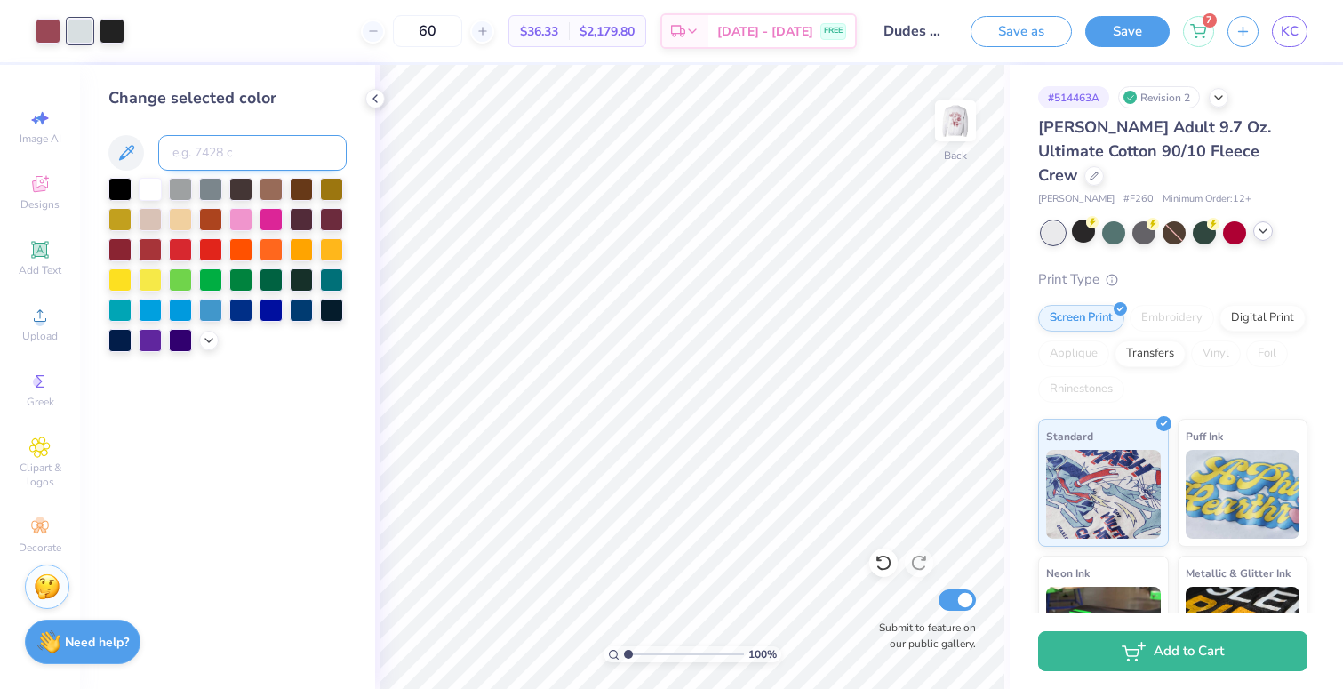
click at [217, 154] on input at bounding box center [252, 153] width 188 height 36
type input "696"
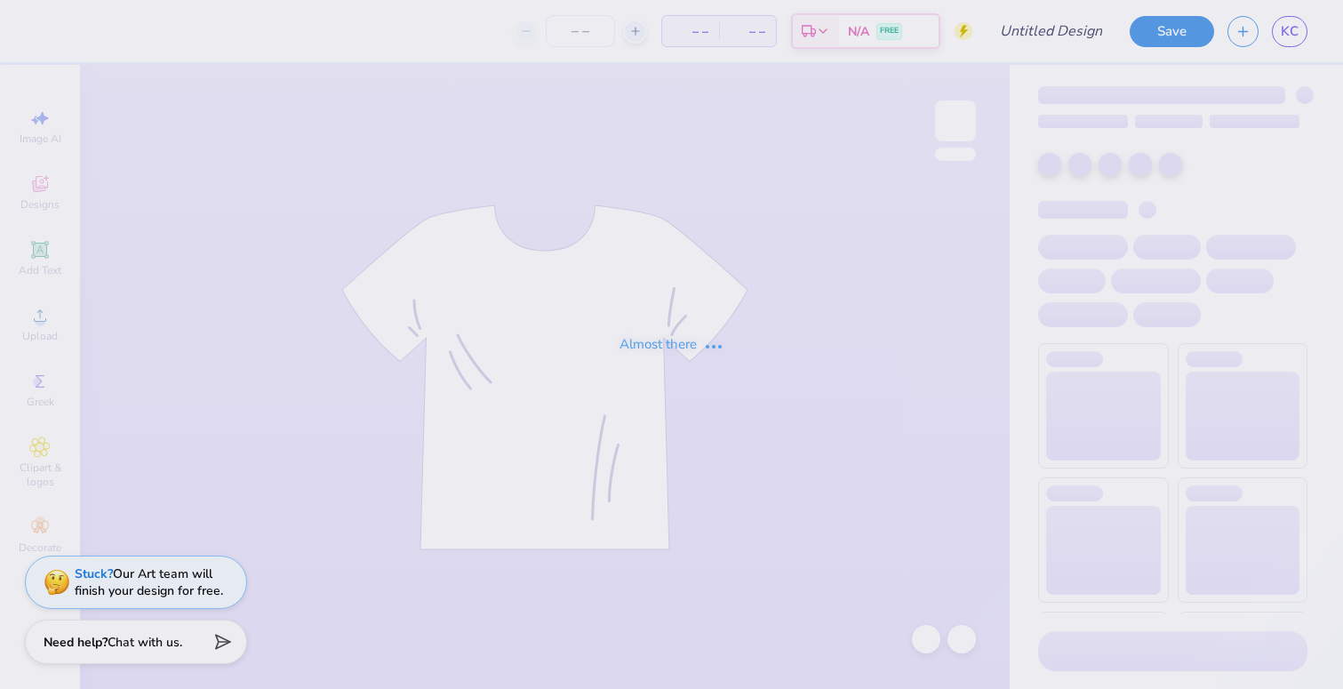
type input "Dudes Day Quarter-Zip"
type input "60"
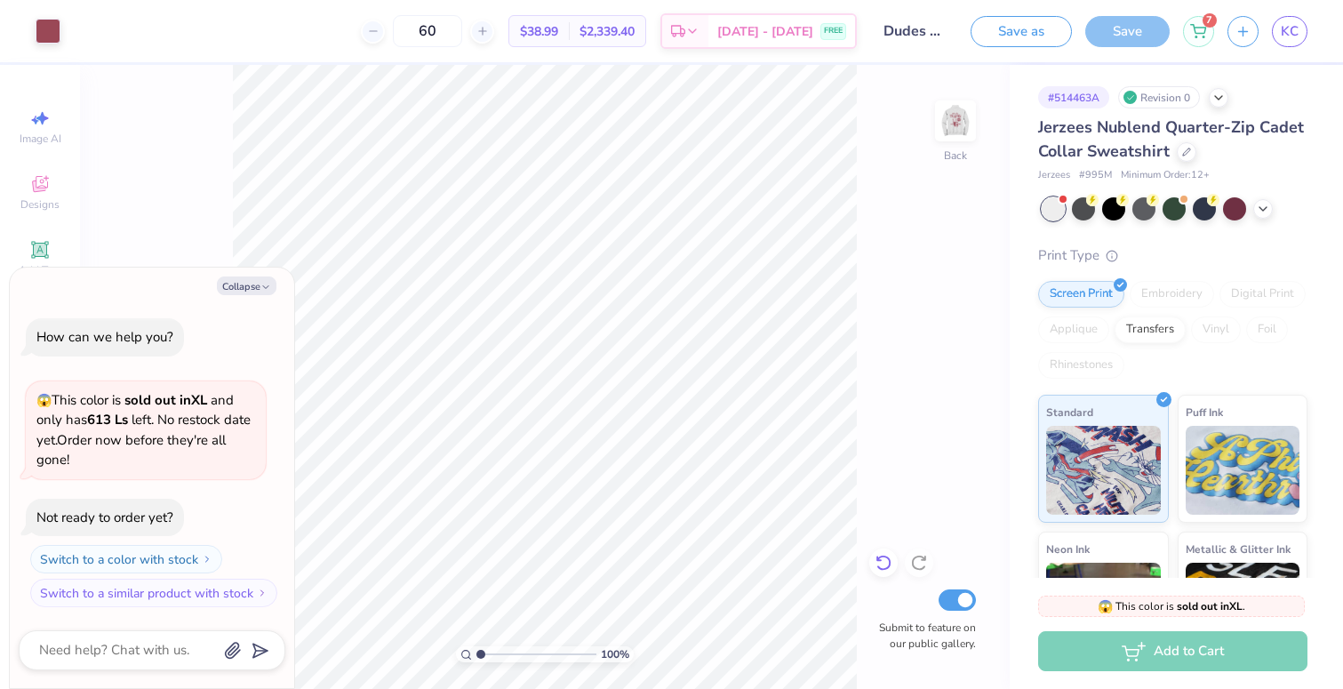
click at [881, 561] on icon at bounding box center [884, 563] width 18 height 18
click at [875, 551] on div at bounding box center [883, 563] width 28 height 28
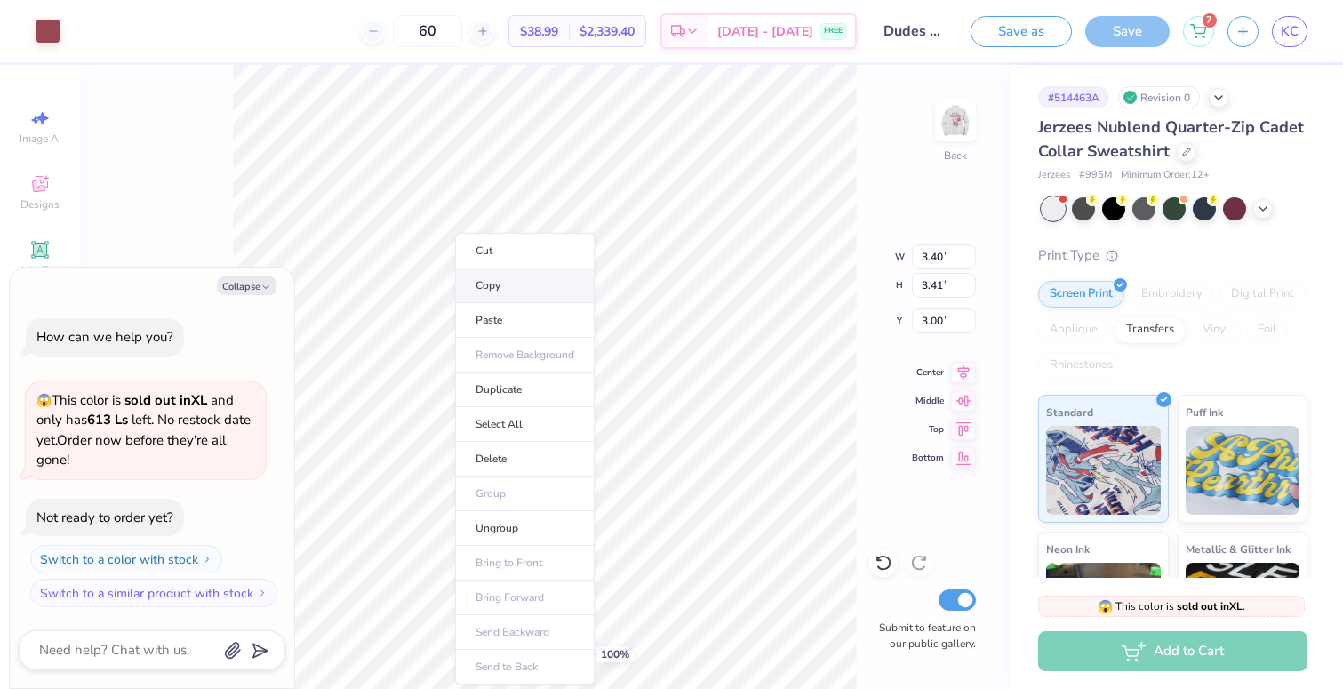
click at [497, 282] on li "Copy" at bounding box center [525, 285] width 140 height 35
type textarea "x"
type input "3.67"
type textarea "x"
type input "6.79"
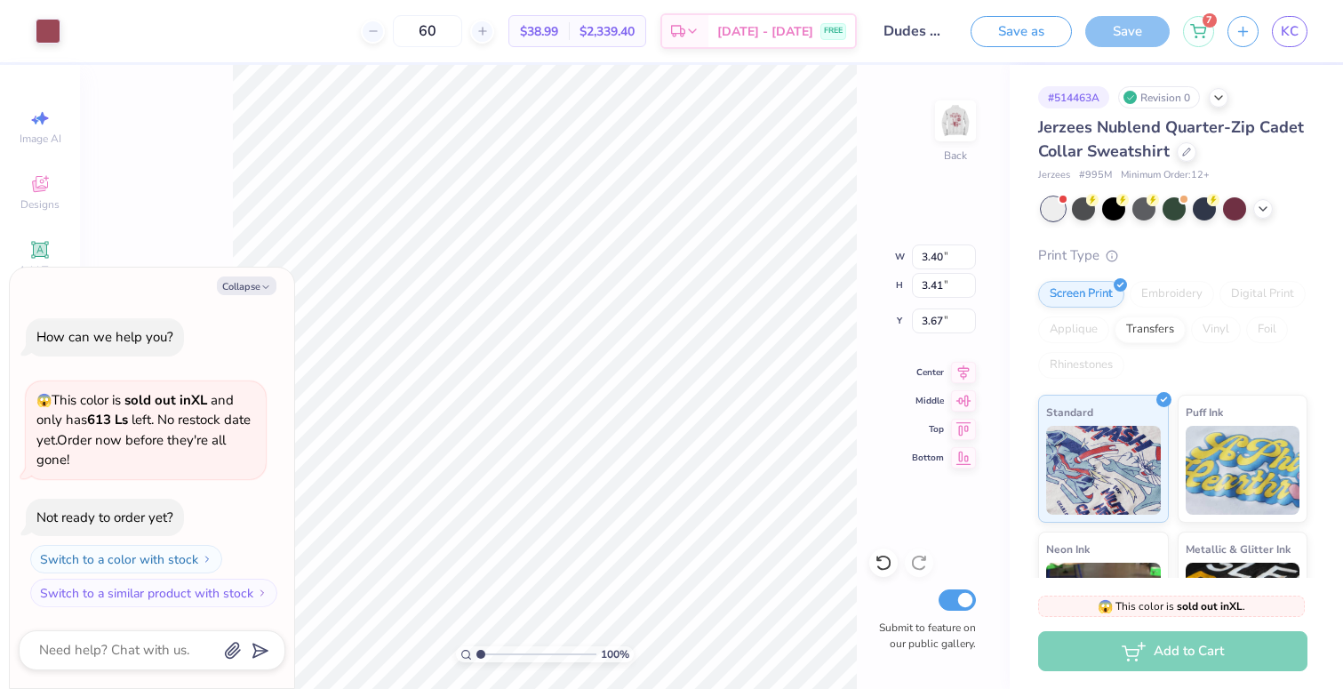
type input "6.81"
click at [882, 559] on icon at bounding box center [884, 563] width 18 height 18
type textarea "x"
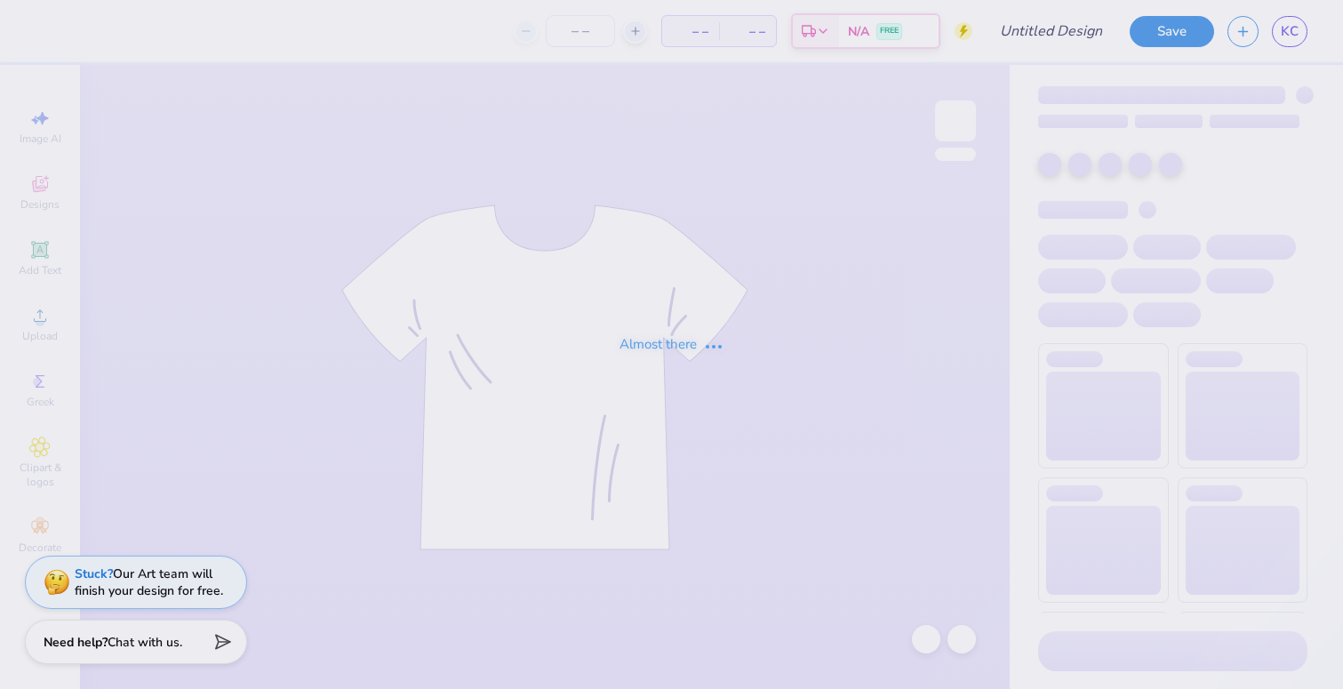
type input "Dudes Day Quarter-Zip"
type input "60"
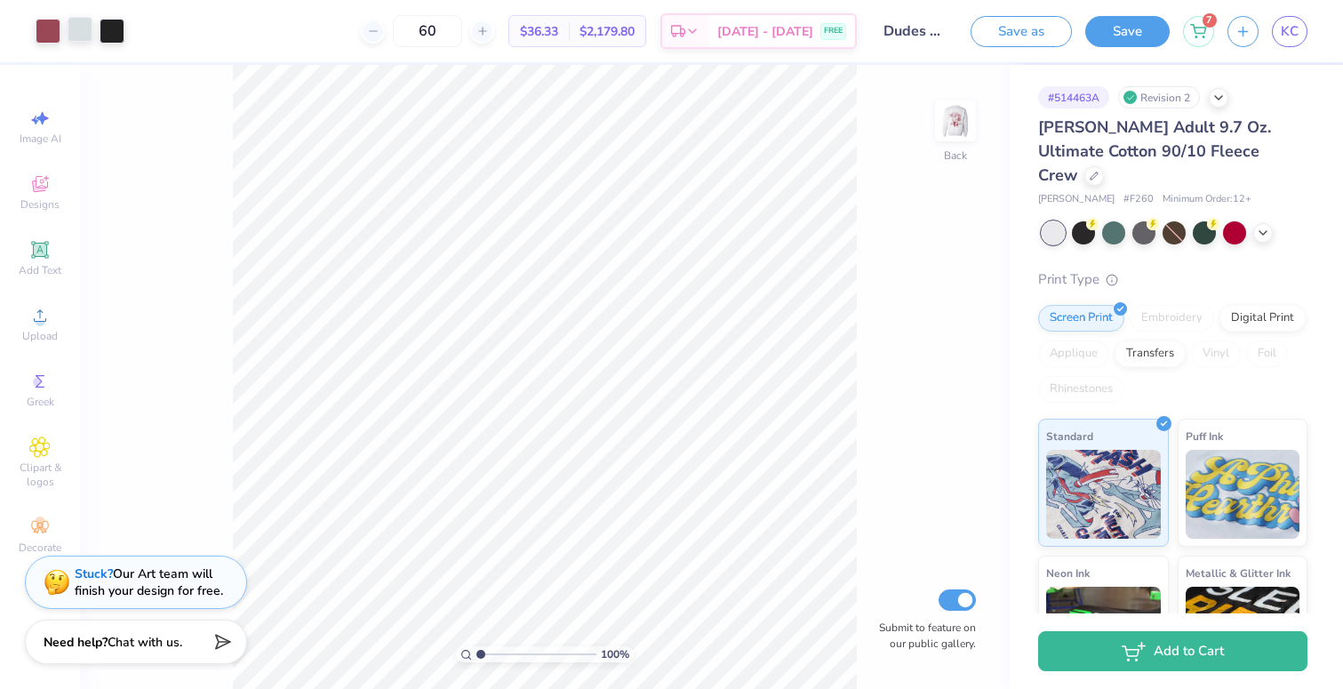
click at [82, 28] on div at bounding box center [80, 29] width 25 height 25
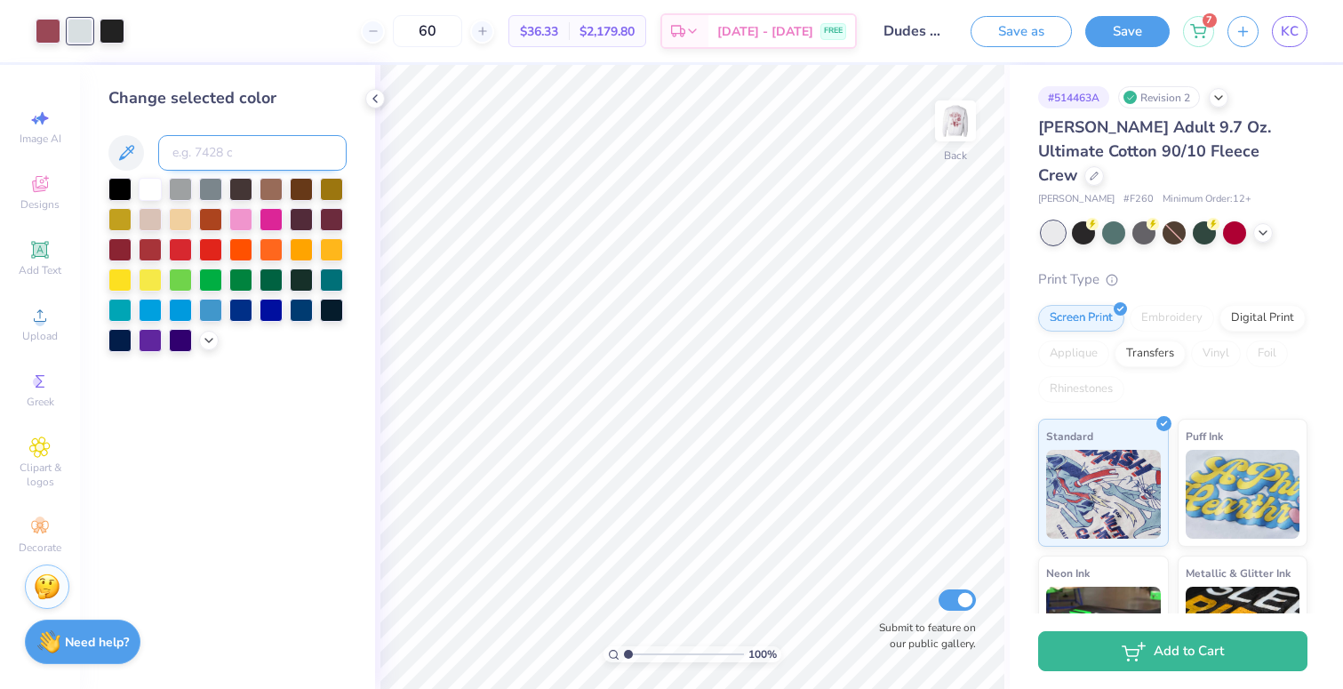
click at [221, 161] on input at bounding box center [252, 153] width 188 height 36
type input "696"
click at [104, 21] on div at bounding box center [112, 29] width 25 height 25
click at [188, 302] on div at bounding box center [180, 308] width 23 height 23
click at [84, 29] on div at bounding box center [80, 29] width 25 height 25
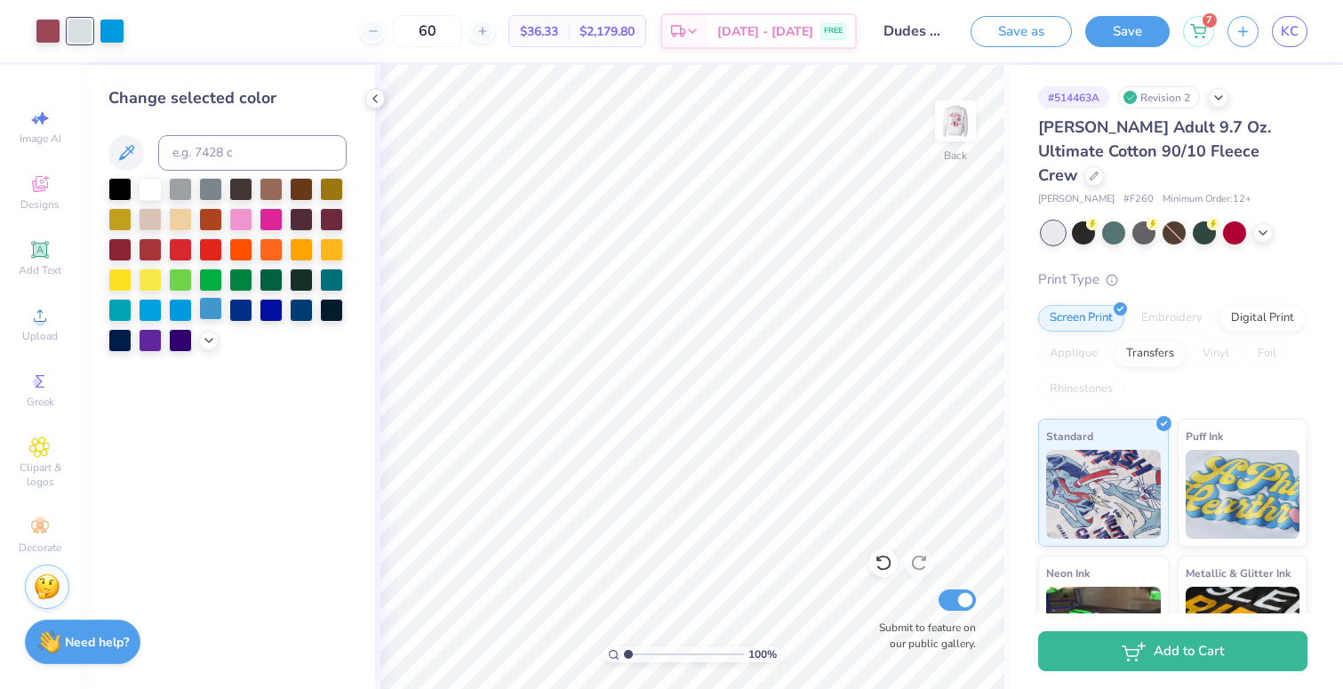
click at [210, 304] on div at bounding box center [210, 308] width 23 height 23
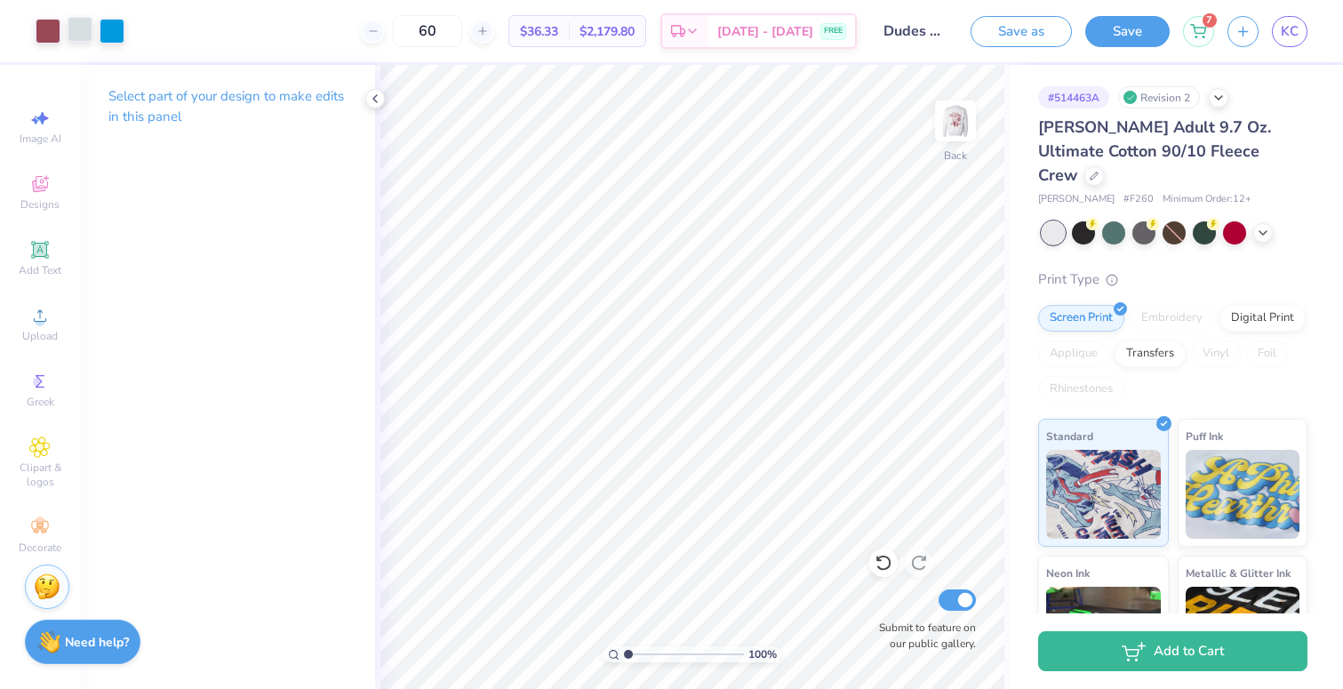
click at [87, 23] on div at bounding box center [80, 29] width 25 height 25
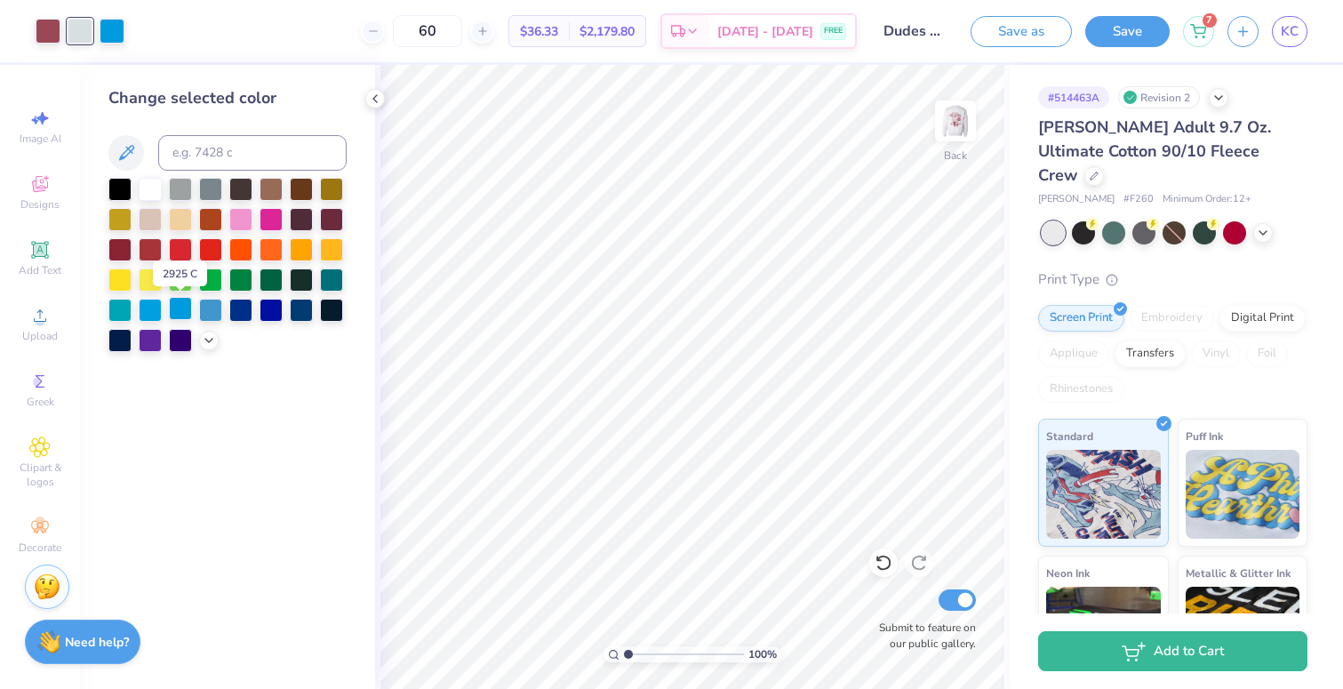
click at [182, 308] on div at bounding box center [180, 308] width 23 height 23
click at [84, 28] on div at bounding box center [80, 29] width 25 height 25
click at [186, 300] on div at bounding box center [180, 308] width 23 height 23
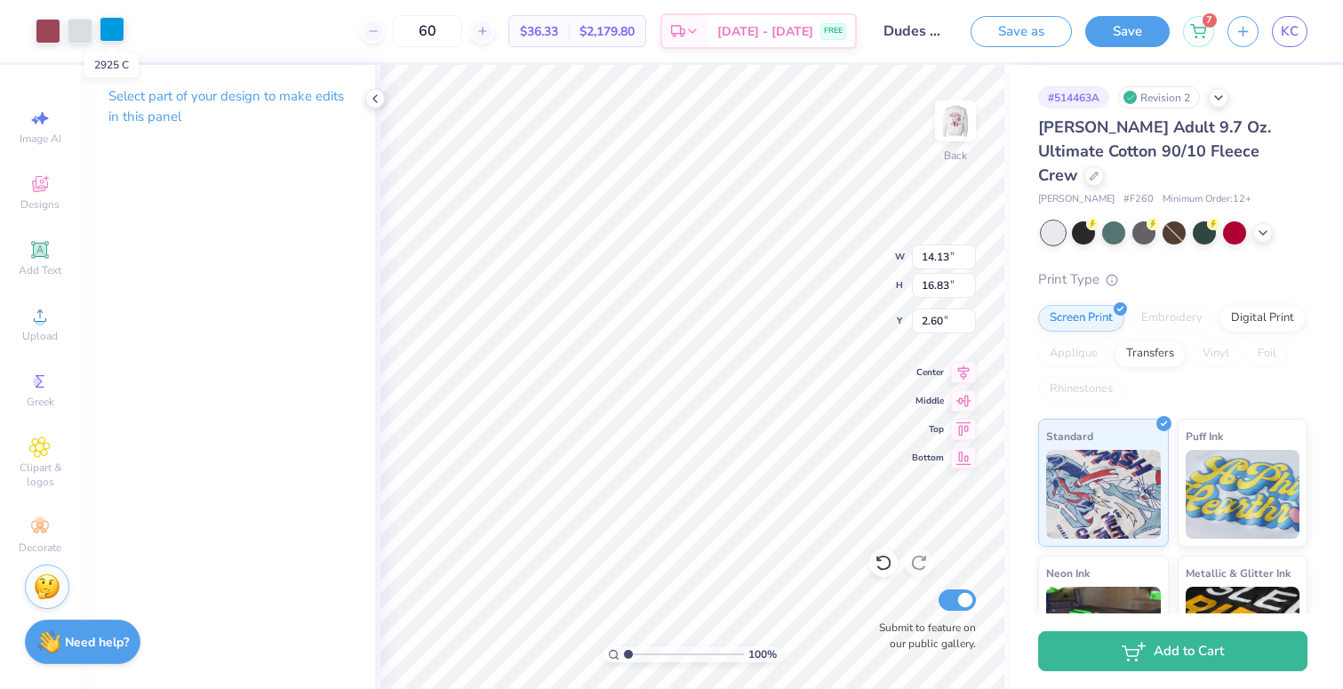
click at [108, 32] on div at bounding box center [112, 29] width 25 height 25
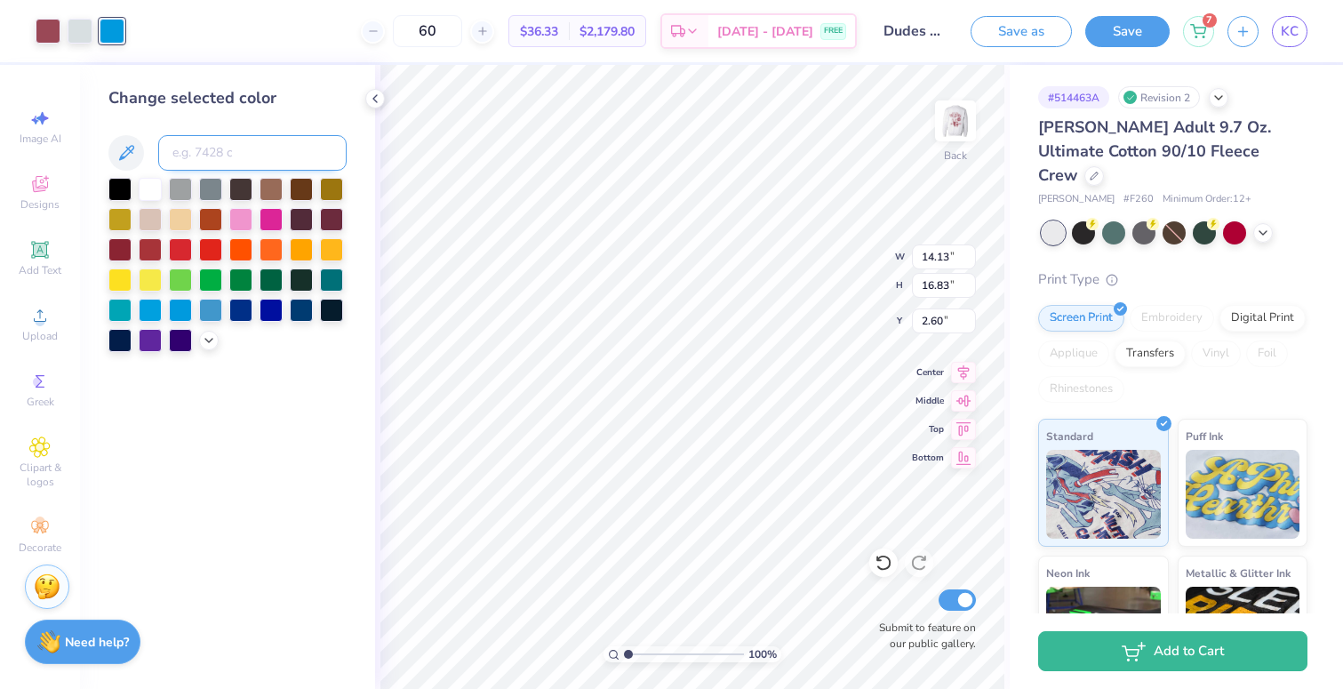
click at [190, 145] on input at bounding box center [252, 153] width 188 height 36
type input "696"
click at [71, 42] on div at bounding box center [80, 29] width 25 height 25
click at [196, 156] on input at bounding box center [252, 153] width 188 height 36
type input "696"
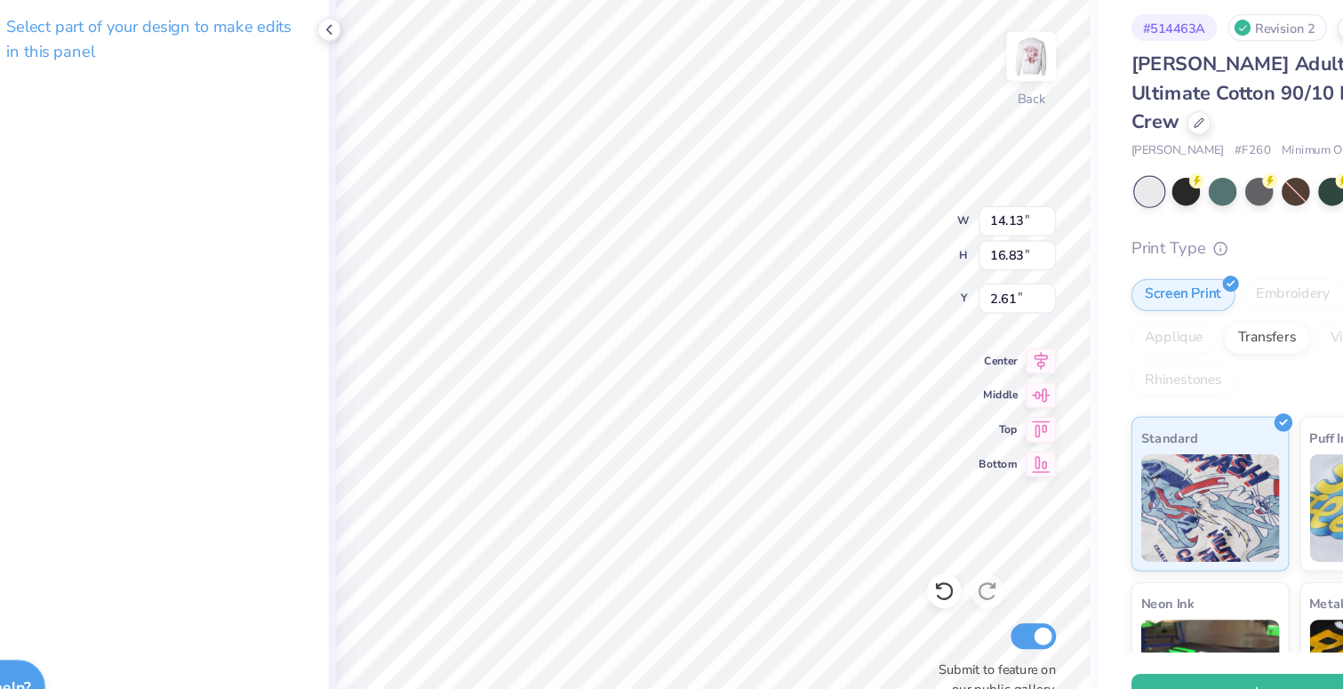
type input "13.54"
type input "16.13"
click at [890, 560] on icon at bounding box center [884, 563] width 18 height 18
type input "14.13"
type input "16.83"
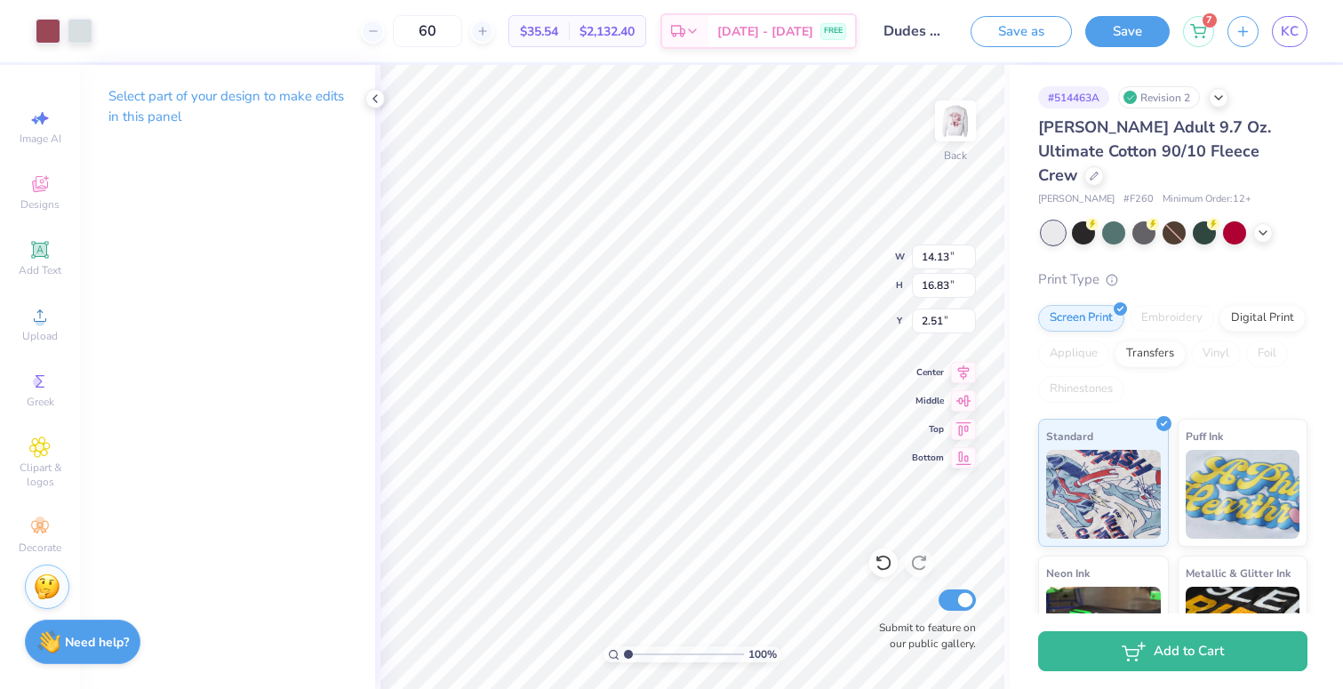
type input "2.47"
type input "3.09"
click at [553, 172] on div "100 % Back Submit to feature on our public gallery." at bounding box center [692, 377] width 635 height 624
drag, startPoint x: 885, startPoint y: 575, endPoint x: 872, endPoint y: 567, distance: 15.6
click at [789, 525] on li "Ungroup" at bounding box center [802, 528] width 140 height 35
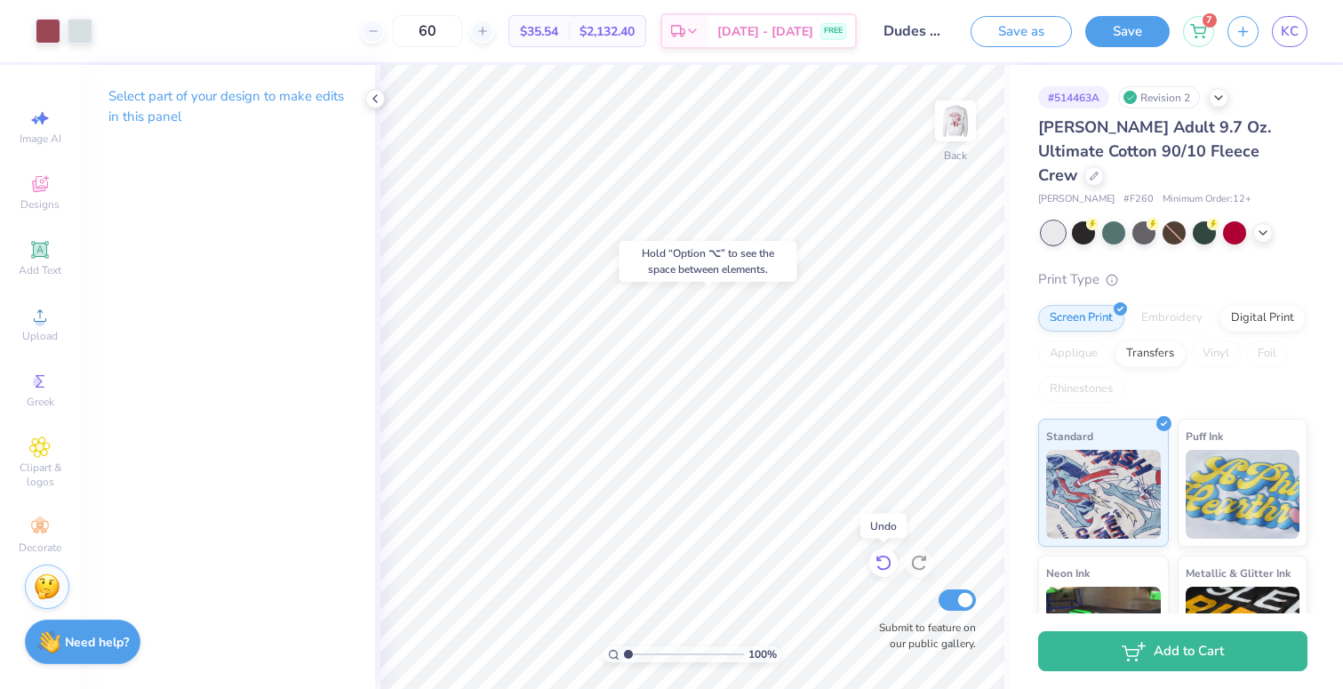
click at [884, 562] on icon at bounding box center [884, 563] width 18 height 18
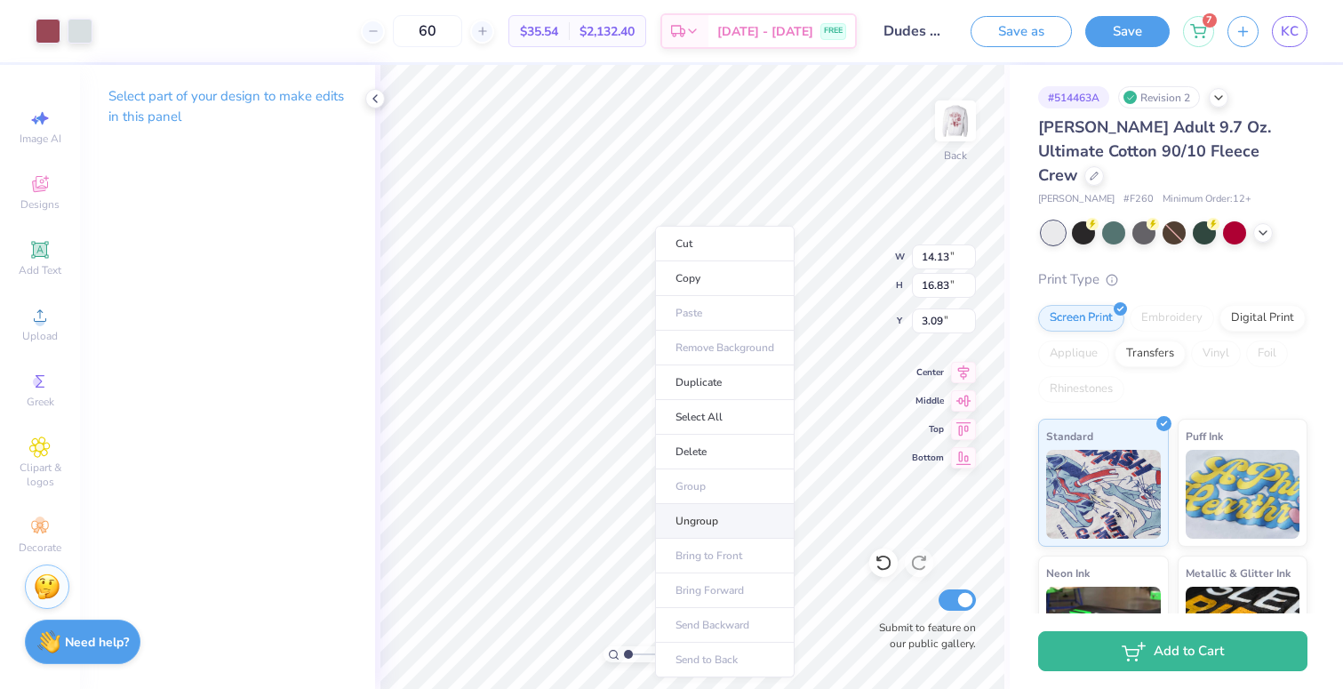
click at [716, 526] on li "Ungroup" at bounding box center [725, 521] width 140 height 35
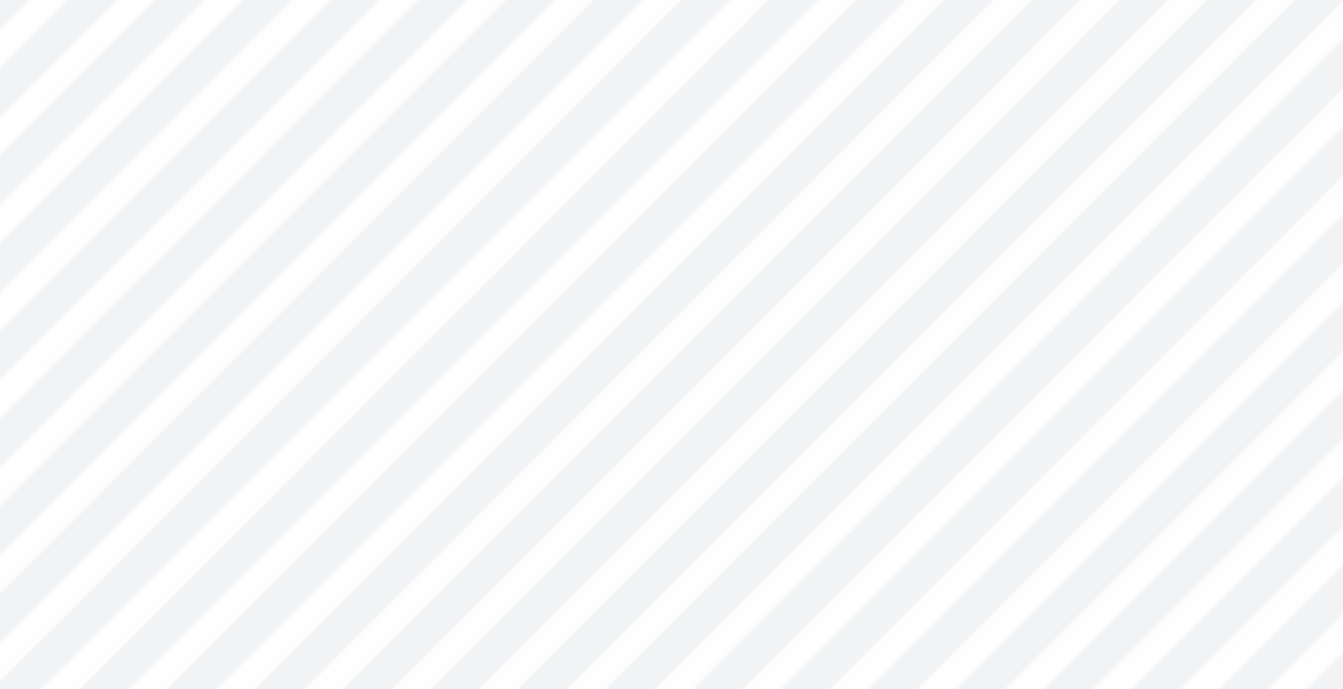
type input "3.51"
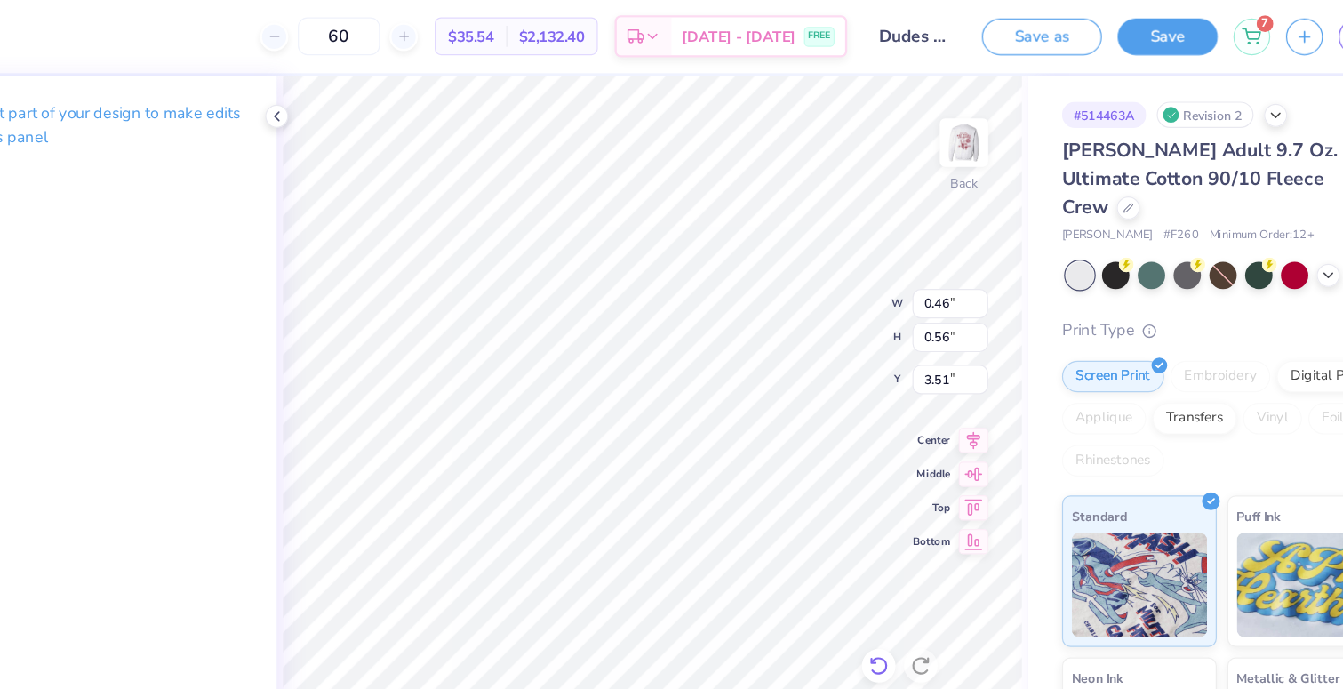
click at [889, 553] on div at bounding box center [883, 563] width 28 height 28
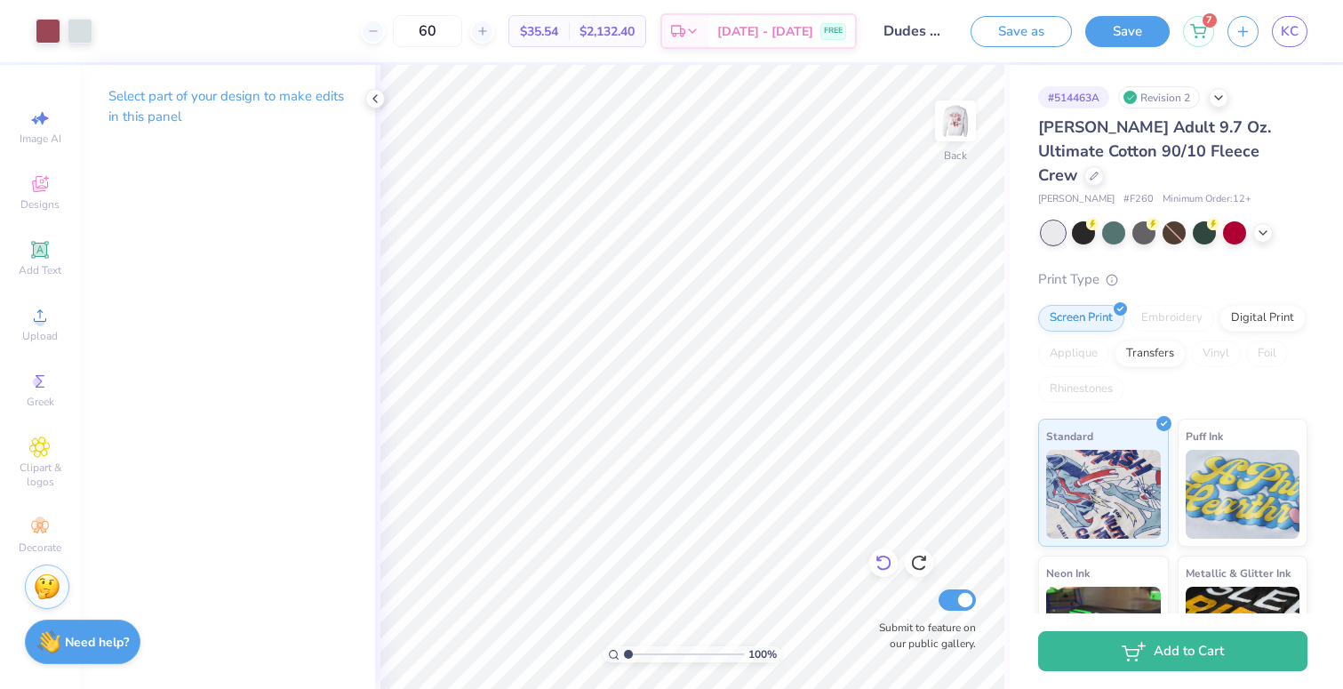
click at [885, 565] on icon at bounding box center [884, 563] width 18 height 18
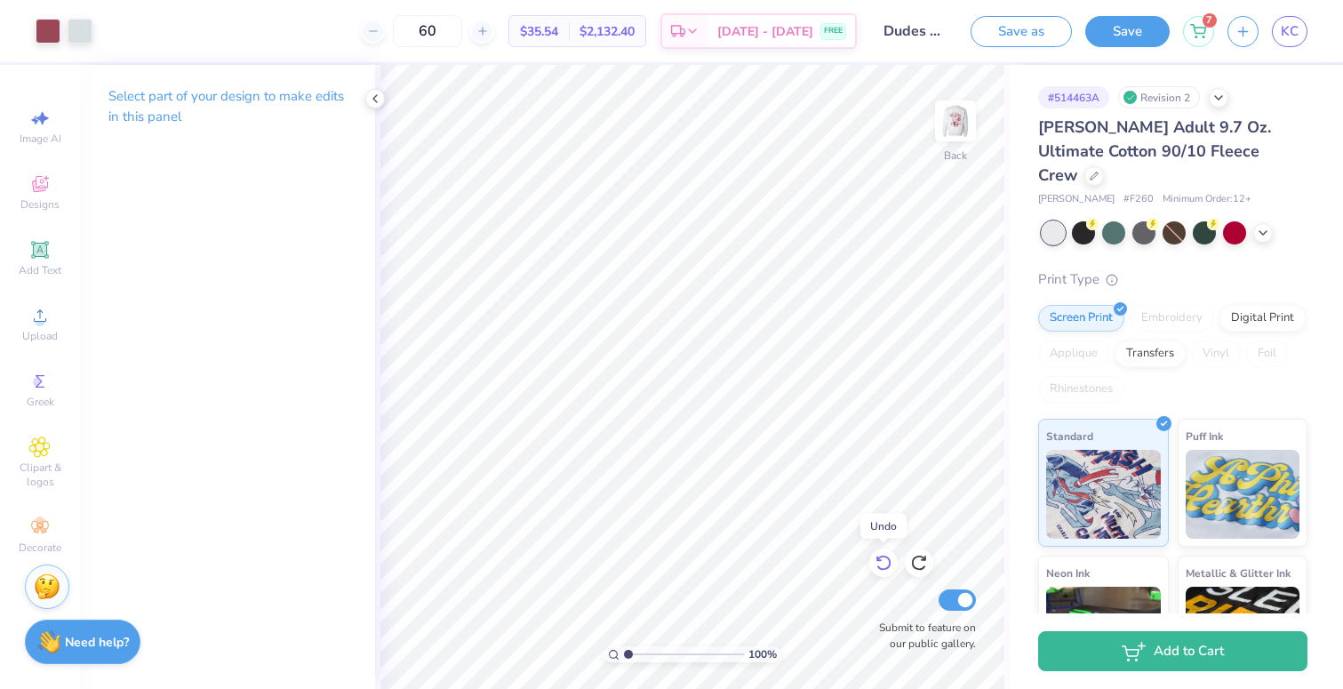
click at [885, 565] on icon at bounding box center [884, 563] width 18 height 18
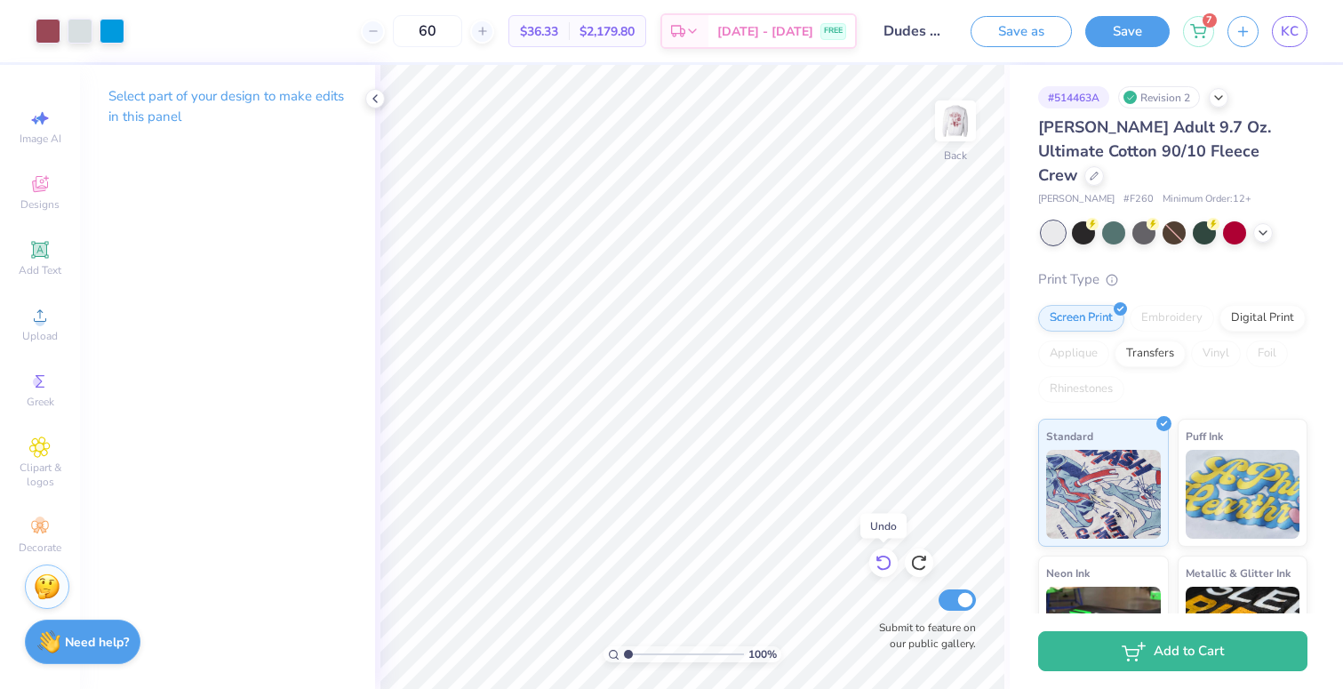
click at [885, 565] on icon at bounding box center [884, 563] width 18 height 18
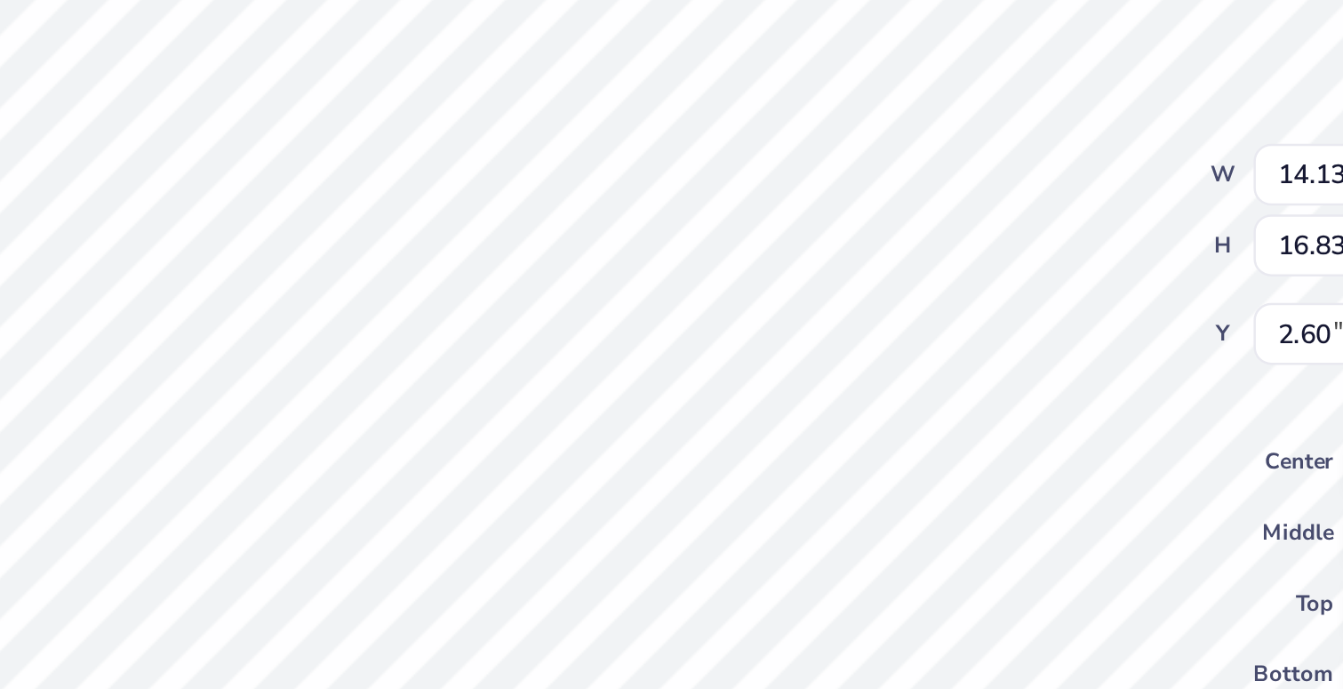
type input "2.63"
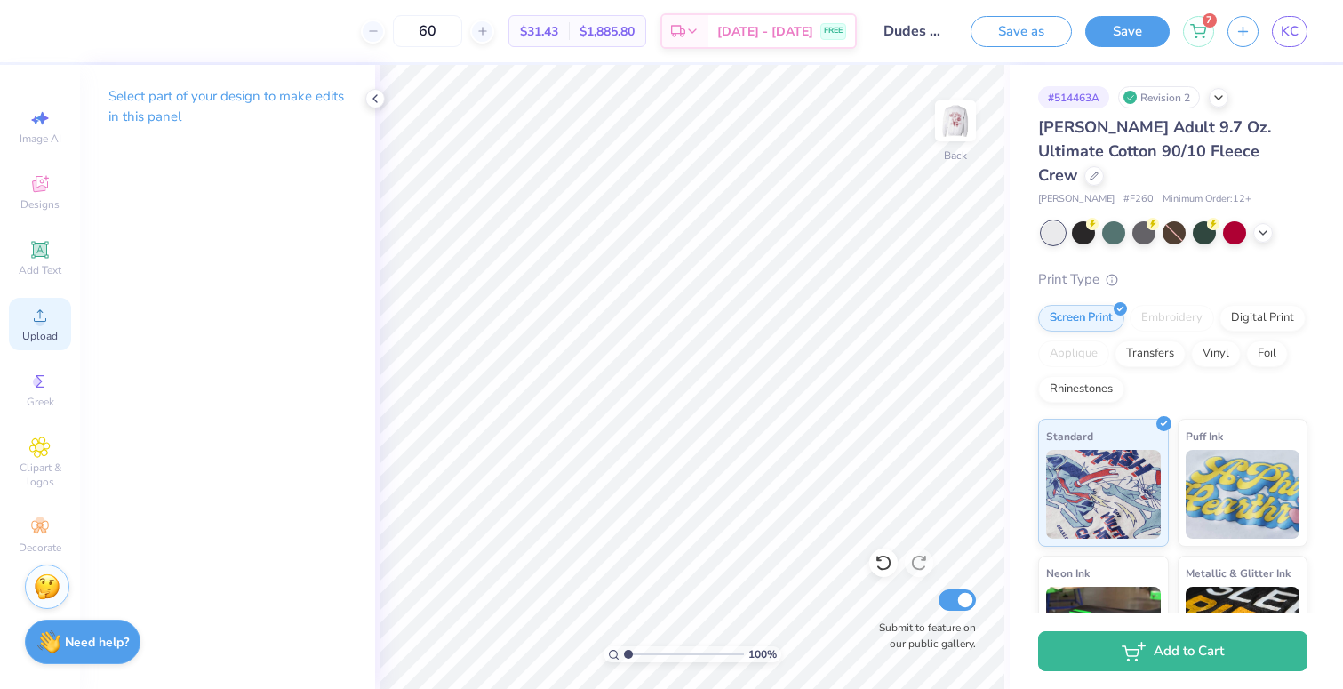
click at [43, 329] on span "Upload" at bounding box center [40, 336] width 36 height 14
click at [890, 559] on icon at bounding box center [883, 564] width 15 height 16
click at [917, 560] on icon at bounding box center [919, 563] width 18 height 18
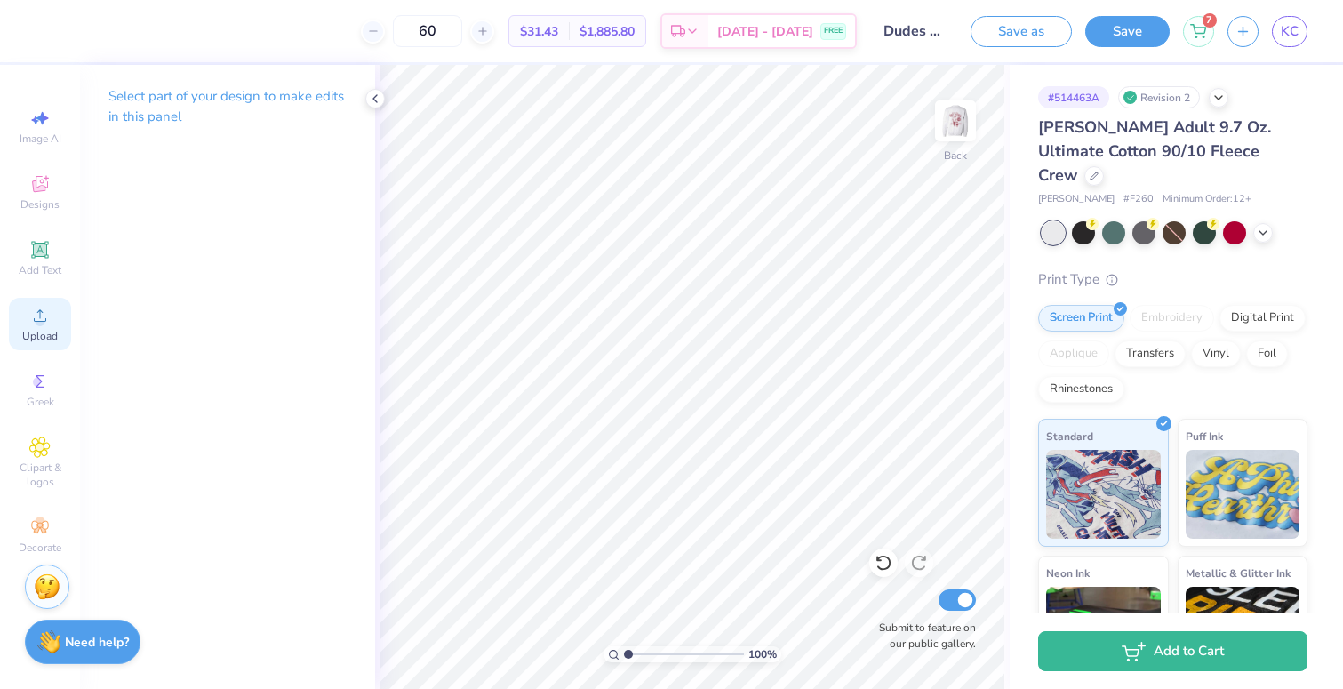
click at [53, 313] on div "Upload" at bounding box center [40, 324] width 62 height 52
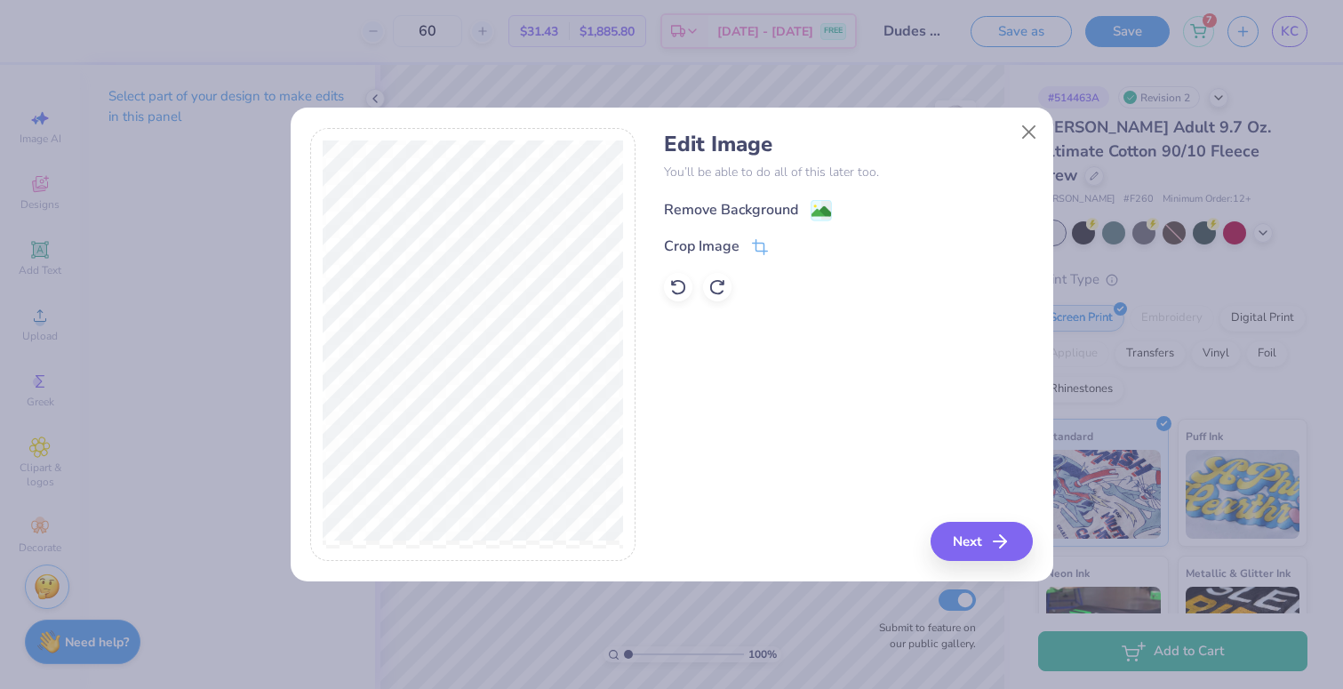
click at [703, 198] on div "Remove Background" at bounding box center [848, 208] width 369 height 22
click at [714, 213] on div "Remove Background" at bounding box center [731, 209] width 134 height 21
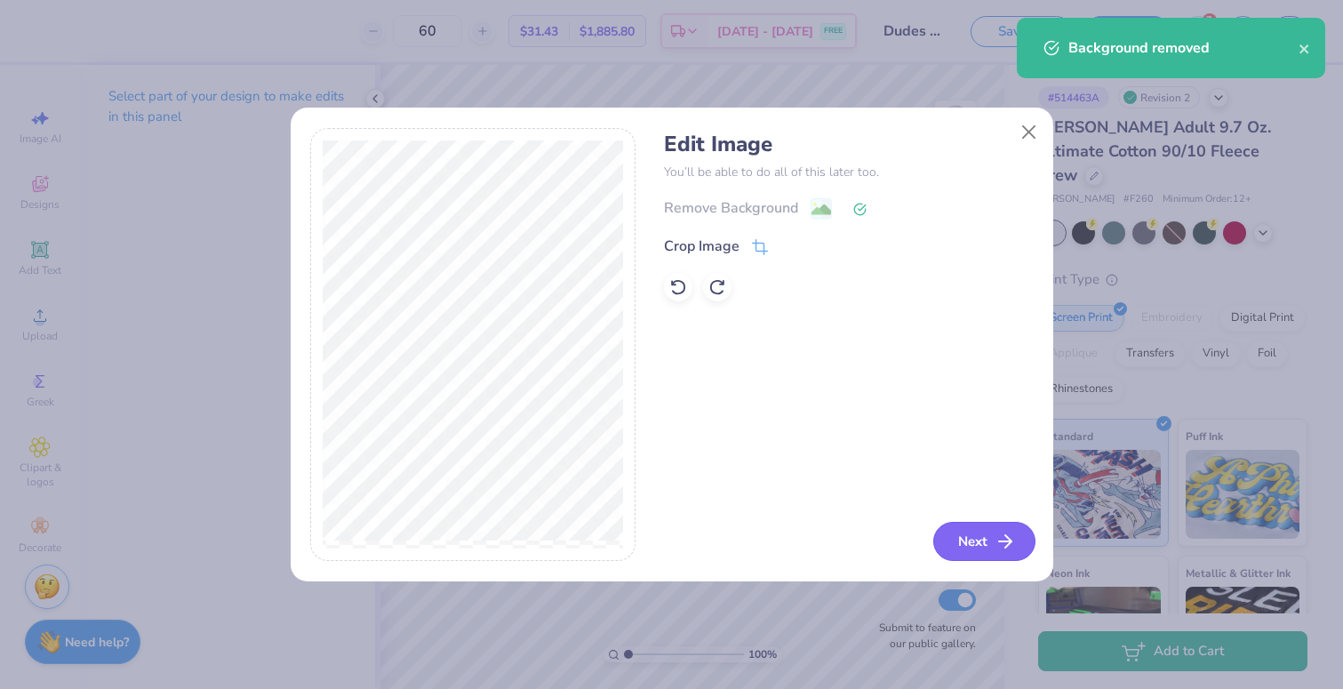
click at [979, 544] on button "Next" at bounding box center [984, 541] width 102 height 39
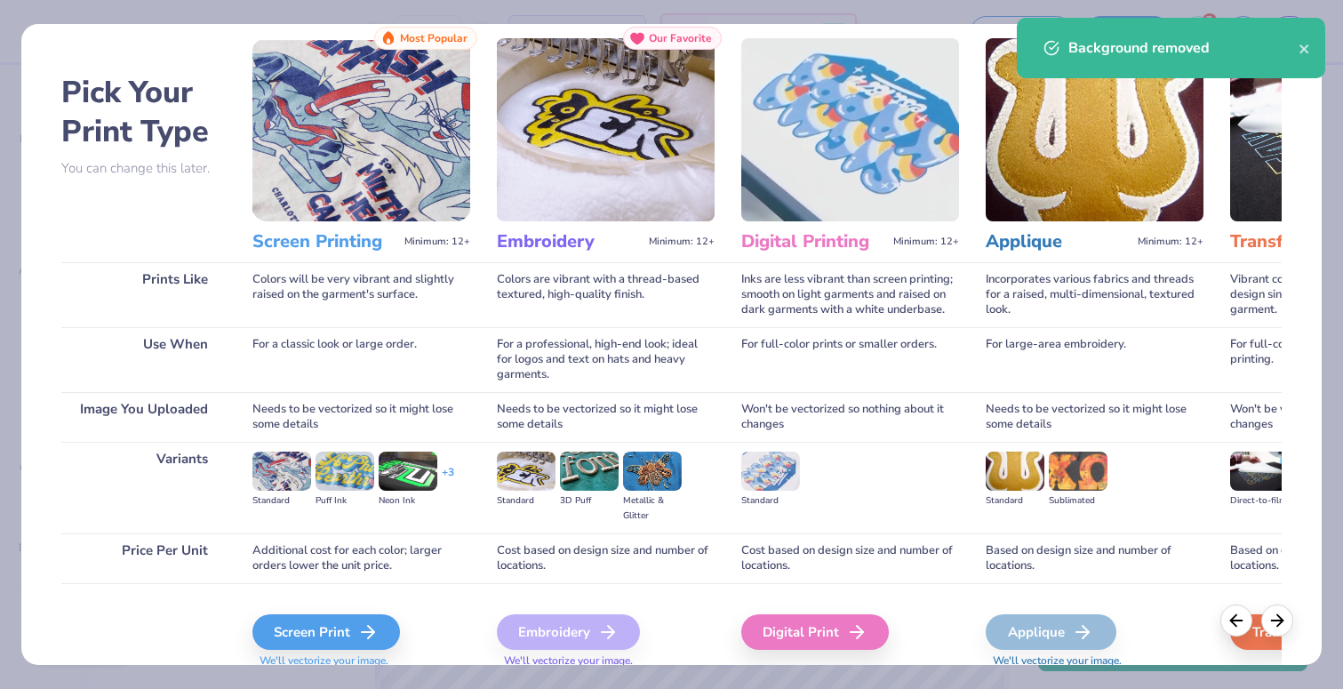
scroll to position [66, 0]
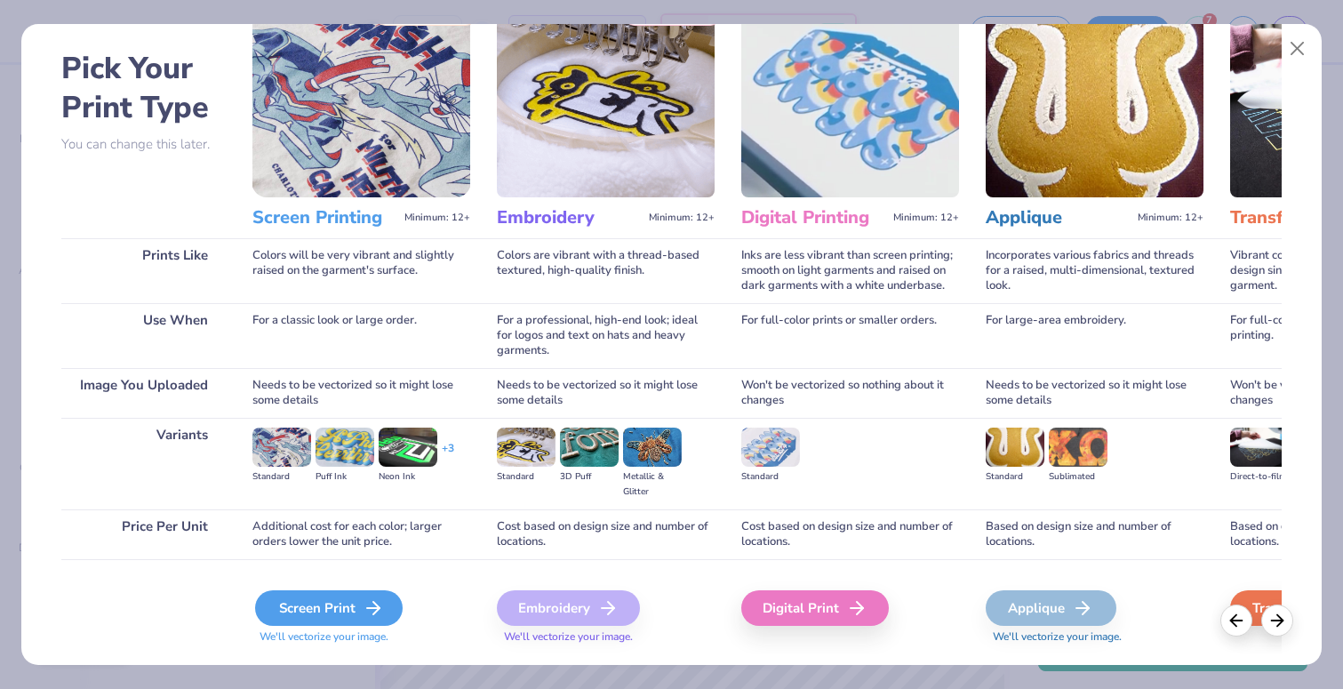
click at [355, 618] on div "Screen Print" at bounding box center [329, 608] width 148 height 36
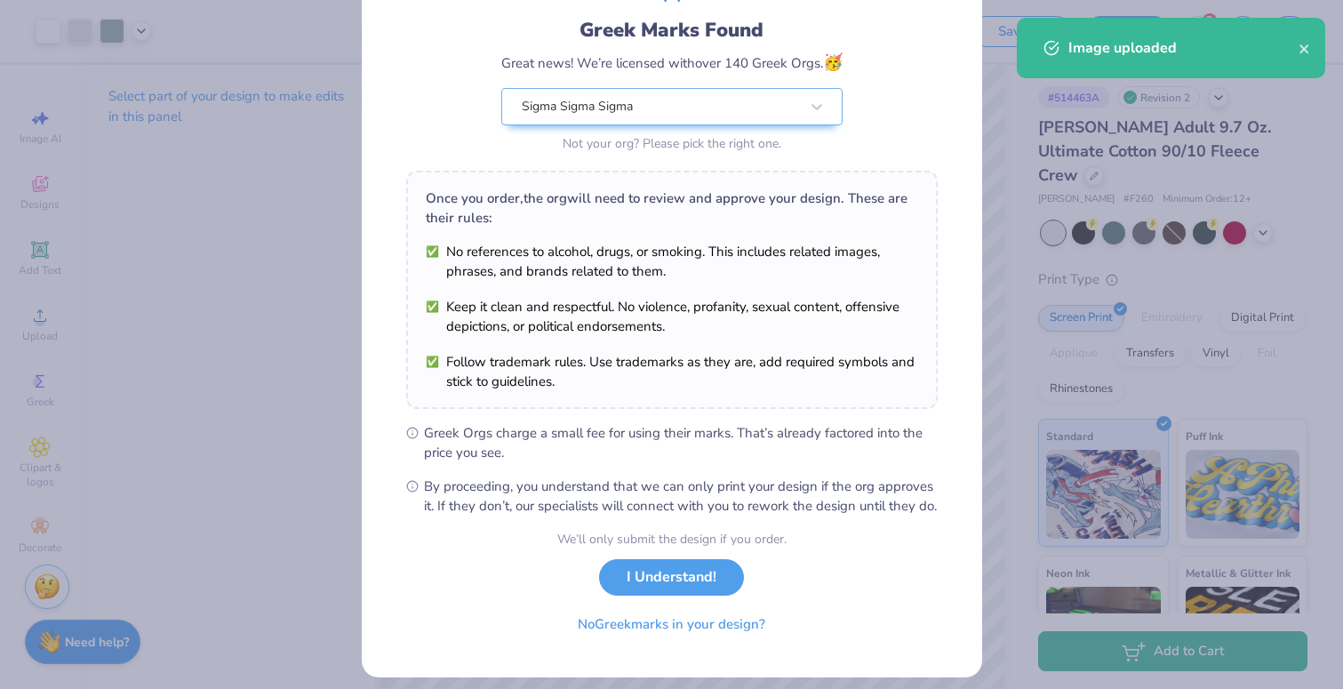
scroll to position [143, 0]
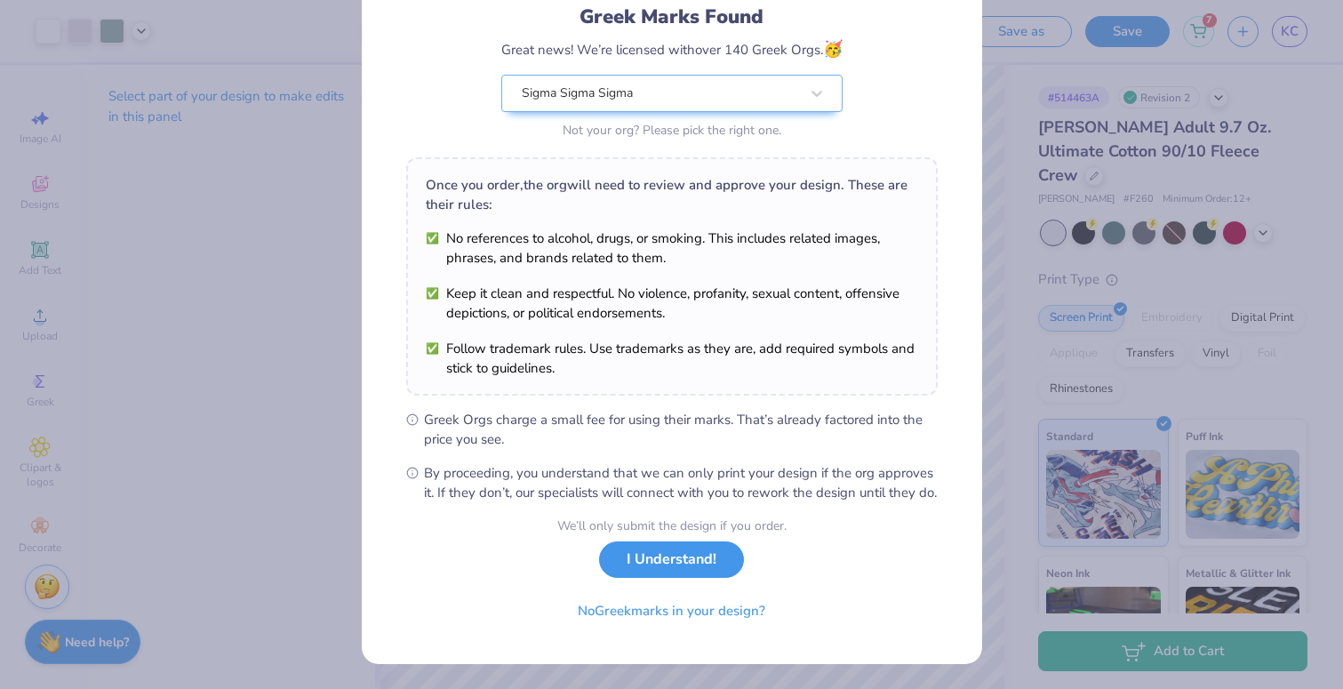
click at [692, 549] on button "I Understand!" at bounding box center [671, 559] width 145 height 36
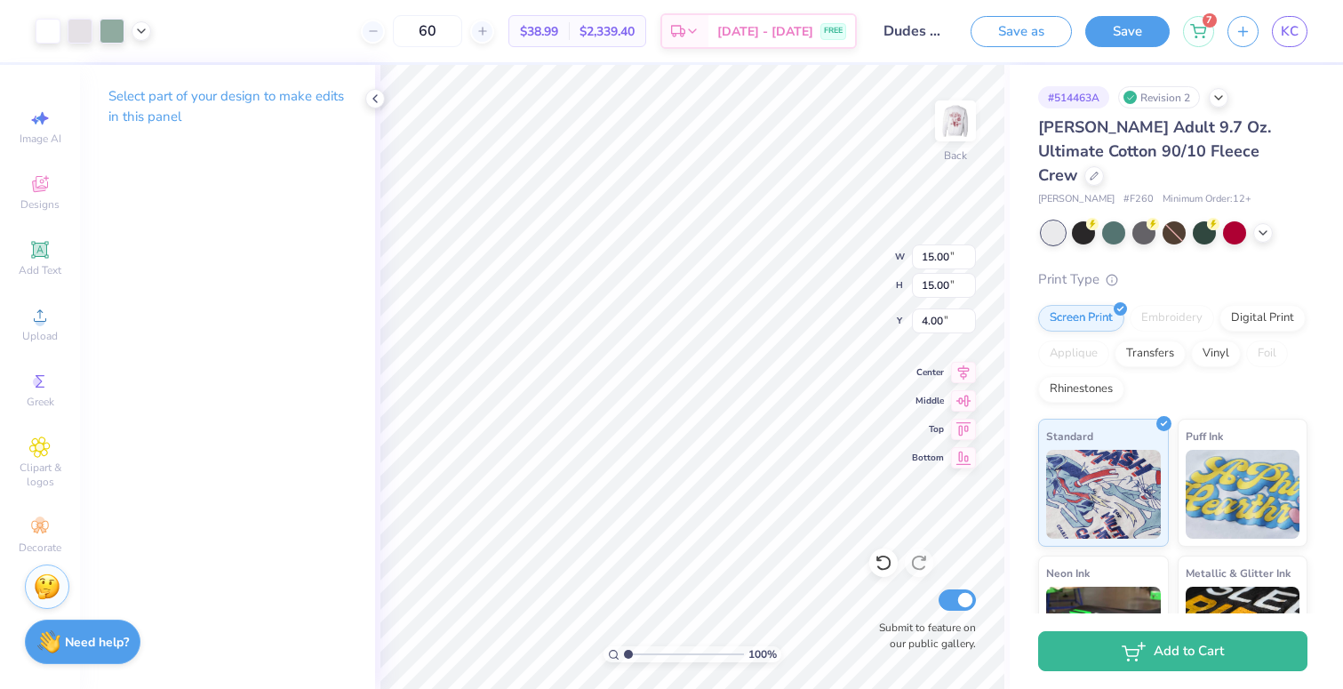
scroll to position [0, 0]
type input "4.97"
type input "1.05"
click at [27, 318] on div "Upload" at bounding box center [40, 324] width 62 height 52
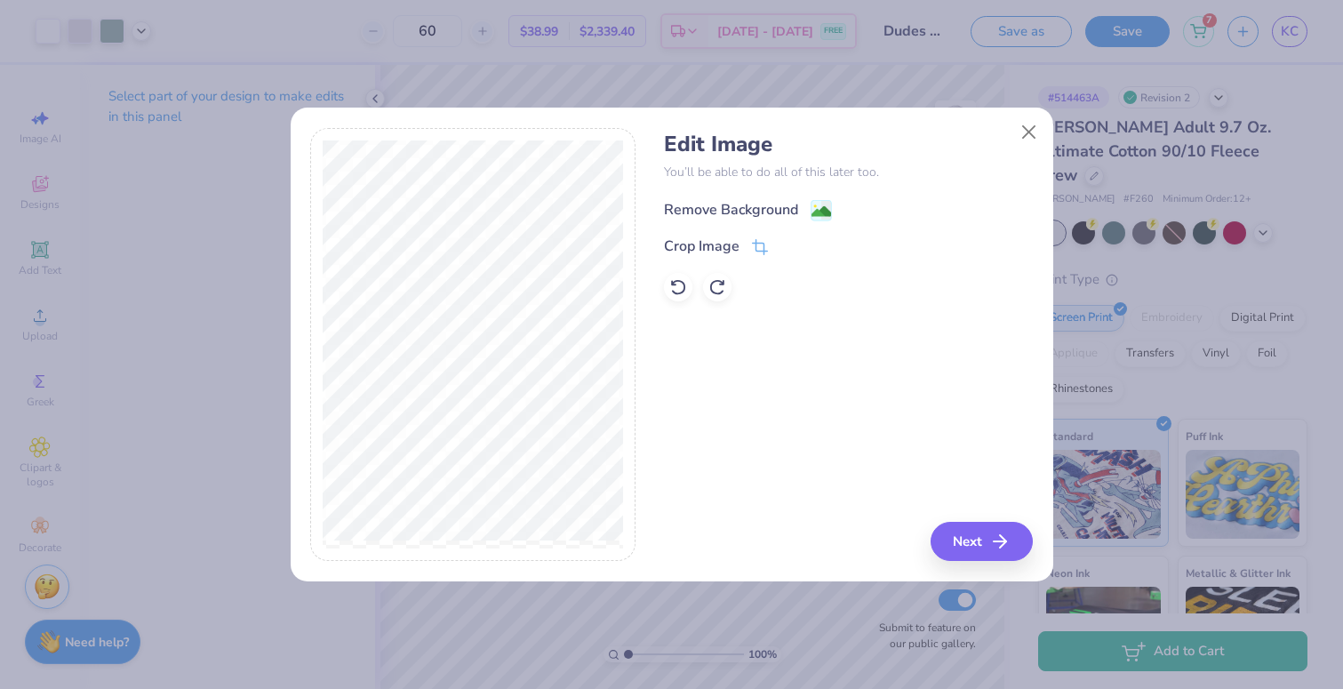
click at [717, 212] on div "Remove Background" at bounding box center [731, 209] width 134 height 21
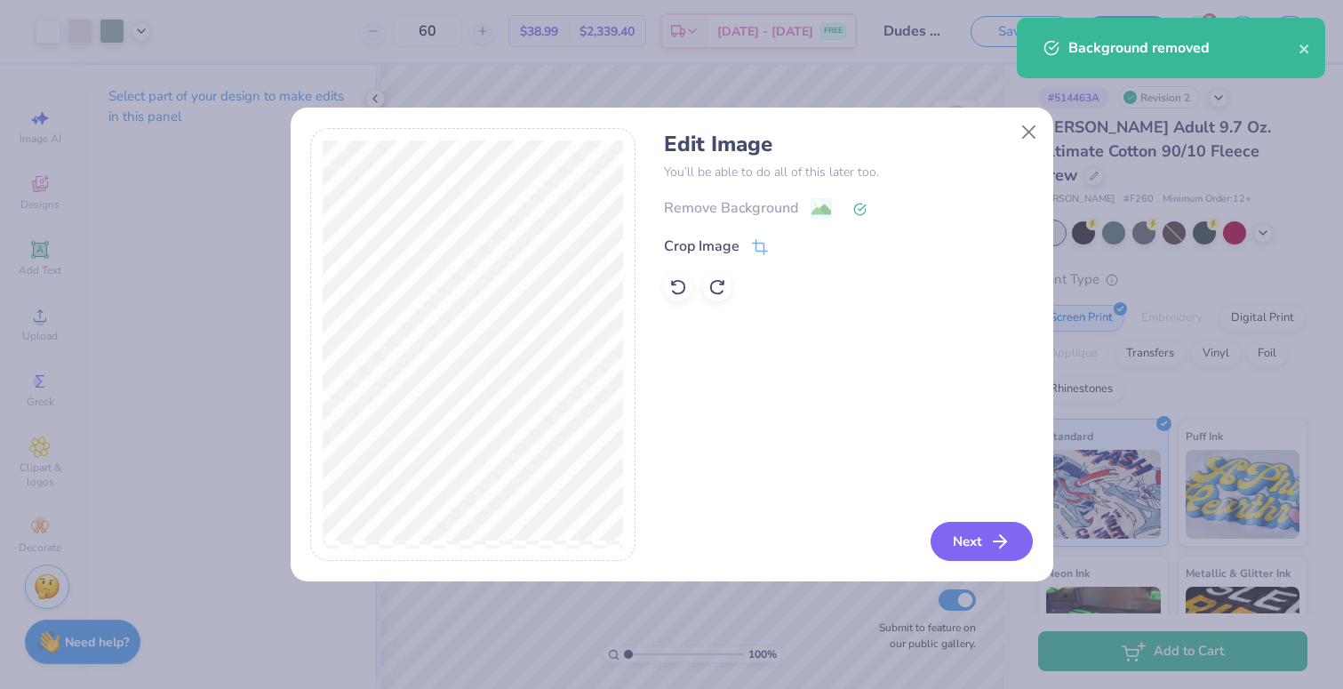
click at [981, 535] on button "Next" at bounding box center [982, 541] width 102 height 39
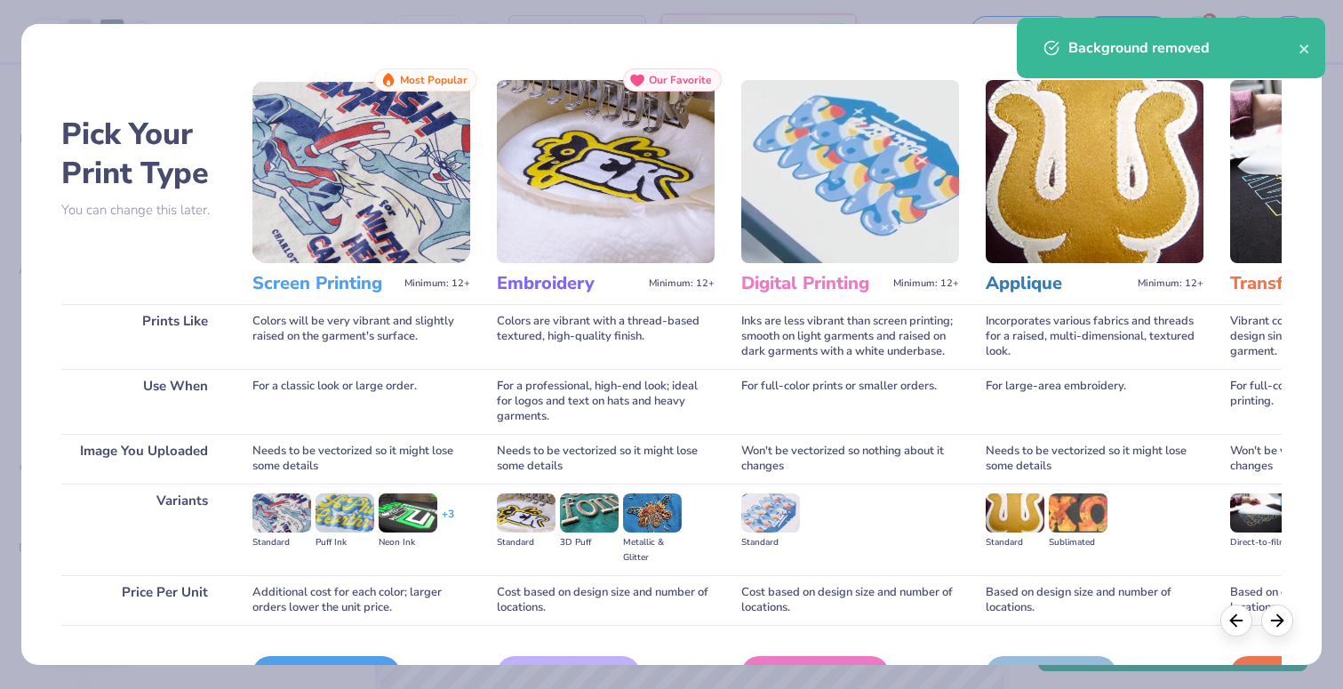
scroll to position [108, 0]
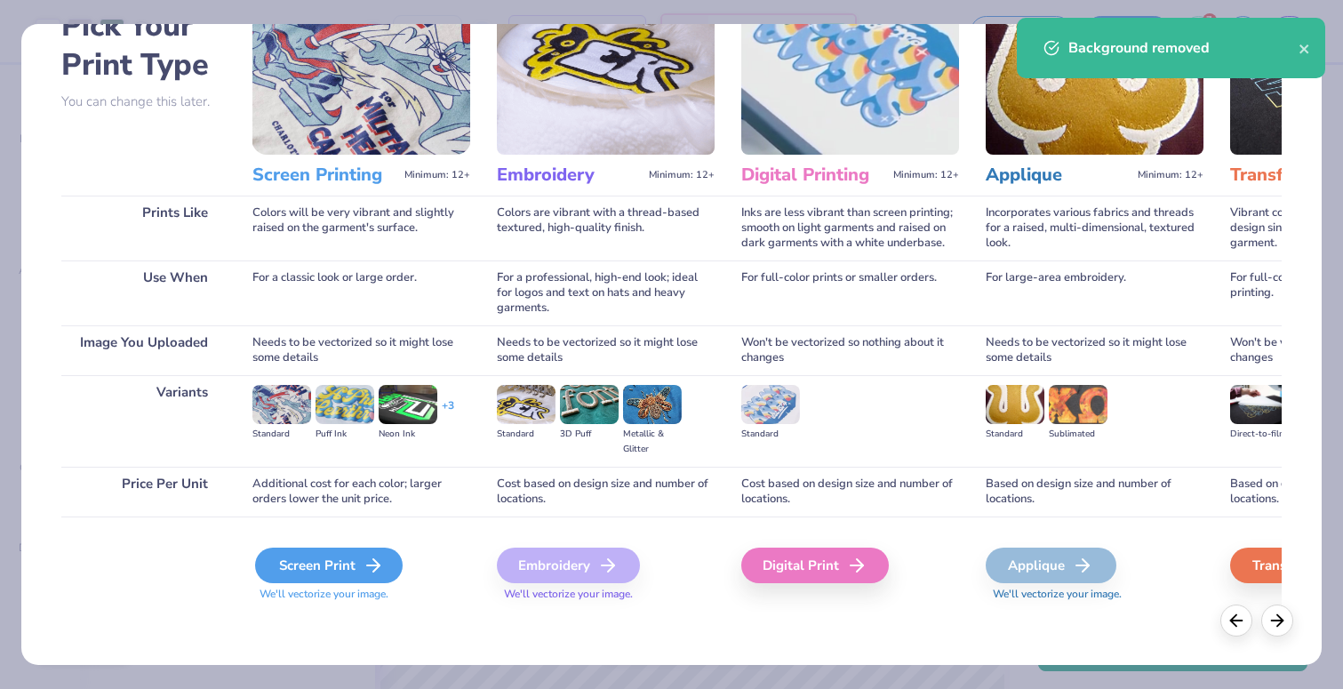
click at [365, 565] on icon at bounding box center [373, 565] width 21 height 21
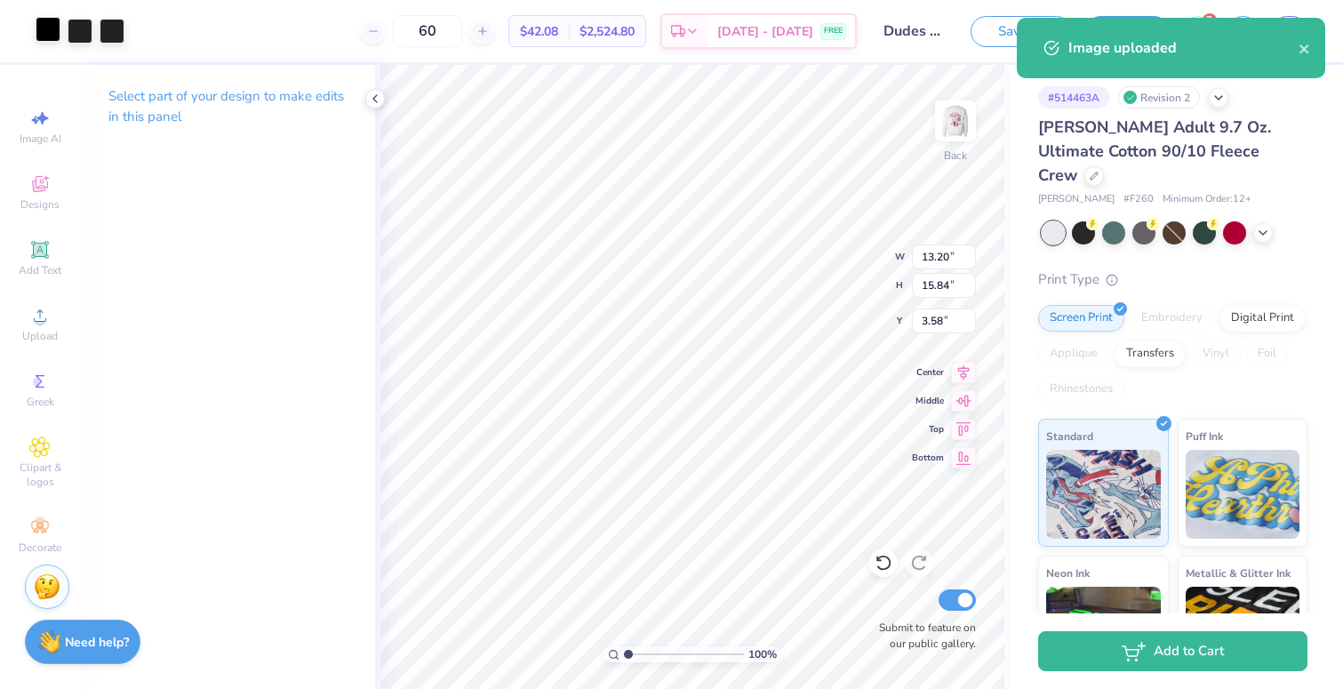
click at [52, 22] on div at bounding box center [48, 29] width 25 height 25
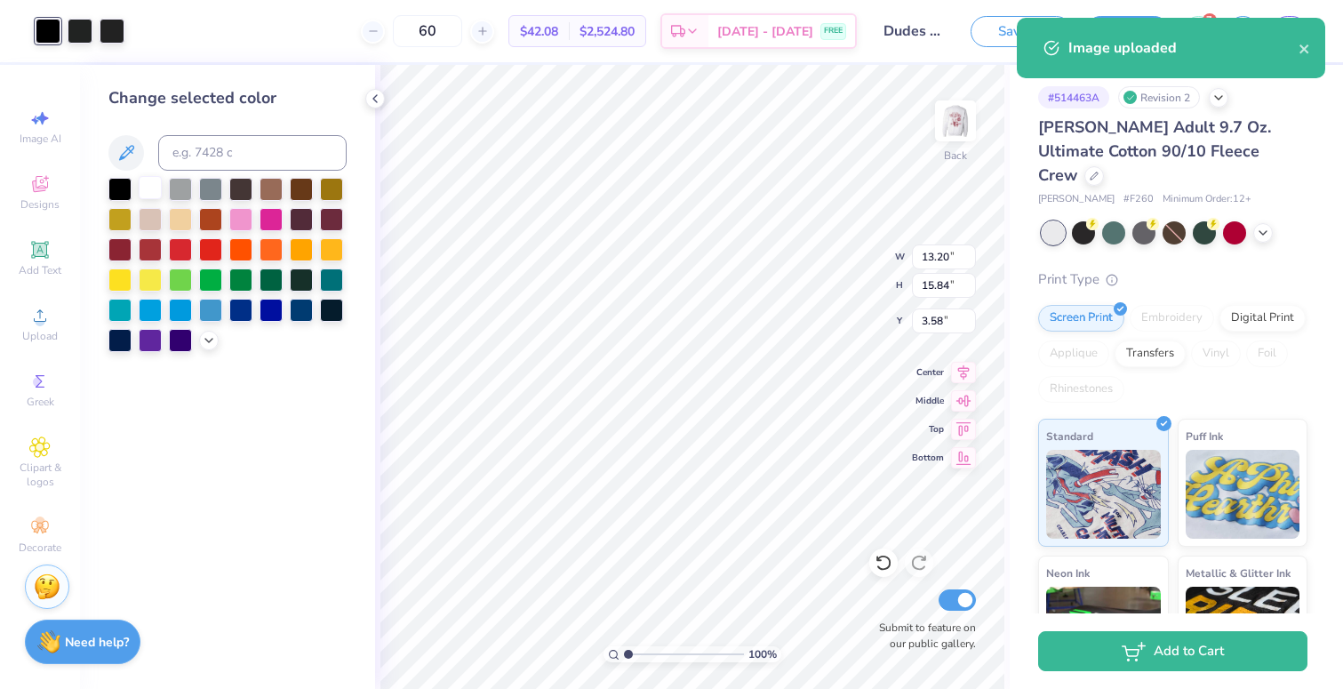
click at [156, 186] on div at bounding box center [150, 187] width 23 height 23
click at [84, 21] on div at bounding box center [80, 29] width 25 height 25
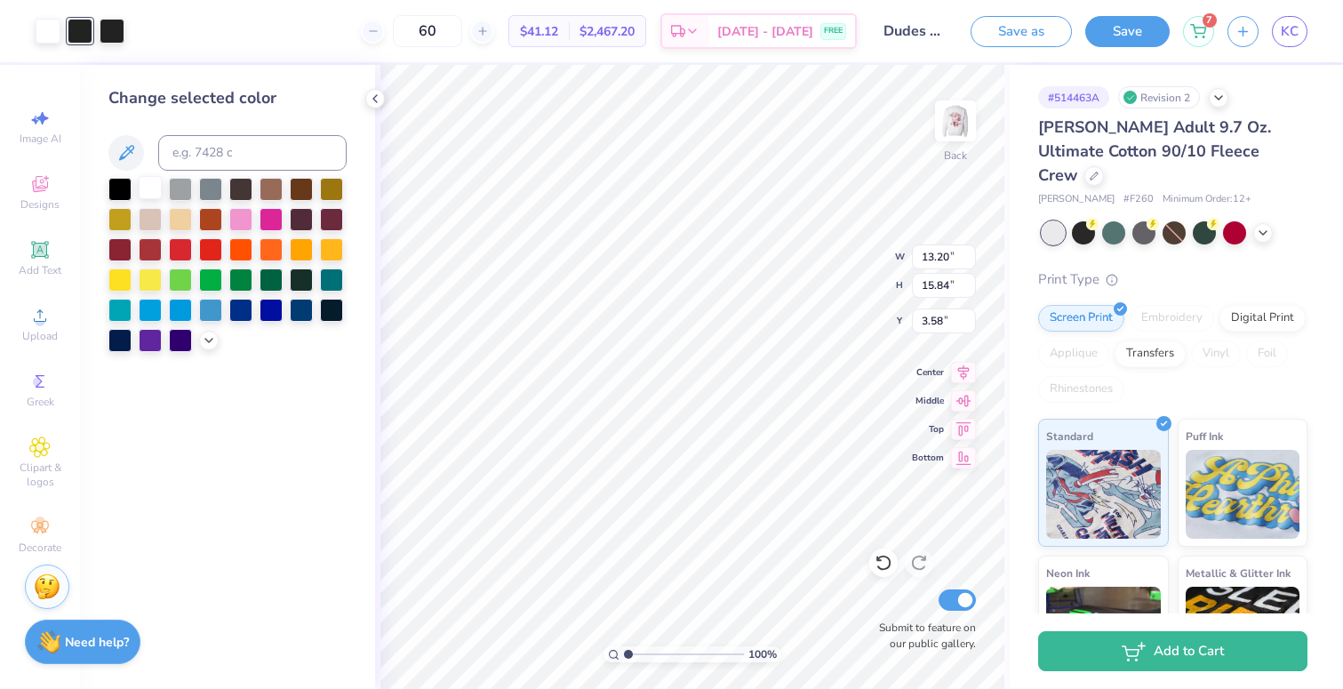
click at [149, 184] on div at bounding box center [150, 187] width 23 height 23
click at [78, 37] on div at bounding box center [80, 29] width 25 height 25
click at [154, 190] on div at bounding box center [150, 187] width 23 height 23
click at [219, 149] on input at bounding box center [252, 153] width 188 height 36
type input "696"
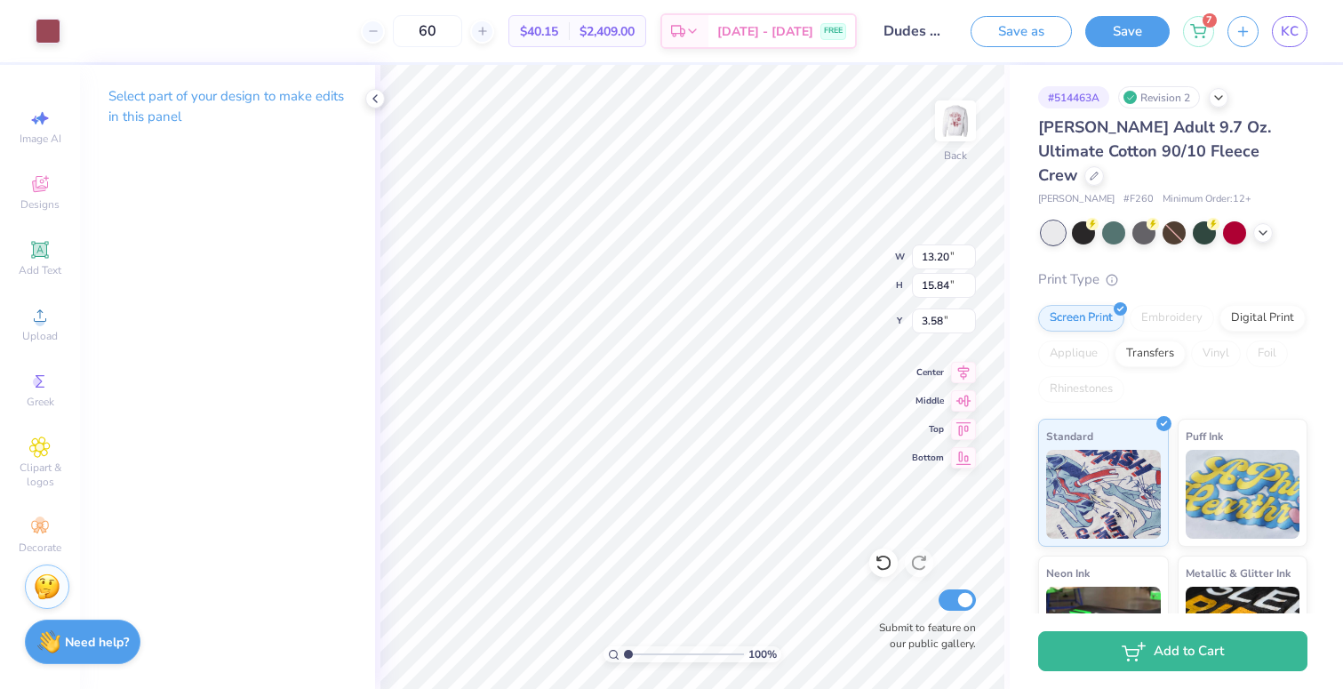
type input "8.92"
type input "10.71"
type input "10.57"
type input "4.97"
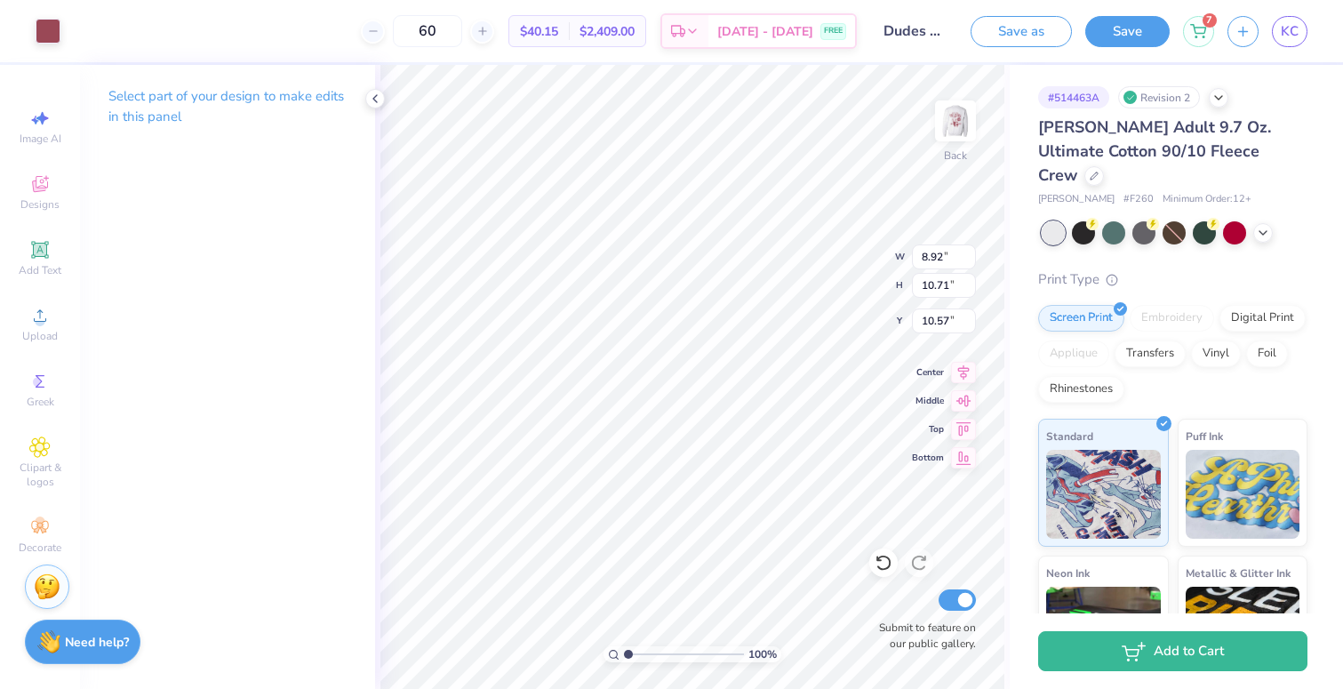
type input "1.05"
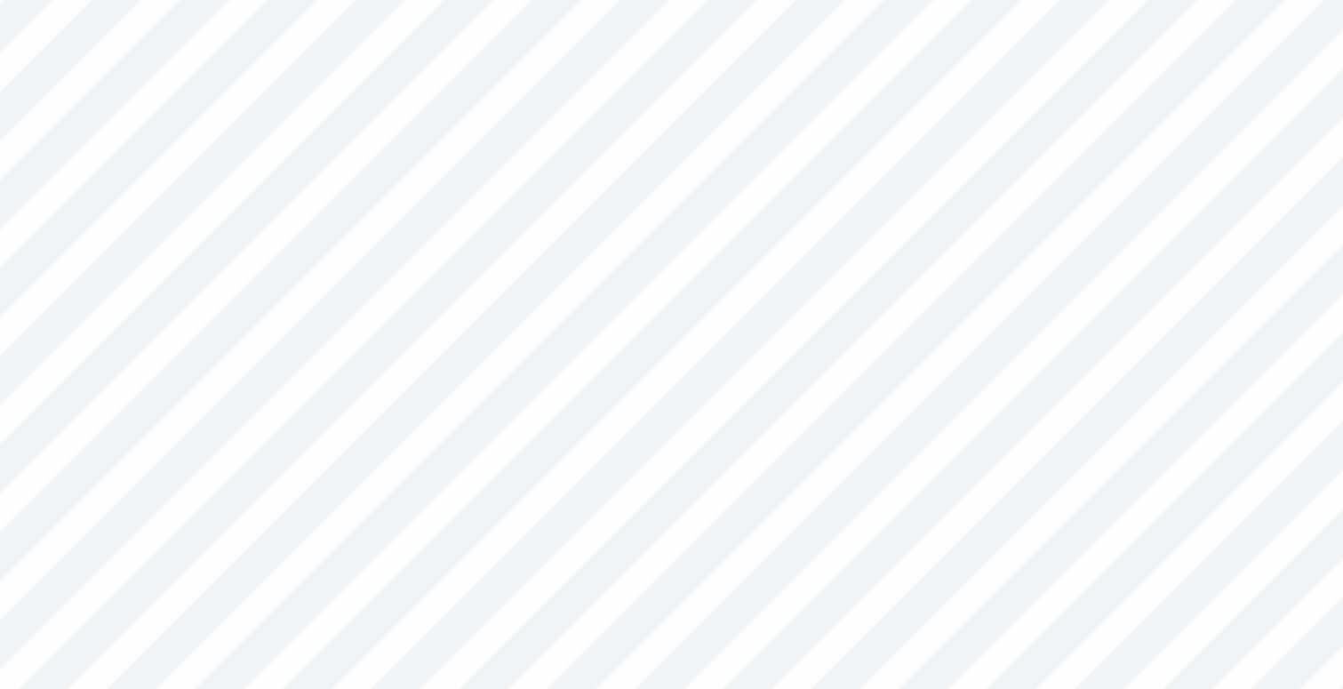
type input "1.35"
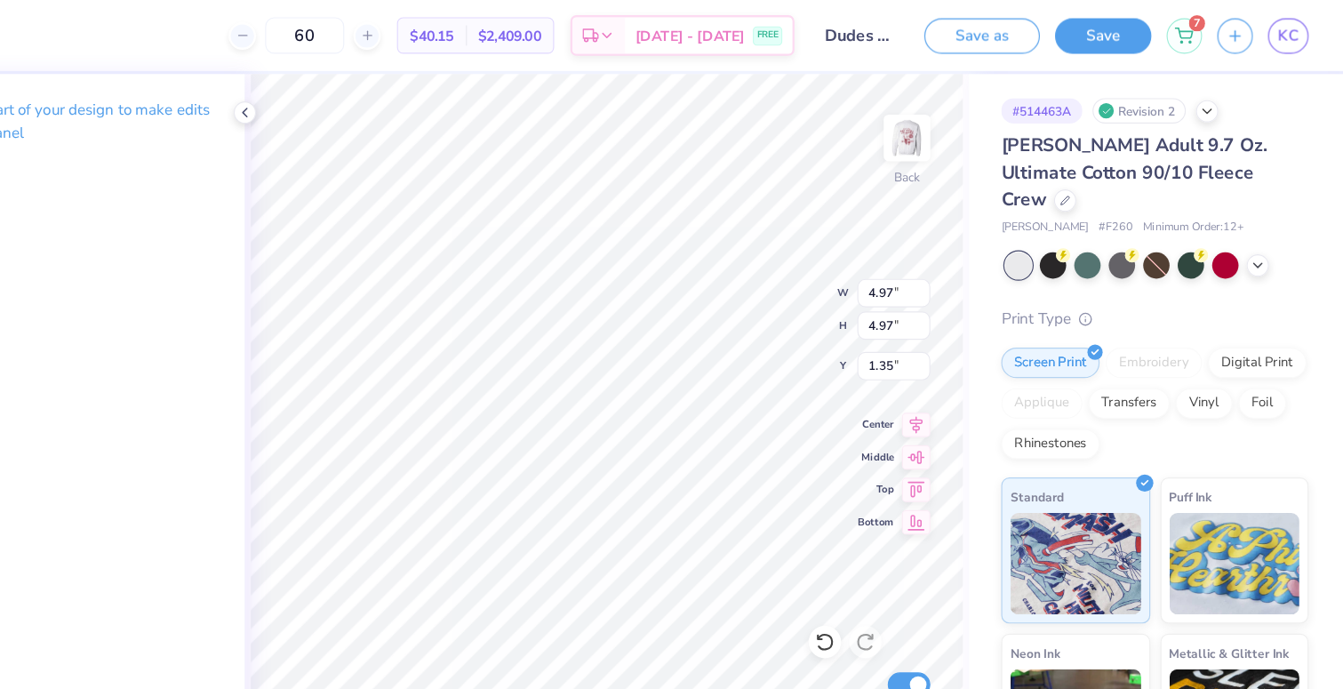
scroll to position [0, 0]
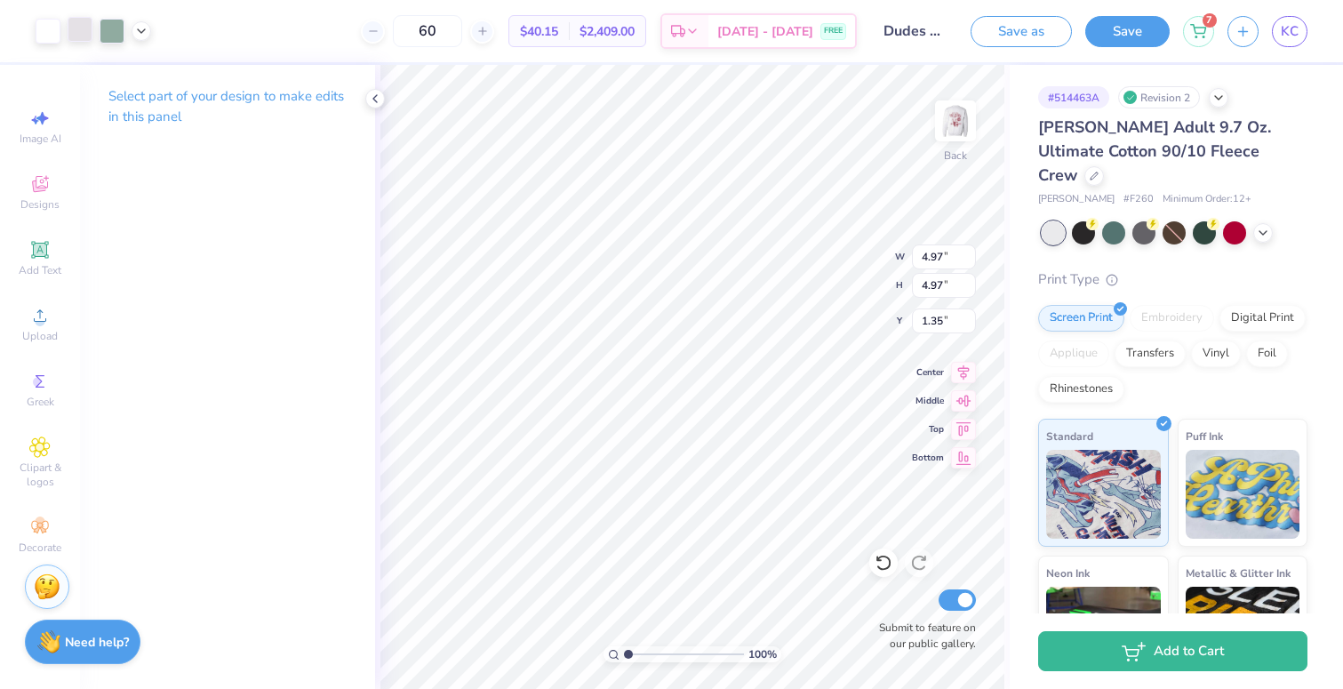
click at [89, 31] on div at bounding box center [80, 29] width 25 height 25
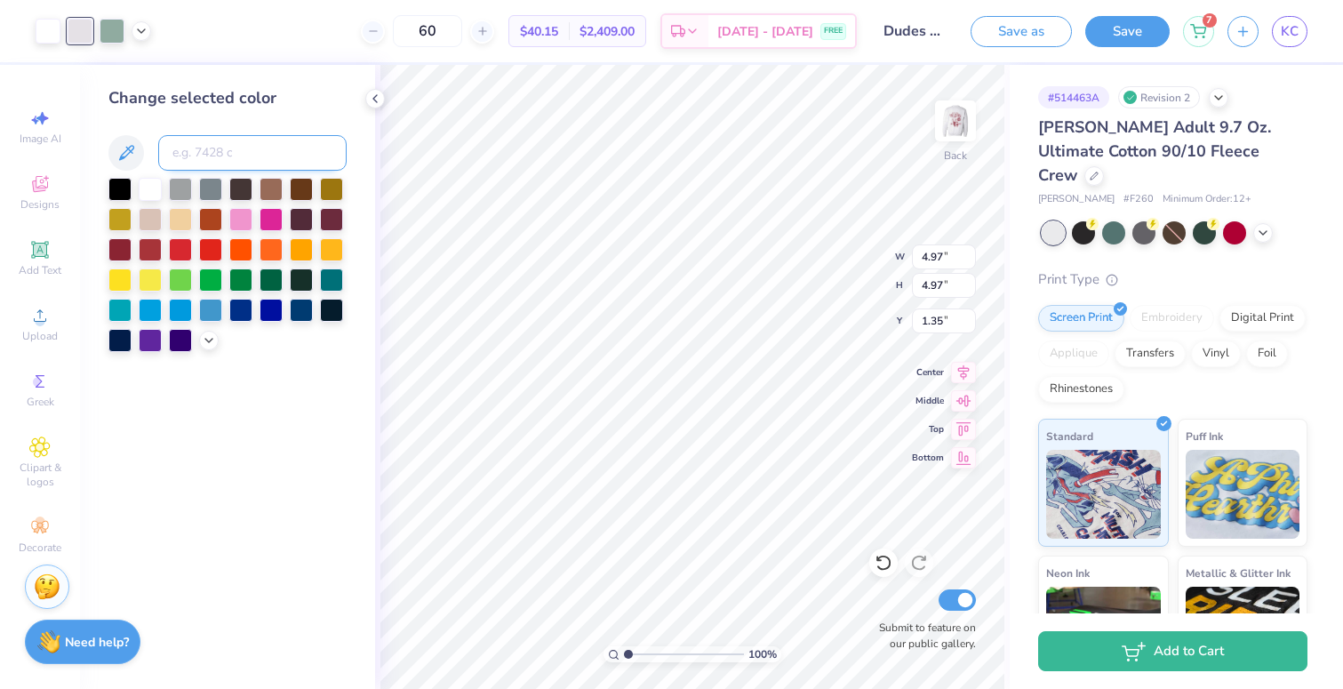
click at [226, 150] on input at bounding box center [252, 153] width 188 height 36
click at [156, 188] on div at bounding box center [150, 187] width 23 height 23
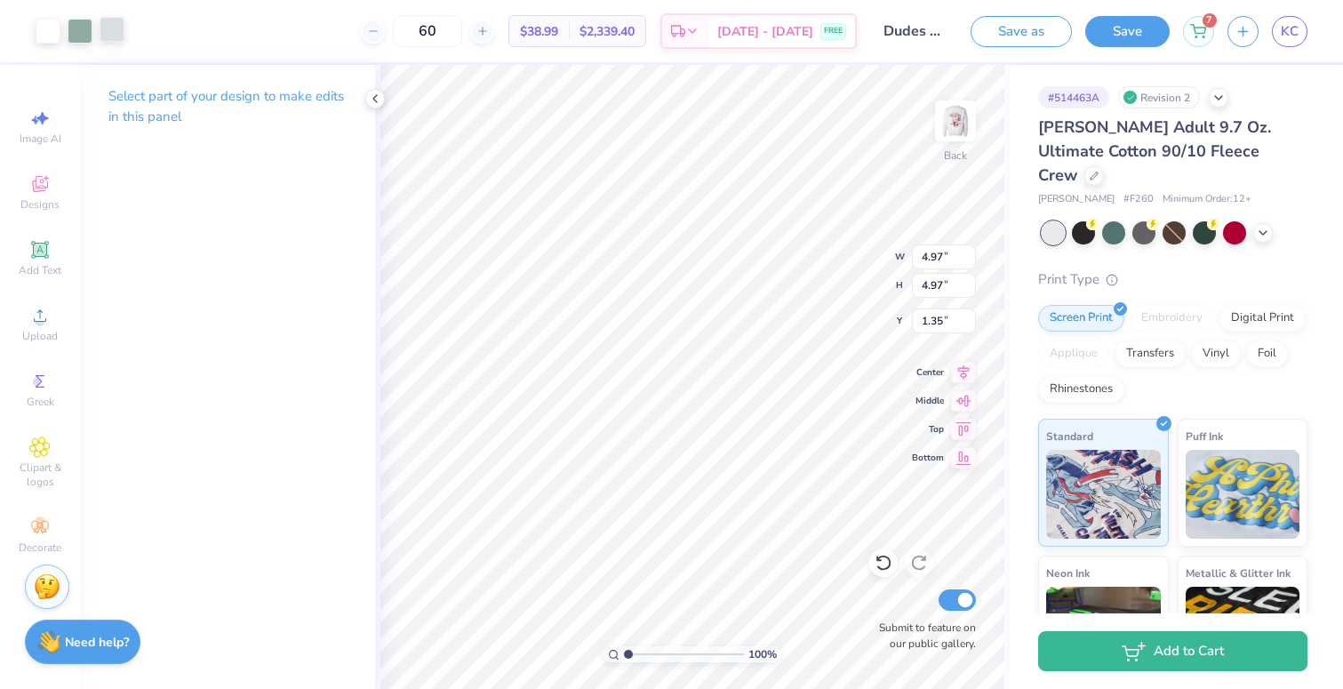
click at [117, 27] on div at bounding box center [112, 29] width 25 height 25
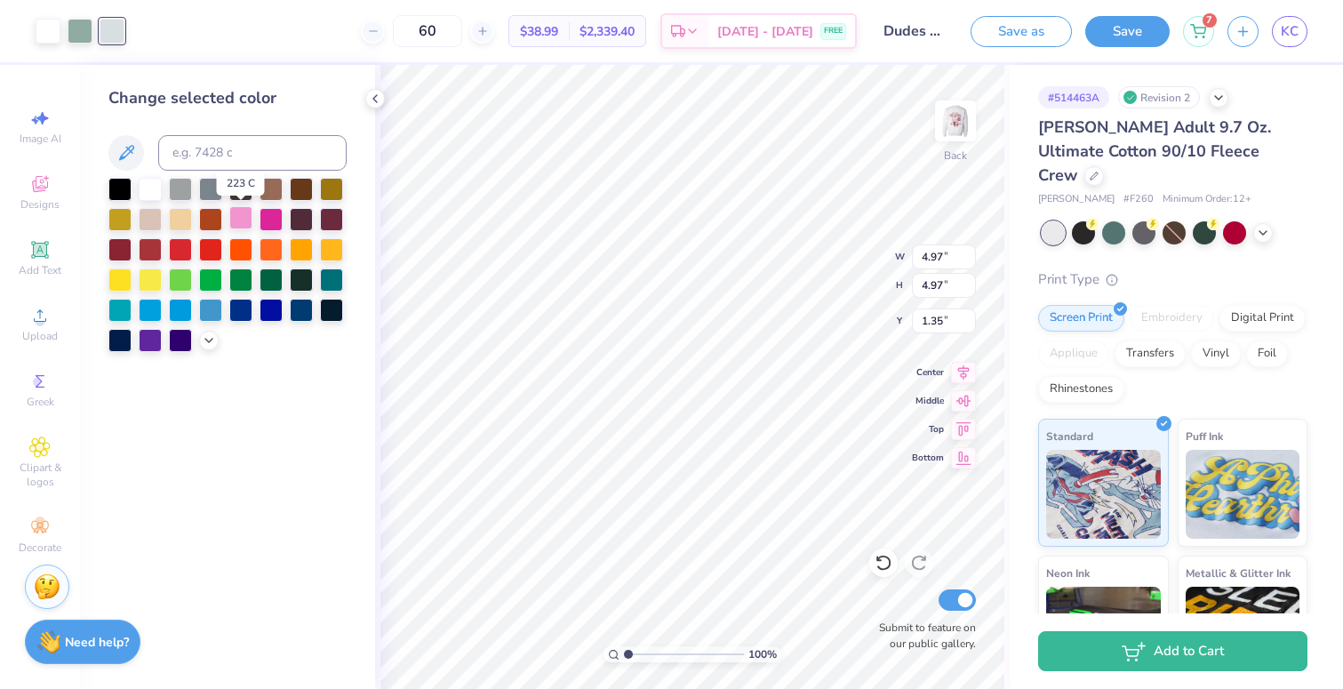
click at [239, 218] on div at bounding box center [240, 217] width 23 height 23
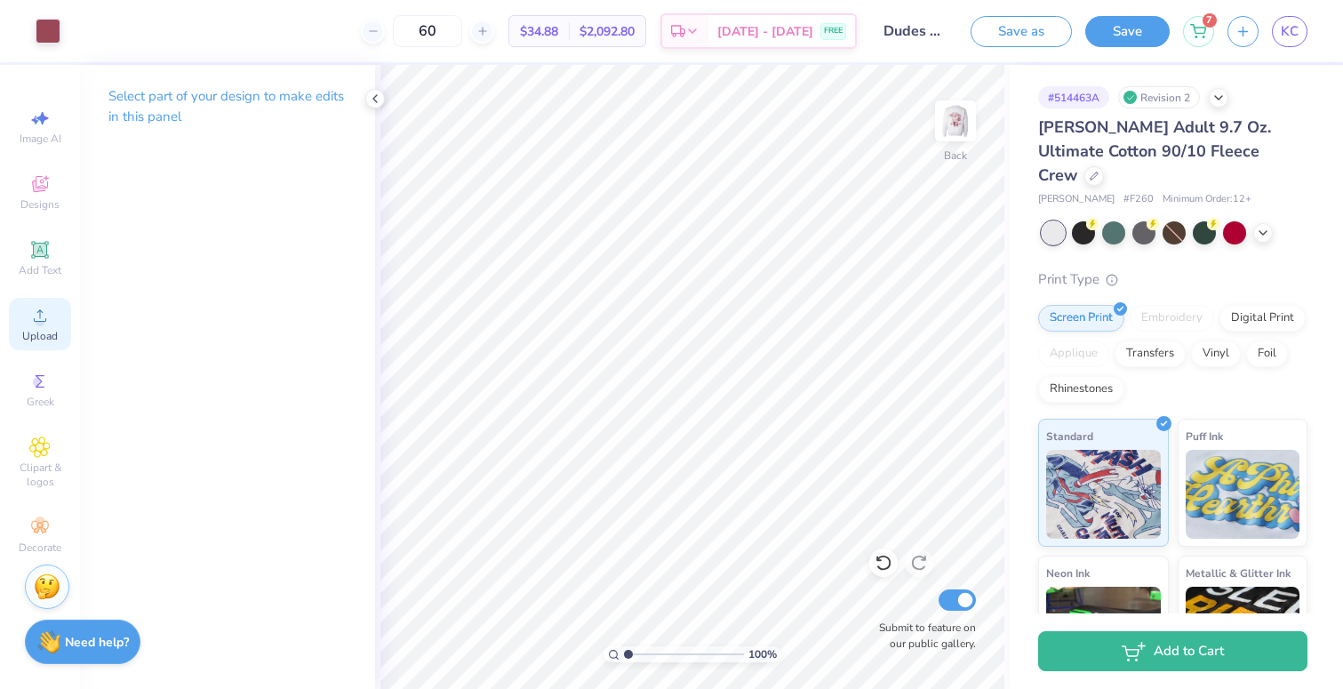
click at [38, 305] on icon at bounding box center [39, 315] width 21 height 21
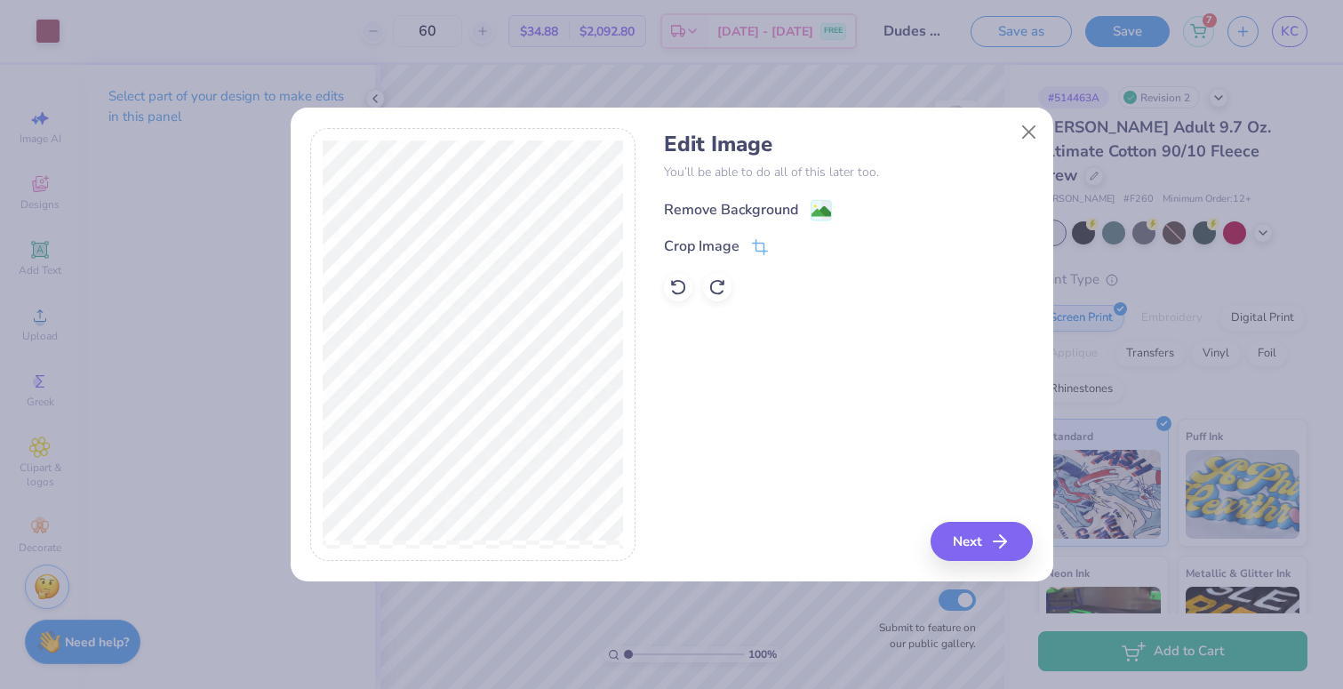
click at [710, 212] on div "Remove Background" at bounding box center [731, 209] width 134 height 21
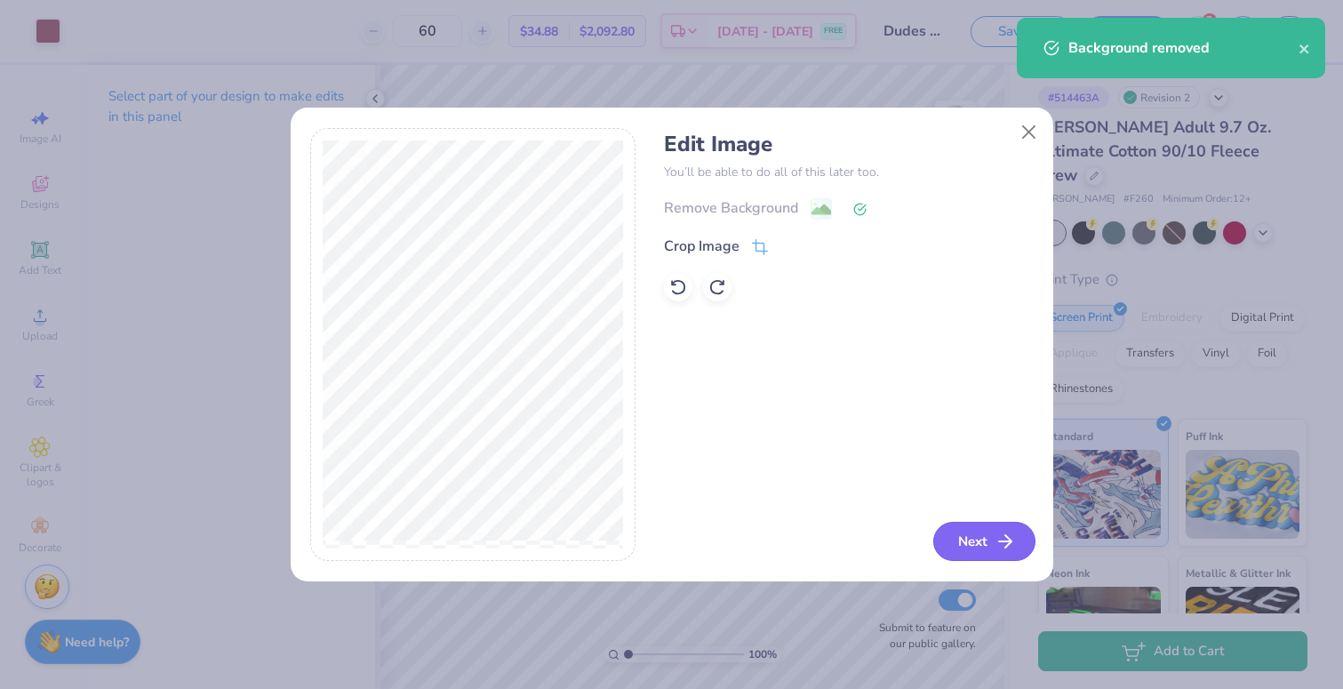
click at [973, 538] on button "Next" at bounding box center [984, 541] width 102 height 39
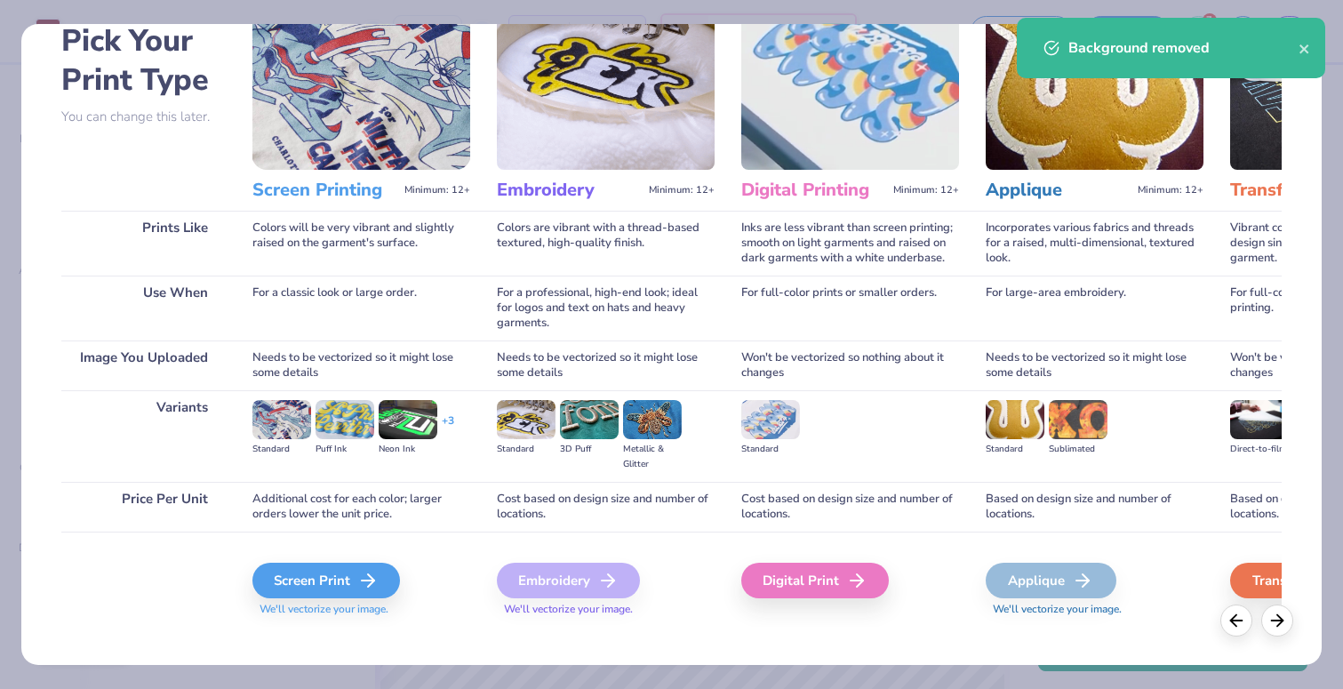
scroll to position [108, 0]
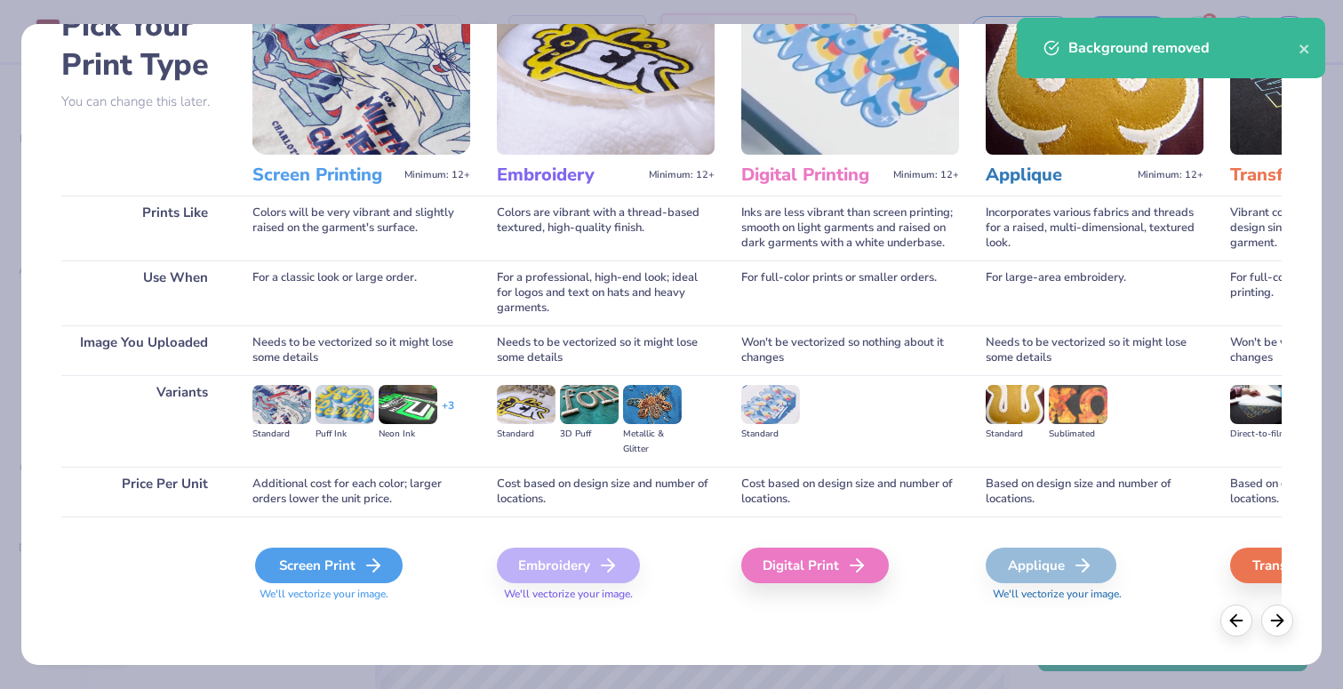
click at [370, 569] on icon at bounding box center [373, 565] width 21 height 21
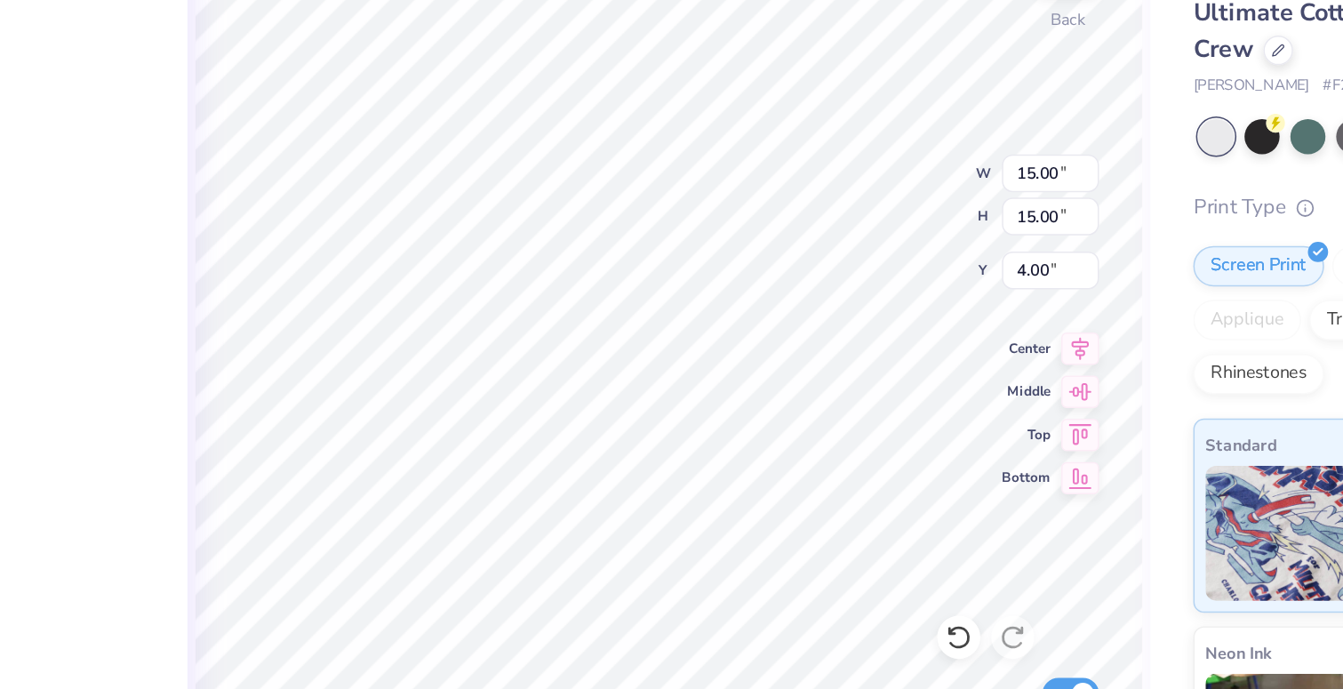
type input "4.62"
type input "4.90"
type input "4.42"
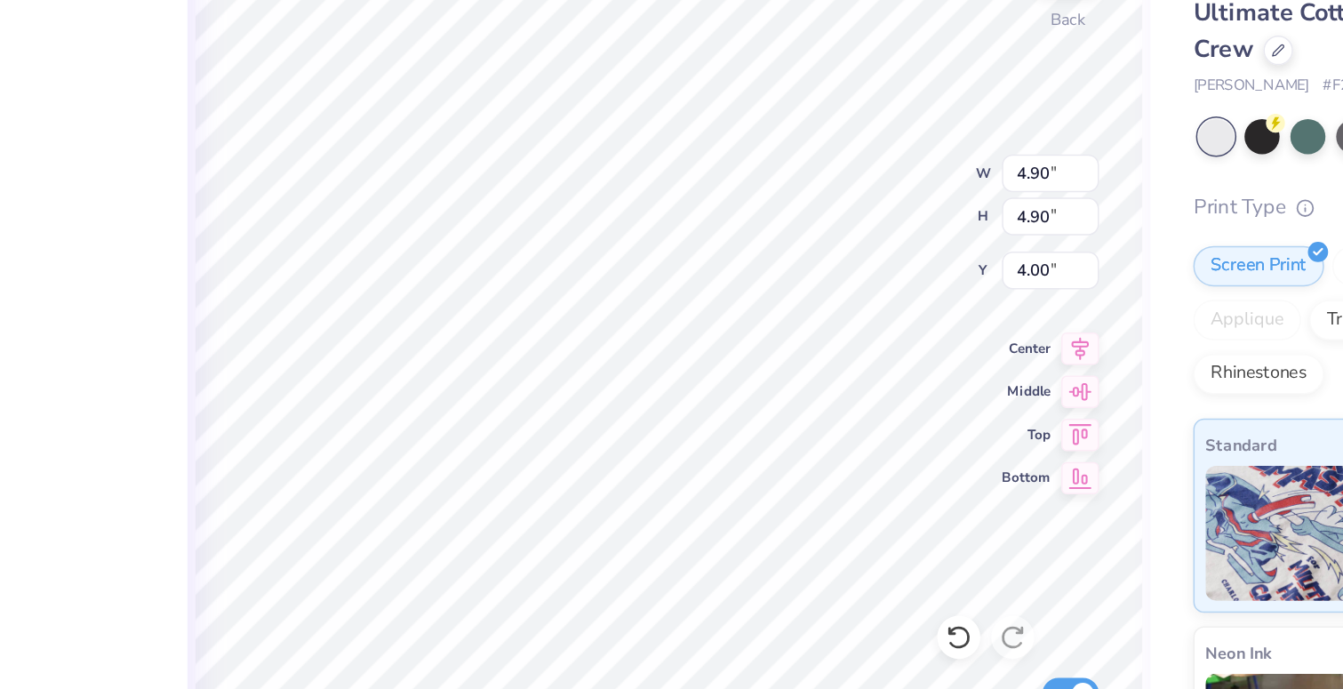
type input "4.42"
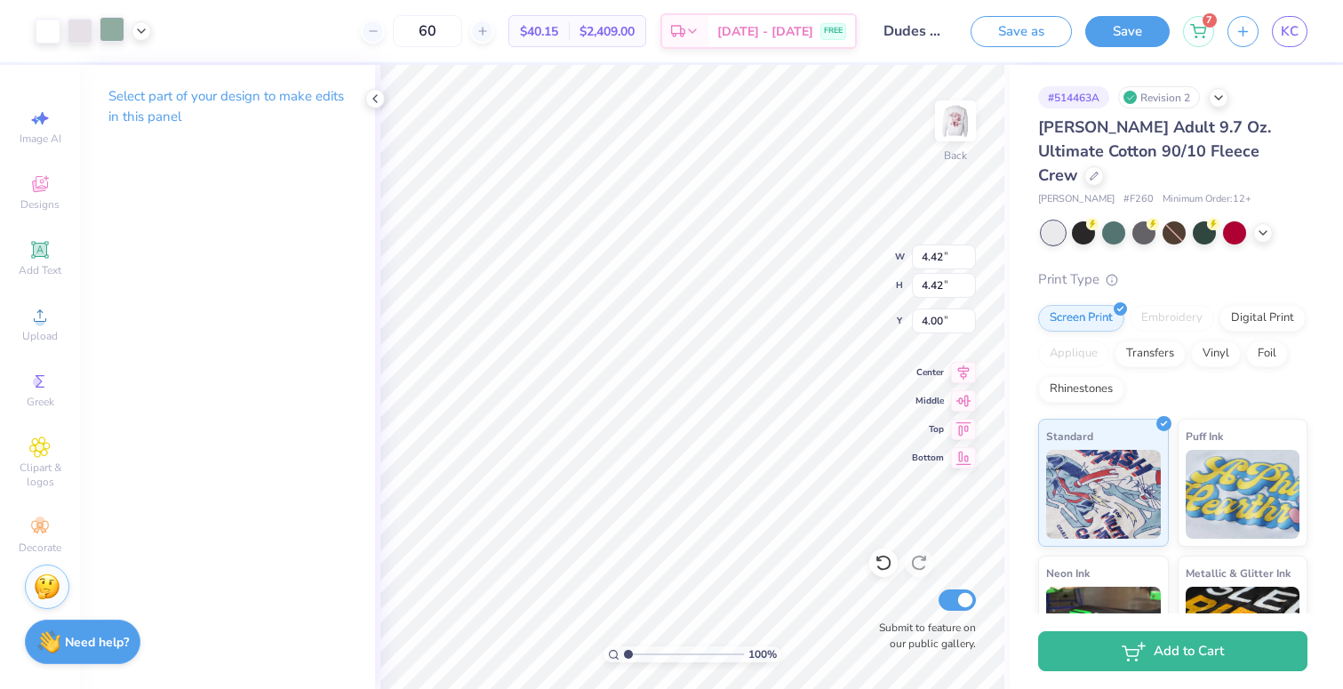
click at [110, 20] on div at bounding box center [112, 29] width 25 height 25
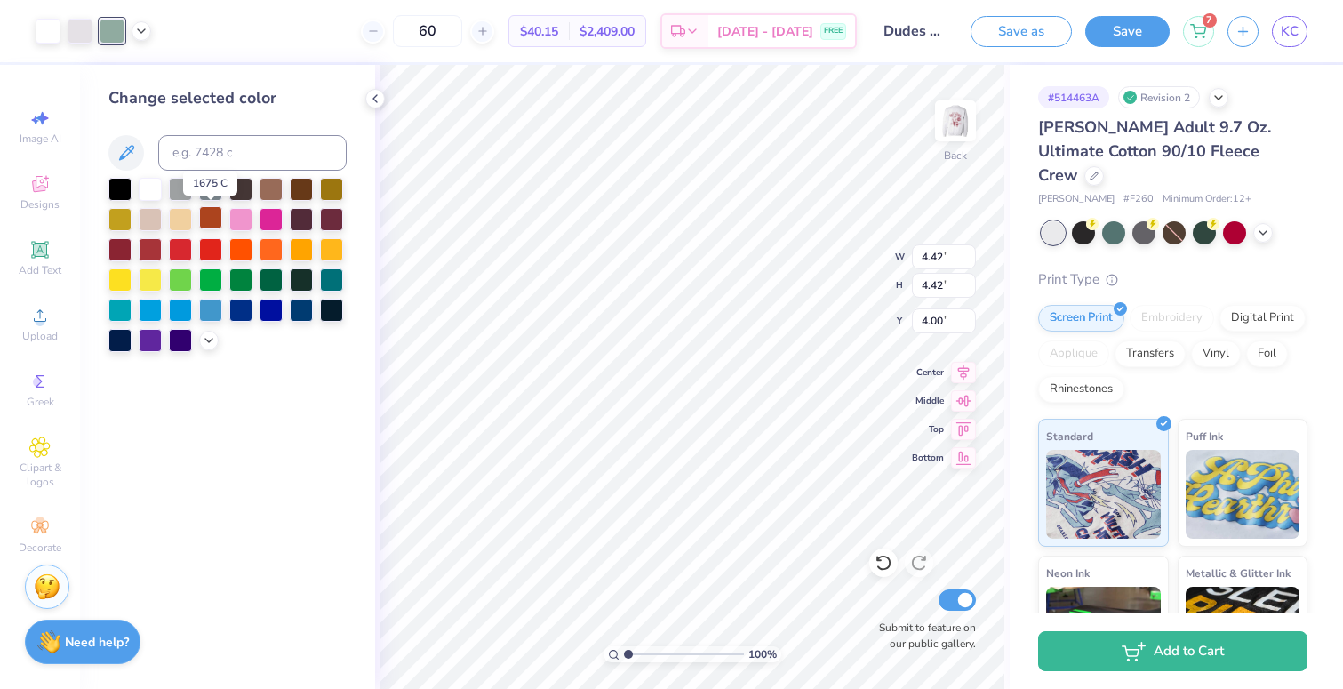
click at [215, 220] on div at bounding box center [210, 217] width 23 height 23
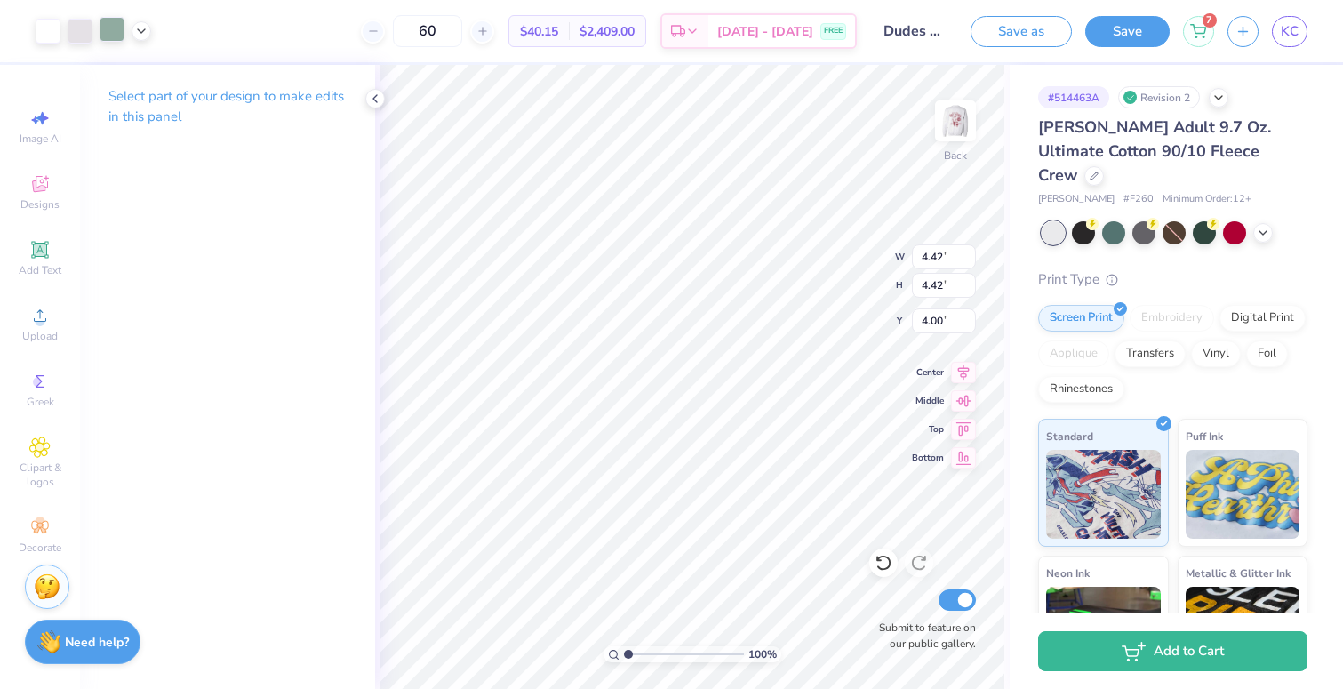
click at [112, 39] on div at bounding box center [112, 29] width 25 height 25
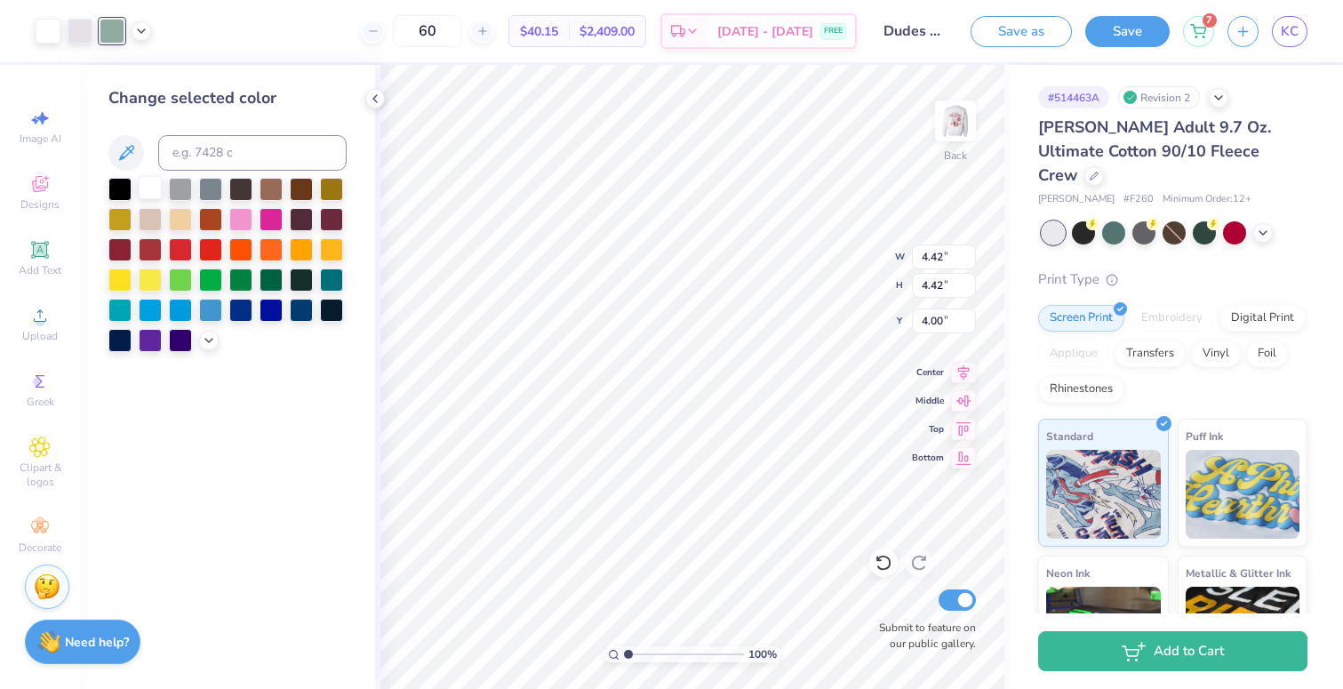
click at [144, 185] on div at bounding box center [150, 187] width 23 height 23
click at [76, 18] on div at bounding box center [80, 29] width 25 height 25
click at [150, 188] on div at bounding box center [150, 187] width 23 height 23
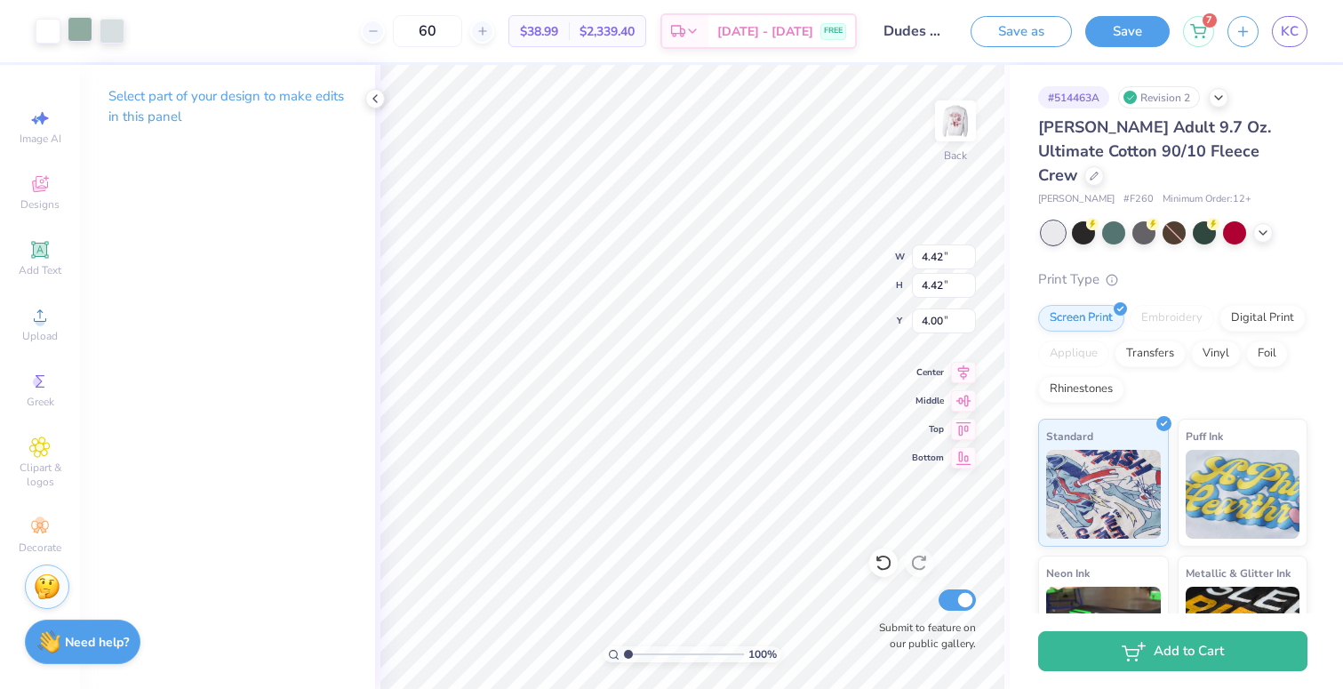
click at [88, 31] on div at bounding box center [80, 29] width 25 height 25
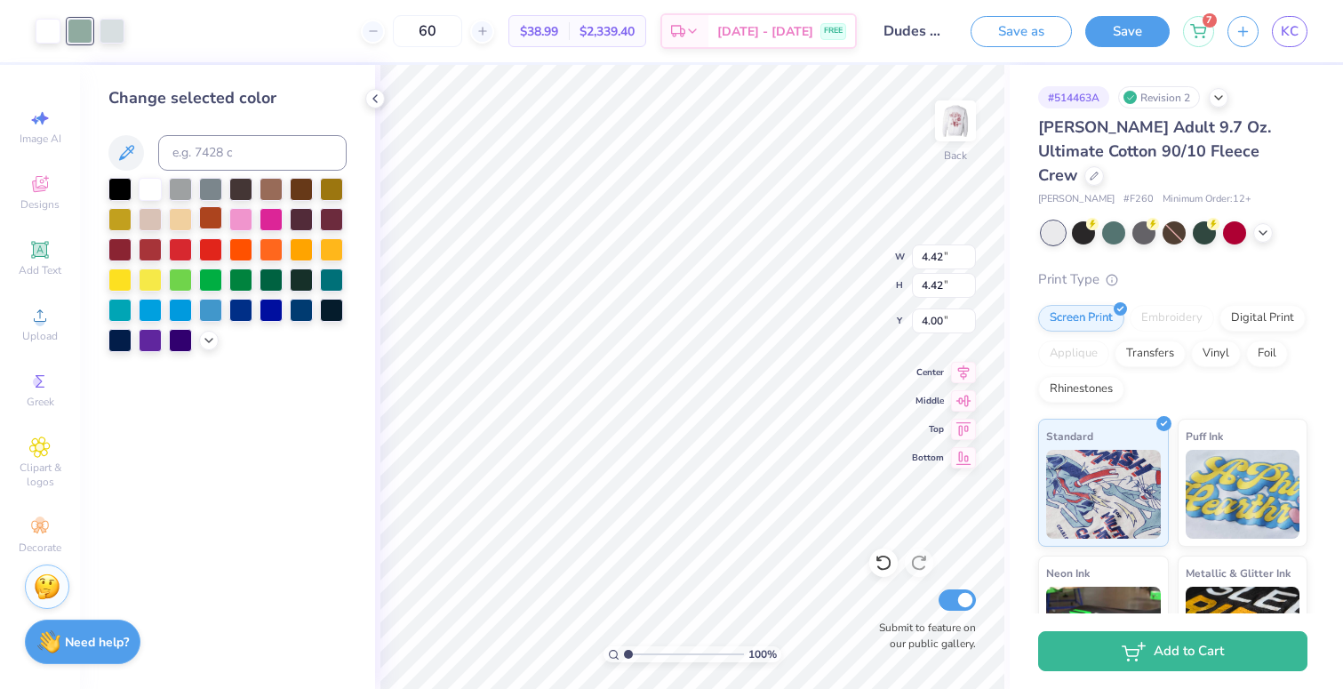
click at [206, 206] on div at bounding box center [210, 217] width 23 height 23
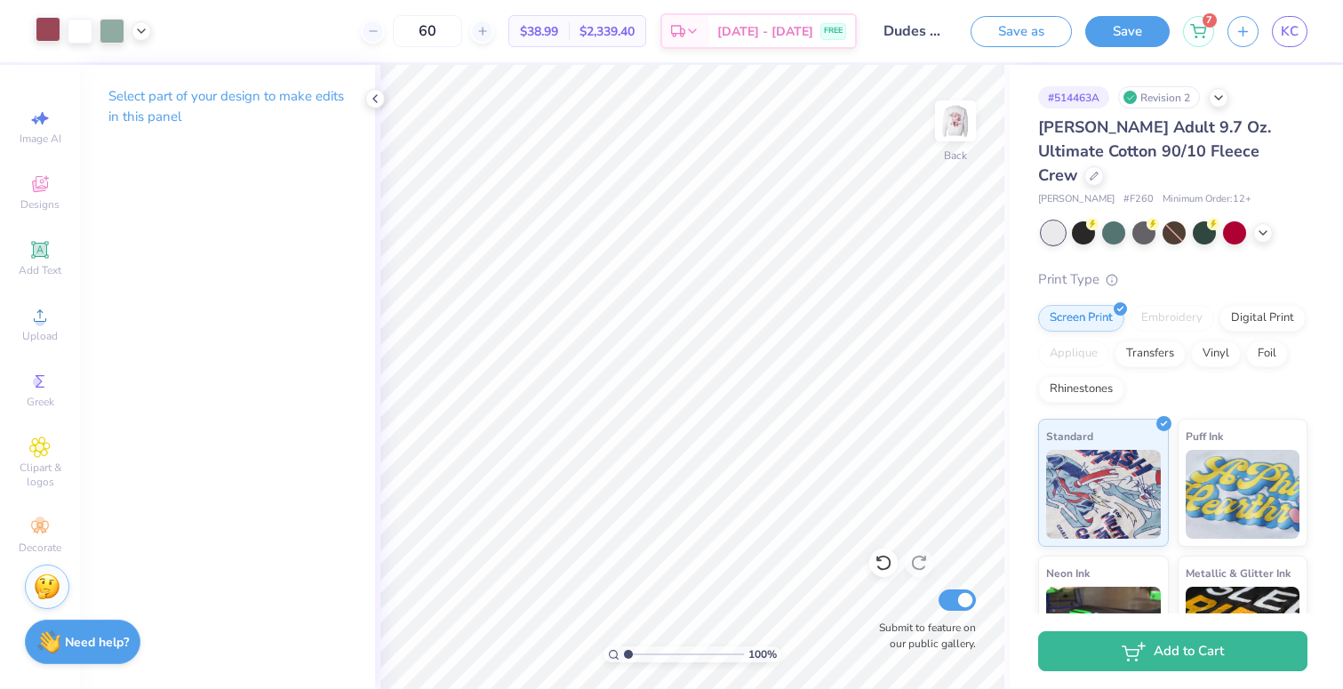
click at [49, 34] on div at bounding box center [48, 29] width 25 height 25
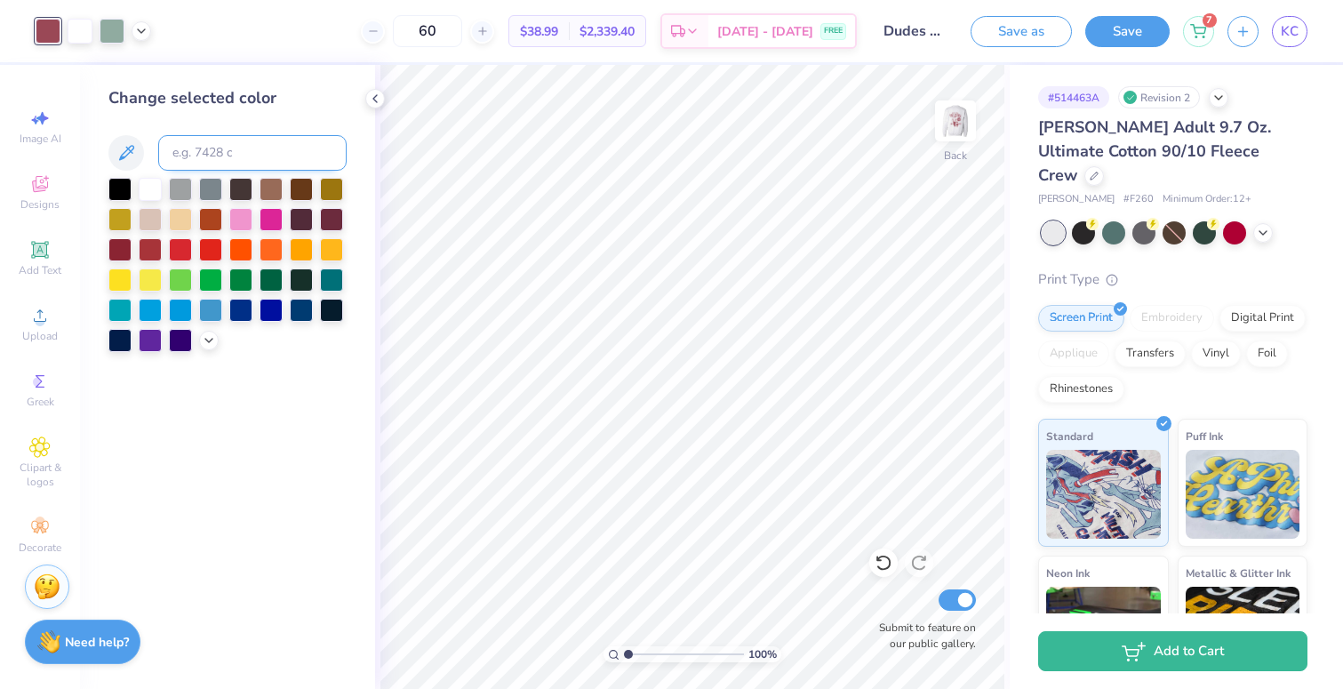
click at [241, 150] on input at bounding box center [252, 153] width 188 height 36
type input "696"
click at [75, 32] on div at bounding box center [80, 29] width 25 height 25
click at [178, 145] on input at bounding box center [252, 153] width 188 height 36
type input "696"
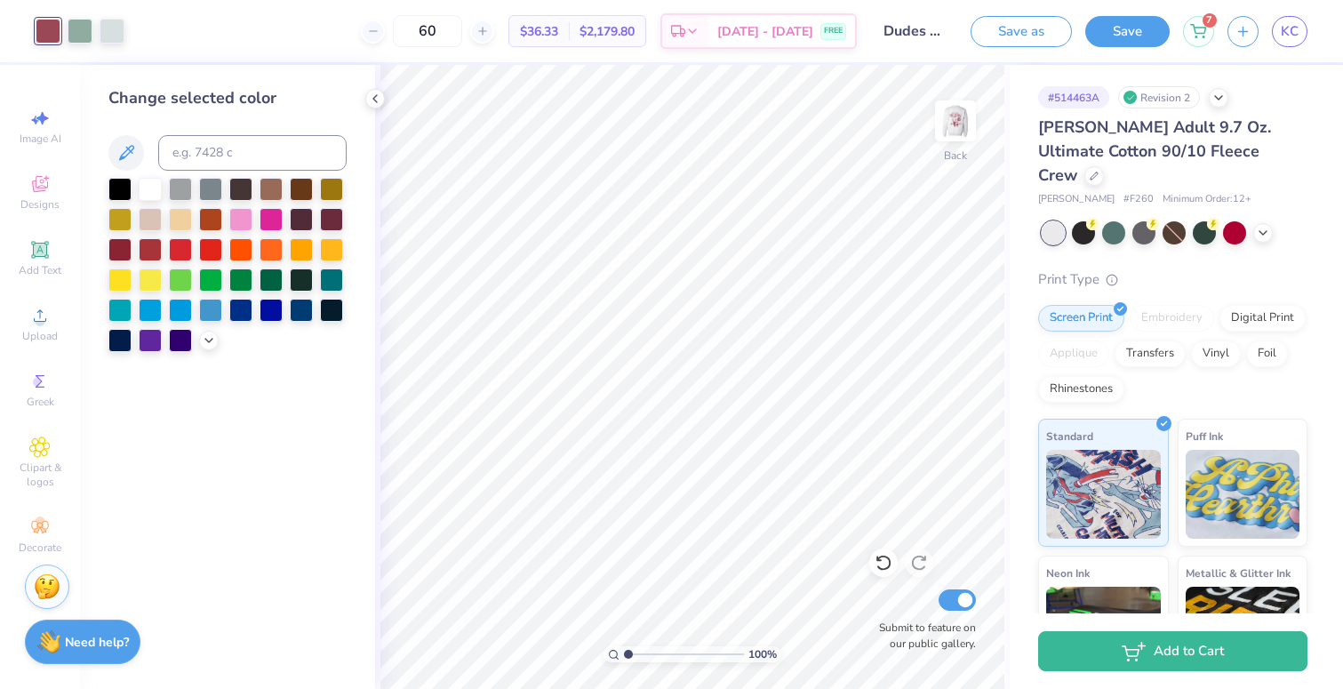
click at [95, 39] on div at bounding box center [80, 31] width 89 height 25
click at [88, 36] on div at bounding box center [80, 29] width 25 height 25
click at [186, 151] on input at bounding box center [252, 153] width 188 height 36
type input "696"
click at [110, 31] on div at bounding box center [112, 29] width 25 height 25
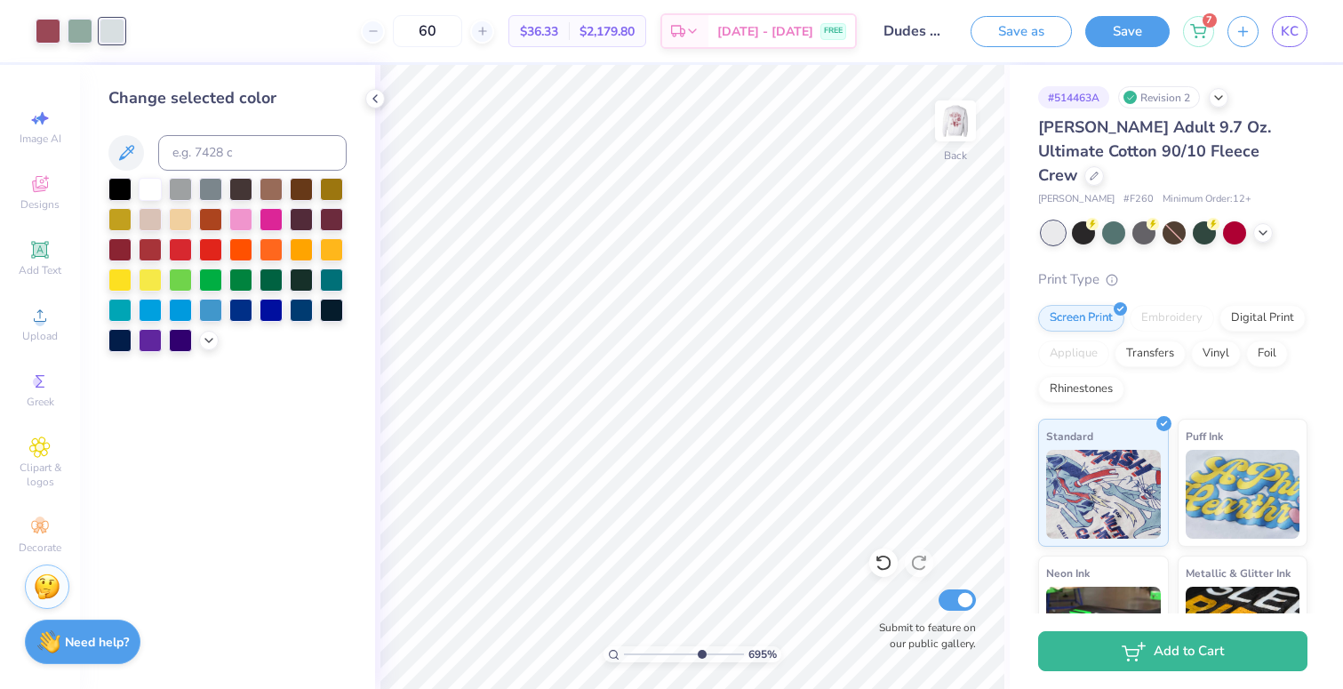
drag, startPoint x: 631, startPoint y: 650, endPoint x: 699, endPoint y: 651, distance: 67.6
click at [699, 651] on input "range" at bounding box center [684, 654] width 120 height 16
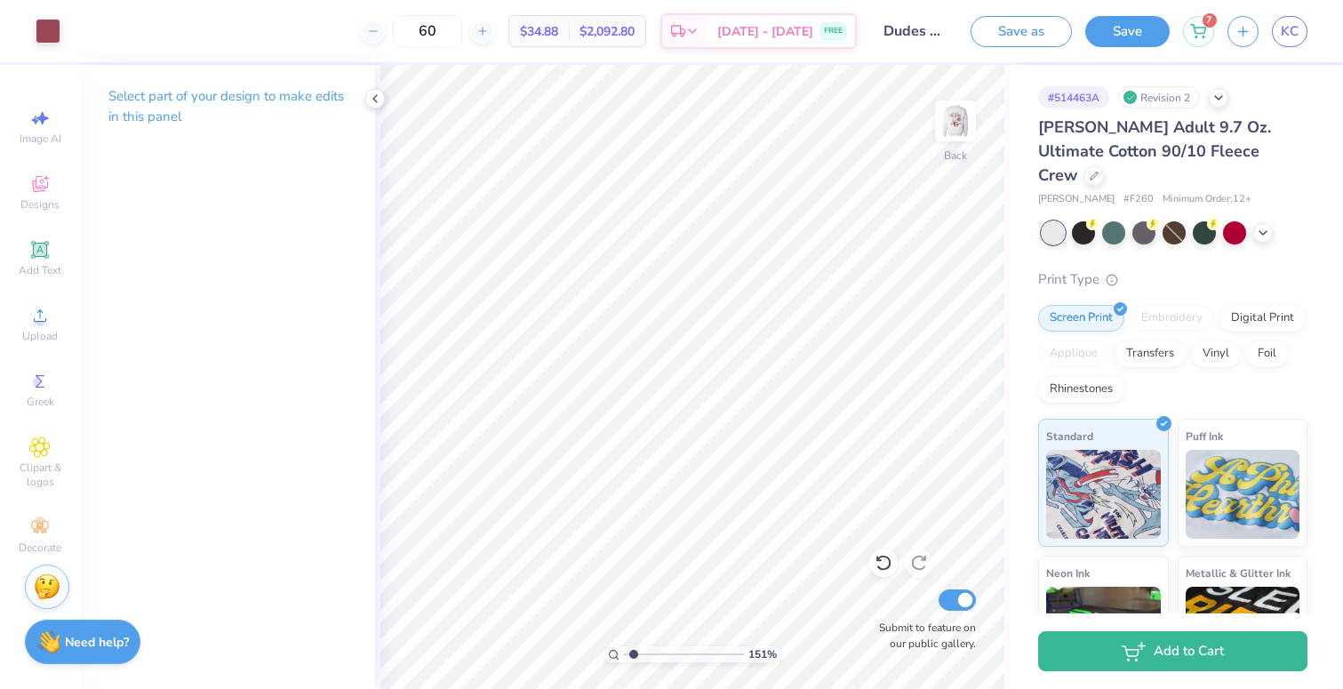
drag, startPoint x: 699, startPoint y: 656, endPoint x: 634, endPoint y: 642, distance: 66.4
type input "1.45"
click at [634, 646] on input "range" at bounding box center [684, 654] width 120 height 16
type input "10.09"
type input "3.14"
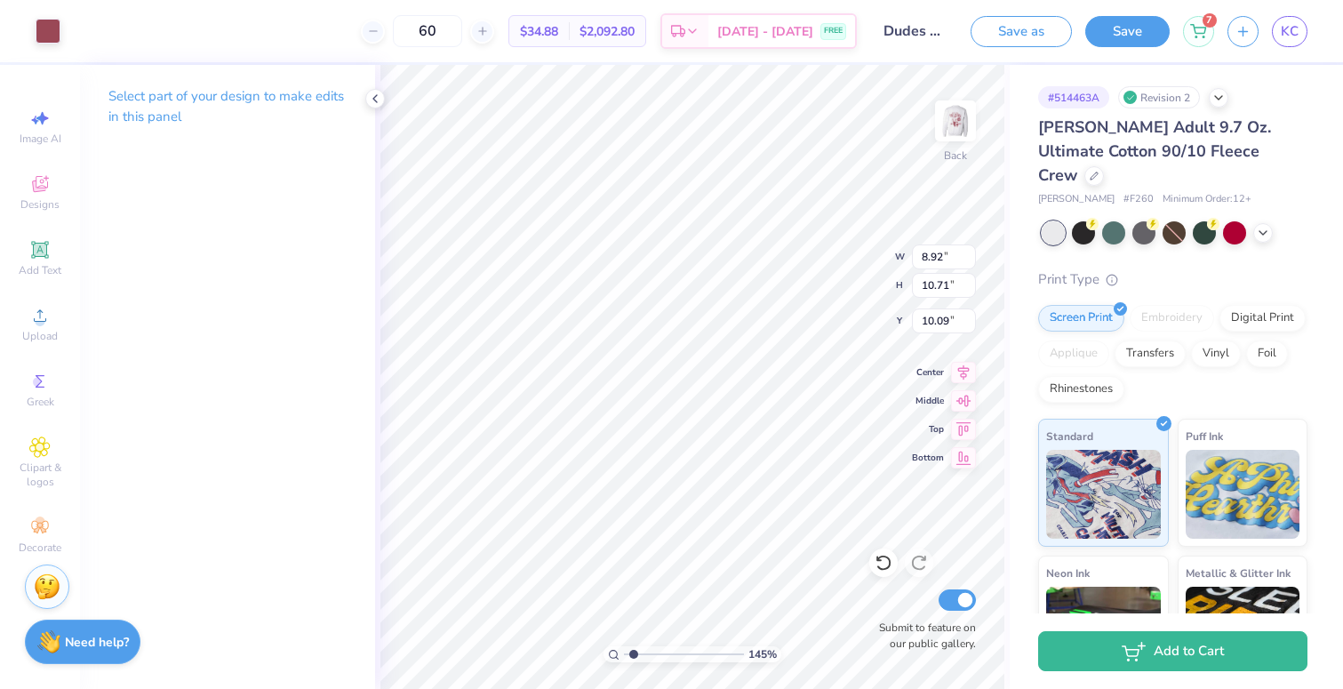
type input "3.77"
type input "7.92"
type input "1.94"
type input "2.33"
type input "5.13"
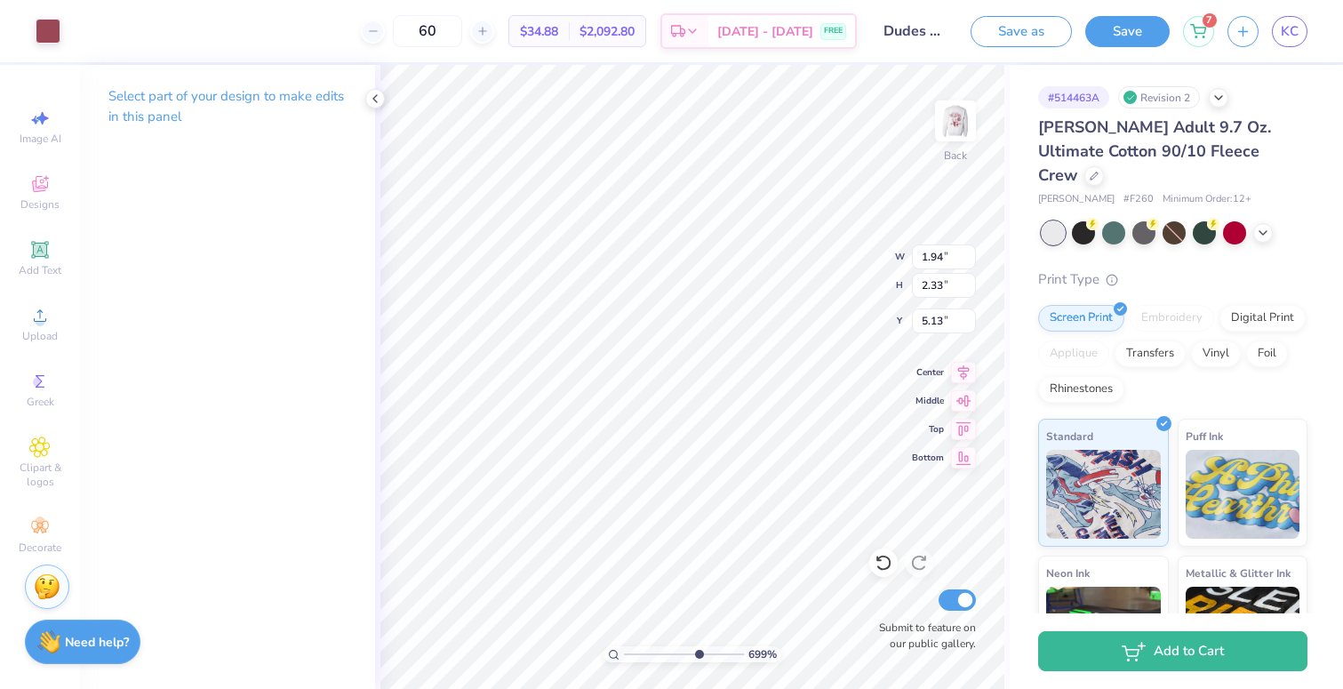
drag, startPoint x: 634, startPoint y: 650, endPoint x: 697, endPoint y: 650, distance: 63.1
type input "6.77"
click at [697, 650] on input "range" at bounding box center [684, 654] width 120 height 16
type input "1.72"
type input "2.07"
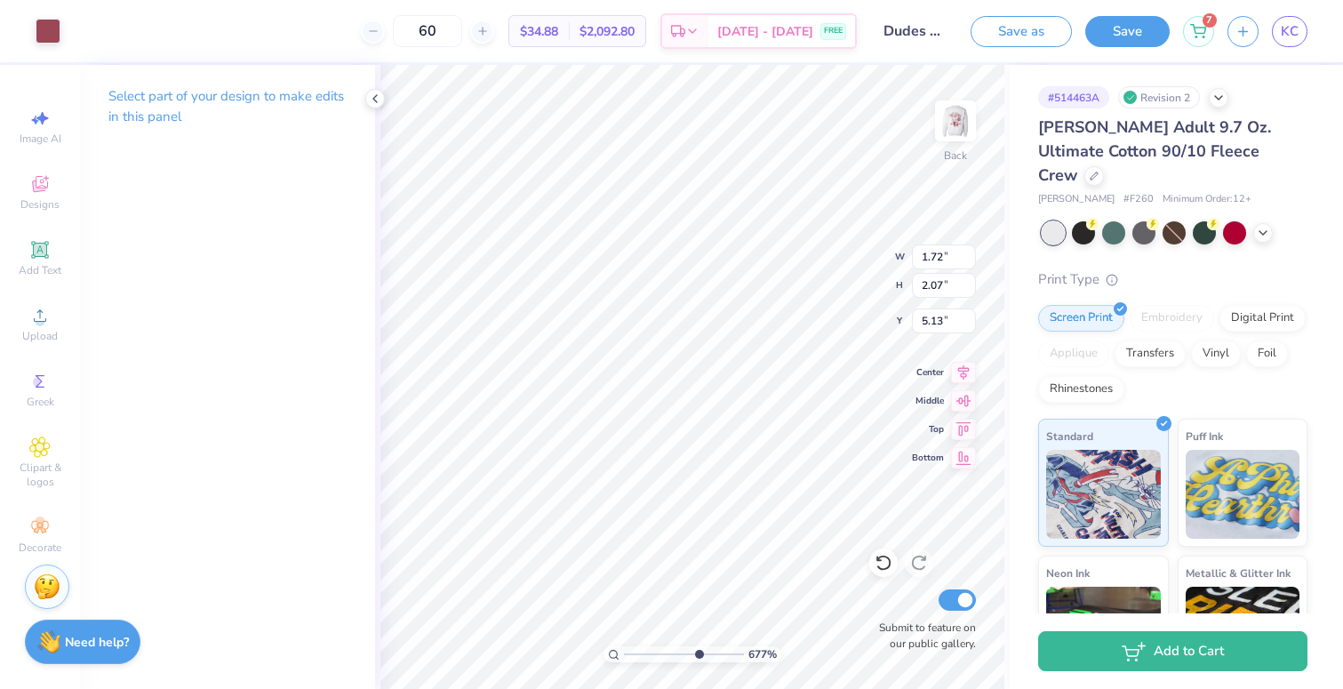
type input "5.22"
type input "5.29"
drag, startPoint x: 699, startPoint y: 655, endPoint x: 619, endPoint y: 652, distance: 80.1
click at [624, 652] on input "range" at bounding box center [684, 654] width 120 height 16
type input "1"
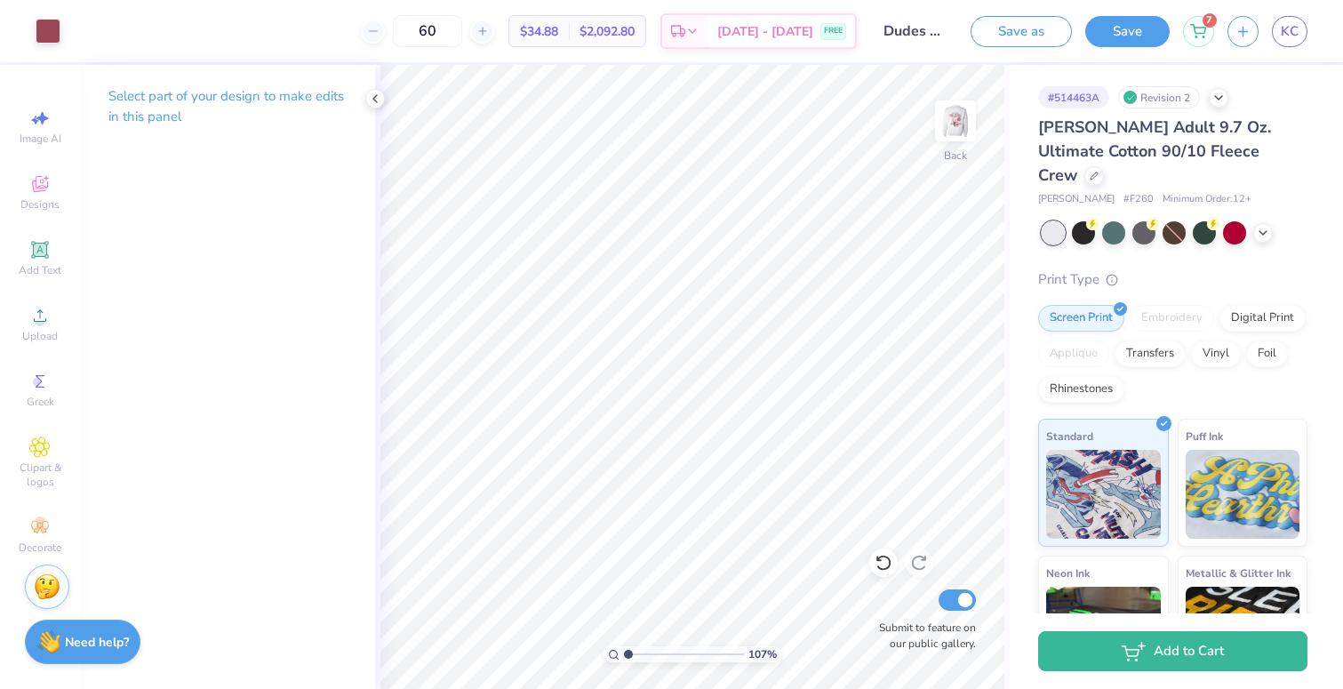
drag, startPoint x: 632, startPoint y: 652, endPoint x: 623, endPoint y: 650, distance: 9.1
click at [624, 650] on input "range" at bounding box center [684, 654] width 120 height 16
click at [383, 101] on div at bounding box center [375, 99] width 20 height 20
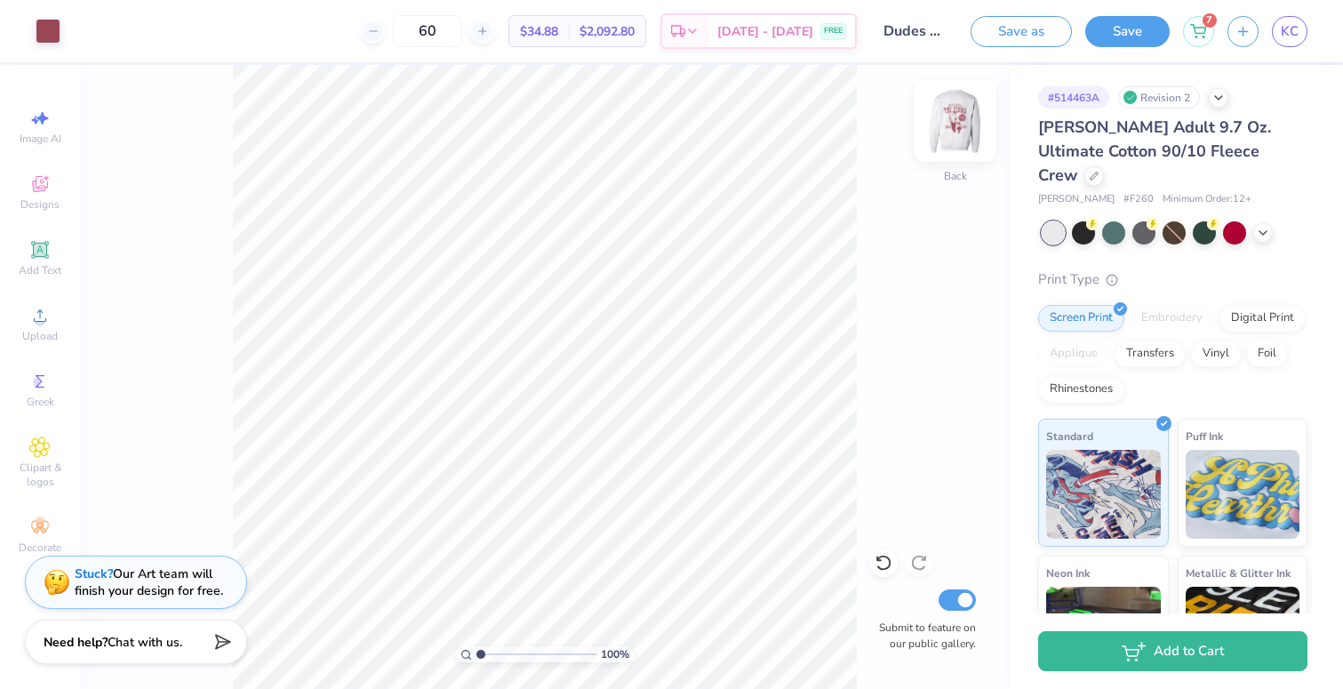
click at [966, 124] on img at bounding box center [955, 120] width 71 height 71
click at [1110, 37] on button "Save" at bounding box center [1128, 28] width 84 height 31
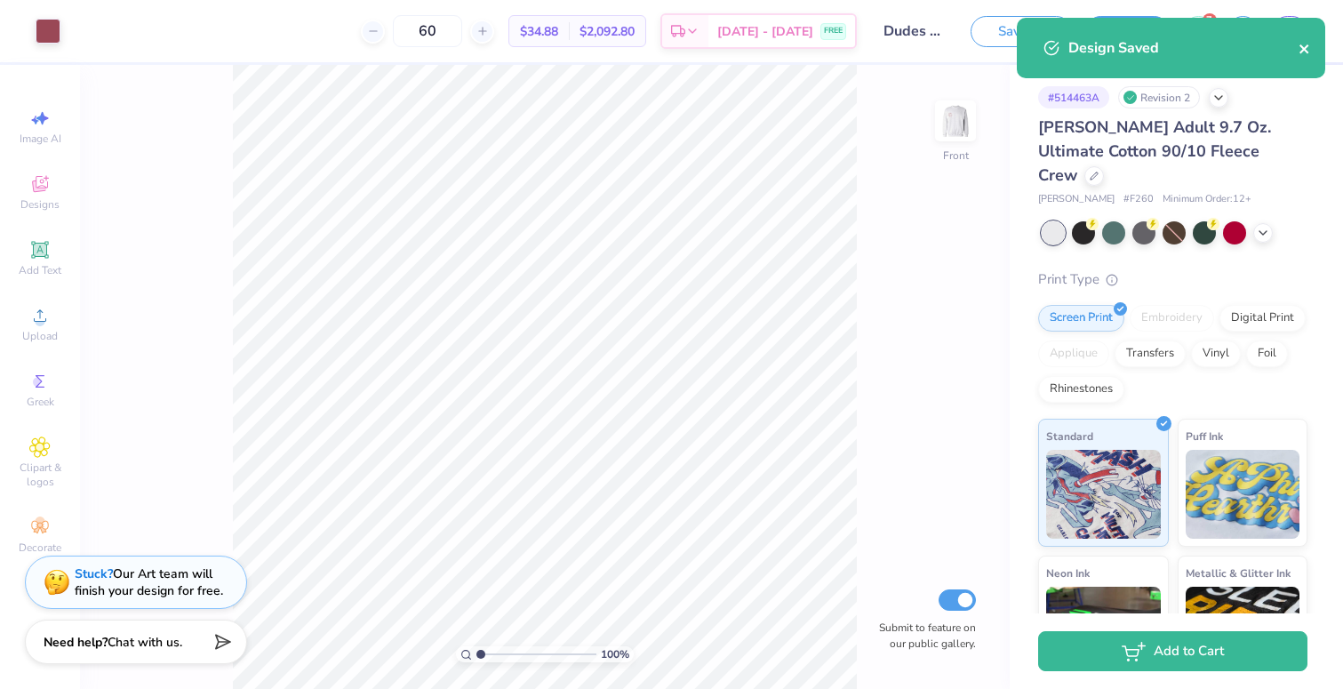
click at [1302, 42] on icon "close" at bounding box center [1305, 49] width 12 height 14
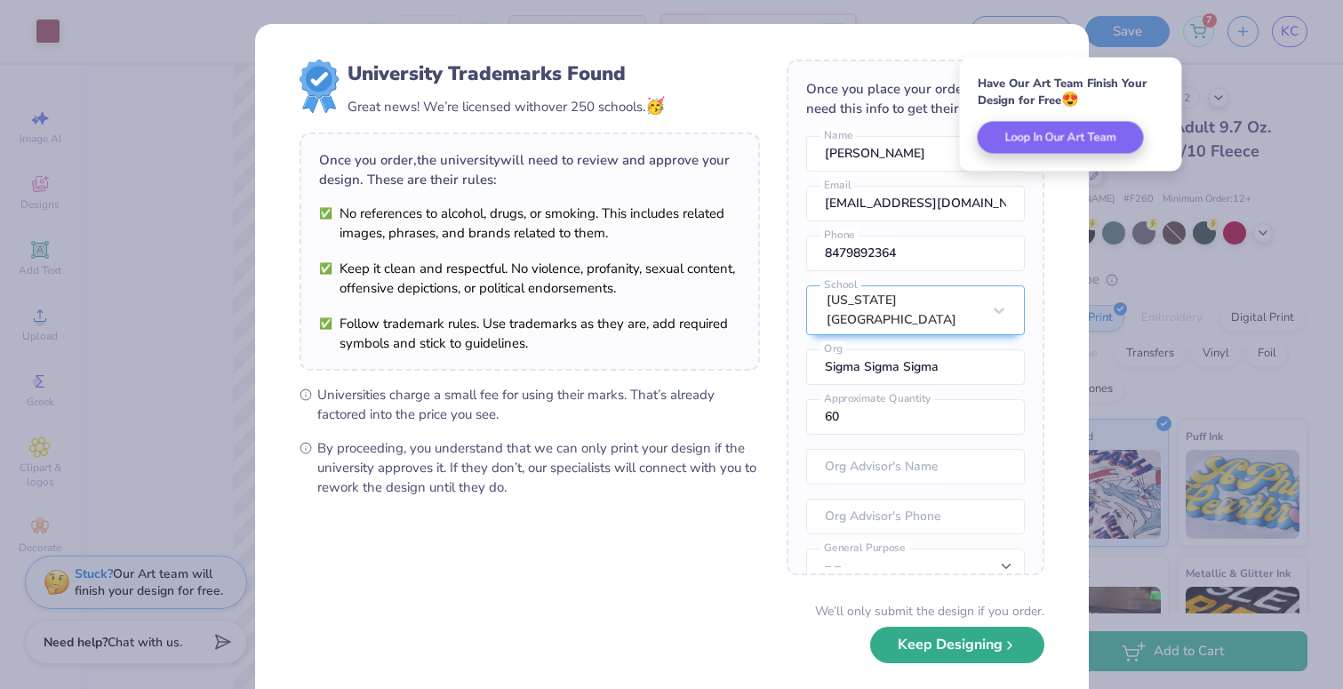
click at [961, 636] on button "Keep Designing" at bounding box center [957, 645] width 174 height 36
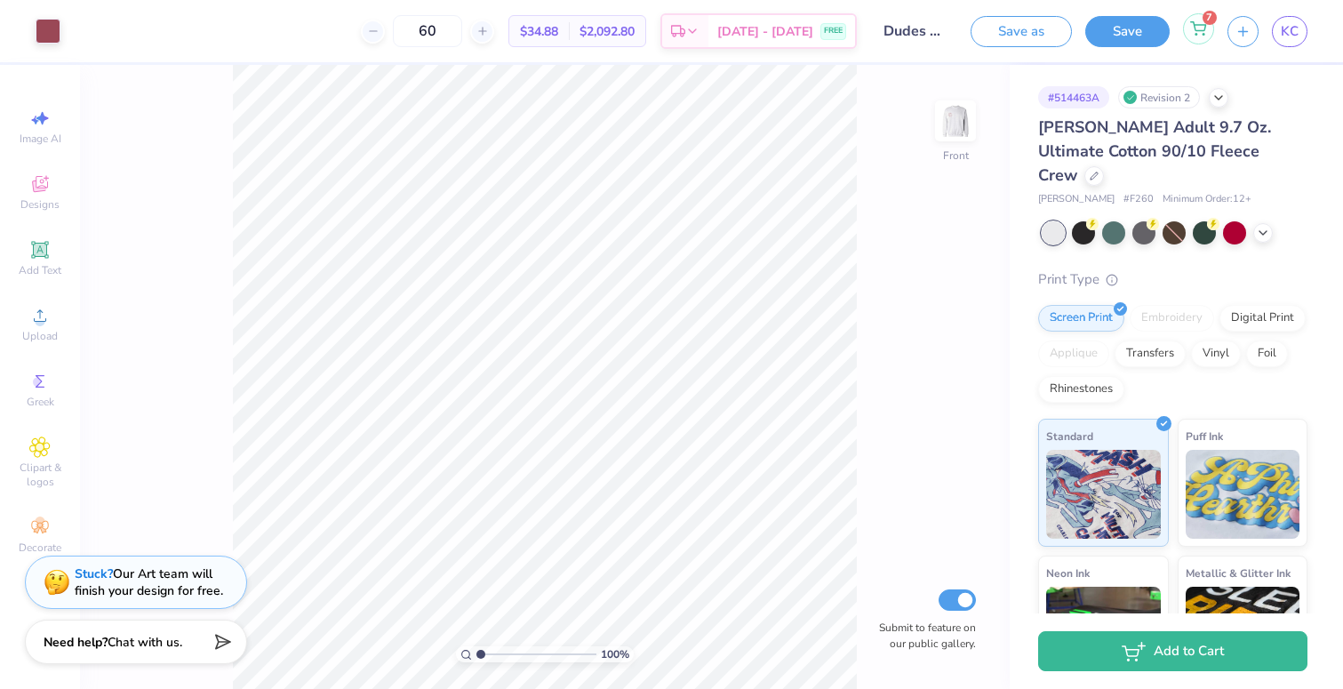
click at [1198, 25] on icon at bounding box center [1198, 26] width 15 height 9
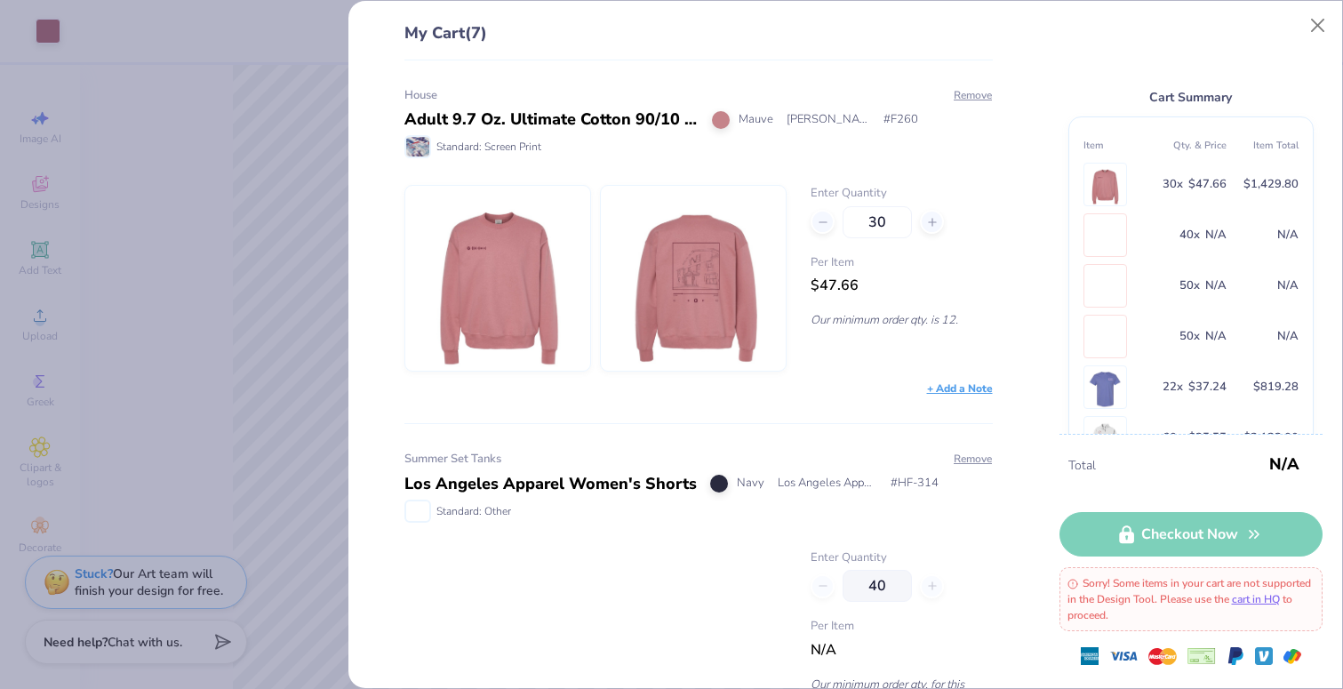
click at [262, 288] on div "My Cart (7) House Adult 9.7 Oz. Ultimate Cotton 90/10 Fleece Crew Mauve [PERSON…" at bounding box center [671, 344] width 1343 height 689
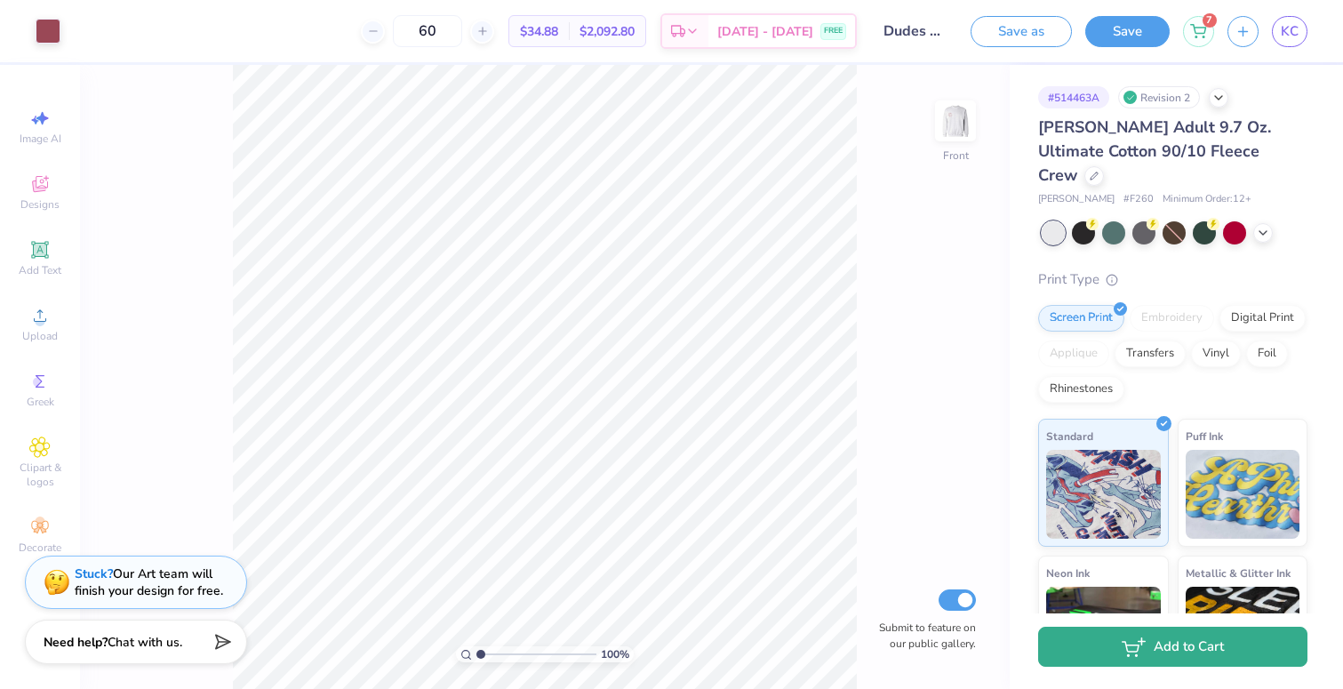
click at [1118, 665] on button "Add to Cart" at bounding box center [1172, 647] width 269 height 40
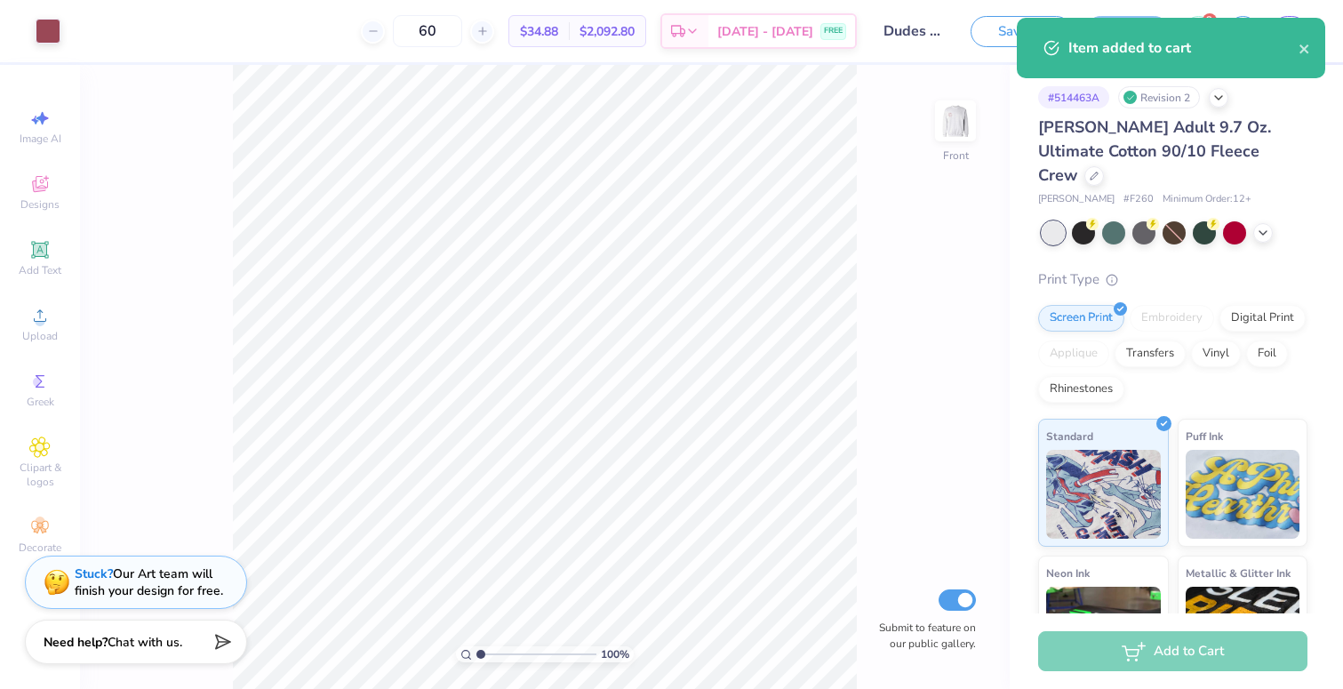
click at [1294, 94] on div "Item added to cart" at bounding box center [1172, 54] width 316 height 81
click at [1300, 49] on icon "close" at bounding box center [1305, 49] width 12 height 14
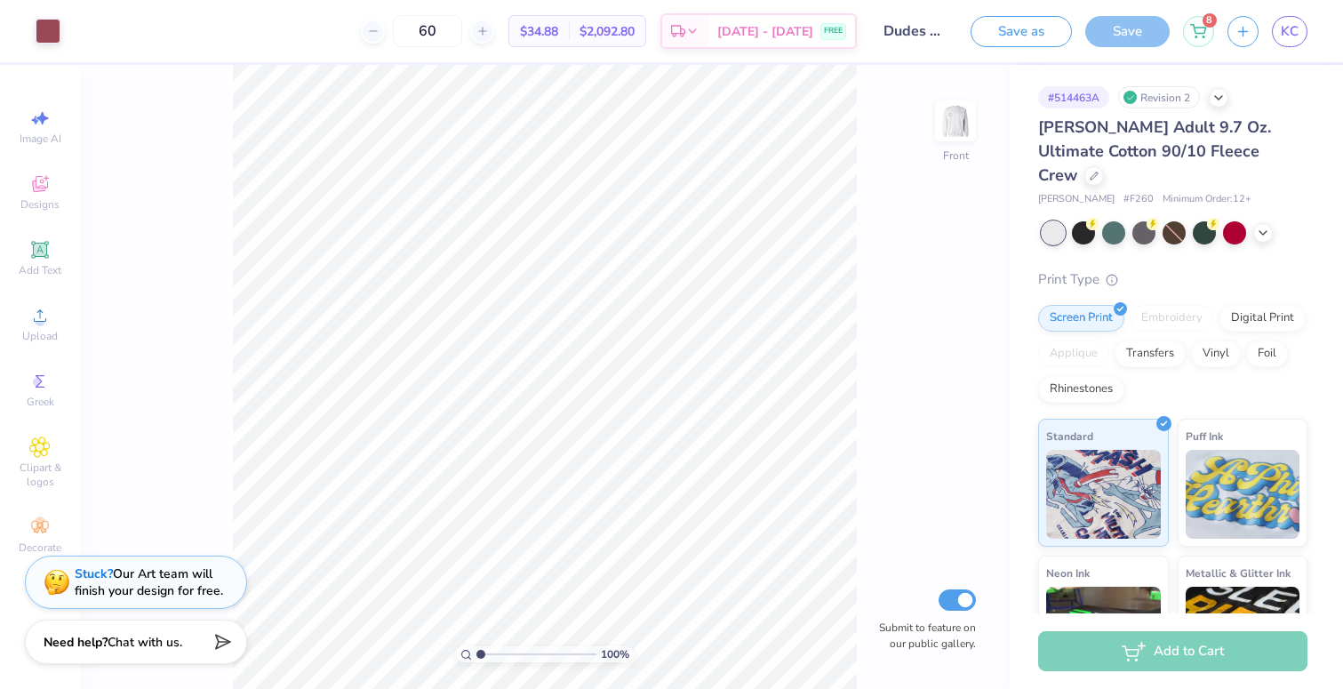
click at [1201, 28] on div "Item added to cart" at bounding box center [1172, 54] width 316 height 81
click at [1201, 28] on icon at bounding box center [1198, 31] width 16 height 14
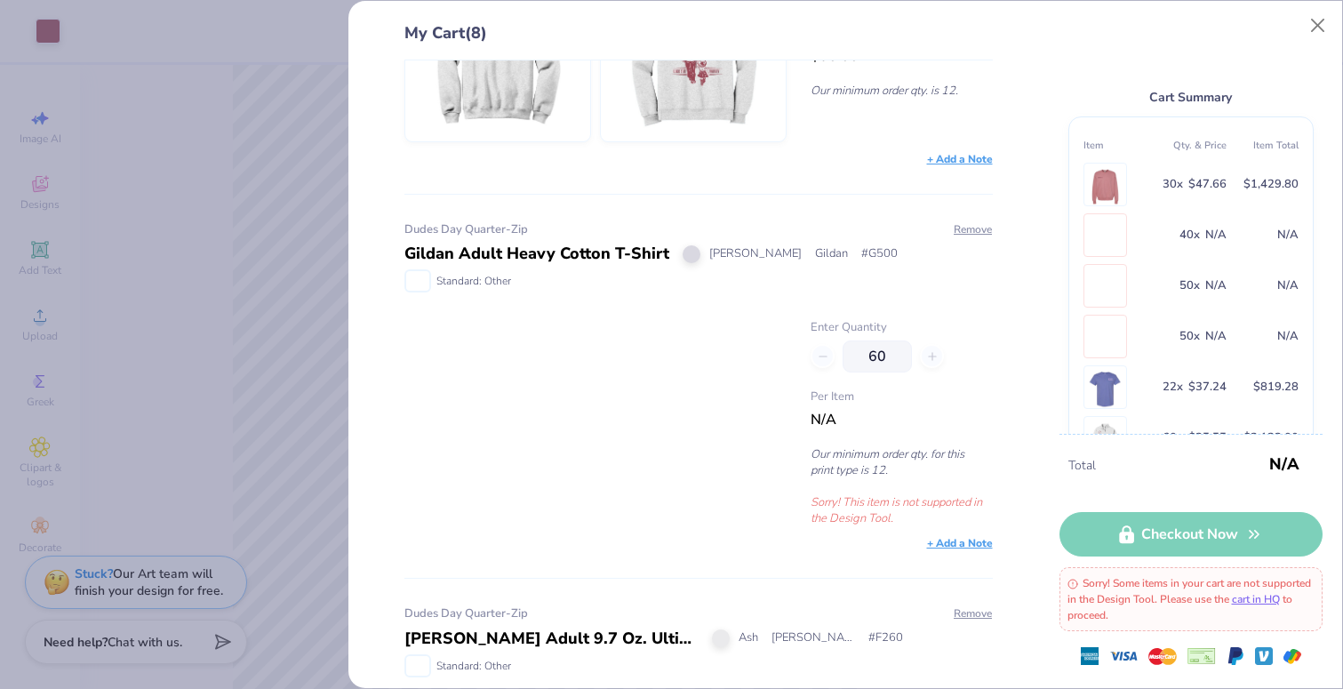
scroll to position [2088, 0]
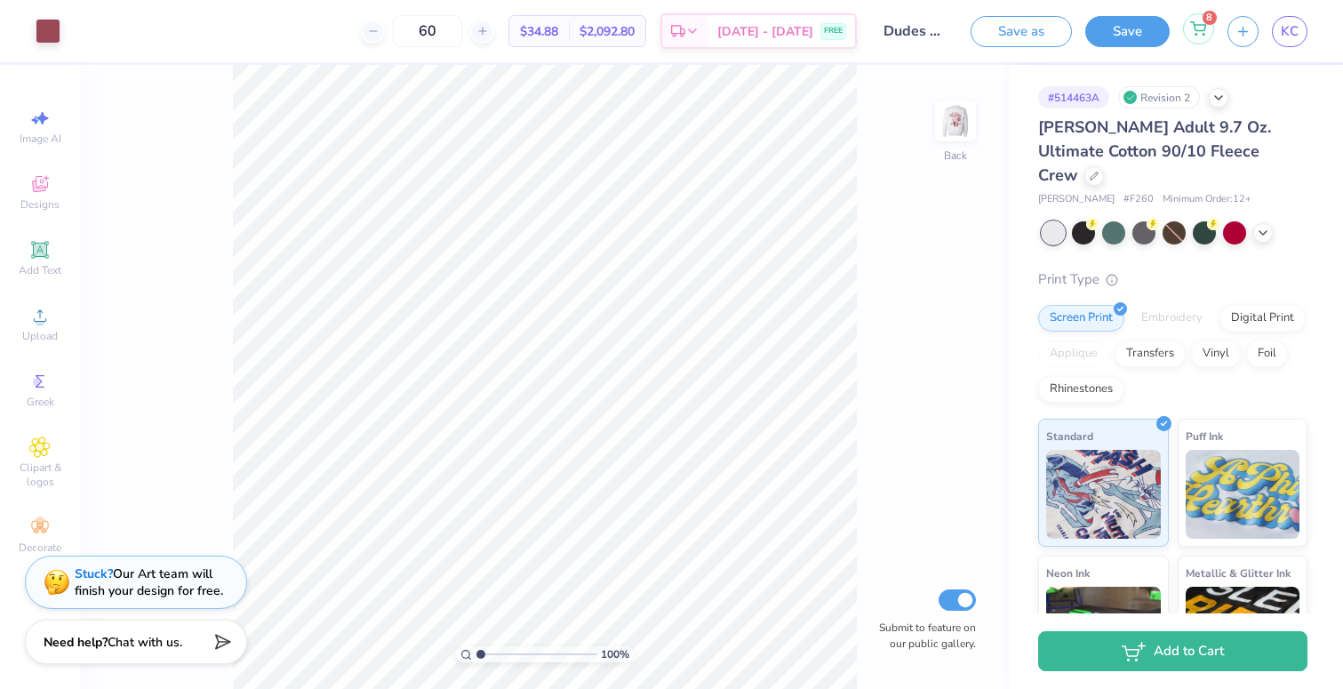
click at [1206, 37] on div "8" at bounding box center [1198, 28] width 31 height 31
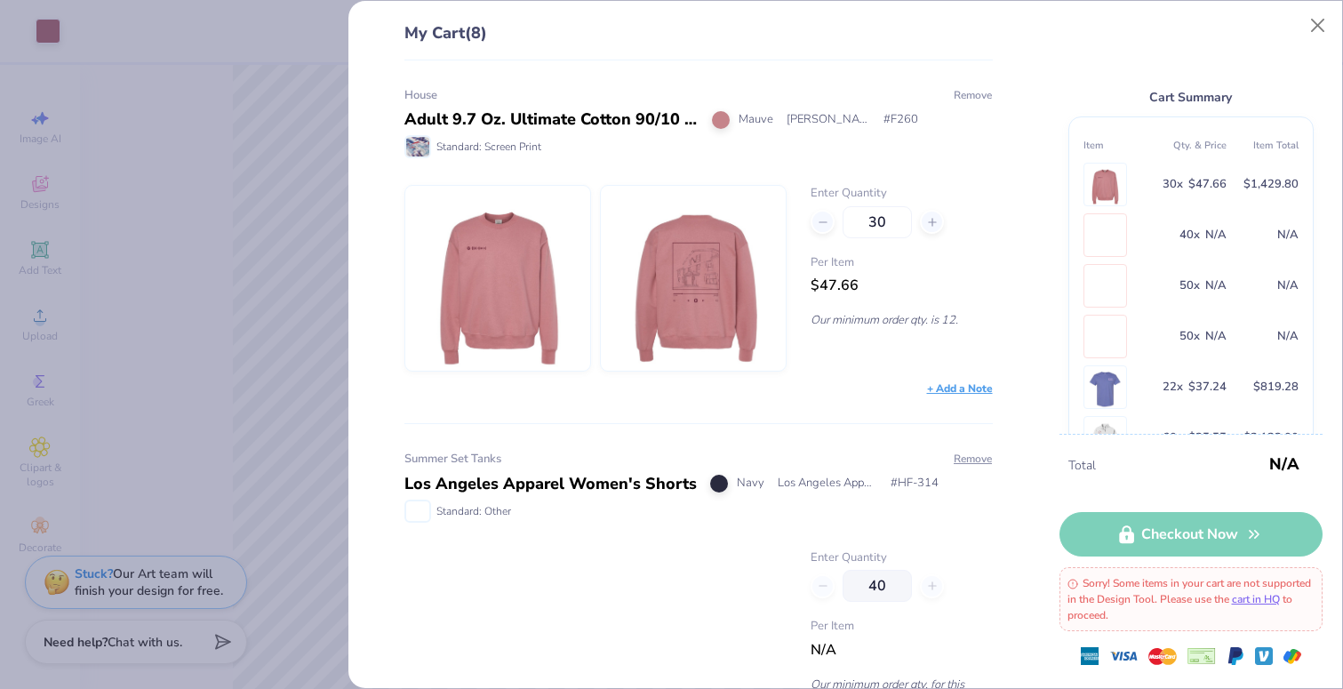
click at [969, 92] on button "Remove" at bounding box center [973, 95] width 40 height 16
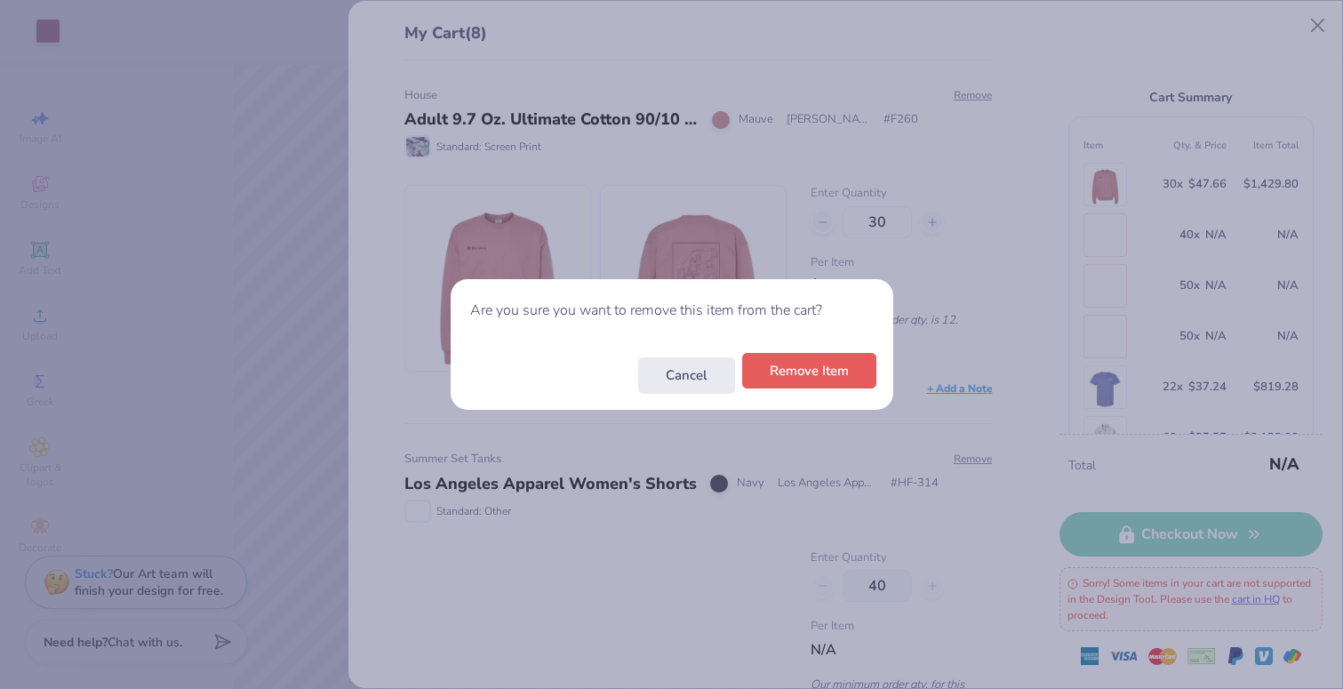
click at [770, 373] on button "Remove Item" at bounding box center [809, 371] width 134 height 36
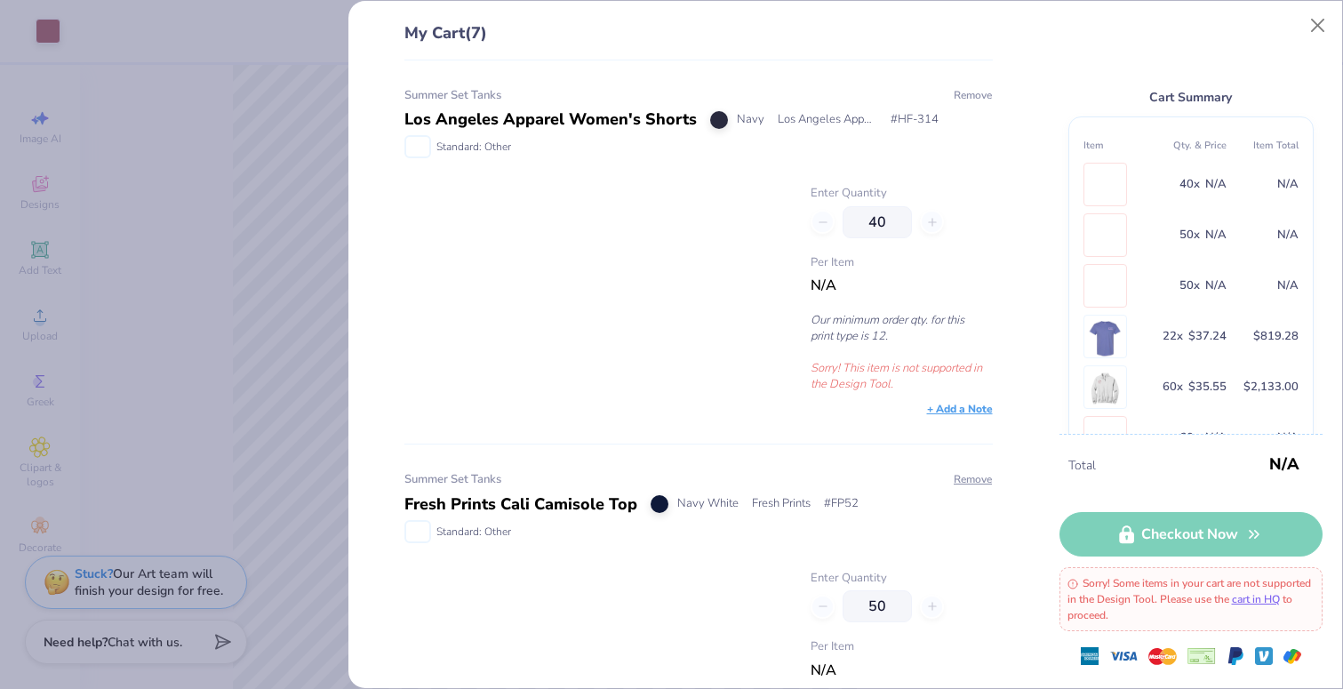
click at [982, 96] on button "Remove" at bounding box center [973, 95] width 40 height 16
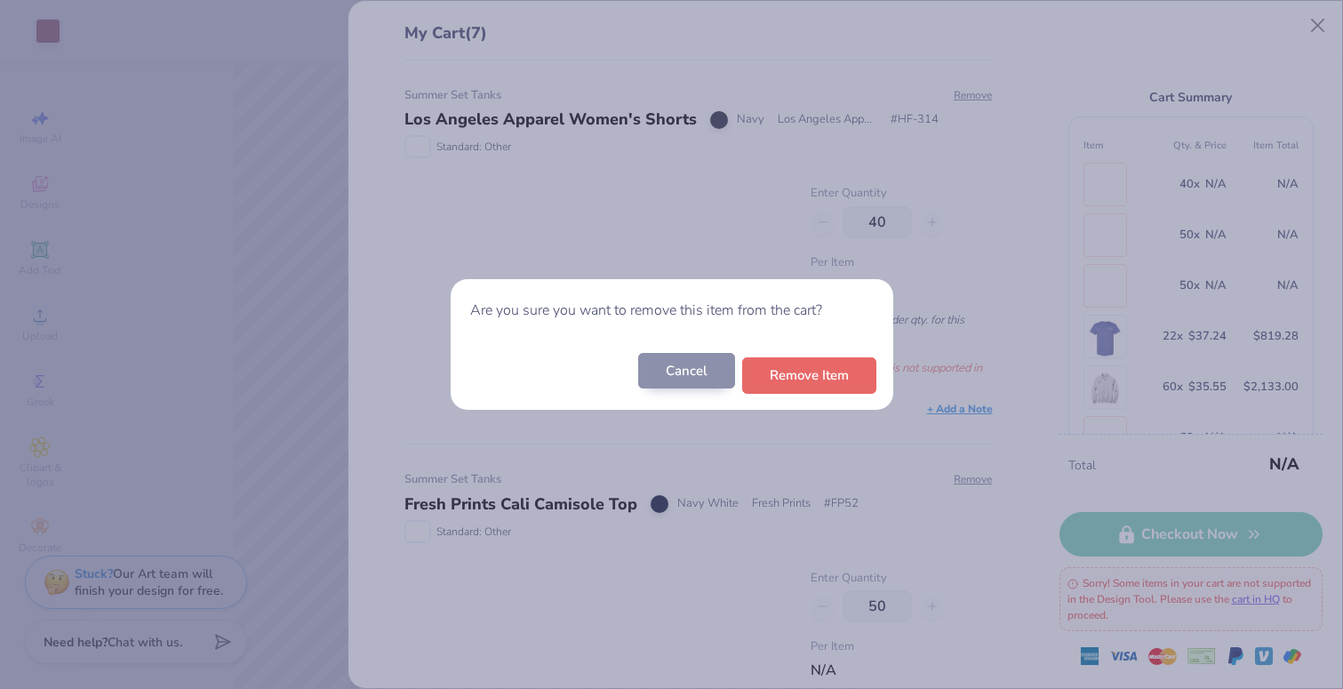
click at [697, 377] on button "Cancel" at bounding box center [686, 371] width 97 height 36
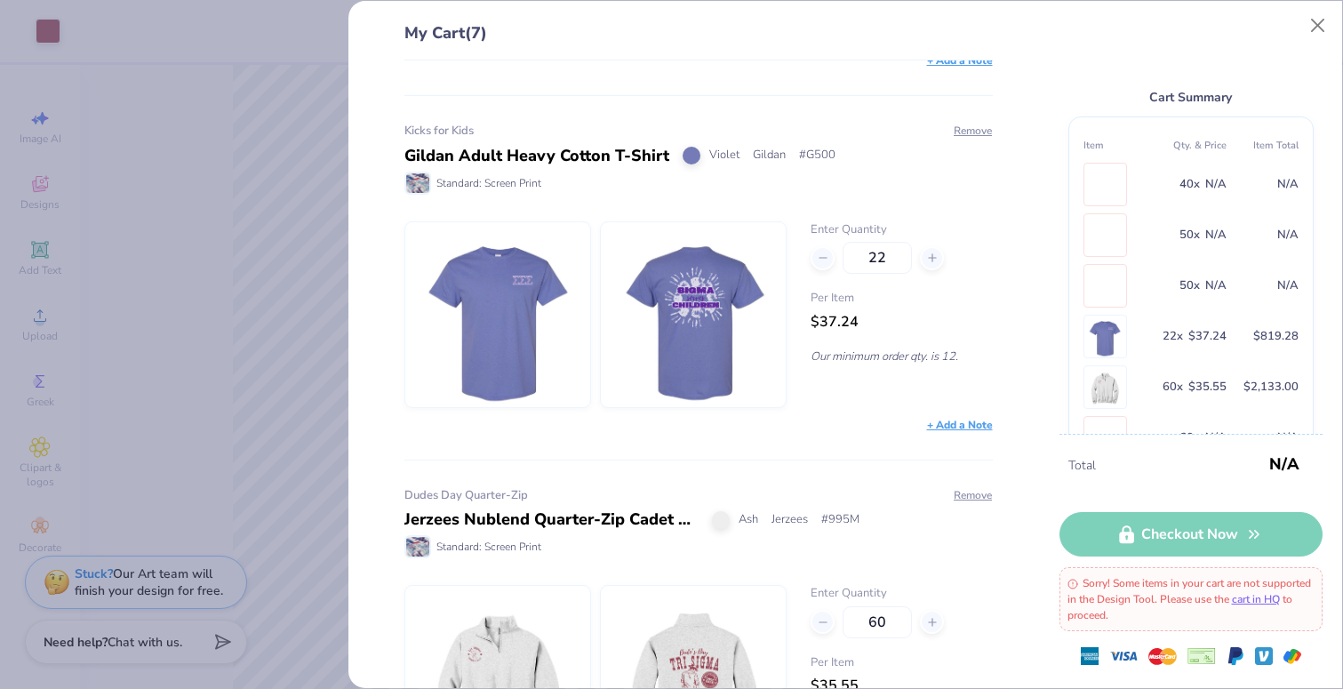
scroll to position [1092, 0]
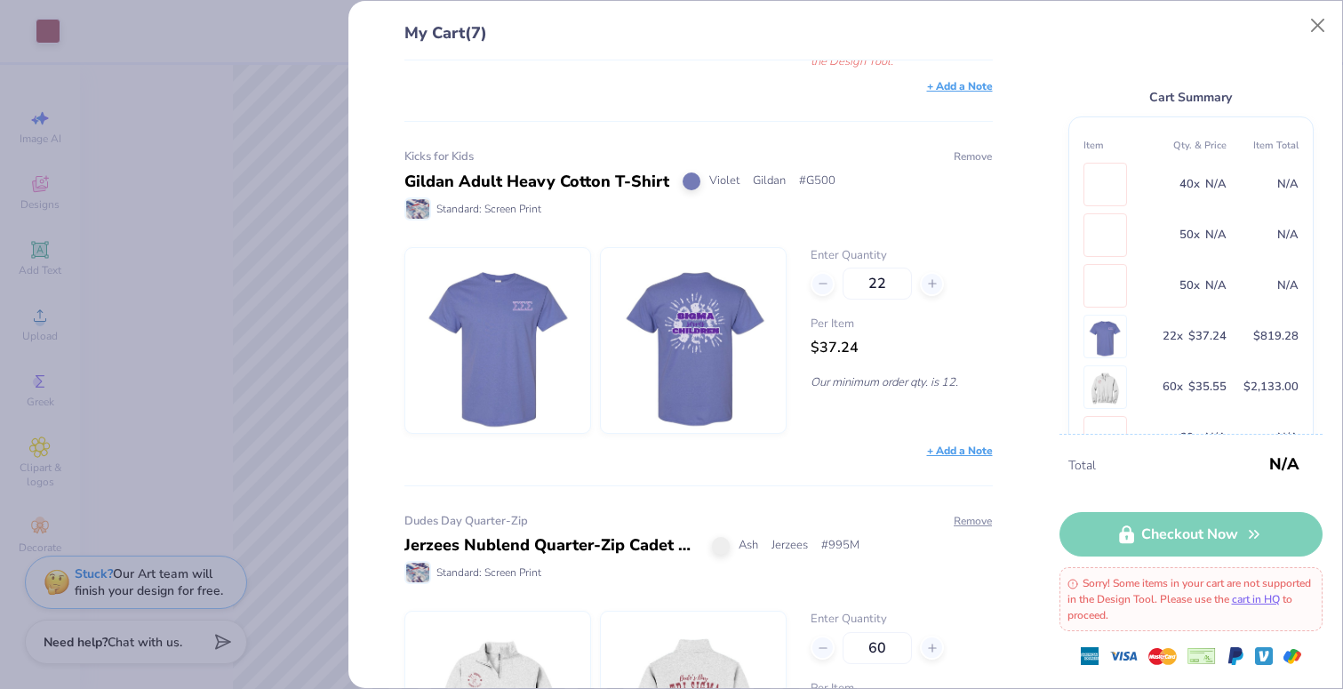
click at [983, 158] on button "Remove" at bounding box center [973, 156] width 40 height 16
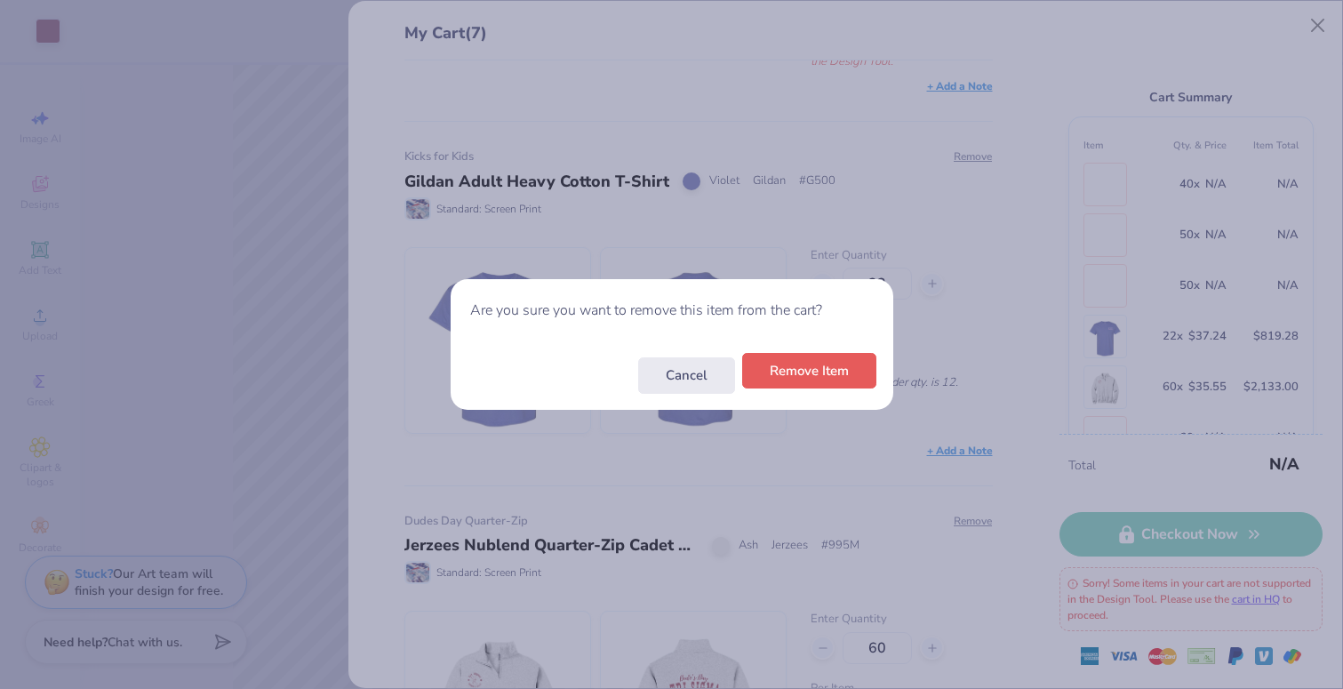
click at [815, 375] on button "Remove Item" at bounding box center [809, 371] width 134 height 36
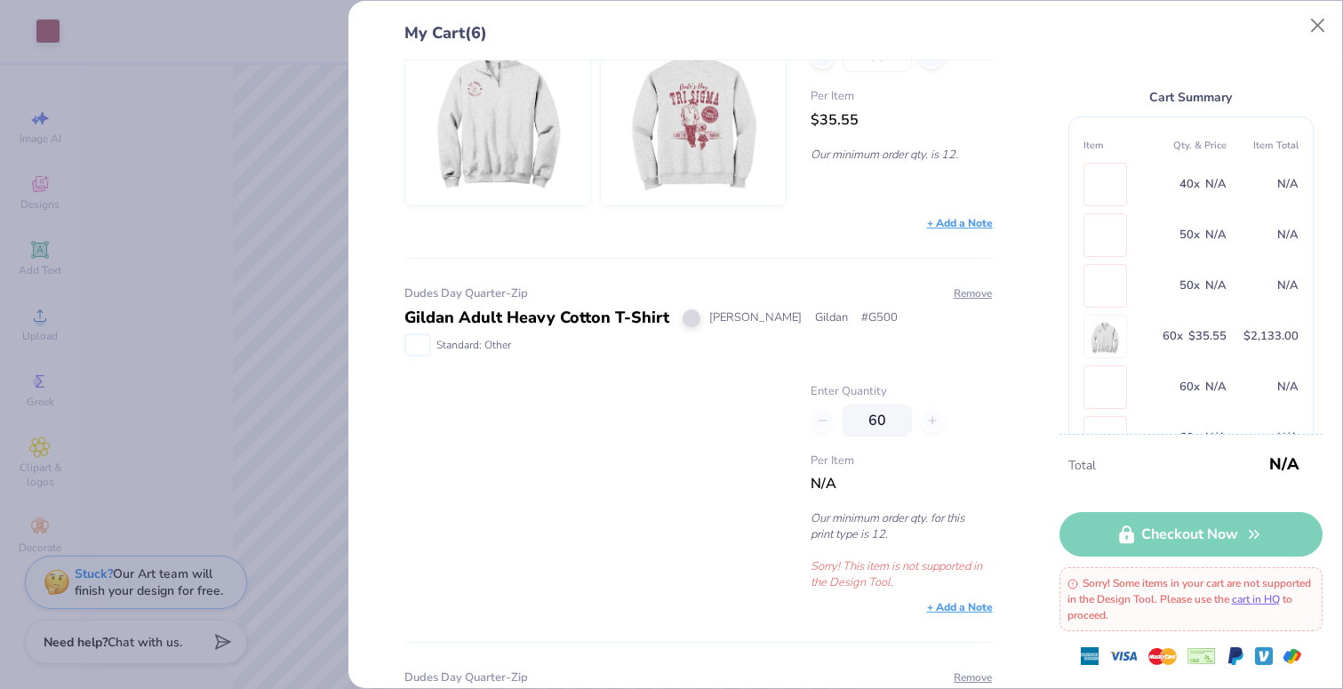
scroll to position [1336, 0]
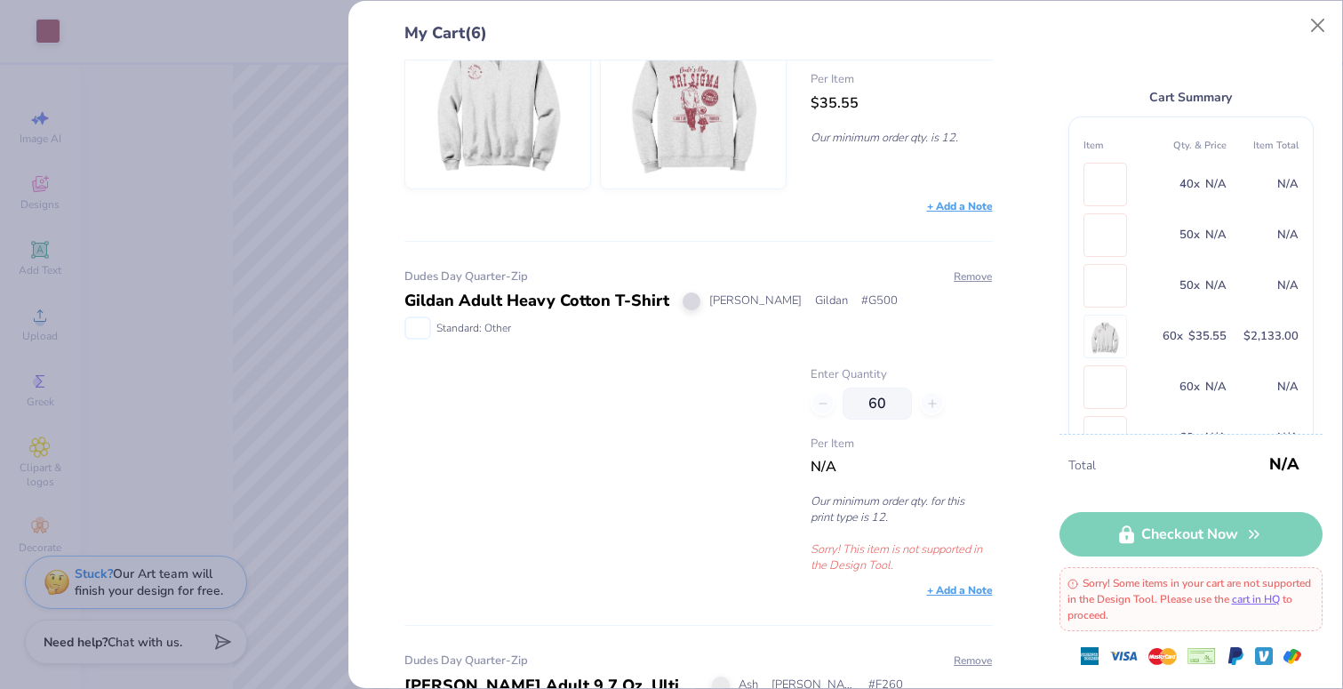
click at [654, 492] on div at bounding box center [596, 469] width 383 height 207
click at [1315, 32] on button "Close" at bounding box center [1319, 26] width 34 height 34
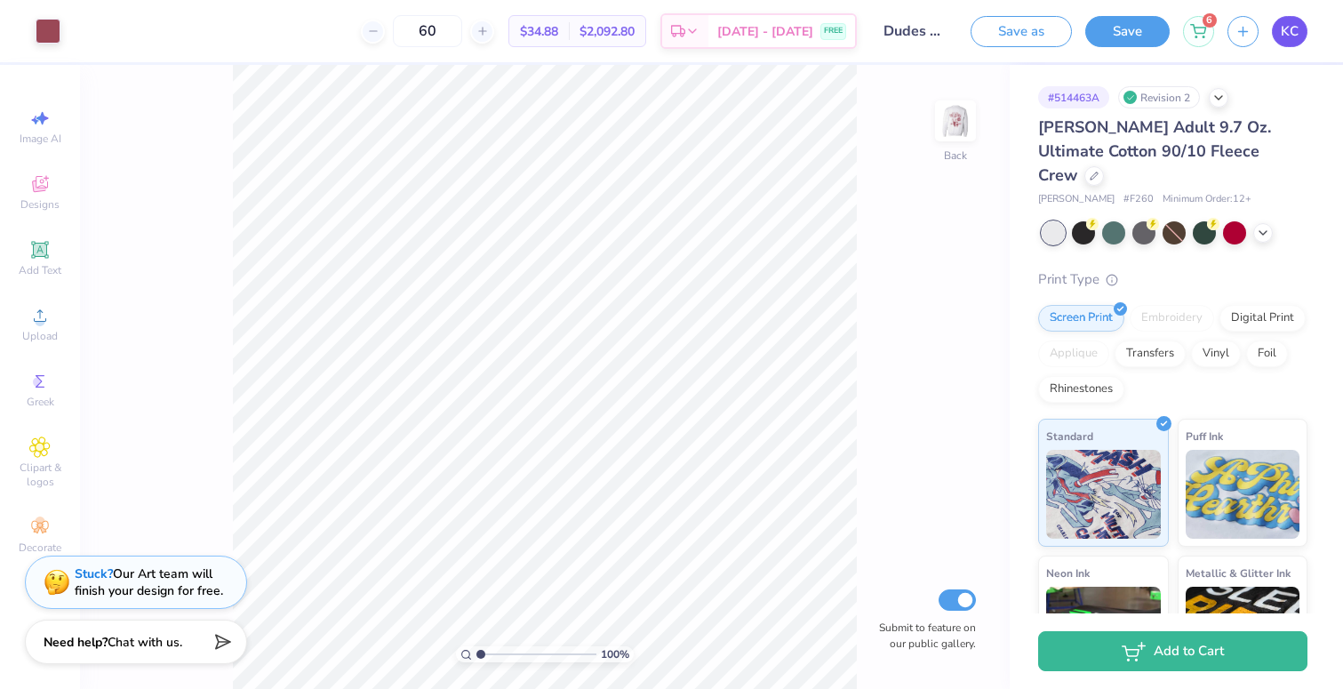
click at [1281, 30] on span "KC" at bounding box center [1290, 31] width 18 height 20
